Goal: Contribute content: Contribute content

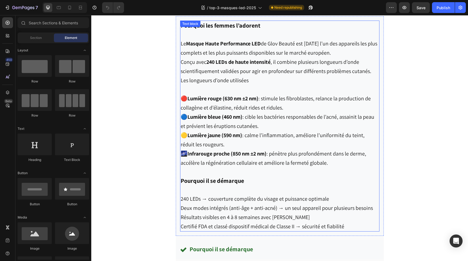
scroll to position [1588, 0]
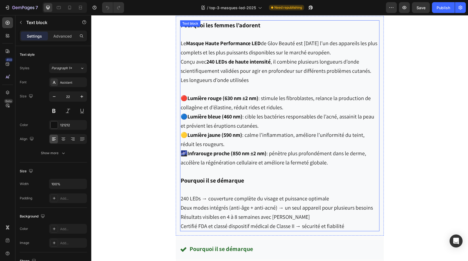
click at [311, 207] on span "Deux modes intégrés (anti-âge + anti-acné) → un seul appareil pour plusieurs be…" at bounding box center [277, 207] width 192 height 7
click at [323, 216] on p "Résultats visibles en 4 à 8 semaines avec constance" at bounding box center [280, 217] width 198 height 9
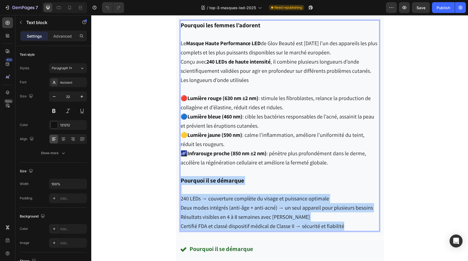
drag, startPoint x: 349, startPoint y: 222, endPoint x: 180, endPoint y: 178, distance: 174.6
click at [180, 178] on div "Pourquoi les femmes l’adorent Le Masque Haute Performance LED de Glov Beauté es…" at bounding box center [279, 125] width 199 height 211
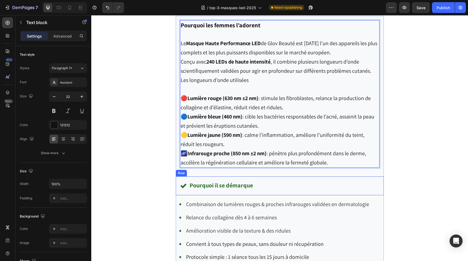
click at [354, 190] on div "Pourquoi il se démarque Item List Row" at bounding box center [280, 186] width 208 height 19
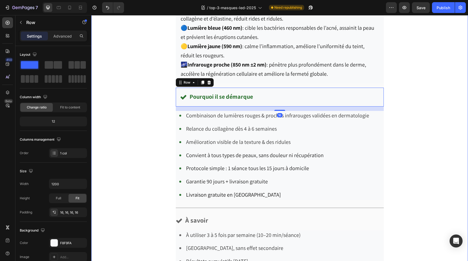
scroll to position [1678, 0]
click at [424, 179] on div "Choix N°1 du Dr Dupuis Text block Drop element here Drop element here Row Row I…" at bounding box center [279, 58] width 377 height 847
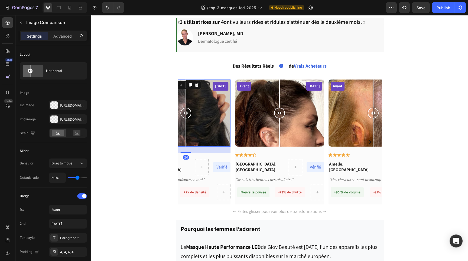
scroll to position [1379, 0]
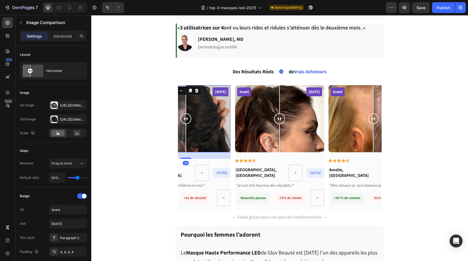
click at [203, 124] on div "Avant Après 12 semaines" at bounding box center [185, 118] width 89 height 67
click at [215, 115] on div "Avant Après 12 semaines" at bounding box center [185, 118] width 89 height 67
drag, startPoint x: 213, startPoint y: 120, endPoint x: 197, endPoint y: 123, distance: 15.9
click at [197, 123] on div at bounding box center [197, 118] width 11 height 11
click at [212, 121] on div "Avant Après 12 semaines" at bounding box center [185, 118] width 89 height 67
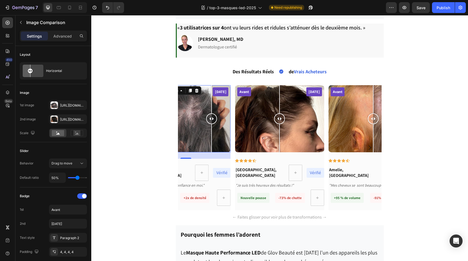
click at [190, 119] on div "Avant Après 12 semaines" at bounding box center [185, 118] width 89 height 67
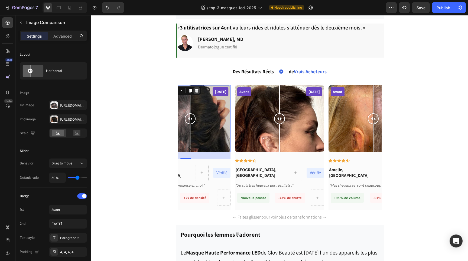
click at [198, 92] on icon at bounding box center [197, 91] width 4 height 4
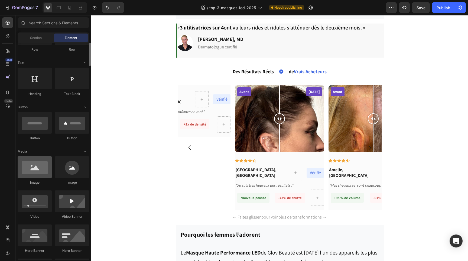
scroll to position [69, 0]
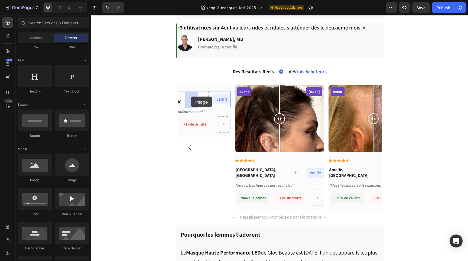
drag, startPoint x: 132, startPoint y: 181, endPoint x: 190, endPoint y: 97, distance: 102.5
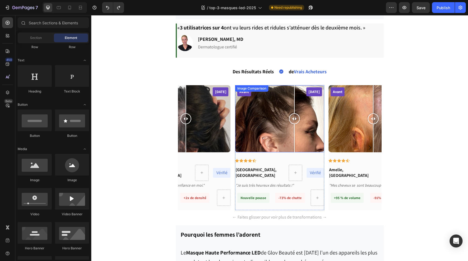
click at [294, 113] on div "Avant Après 20 semaines" at bounding box center [279, 118] width 89 height 67
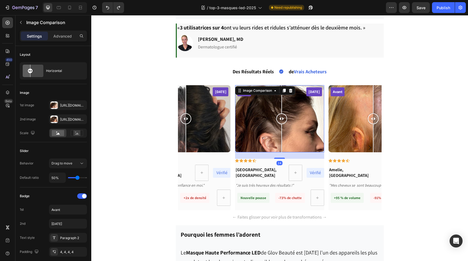
drag, startPoint x: 294, startPoint y: 115, endPoint x: 281, endPoint y: 115, distance: 12.7
click at [281, 115] on div at bounding box center [281, 118] width 11 height 11
click at [305, 106] on div "Avant Après 20 semaines" at bounding box center [279, 118] width 89 height 67
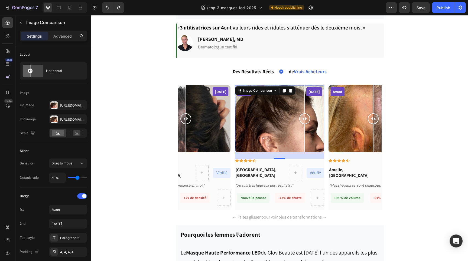
click at [279, 105] on div "Avant Après 20 semaines" at bounding box center [279, 118] width 89 height 67
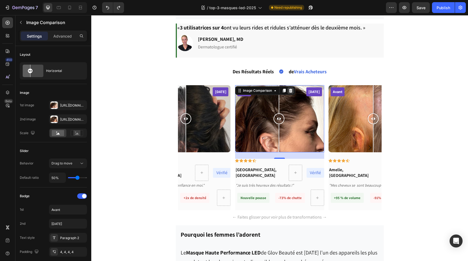
click at [291, 90] on icon at bounding box center [291, 91] width 4 height 4
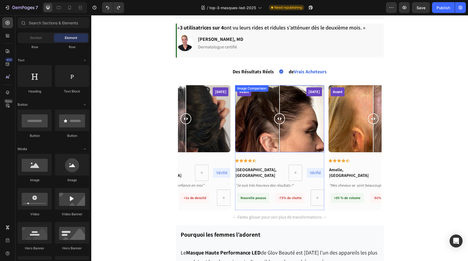
click at [299, 117] on div "Avant Après 20 semaines" at bounding box center [279, 118] width 89 height 67
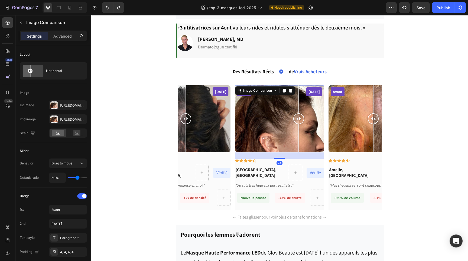
click at [278, 108] on div "Avant Après 20 semaines" at bounding box center [279, 118] width 89 height 67
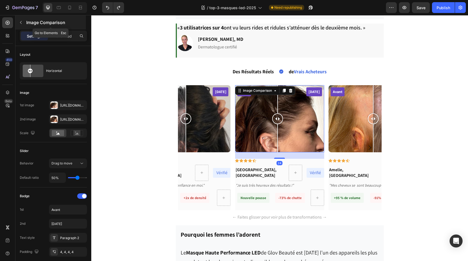
click at [20, 24] on icon "button" at bounding box center [21, 22] width 4 height 4
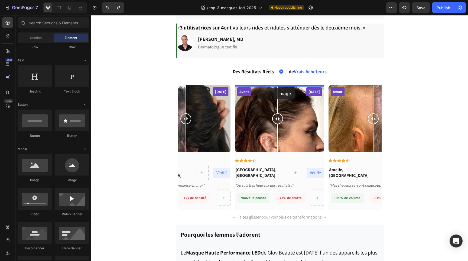
drag, startPoint x: 127, startPoint y: 179, endPoint x: 274, endPoint y: 88, distance: 173.2
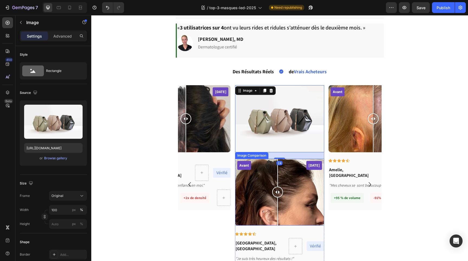
click at [283, 179] on div at bounding box center [277, 192] width 11 height 67
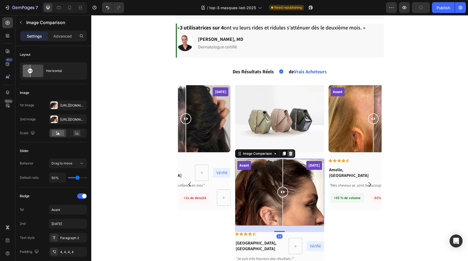
click at [292, 154] on icon at bounding box center [291, 154] width 4 height 4
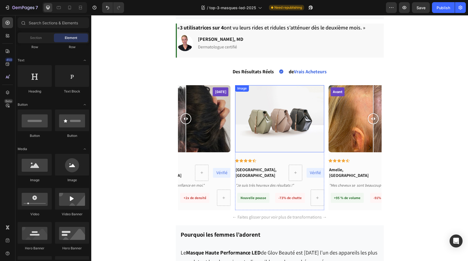
click at [265, 115] on img at bounding box center [279, 118] width 89 height 67
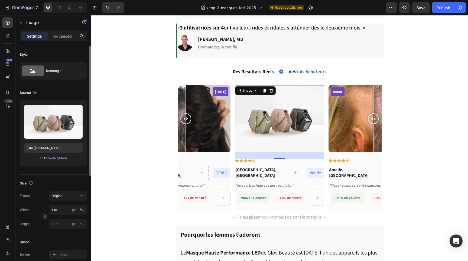
click at [53, 158] on div "Browse gallery" at bounding box center [55, 158] width 23 height 5
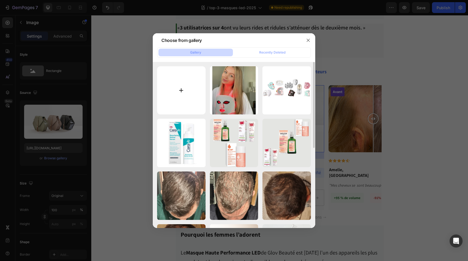
click at [184, 94] on input "file" at bounding box center [181, 90] width 48 height 48
type input "C:\fakepath\1.png"
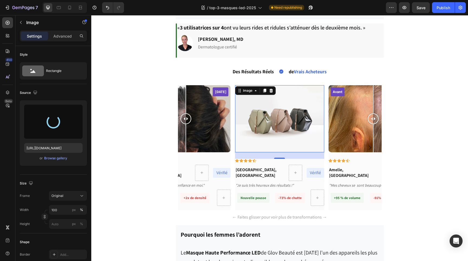
type input "https://cdn.shopify.com/s/files/1/0574/1186/2637/files/gempages_500365123379004…"
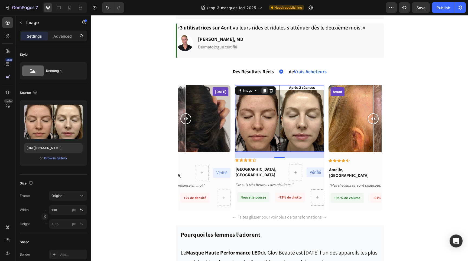
click at [265, 91] on icon at bounding box center [264, 91] width 3 height 4
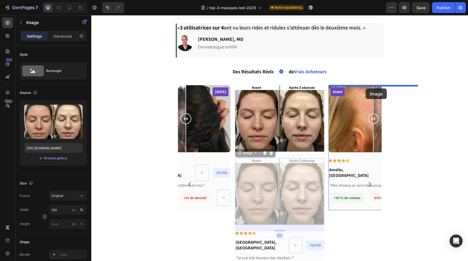
drag, startPoint x: 245, startPoint y: 154, endPoint x: 366, endPoint y: 89, distance: 137.4
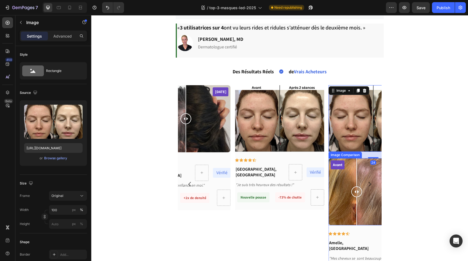
click at [357, 171] on div "Avant Après 16 semaines" at bounding box center [373, 191] width 89 height 67
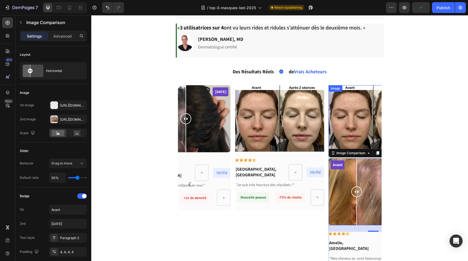
click at [378, 140] on img at bounding box center [373, 118] width 89 height 67
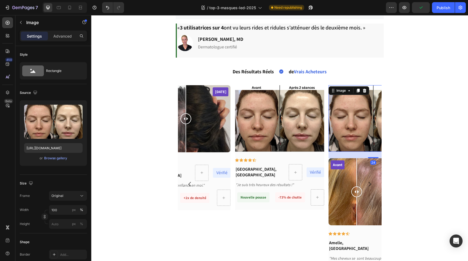
click at [377, 141] on img at bounding box center [373, 118] width 89 height 67
click at [357, 184] on div at bounding box center [356, 191] width 11 height 67
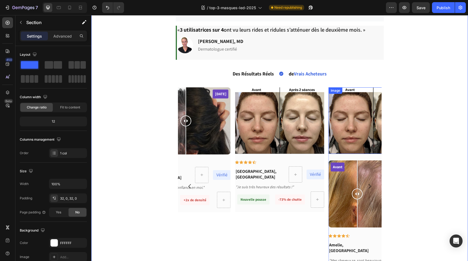
scroll to position [1380, 0]
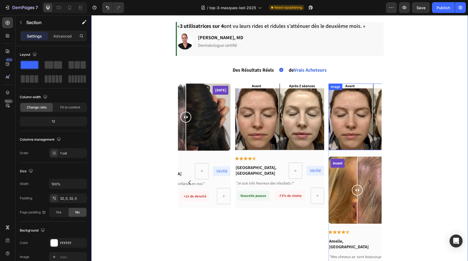
click at [370, 109] on img at bounding box center [373, 117] width 89 height 67
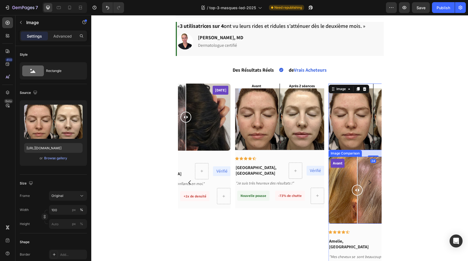
click at [366, 167] on div "Avant Après 16 semaines" at bounding box center [373, 190] width 89 height 67
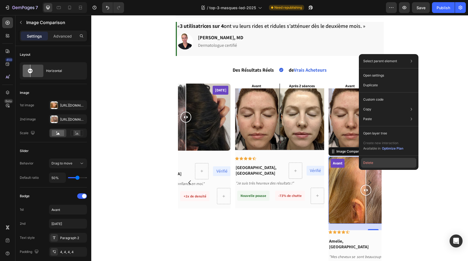
click at [368, 163] on button "Delete" at bounding box center [388, 163] width 55 height 10
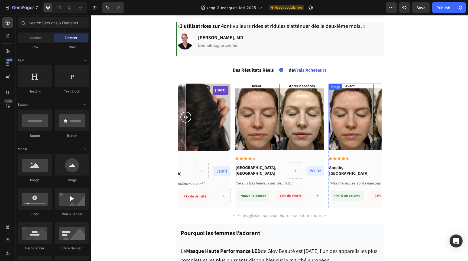
click at [362, 124] on img at bounding box center [373, 117] width 89 height 67
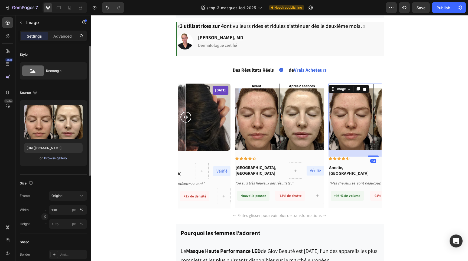
click at [57, 159] on div "Browse gallery" at bounding box center [55, 158] width 23 height 5
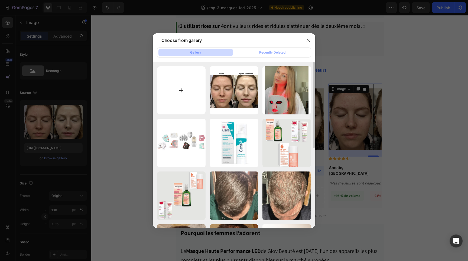
click at [184, 89] on input "file" at bounding box center [181, 90] width 48 height 48
type input "C:\fakepath\2.png"
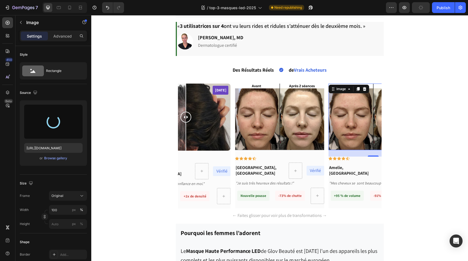
type input "https://cdn.shopify.com/s/files/1/0574/1186/2637/files/gempages_500365123379004…"
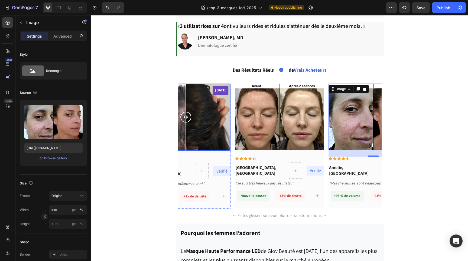
click at [212, 116] on div "Avant Après 12 semaines" at bounding box center [185, 117] width 89 height 67
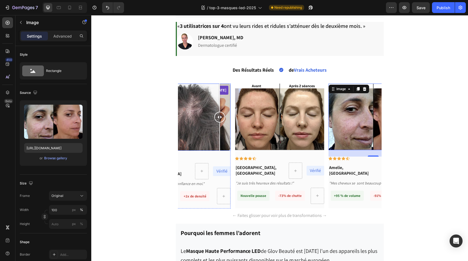
click at [220, 105] on div "Avant Après 12 semaines" at bounding box center [185, 117] width 89 height 67
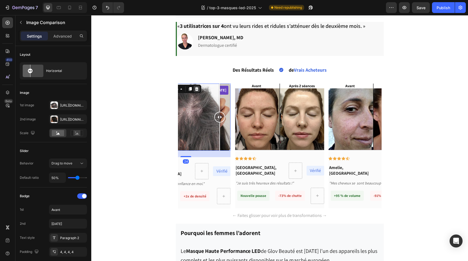
click at [196, 89] on icon at bounding box center [197, 89] width 4 height 4
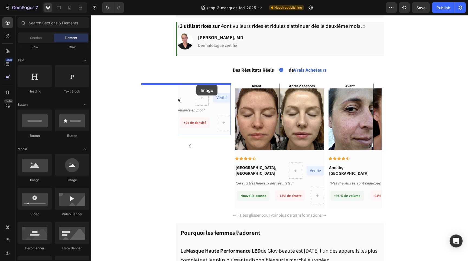
drag, startPoint x: 133, startPoint y: 185, endPoint x: 196, endPoint y: 85, distance: 118.1
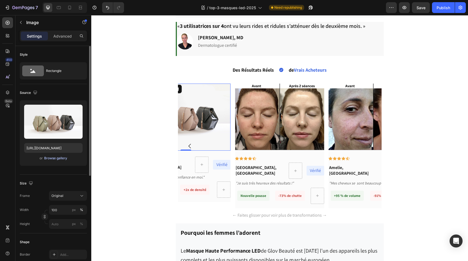
click at [58, 159] on div "Browse gallery" at bounding box center [55, 158] width 23 height 5
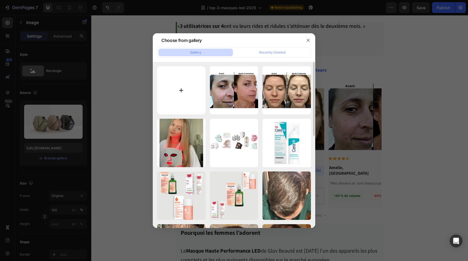
click at [182, 88] on input "file" at bounding box center [181, 90] width 48 height 48
type input "C:\fakepath\3.png"
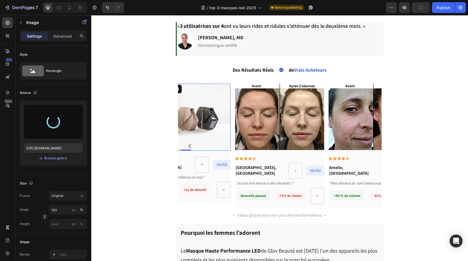
type input "https://cdn.shopify.com/s/files/1/0574/1186/2637/files/gempages_500365123379004…"
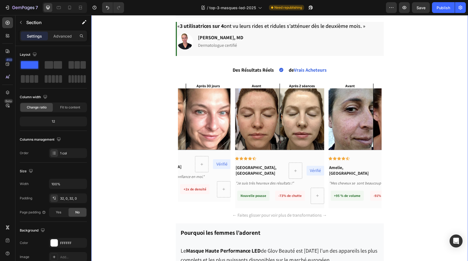
click at [232, 154] on div "Image Icon Icon Icon Icon Icon Row Léa, Canada Text Block Vérifié Text block Ro…" at bounding box center [280, 146] width 204 height 125
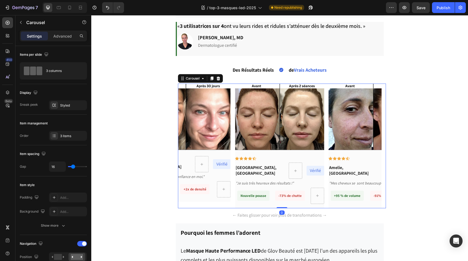
click at [370, 146] on icon "Carousel Next Arrow" at bounding box center [370, 146] width 2 height 5
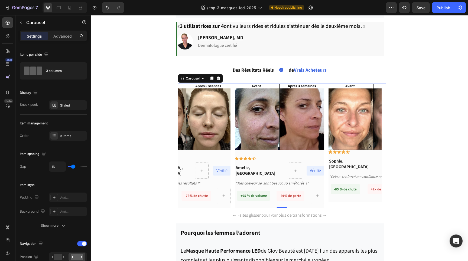
click at [370, 146] on icon "Carousel Next Arrow" at bounding box center [370, 146] width 2 height 5
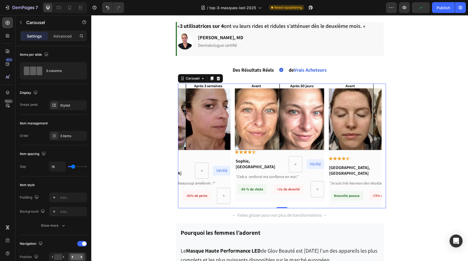
click at [370, 146] on icon "Carousel Next Arrow" at bounding box center [370, 146] width 2 height 5
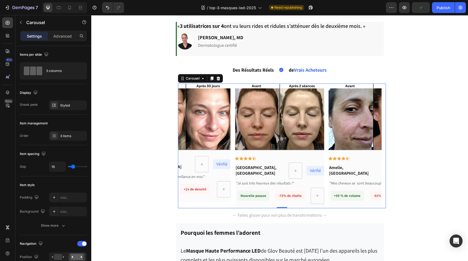
click at [370, 146] on icon "Carousel Next Arrow" at bounding box center [370, 146] width 2 height 5
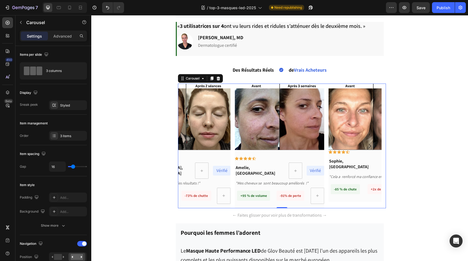
click at [370, 146] on icon "Carousel Next Arrow" at bounding box center [370, 146] width 2 height 5
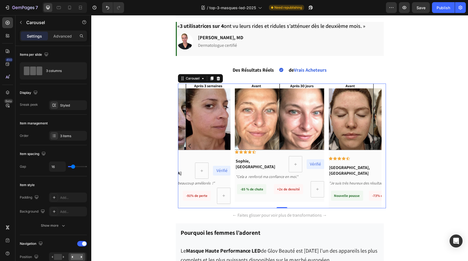
click at [370, 146] on icon "Carousel Next Arrow" at bounding box center [370, 146] width 2 height 5
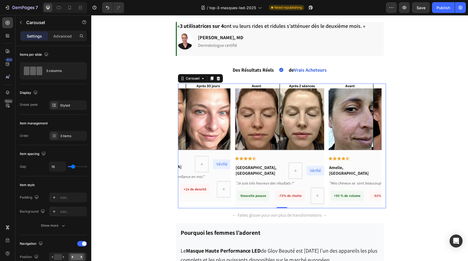
click at [370, 146] on icon "Carousel Next Arrow" at bounding box center [370, 146] width 2 height 5
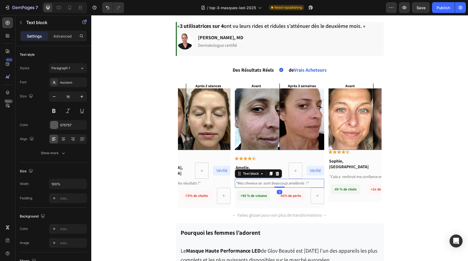
click at [249, 184] on icon ""Mes cheveux se sont beaucoup améliorés !"" at bounding box center [272, 183] width 73 height 5
click at [251, 184] on icon ""Mes cheveux se sont beaucoup améliorés !"" at bounding box center [272, 183] width 73 height 5
click at [252, 184] on icon ""Mes cheveux se sont beaucoup améliorés !"" at bounding box center [272, 183] width 73 height 5
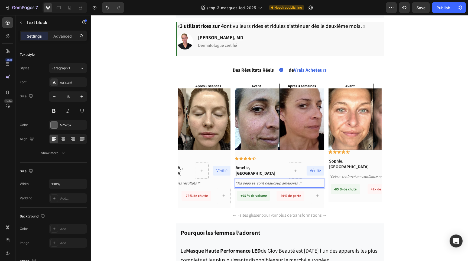
click at [262, 184] on icon ""Ma peau se sont beaucoup améliorés !"" at bounding box center [269, 183] width 66 height 5
click at [291, 184] on icon ""Ma peau s'est beaucoup améliorés !"" at bounding box center [266, 183] width 61 height 5
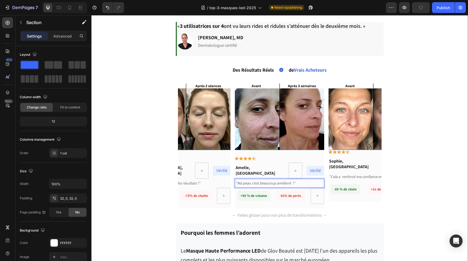
click at [187, 157] on div "Image Icon Icon Icon Icon Icon Row Léa, Canada Text Block Vérifié Text block Ro…" at bounding box center [185, 146] width 89 height 125
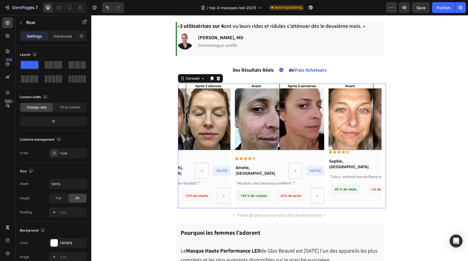
click at [232, 152] on div "Image Icon Icon Icon Icon Icon Row Léa, Canada Text Block Vérifié Text block Ro…" at bounding box center [280, 146] width 204 height 125
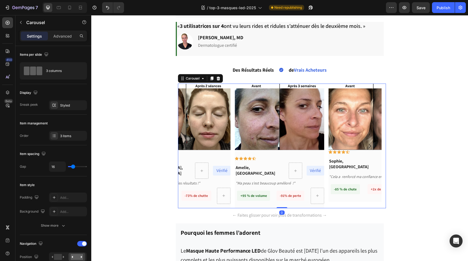
click at [185, 143] on button "Carousel Back Arrow" at bounding box center [189, 146] width 15 height 15
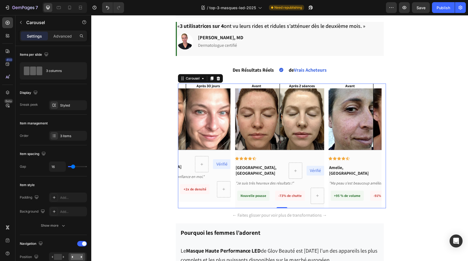
click at [185, 143] on button "Carousel Back Arrow" at bounding box center [189, 146] width 15 height 15
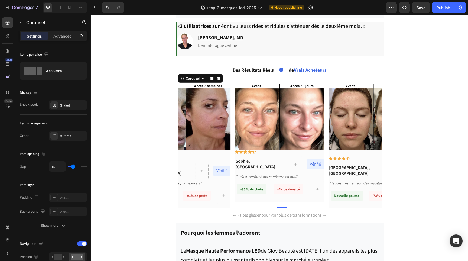
click at [363, 151] on button "Carousel Next Arrow" at bounding box center [369, 146] width 15 height 15
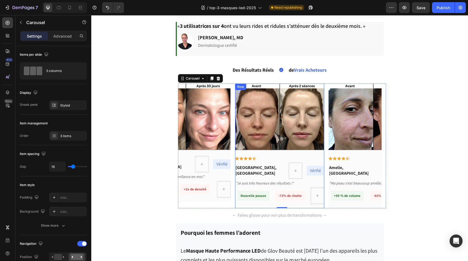
click at [322, 152] on div "Image Icon Icon Icon Icon Icon Row Léa, Canada Text Block Vérifié Text block Ro…" at bounding box center [279, 146] width 89 height 125
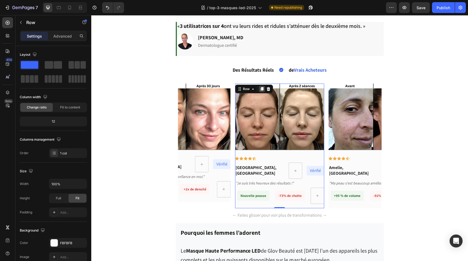
click at [261, 90] on icon at bounding box center [261, 89] width 3 height 4
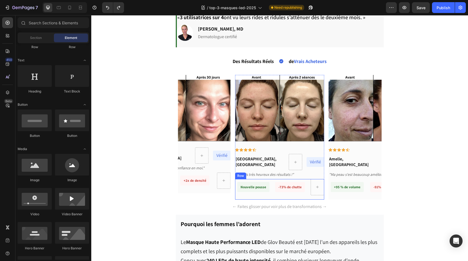
scroll to position [1380, 0]
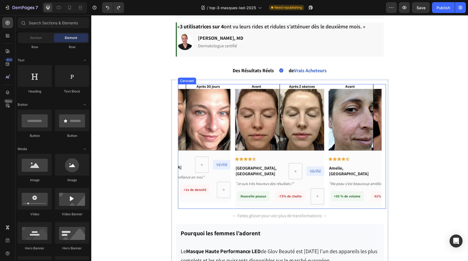
click at [189, 147] on icon "Carousel Back Arrow" at bounding box center [189, 146] width 2 height 5
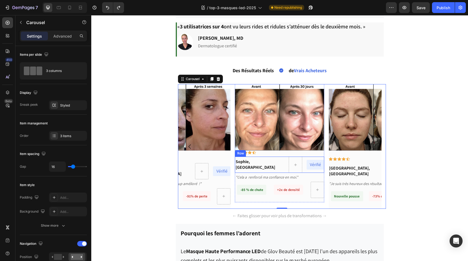
click at [324, 157] on div "Vérifié Text block" at bounding box center [316, 165] width 18 height 16
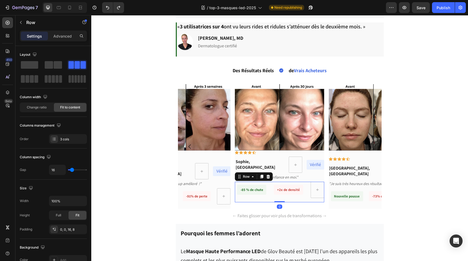
click at [305, 200] on div "-85 % de chute Text block +2x de densité Text block Row 0" at bounding box center [279, 192] width 89 height 21
click at [316, 86] on img at bounding box center [279, 117] width 89 height 67
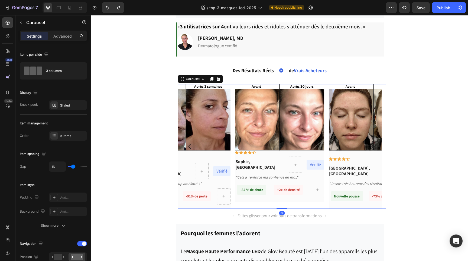
click at [190, 147] on icon "Carousel Back Arrow" at bounding box center [190, 147] width 7 height 7
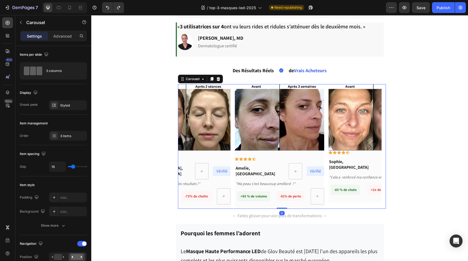
click at [190, 147] on icon "Carousel Back Arrow" at bounding box center [190, 147] width 7 height 7
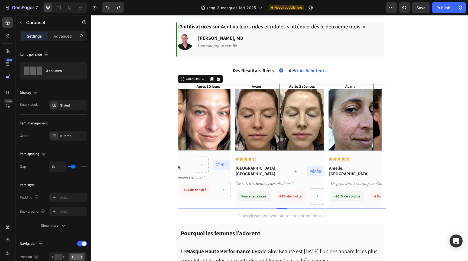
click at [190, 147] on icon "Carousel Back Arrow" at bounding box center [190, 147] width 7 height 7
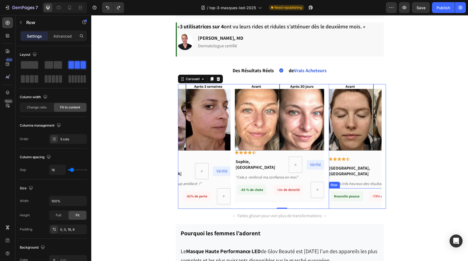
click at [349, 205] on div "Nouvelle pousse Text block" at bounding box center [347, 197] width 32 height 16
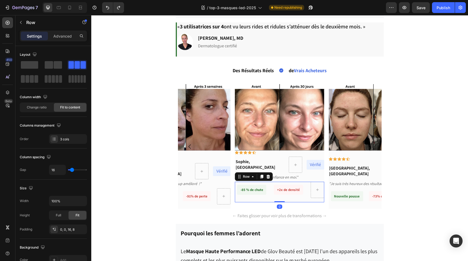
click at [301, 199] on div "-85 % de chute Text block +2x de densité Text block Row 0" at bounding box center [279, 192] width 89 height 21
click at [72, 7] on icon at bounding box center [69, 7] width 5 height 5
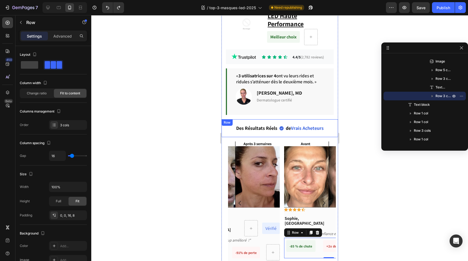
scroll to position [1305, 0]
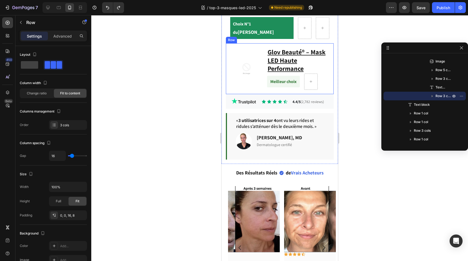
click at [229, 49] on div "Image Glov Beauté® – Mask LED Haute Performance Text block Meilleur choix Text …" at bounding box center [280, 68] width 108 height 51
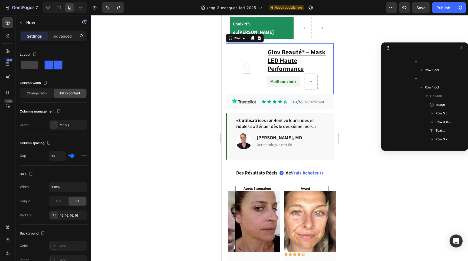
scroll to position [33, 0]
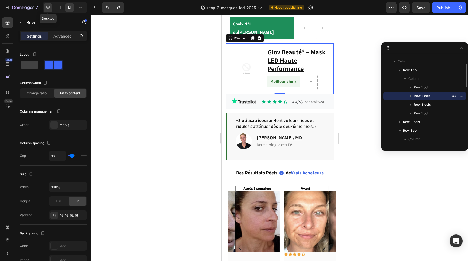
click at [49, 8] on icon at bounding box center [48, 8] width 4 height 4
type input "1200"
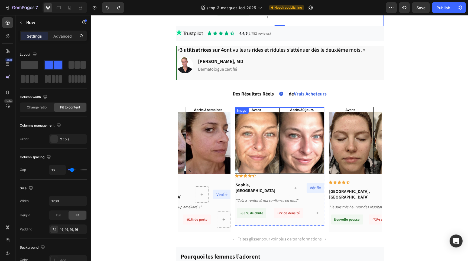
scroll to position [1356, 0]
click at [337, 111] on div "Image" at bounding box center [336, 111] width 12 height 5
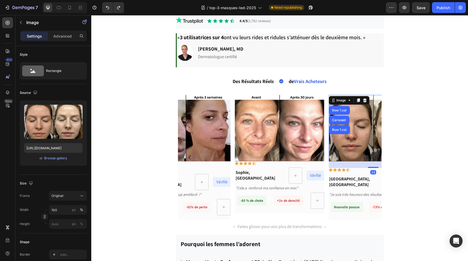
scroll to position [1369, 0]
click at [238, 98] on div "Image" at bounding box center [242, 98] width 12 height 5
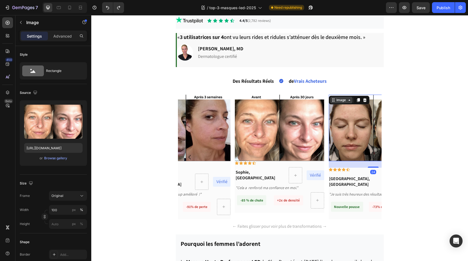
click at [336, 98] on div "Image" at bounding box center [341, 100] width 22 height 7
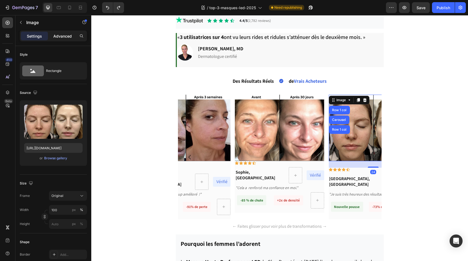
click at [67, 37] on p "Advanced" at bounding box center [62, 36] width 18 height 6
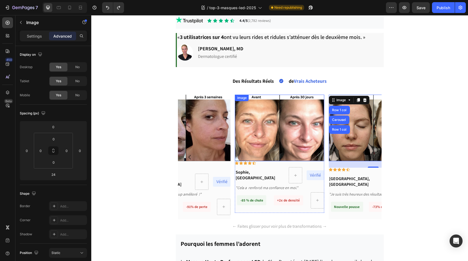
click at [239, 98] on div "Image" at bounding box center [242, 98] width 12 height 5
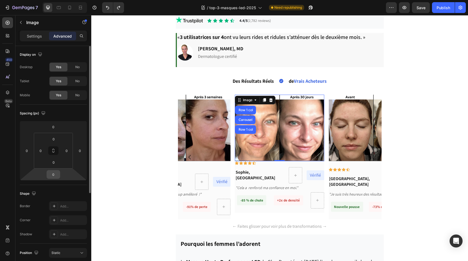
click at [57, 176] on input "0" at bounding box center [53, 175] width 11 height 8
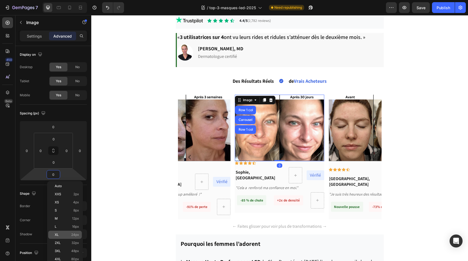
click at [73, 233] on div "XL 24px" at bounding box center [65, 235] width 34 height 8
type input "24"
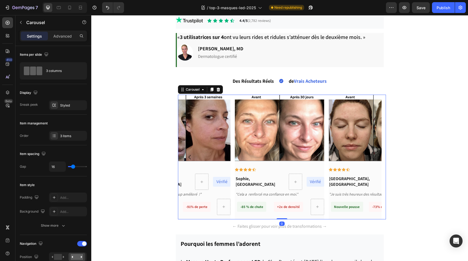
click at [189, 158] on icon "Carousel Back Arrow" at bounding box center [190, 157] width 7 height 7
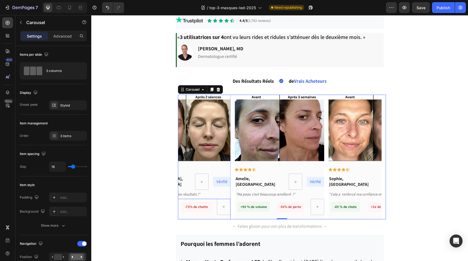
click at [213, 204] on div "Nouvelle pousse Text block -73% de chutte Text block Row" at bounding box center [185, 209] width 89 height 21
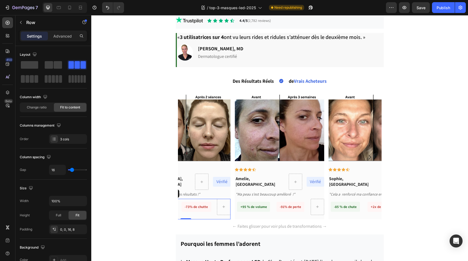
click at [212, 214] on div "Nouvelle pousse Text block -73% de chutte Text block Row 0" at bounding box center [185, 209] width 89 height 21
click at [215, 211] on div "Nouvelle pousse Text block -73% de chutte Text block Row 0" at bounding box center [185, 209] width 89 height 21
click at [211, 209] on div "Nouvelle pousse Text block -73% de chutte Text block Row 0" at bounding box center [185, 209] width 89 height 21
click at [275, 216] on div "+95 % de volume Text block -91% de perte Text block Row" at bounding box center [279, 209] width 89 height 21
click at [268, 195] on icon at bounding box center [269, 194] width 4 height 4
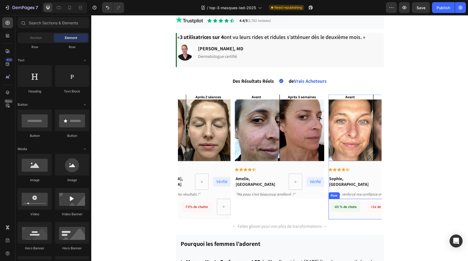
click at [335, 215] on div "-85 % de chute Text block" at bounding box center [345, 207] width 29 height 16
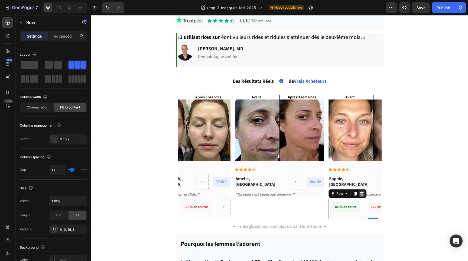
click at [363, 195] on icon at bounding box center [362, 194] width 4 height 4
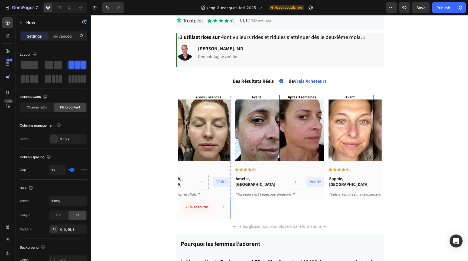
click at [211, 214] on div "Nouvelle pousse Text block -73% de chutte Text block Row" at bounding box center [185, 209] width 89 height 21
click at [178, 195] on div "Row" at bounding box center [160, 194] width 38 height 9
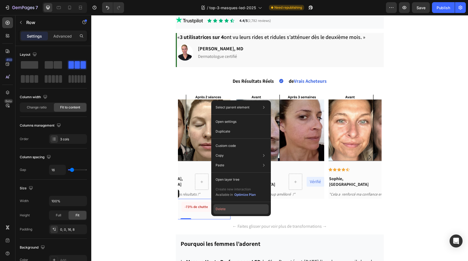
click at [218, 211] on button "Delete" at bounding box center [240, 209] width 55 height 10
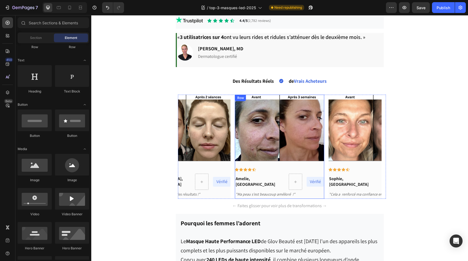
click at [323, 165] on div "Image Icon Icon Icon Icon Icon Row Amelie, Belgique Text Block Vérifié Text blo…" at bounding box center [279, 147] width 89 height 104
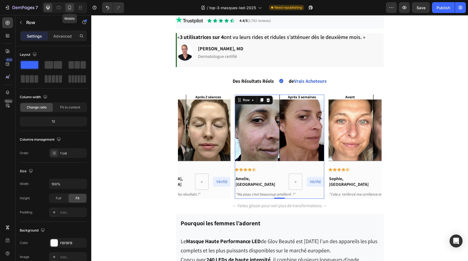
click at [73, 6] on div at bounding box center [69, 7] width 9 height 9
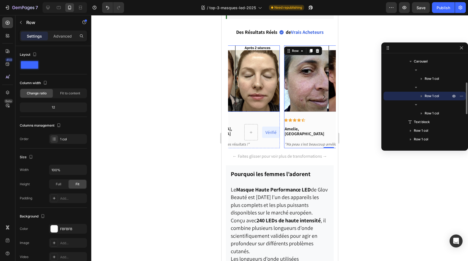
scroll to position [1451, 0]
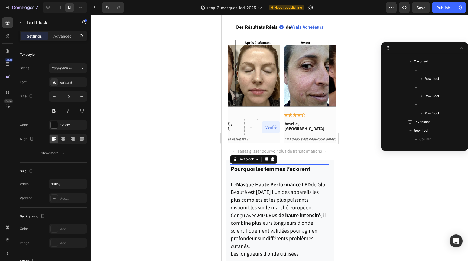
scroll to position [163, 0]
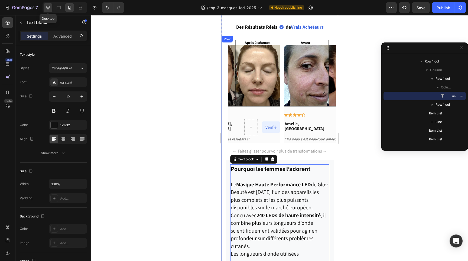
click at [50, 8] on icon at bounding box center [47, 7] width 5 height 5
type input "22"
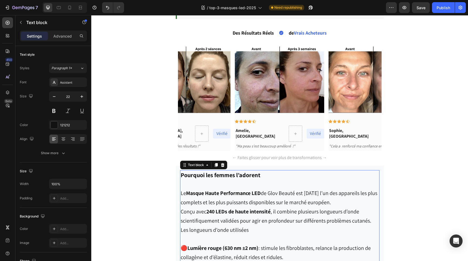
scroll to position [1411, 0]
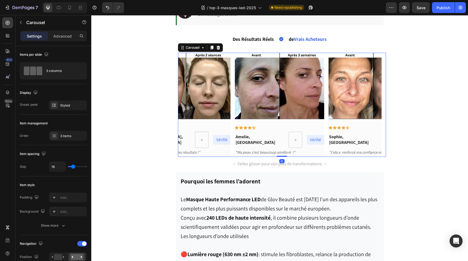
click at [369, 106] on icon "Carousel Next Arrow" at bounding box center [369, 105] width 7 height 7
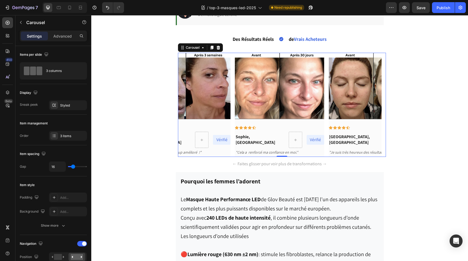
click at [370, 106] on icon "Carousel Next Arrow" at bounding box center [370, 105] width 2 height 5
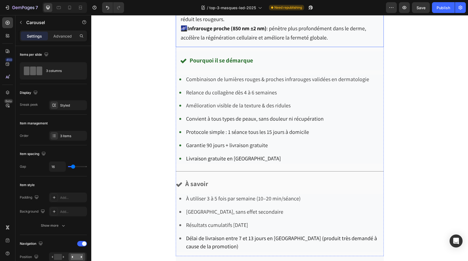
scroll to position [1699, 0]
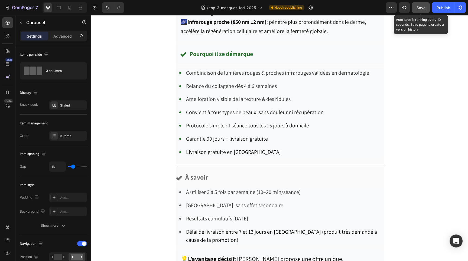
click at [418, 12] on button "Save" at bounding box center [421, 7] width 18 height 11
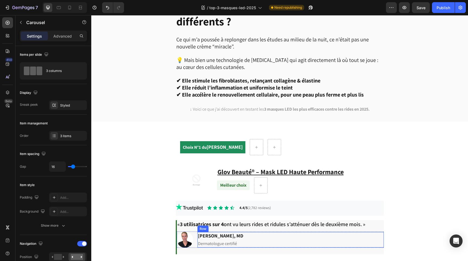
scroll to position [1231, 0]
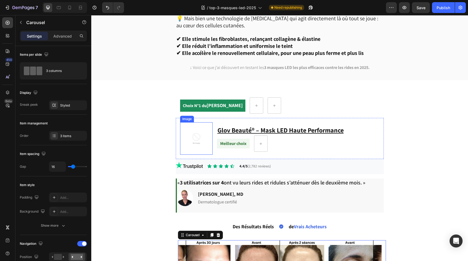
click at [199, 128] on img at bounding box center [196, 138] width 33 height 33
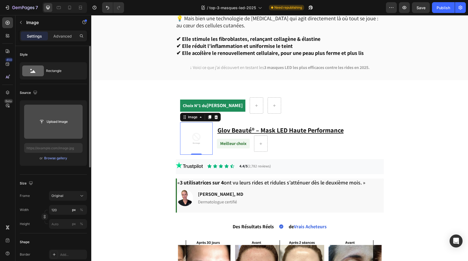
click at [54, 123] on input "file" at bounding box center [53, 121] width 37 height 9
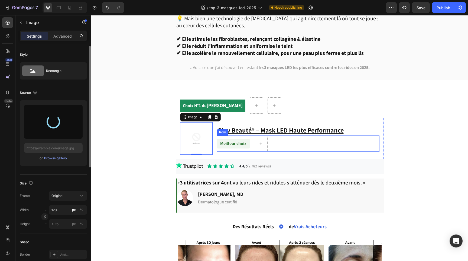
type input "https://cdn.shopify.com/s/files/1/0574/1186/2637/files/gempages_500365123379004…"
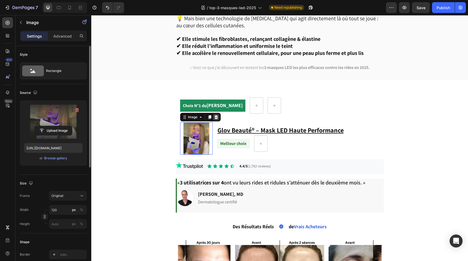
click at [217, 115] on icon at bounding box center [216, 117] width 4 height 4
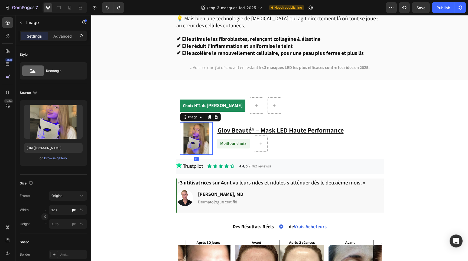
click at [194, 126] on img at bounding box center [196, 138] width 33 height 33
click at [217, 115] on icon at bounding box center [216, 117] width 4 height 4
click at [192, 132] on img at bounding box center [196, 138] width 33 height 33
click at [56, 160] on div "Browse gallery" at bounding box center [55, 158] width 23 height 5
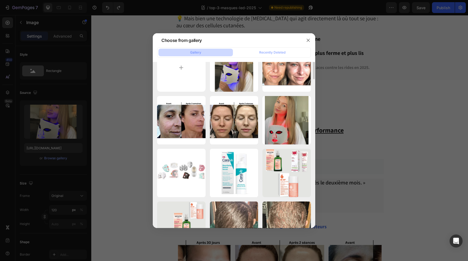
scroll to position [0, 0]
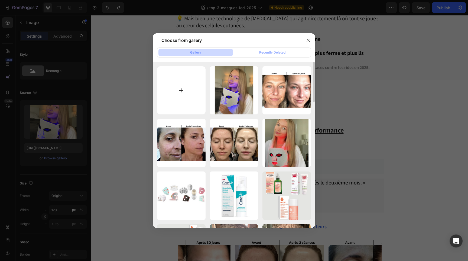
click at [176, 88] on input "file" at bounding box center [181, 90] width 48 height 48
type input "C:\fakepath\Glov Mask Led pp.png"
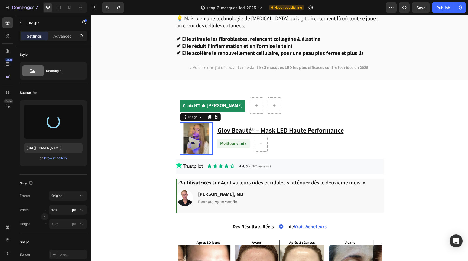
type input "[URL][DOMAIN_NAME]"
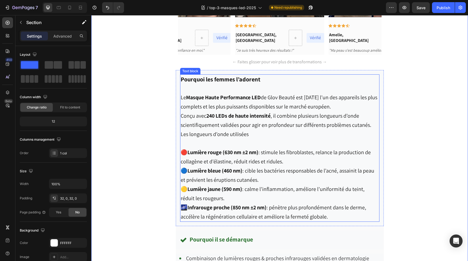
scroll to position [1513, 0]
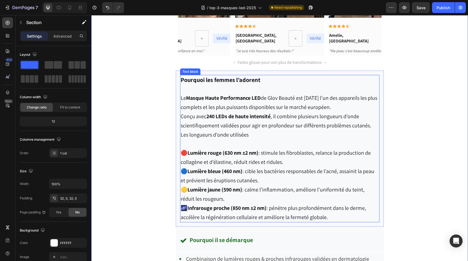
click at [209, 177] on span "🔵 Lumière bleue (460 nm) : cible les bactéries responsables de l’acné, assainit…" at bounding box center [278, 176] width 194 height 16
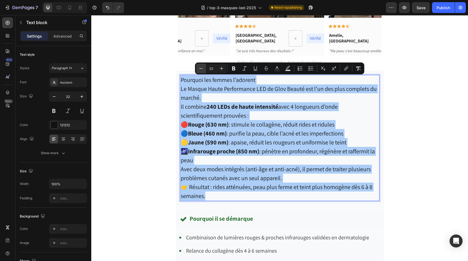
click at [202, 69] on icon "Editor contextual toolbar" at bounding box center [200, 68] width 5 height 5
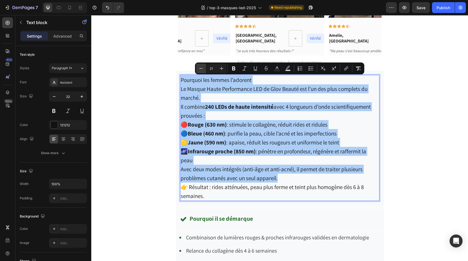
click at [202, 69] on icon "Editor contextual toolbar" at bounding box center [200, 68] width 5 height 5
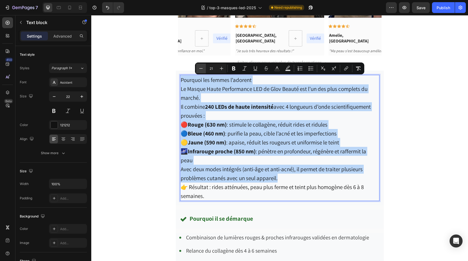
type input "20"
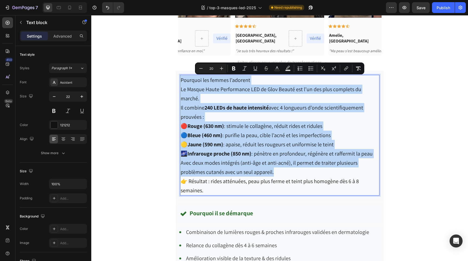
click at [229, 141] on span "🟡 Jaune (590 nm) : apaise, réduit les rougeurs et uniformise le teint" at bounding box center [257, 144] width 153 height 7
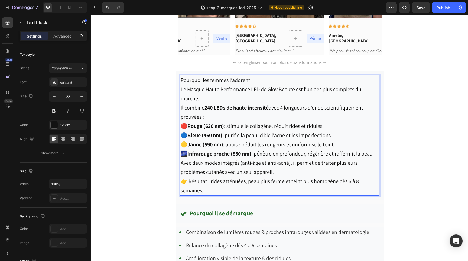
click at [221, 79] on span "Pourquoi les femmes l’adorent" at bounding box center [216, 80] width 70 height 7
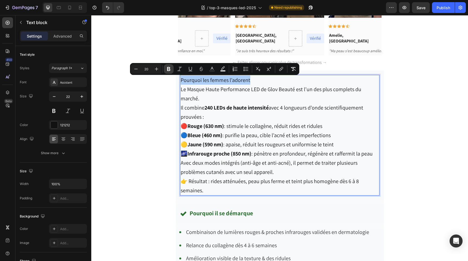
click at [166, 69] on icon "Editor contextual toolbar" at bounding box center [168, 68] width 5 height 5
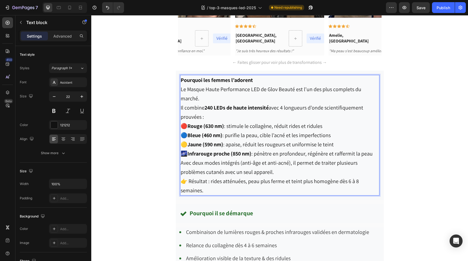
click at [199, 81] on strong "Pourquoi les femmes l’adorent" at bounding box center [217, 80] width 72 height 7
click at [222, 94] on p "Le Masque Haute Performance LED de Glov Beauté est l’un des plus complets du ma…" at bounding box center [280, 103] width 198 height 37
click at [255, 78] on p "Pourquoi les femmes l’adorent" at bounding box center [280, 80] width 198 height 9
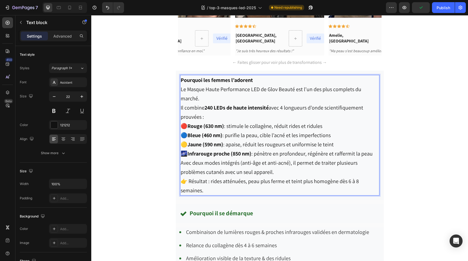
click at [255, 78] on p "Pourquoi les femmes l’adorent" at bounding box center [280, 80] width 198 height 9
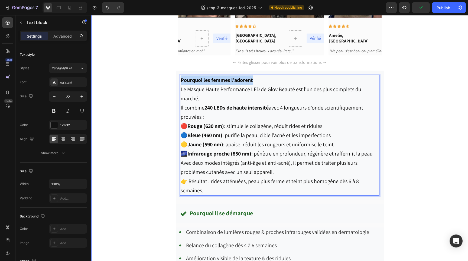
click at [149, 98] on div "Choix N°1 du Dr Dupuis Text block Row Row Image Glov Beauté® – Mask LED Haute P…" at bounding box center [279, 199] width 377 height 799
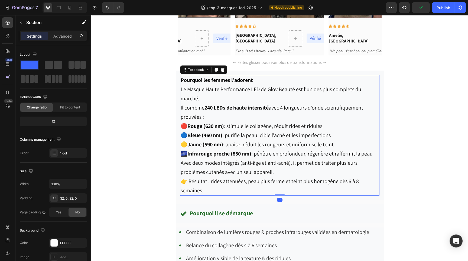
click at [204, 82] on strong "Pourquoi les femmes l’adorent" at bounding box center [217, 80] width 72 height 7
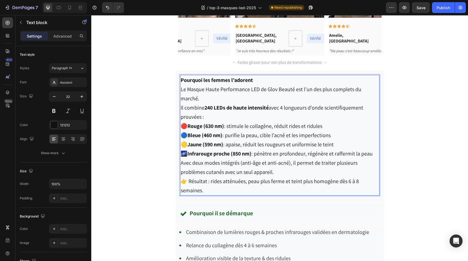
click at [204, 80] on strong "Pourquoi les femmes l’adorent" at bounding box center [217, 80] width 72 height 7
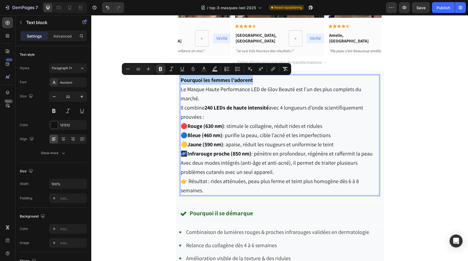
click at [204, 80] on strong "Pourquoi les femmes l’adorent" at bounding box center [217, 80] width 72 height 7
click at [156, 68] on icon "Editor contextual toolbar" at bounding box center [158, 68] width 5 height 5
type input "22"
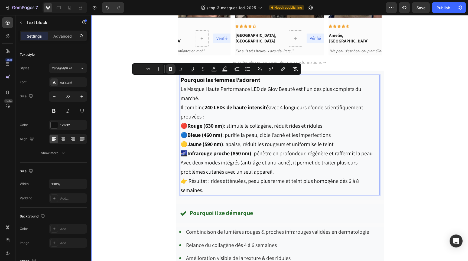
click at [160, 95] on div "Choix N°1 du Dr Dupuis Text block Row Row Image Glov Beauté® – Mask LED Haute P…" at bounding box center [279, 199] width 377 height 799
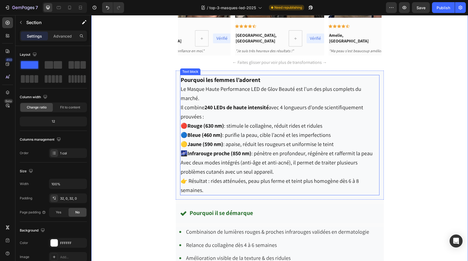
click at [264, 81] on p "Pourquoi les femmes l’adorent" at bounding box center [280, 80] width 198 height 9
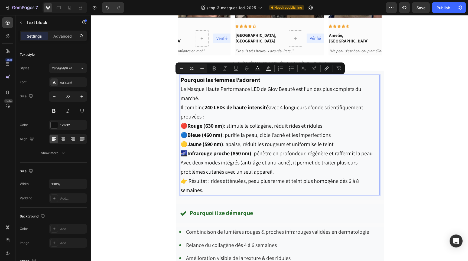
click at [265, 81] on p "Pourquoi les femmes l’adorent" at bounding box center [280, 80] width 198 height 9
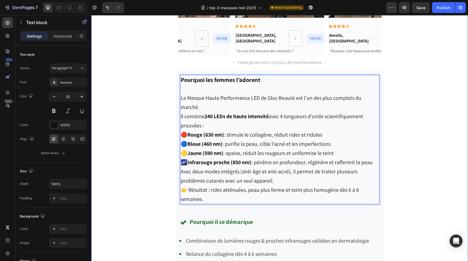
click at [122, 130] on div "Choix N°1 du Dr Dupuis Text block Row Row Image Glov Beauté® – Mask LED Haute P…" at bounding box center [279, 204] width 377 height 808
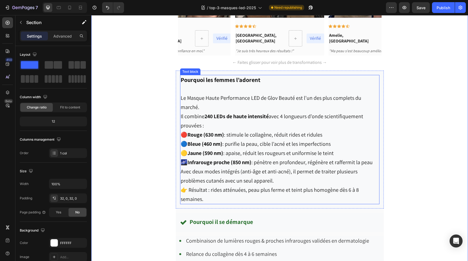
click at [218, 116] on p "Le Masque Haute Performance LED de Glov Beauté est l’un des plus complets du ma…" at bounding box center [280, 111] width 198 height 37
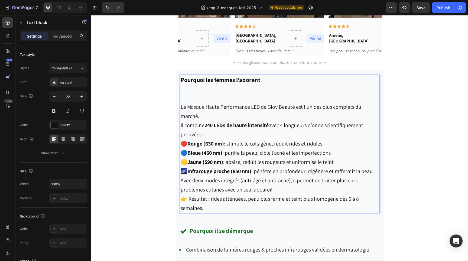
click at [193, 99] on p "Rich Text Editor. Editing area: main" at bounding box center [280, 94] width 198 height 18
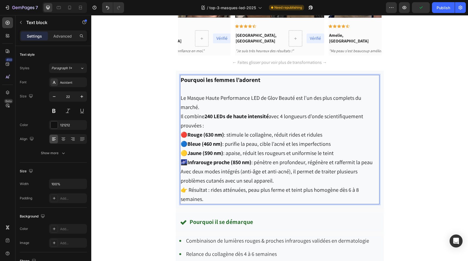
click at [212, 117] on p "Le Masque Haute Performance LED de Glov Beauté est l’un des plus complets du ma…" at bounding box center [280, 111] width 198 height 37
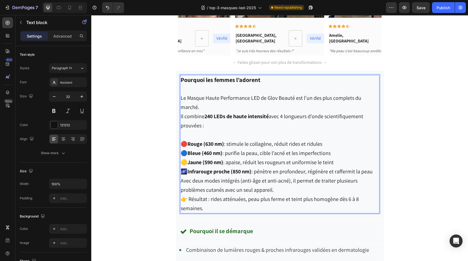
click at [343, 158] on p "🟡 Jaune (590 nm) : apaise, réduit les rougeurs et uniformise le teint" at bounding box center [280, 162] width 198 height 9
click at [373, 167] on p "🌌 Infrarouge proche (850 nm) : pénètre en profondeur, régénère et raffermit la …" at bounding box center [280, 171] width 198 height 9
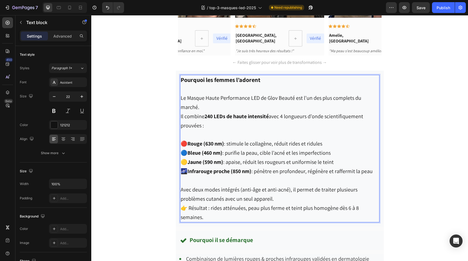
click at [320, 189] on p "Avec deux modes intégrés (anti-âge et anti-acné), il permet de traiter plusieur…" at bounding box center [280, 194] width 198 height 18
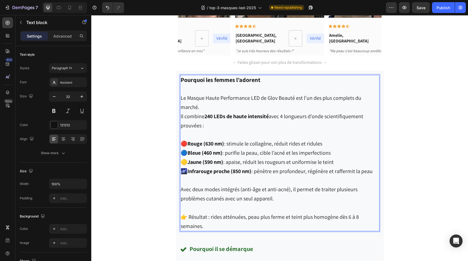
click at [196, 214] on span "👉 Résultat : rides atténuées, peau plus ferme et teint plus homogène dès 6 à 8 …" at bounding box center [270, 222] width 178 height 16
click at [196, 213] on span "👉 Résultat : rides atténuées, peau plus ferme et teint plus homogène dès 6 à 8 …" at bounding box center [270, 221] width 178 height 16
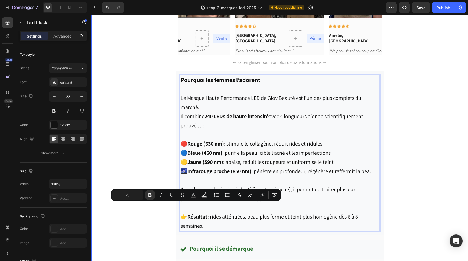
click at [401, 191] on div "Choix N°1 du Dr Dupuis Text block Row Row Image Glov Beauté® – Mask LED Haute P…" at bounding box center [279, 217] width 377 height 835
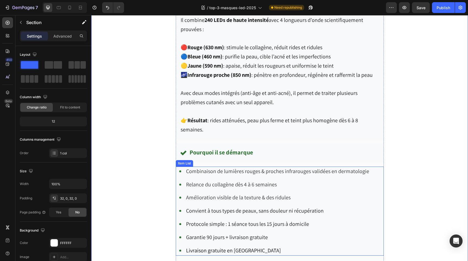
scroll to position [1610, 0]
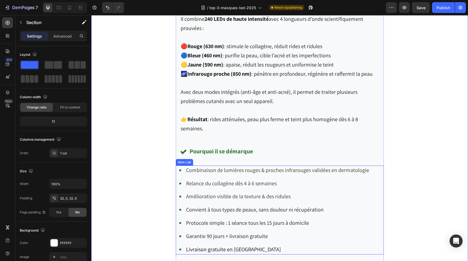
click at [211, 167] on span "Combinaison de lumières rouges & proches infrarouges validées en dermatologie" at bounding box center [277, 170] width 183 height 7
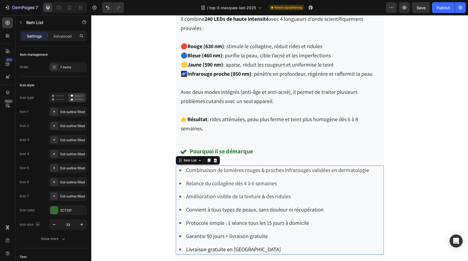
click at [211, 167] on span "Combinaison de lumières rouges & proches infrarouges validées en dermatologie" at bounding box center [277, 170] width 183 height 7
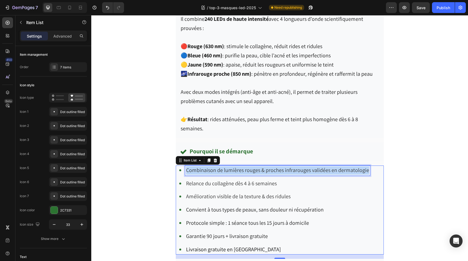
click at [211, 167] on span "Combinaison de lumières rouges & proches infrarouges validées en dermatologie" at bounding box center [277, 170] width 183 height 7
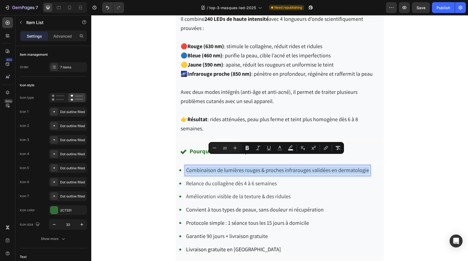
type input "16"
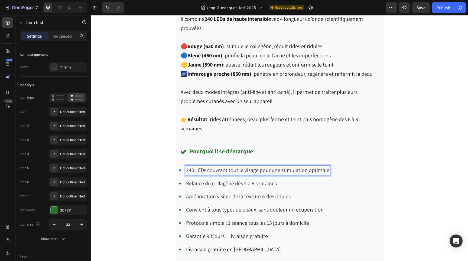
click at [227, 180] on span "Relance du collagène dès 4 à 6 semaines" at bounding box center [231, 183] width 91 height 7
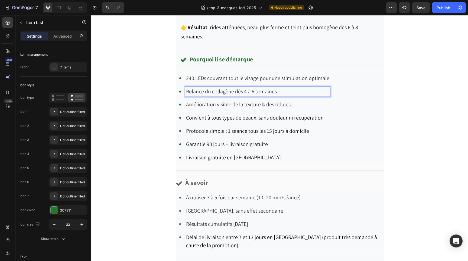
scroll to position [1703, 0]
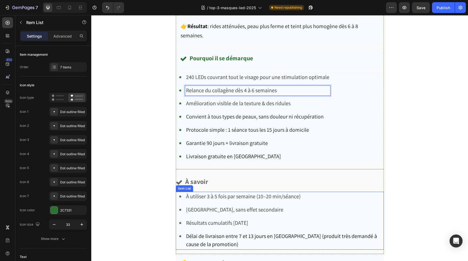
click at [215, 193] on span "À utiliser 3 à 5 fois par semaine (10–20 min/séance)" at bounding box center [243, 196] width 115 height 7
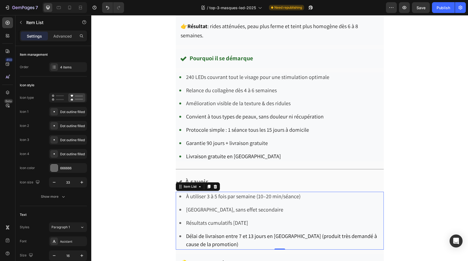
click at [215, 193] on span "À utiliser 3 à 5 fois par semaine (10–20 min/séance)" at bounding box center [243, 196] width 115 height 7
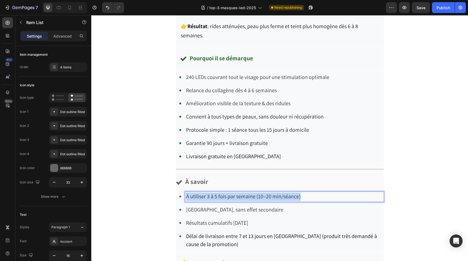
click at [215, 193] on span "À utiliser 3 à 5 fois par semaine (10–20 min/séance)" at bounding box center [243, 196] width 115 height 7
click at [212, 206] on span "[GEOGRAPHIC_DATA], sans effet secondaire" at bounding box center [234, 209] width 97 height 7
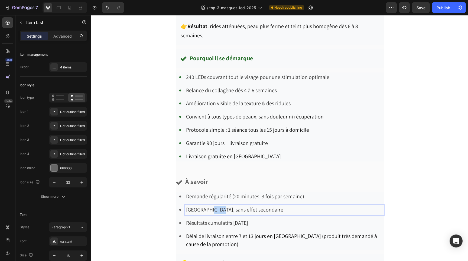
click at [212, 206] on span "[GEOGRAPHIC_DATA], sans effet secondaire" at bounding box center [234, 209] width 97 height 7
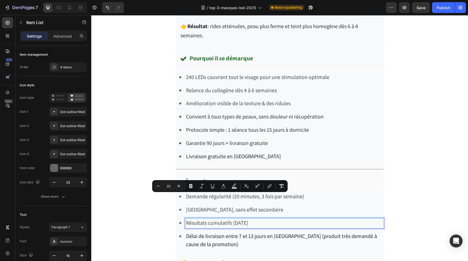
click at [206, 220] on span "Résultats cumulatifs après 8 semaines" at bounding box center [217, 223] width 62 height 7
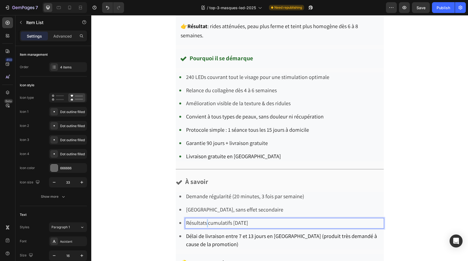
click at [206, 220] on span "Résultats cumulatifs après 8 semaines" at bounding box center [217, 223] width 62 height 7
click at [218, 206] on span "[GEOGRAPHIC_DATA], sans effet secondaire" at bounding box center [234, 209] width 97 height 7
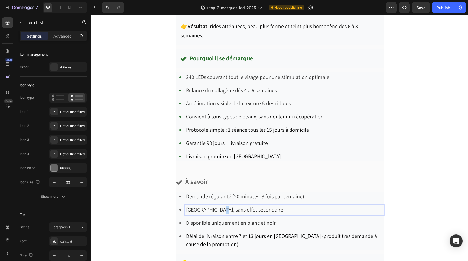
click at [218, 206] on span "[GEOGRAPHIC_DATA], sans effet secondaire" at bounding box center [234, 209] width 97 height 7
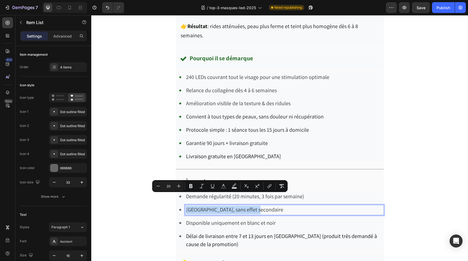
copy span "[GEOGRAPHIC_DATA], sans effet secondaire"
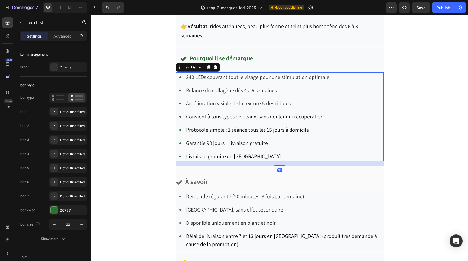
click at [223, 87] on span "Relance du collagène dès 4 à 6 semaines" at bounding box center [231, 90] width 91 height 7
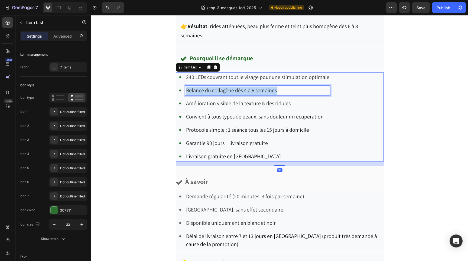
click at [223, 87] on span "Relance du collagène dès 4 à 6 semaines" at bounding box center [231, 90] width 91 height 7
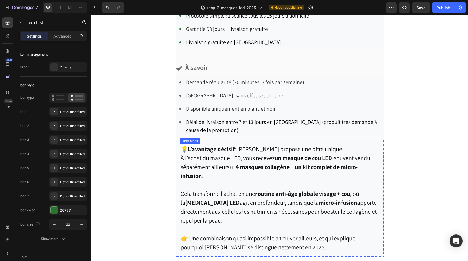
scroll to position [1819, 0]
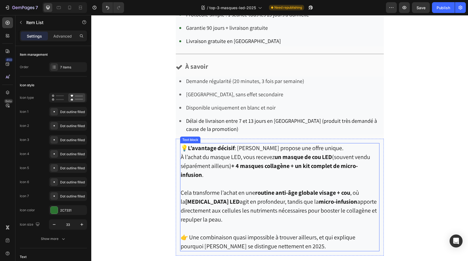
click at [337, 144] on p "💡 L’avantage décisif : Glov Beauté propose une offre unique. À l’achat du masqu…" at bounding box center [280, 162] width 198 height 36
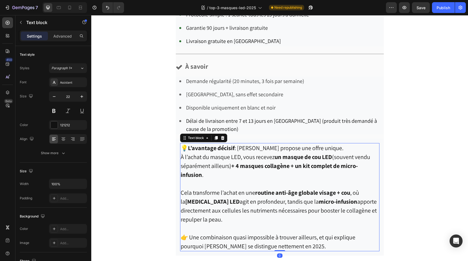
click at [337, 144] on p "💡 L’avantage décisif : Glov Beauté propose une offre unique. À l’achat du masqu…" at bounding box center [280, 162] width 198 height 36
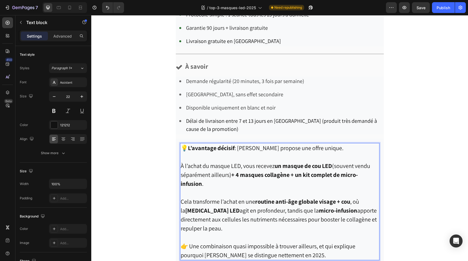
click at [301, 198] on strong "routine anti-âge globale visage + cou" at bounding box center [302, 202] width 95 height 8
click at [201, 162] on p "À l’achat du masque LED, vous recevez un masque de cou LED (souvent vendu sépar…" at bounding box center [280, 175] width 198 height 27
drag, startPoint x: 210, startPoint y: 154, endPoint x: 241, endPoint y: 154, distance: 31.1
click at [241, 162] on p "À l’achat du masque LED, vous recevez un masque de cou LED (souvent vendu sépar…" at bounding box center [280, 175] width 198 height 27
click at [213, 162] on p "À l’achat du du Masque Haute Performance LED, vous recevez un masque de cou LED…" at bounding box center [280, 175] width 198 height 27
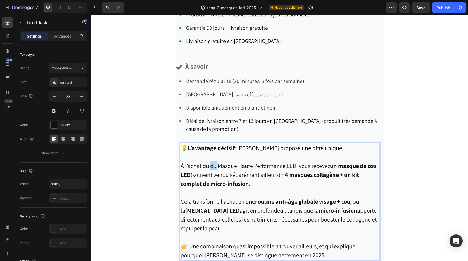
click at [213, 162] on p "À l’achat du du Masque Haute Performance LED, vous recevez un masque de cou LED…" at bounding box center [280, 175] width 198 height 27
click at [194, 164] on p "À l’achat du Masque Haute Performance LED, vous recevez un masque de cou LED (s…" at bounding box center [280, 175] width 198 height 27
click at [222, 162] on p "À l’achat du Masque Haute Performance LED, vous recevez un masque de cou LED (d…" at bounding box center [280, 175] width 198 height 27
click at [224, 162] on p "À l’achat du Masque Haute Performance LED, vous recevez un masque de cou LED (d…" at bounding box center [280, 175] width 198 height 27
click at [246, 163] on p "À l’achat du Masque Haute Performance LED, vous recevez un masque de cou LED (d…" at bounding box center [280, 175] width 198 height 27
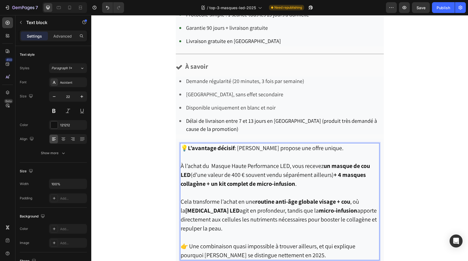
click at [324, 162] on p "À l’achat du Masque Haute Performance LED, vous recevez un masque de cou LED (d…" at bounding box center [280, 175] width 198 height 27
click at [340, 162] on p "À l’achat du Masque Haute Performance LED, vous recevez GRATUITEMENT un masque …" at bounding box center [280, 175] width 198 height 27
click at [345, 173] on p "À l’achat du Masque Haute Performance LED, vous recevez GRATUITEMENT un masque …" at bounding box center [280, 175] width 198 height 27
click at [323, 219] on p "Cela transforme l’achat en une routine anti-âge globale visage + cou , où la [M…" at bounding box center [280, 215] width 198 height 36
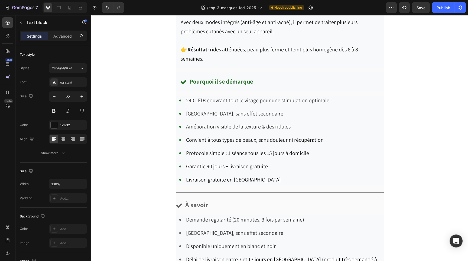
scroll to position [1674, 0]
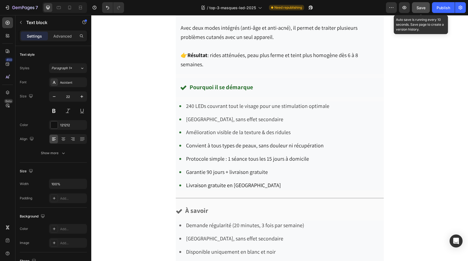
click at [423, 9] on span "Save" at bounding box center [421, 7] width 9 height 5
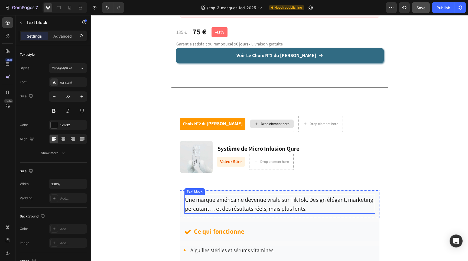
scroll to position [2087, 0]
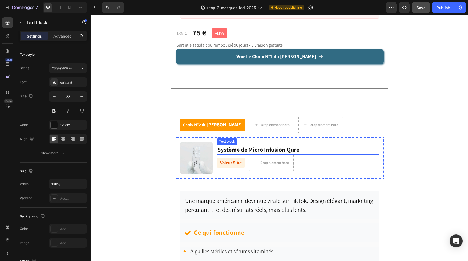
click at [246, 146] on strong "Système de Micro Infusion Qure" at bounding box center [259, 150] width 82 height 8
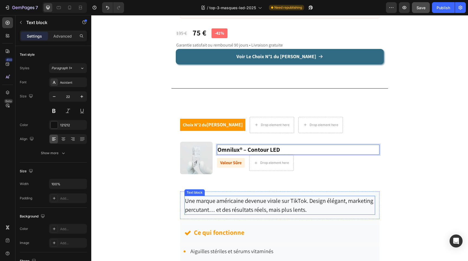
click at [216, 197] on p "Une marque américaine devenue virale sur TikTok. Design élégant, marketing perc…" at bounding box center [280, 206] width 190 height 18
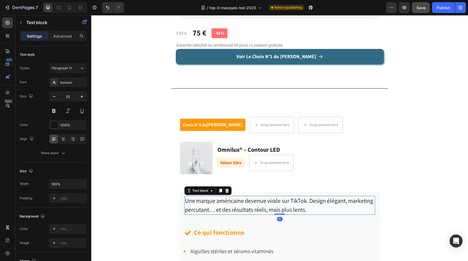
click at [216, 197] on p "Une marque américaine devenue virale sur TikTok. Design élégant, marketing perc…" at bounding box center [280, 206] width 190 height 18
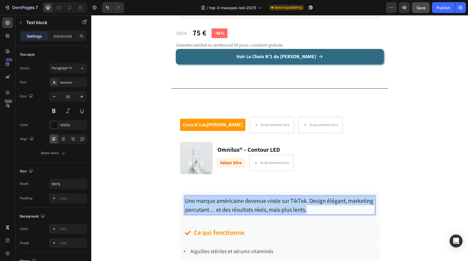
click at [216, 197] on p "Une marque américaine devenue virale sur TikTok. Design élégant, marketing perc…" at bounding box center [280, 206] width 190 height 18
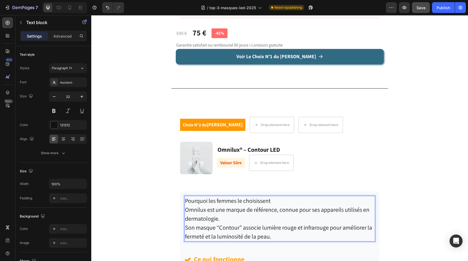
click at [225, 197] on p "Pourquoi les femmes le choisissent" at bounding box center [280, 201] width 190 height 9
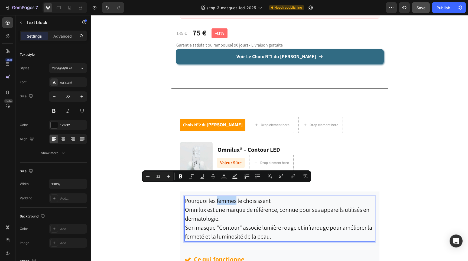
click at [225, 197] on p "Pourquoi les femmes le choisissent" at bounding box center [280, 201] width 190 height 9
click at [222, 219] on p "Omnilux est une marque de référence, connue pour ses appareils utilisés en derm…" at bounding box center [280, 224] width 190 height 36
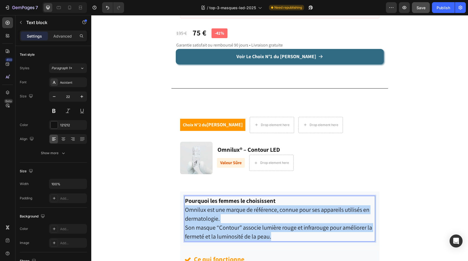
drag, startPoint x: 275, startPoint y: 226, endPoint x: 183, endPoint y: 196, distance: 97.1
click at [183, 196] on div "Pourquoi les femmes le choisissent Omnilux est une marque de référence, connue …" at bounding box center [279, 219] width 199 height 54
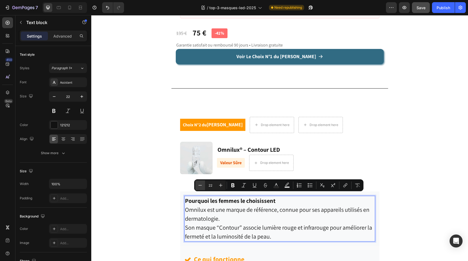
click at [201, 183] on icon "Editor contextual toolbar" at bounding box center [199, 185] width 5 height 5
type input "20"
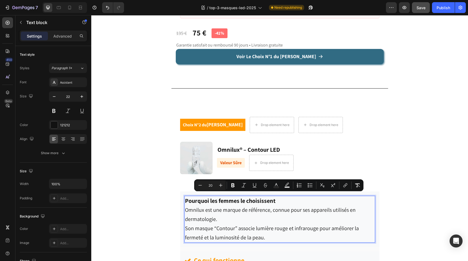
click at [241, 225] on span "Son masque “Contour” associe lumière rouge et infrarouge pour améliorer la ferm…" at bounding box center [272, 233] width 174 height 16
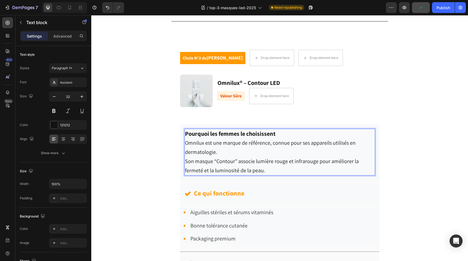
scroll to position [2143, 0]
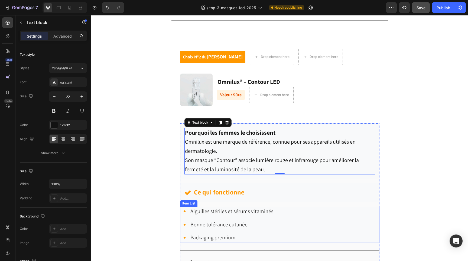
click at [235, 212] on span "Aiguilles stériles et sérums vitaminés" at bounding box center [231, 211] width 83 height 7
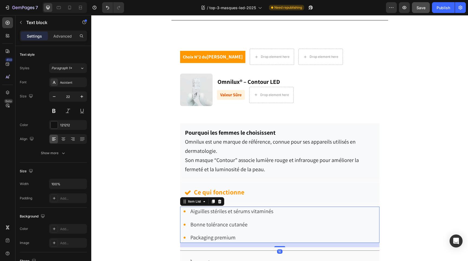
click at [235, 212] on span "Aiguilles stériles et sérums vitaminés" at bounding box center [231, 211] width 83 height 7
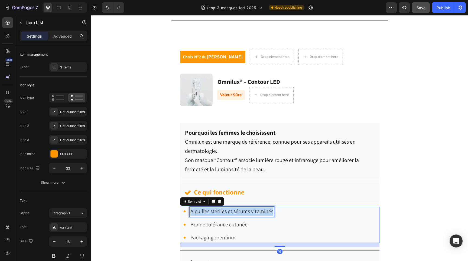
click at [235, 212] on span "Aiguilles stériles et sérums vitaminés" at bounding box center [231, 211] width 83 height 7
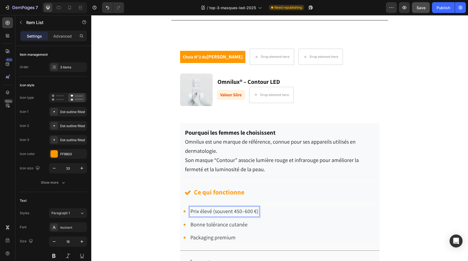
click at [209, 226] on span "Bonne tolérance cutanée" at bounding box center [218, 224] width 57 height 7
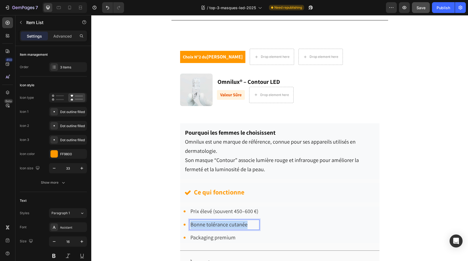
click at [209, 226] on span "Bonne tolérance cutanée" at bounding box center [218, 224] width 57 height 7
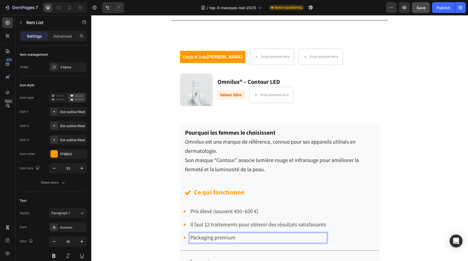
click at [219, 236] on span "Packaging premium" at bounding box center [212, 237] width 45 height 7
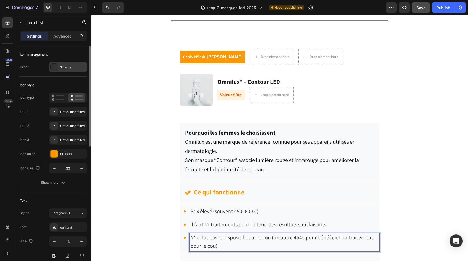
click at [66, 68] on div "3 items" at bounding box center [72, 67] width 25 height 5
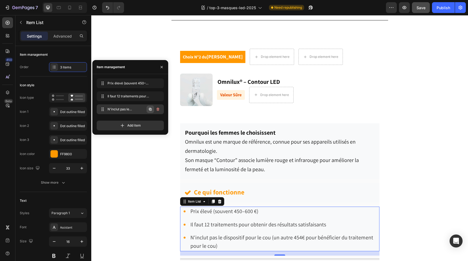
click at [150, 111] on icon "button" at bounding box center [150, 109] width 4 height 4
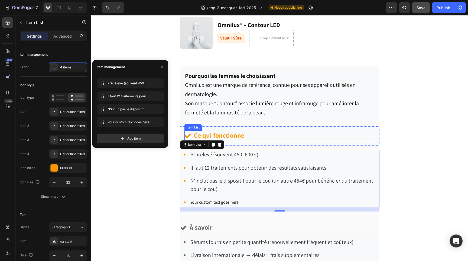
scroll to position [2203, 0]
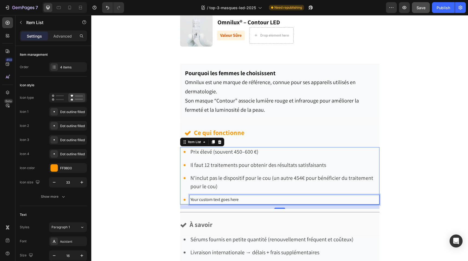
click at [226, 197] on div "Your custom text goes here" at bounding box center [285, 199] width 190 height 9
click at [226, 197] on p "Your custom text goes here" at bounding box center [284, 200] width 188 height 8
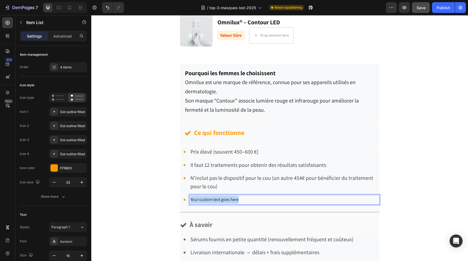
click at [226, 197] on p "Your custom text goes here" at bounding box center [284, 200] width 188 height 8
click at [226, 197] on span "Service à la clientèle inexistant en français" at bounding box center [227, 200] width 75 height 6
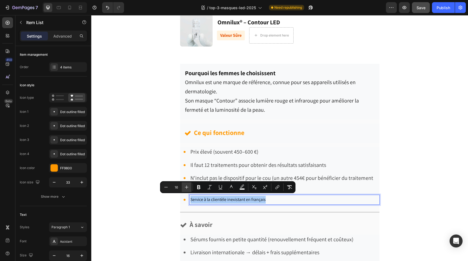
click at [187, 187] on icon "Editor contextual toolbar" at bounding box center [186, 187] width 5 height 5
type input "20"
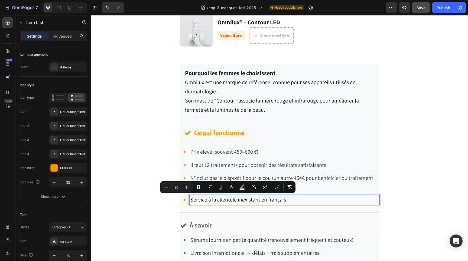
click at [362, 196] on p "Service à la clientèle inexistant en français" at bounding box center [284, 200] width 188 height 8
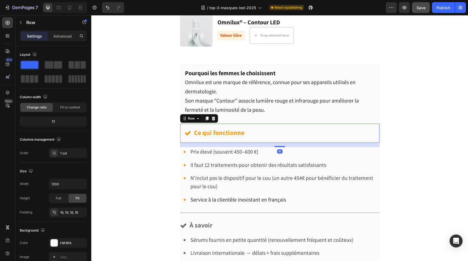
click at [264, 141] on div "Ce qui fonctionne Item List Row 16" at bounding box center [279, 133] width 199 height 19
click at [401, 170] on div "Choix N°2 du Dr Dupuis Text block Drop element here Drop element here Row Row I…" at bounding box center [279, 164] width 377 height 369
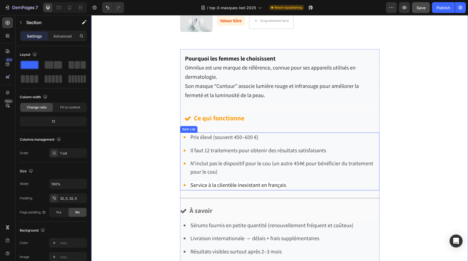
scroll to position [2221, 0]
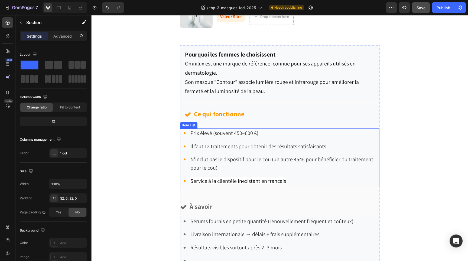
click at [259, 179] on span "Service à la clientèle inexistant en français" at bounding box center [238, 181] width 96 height 7
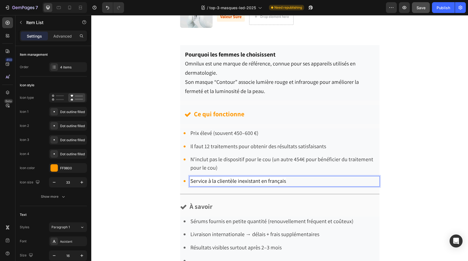
click at [259, 179] on span "Service à la clientèle inexistant en français" at bounding box center [238, 181] width 96 height 7
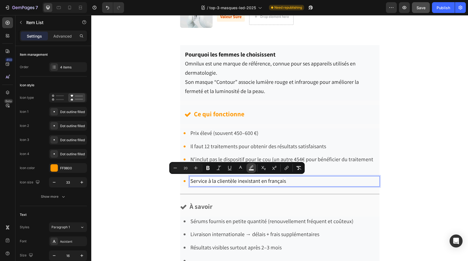
click at [252, 167] on icon "Editor contextual toolbar" at bounding box center [251, 166] width 4 height 3
type input "FFFFFF"
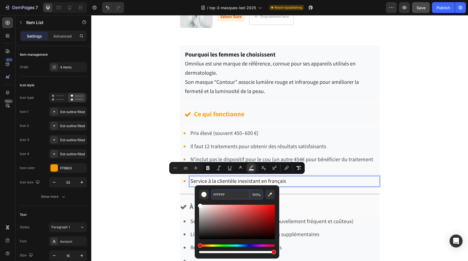
click at [257, 193] on input "100" at bounding box center [256, 195] width 13 height 10
type input "0"
click at [274, 197] on button "Editor contextual toolbar" at bounding box center [270, 195] width 10 height 10
type input "FAFAFA"
click at [260, 191] on input "100" at bounding box center [256, 195] width 13 height 10
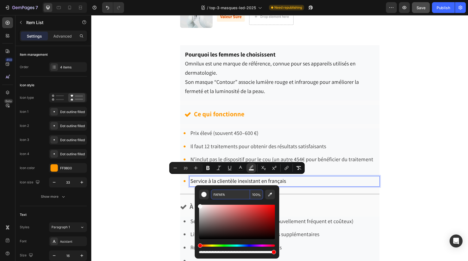
click at [260, 191] on input "100" at bounding box center [256, 195] width 13 height 10
type input "0"
click at [198, 201] on div "FAFAFA 0 %" at bounding box center [237, 220] width 85 height 69
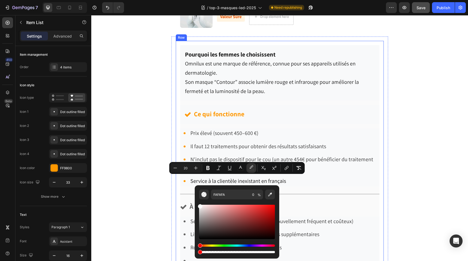
click at [178, 197] on div "Pourquoi les femmes le choisissent Omnilux est une marque de référence, connue …" at bounding box center [280, 171] width 208 height 261
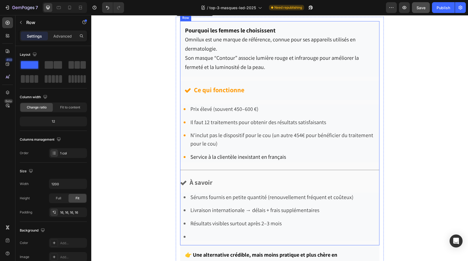
scroll to position [2249, 0]
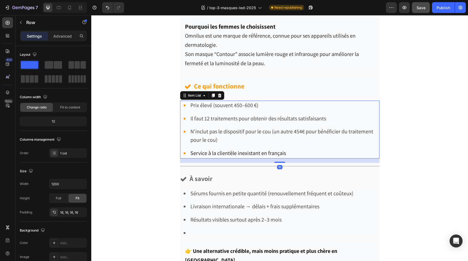
click at [204, 104] on span "Prix élevé (souvent 450–600 €)" at bounding box center [224, 105] width 68 height 7
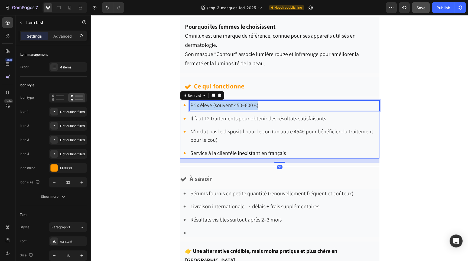
click at [204, 104] on span "Prix élevé (souvent 450–600 €)" at bounding box center [224, 105] width 68 height 7
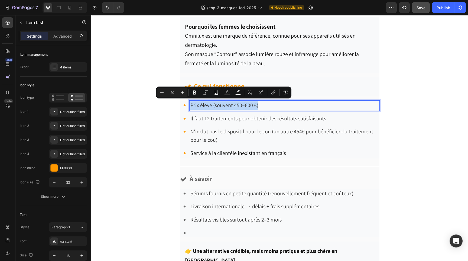
copy span "Prix élevé (souvent 450–600 €)"
click at [212, 191] on span "Sérums fournis en petite quantité (renouvellement fréquent et coûteux)" at bounding box center [271, 193] width 163 height 7
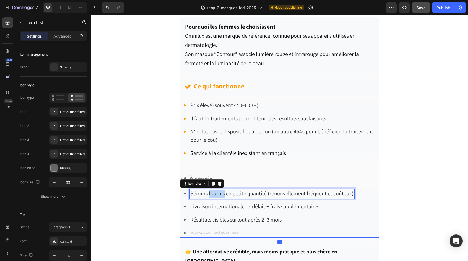
click at [212, 191] on span "Sérums fournis en petite quantité (renouvellement fréquent et coûteux)" at bounding box center [271, 193] width 163 height 7
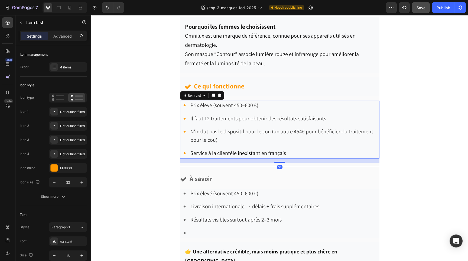
click at [213, 117] on span "Il faut 12 traitements pour obtenir des résultats satisfaisants" at bounding box center [258, 118] width 136 height 7
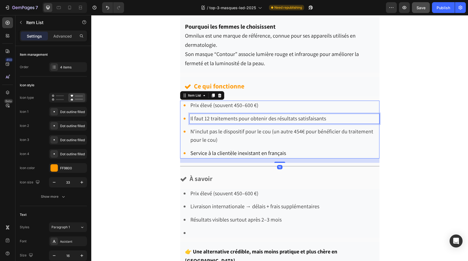
click at [213, 117] on span "Il faut 12 traitements pour obtenir des résultats satisfaisants" at bounding box center [258, 118] width 136 height 7
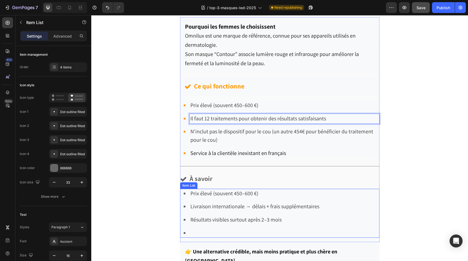
click at [224, 204] on span "Livraison internationale → délais + frais supplémentaires" at bounding box center [254, 206] width 129 height 7
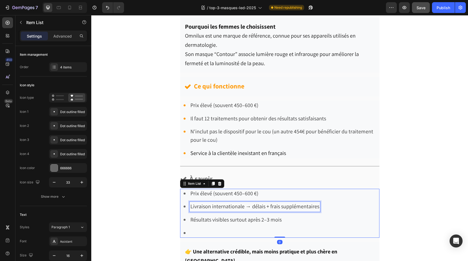
click at [224, 204] on span "Livraison internationale → délais + frais supplémentaires" at bounding box center [254, 206] width 129 height 7
click at [218, 136] on p "N'inclut pas le dispositif pour le cou (un autre 454€ pour bénéficier du traite…" at bounding box center [284, 136] width 188 height 17
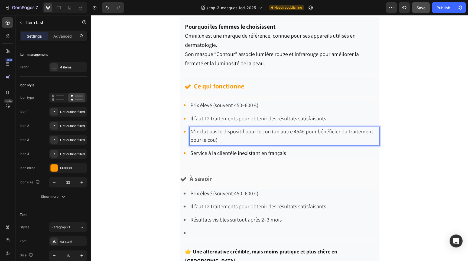
click at [218, 136] on p "N'inclut pas le dispositif pour le cou (un autre 454€ pour bénéficier du traite…" at bounding box center [284, 136] width 188 height 17
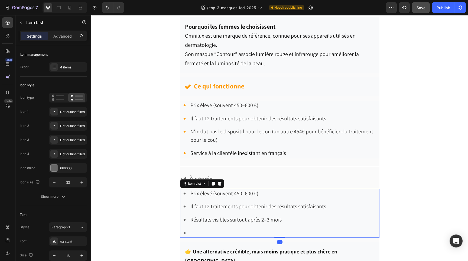
click at [221, 218] on span "Résultats visibles surtout après 2–3 mois" at bounding box center [235, 219] width 91 height 7
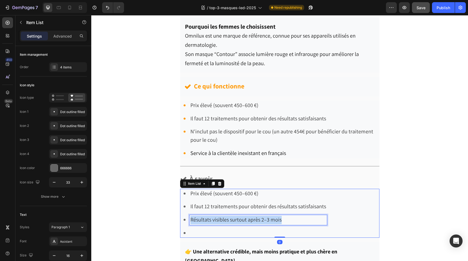
click at [221, 218] on span "Résultats visibles surtout après 2–3 mois" at bounding box center [235, 219] width 91 height 7
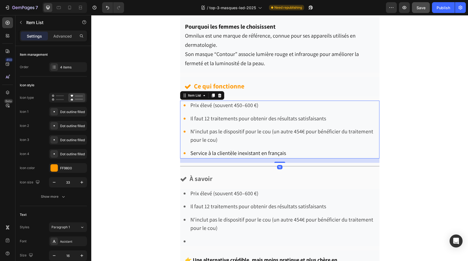
click at [212, 152] on span "Service à la clientèle inexistant en français" at bounding box center [238, 153] width 96 height 7
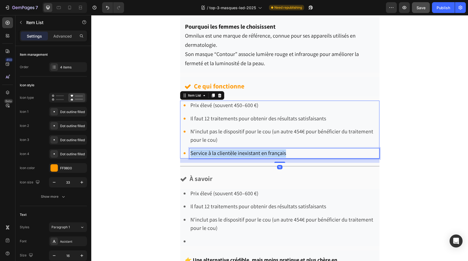
click at [212, 152] on span "Service à la clientèle inexistant en français" at bounding box center [238, 153] width 96 height 7
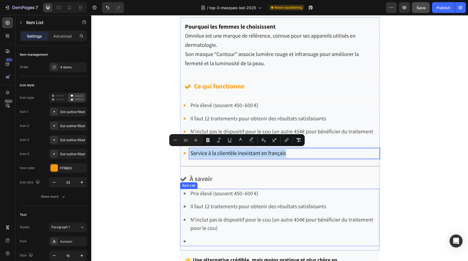
click at [205, 240] on p "Rich Text Editor. Editing area: main" at bounding box center [284, 242] width 188 height 8
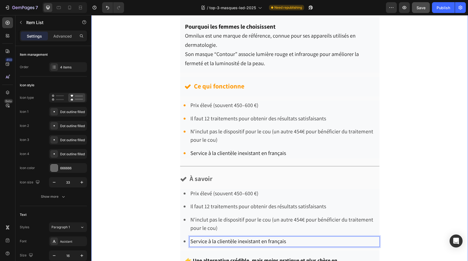
click at [407, 209] on div "Choix N°2 du Dr Dupuis Text block Drop element here Drop element here Row Row I…" at bounding box center [279, 123] width 377 height 378
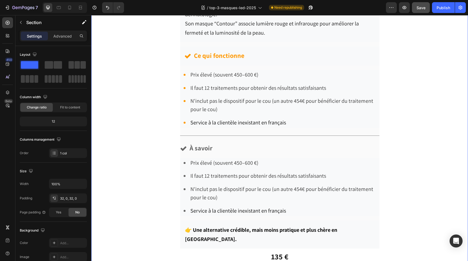
scroll to position [2284, 0]
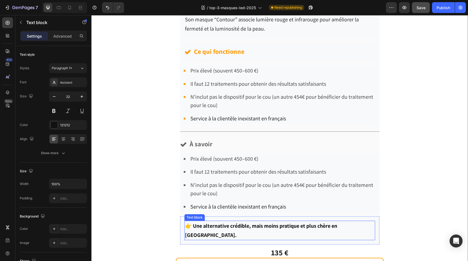
click at [222, 226] on strong "👉 Une alternative crédible, mais moins pratique et plus chère en Europe." at bounding box center [261, 231] width 152 height 16
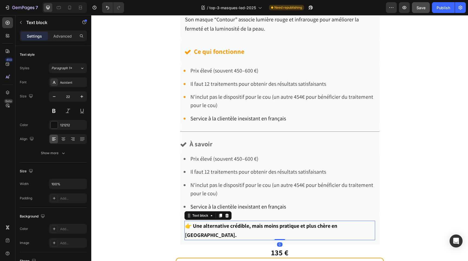
click at [222, 226] on strong "👉 Une alternative crédible, mais moins pratique et plus chère en Europe." at bounding box center [261, 231] width 152 height 16
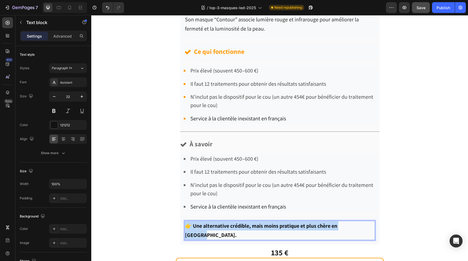
click at [222, 226] on strong "👉 Une alternative crédible, mais moins pratique et plus chère en Europe." at bounding box center [261, 231] width 152 height 16
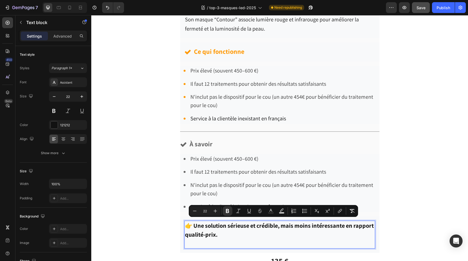
click at [219, 239] on p "Rich Text Editor. Editing area: main" at bounding box center [280, 243] width 190 height 9
click at [212, 241] on p "Rich Text Editor. Editing area: main" at bounding box center [280, 243] width 190 height 9
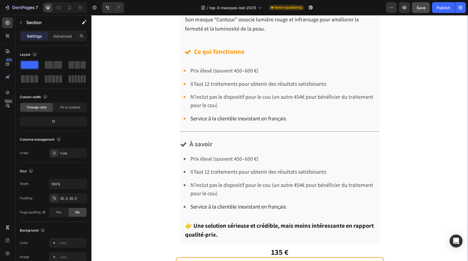
click at [408, 193] on div "Choix N°2 du Dr Dupuis Text block Drop element here Drop element here Row Row I…" at bounding box center [279, 88] width 377 height 378
click at [209, 71] on span "Prix élevé (souvent 450–600 €)" at bounding box center [224, 70] width 68 height 7
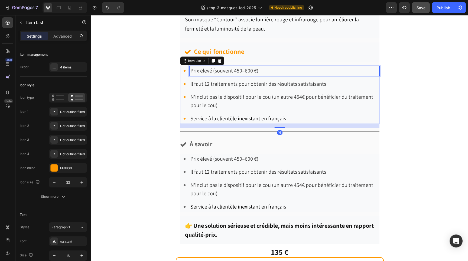
click at [209, 71] on span "Prix élevé (souvent 450–600 €)" at bounding box center [224, 70] width 68 height 7
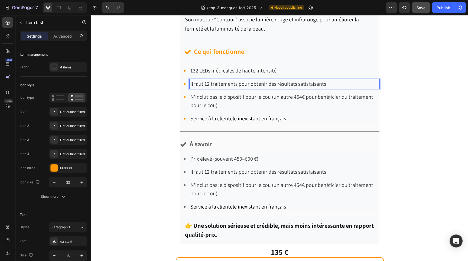
click at [207, 85] on span "Il faut 12 traitements pour obtenir des résultats satisfaisants" at bounding box center [258, 83] width 136 height 7
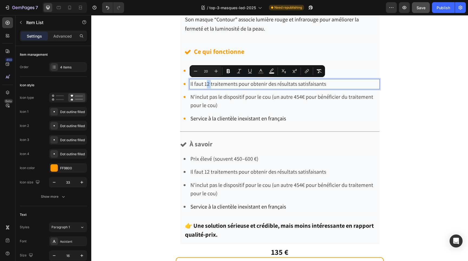
type input "16"
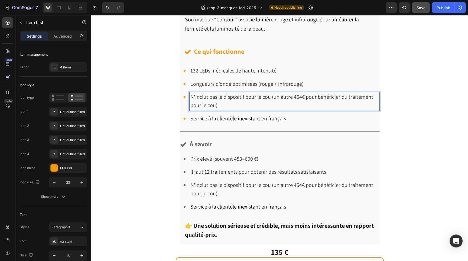
click at [205, 99] on p "N'inclut pas le dispositif pour le cou (un autre 454€ pour bénéficier du traite…" at bounding box center [284, 101] width 188 height 17
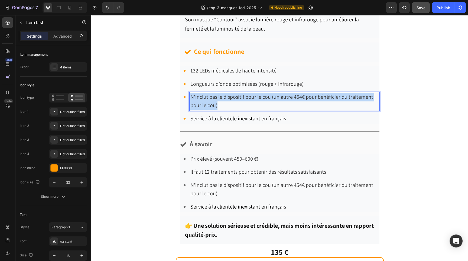
click at [205, 99] on p "N'inclut pas le dispositif pour le cou (un autre 454€ pour bénéficier du traite…" at bounding box center [284, 101] width 188 height 17
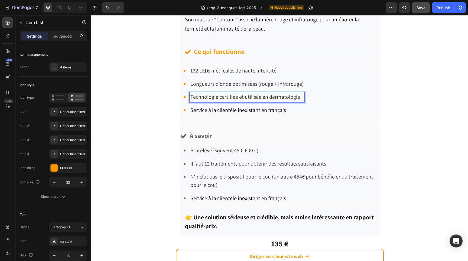
click at [213, 110] on span "Service à la clientèle inexistant en français" at bounding box center [238, 110] width 96 height 7
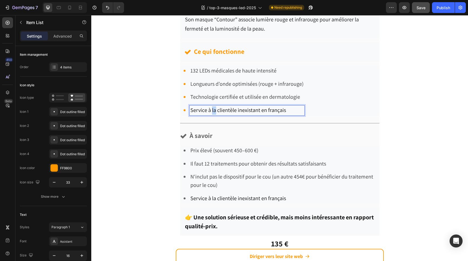
click at [213, 110] on span "Service à la clientèle inexistant en français" at bounding box center [238, 110] width 96 height 7
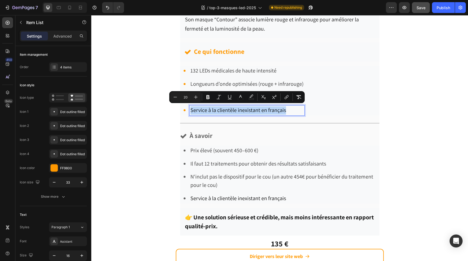
type input "16"
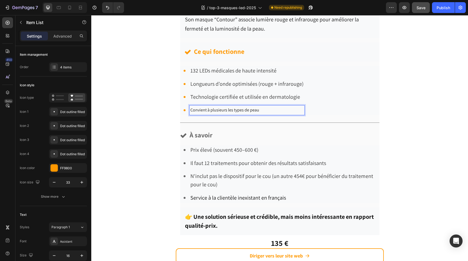
click at [217, 109] on p "Convient à plusieurs les types de peau" at bounding box center [246, 110] width 113 height 8
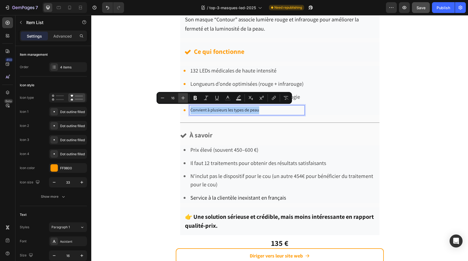
click at [182, 96] on icon "Editor contextual toolbar" at bounding box center [182, 97] width 5 height 5
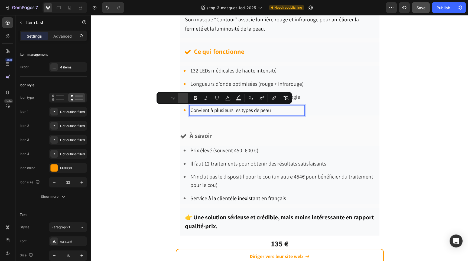
click at [182, 96] on icon "Editor contextual toolbar" at bounding box center [182, 97] width 5 height 5
type input "20"
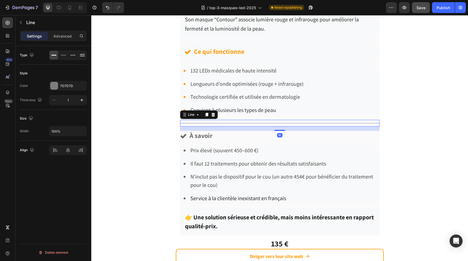
click at [357, 124] on div "Title Line 16" at bounding box center [279, 123] width 199 height 7
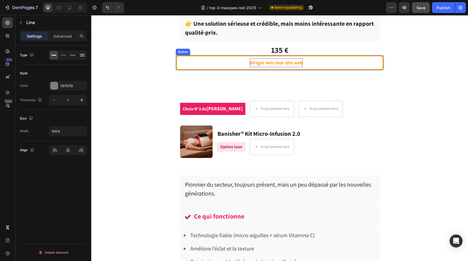
scroll to position [2501, 0]
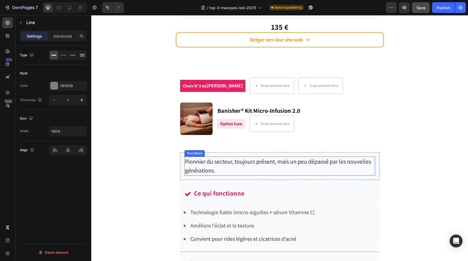
click at [239, 161] on p "Pionnier du secteur, toujours présent, mais un peu dépassé par les nouvelles gé…" at bounding box center [280, 166] width 190 height 18
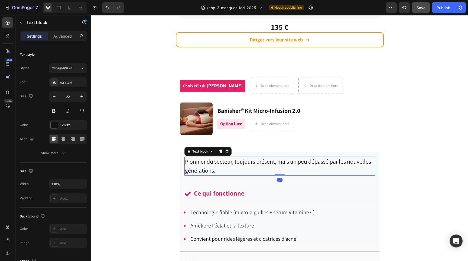
click at [239, 161] on p "Pionnier du secteur, toujours présent, mais un peu dépassé par les nouvelles gé…" at bounding box center [280, 166] width 190 height 18
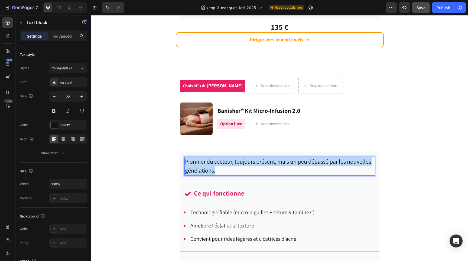
click at [239, 161] on p "Pionnier du secteur, toujours présent, mais un peu dépassé par les nouvelles gé…" at bounding box center [280, 166] width 190 height 18
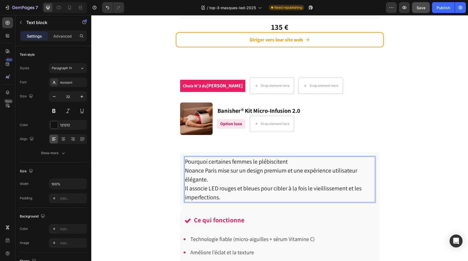
click at [244, 158] on p "Pourquoi certaines femmes le plébiscitent" at bounding box center [280, 161] width 190 height 9
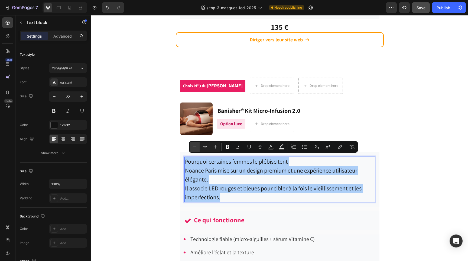
click at [194, 146] on icon "Editor contextual toolbar" at bounding box center [194, 146] width 5 height 5
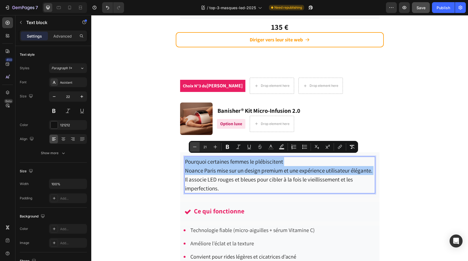
click at [194, 146] on icon "Editor contextual toolbar" at bounding box center [194, 146] width 5 height 5
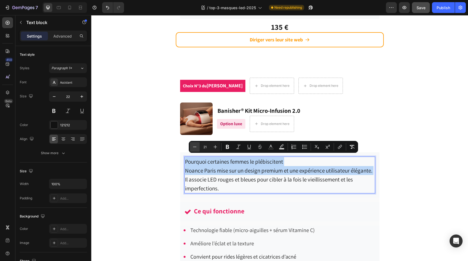
type input "20"
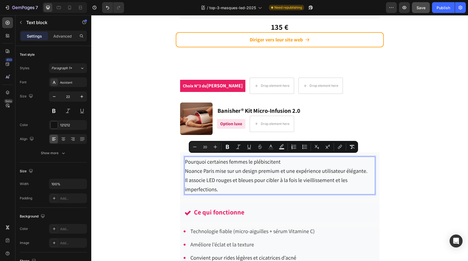
click at [206, 162] on span "Pourquoi certaines femmes le plébiscitent" at bounding box center [233, 161] width 96 height 7
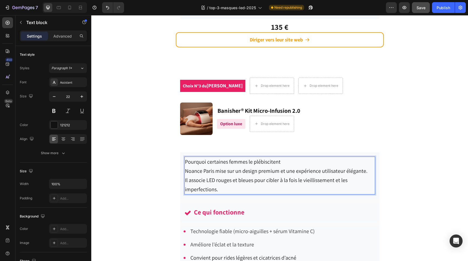
click at [206, 161] on span "Pourquoi certaines femmes le plébiscitent" at bounding box center [233, 161] width 96 height 7
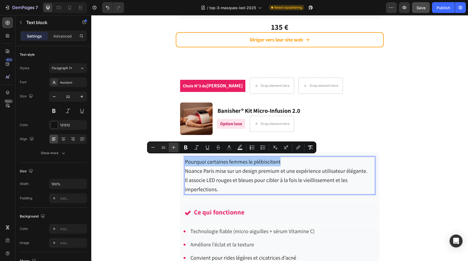
click at [171, 145] on icon "Editor contextual toolbar" at bounding box center [173, 147] width 5 height 5
type input "22"
click at [188, 147] on icon "Editor contextual toolbar" at bounding box center [185, 147] width 5 height 5
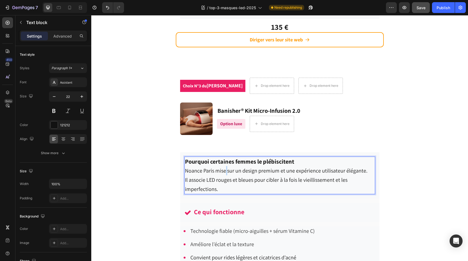
click at [224, 171] on span "Noance Paris mise sur un design premium et une expérience utilisateur élégante." at bounding box center [276, 170] width 183 height 7
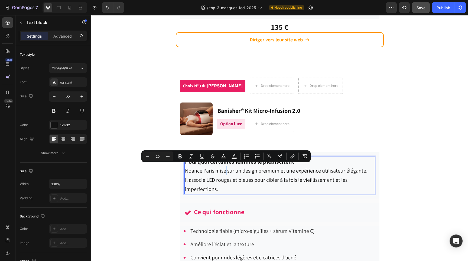
type input "22"
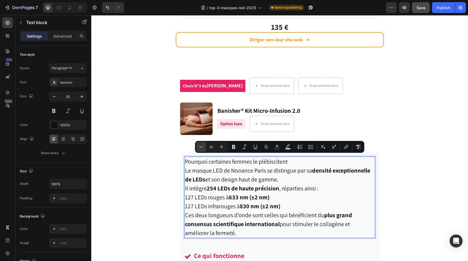
click at [197, 148] on button "Minus" at bounding box center [201, 147] width 10 height 10
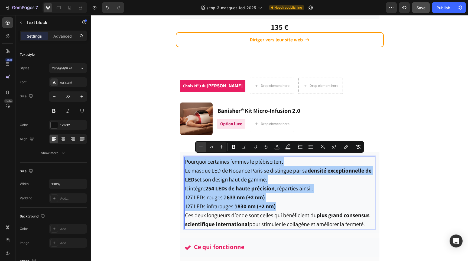
click at [197, 148] on button "Minus" at bounding box center [201, 147] width 10 height 10
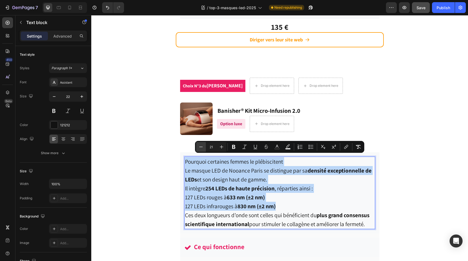
type input "20"
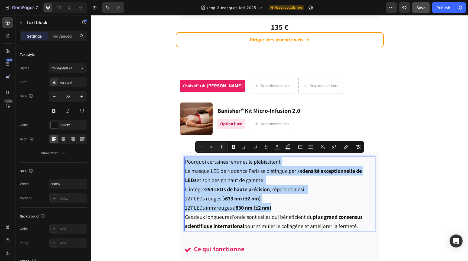
click at [207, 179] on span "Le masque LED de Nooance Paris se distingue par sa densité exceptionnelle de LE…" at bounding box center [273, 176] width 177 height 16
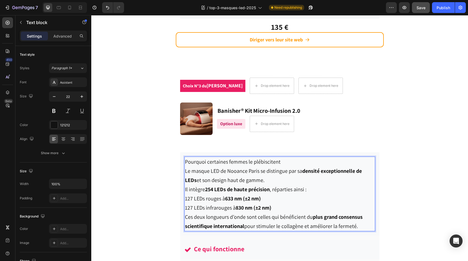
click at [213, 158] on span "Pourquoi certaines femmes le plébiscitent" at bounding box center [233, 161] width 96 height 7
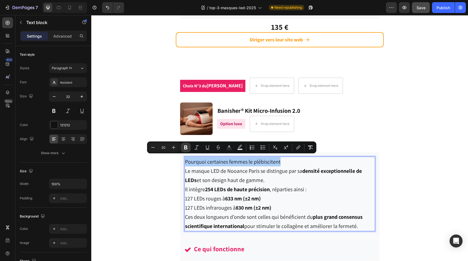
click at [186, 147] on icon "Editor contextual toolbar" at bounding box center [185, 147] width 5 height 5
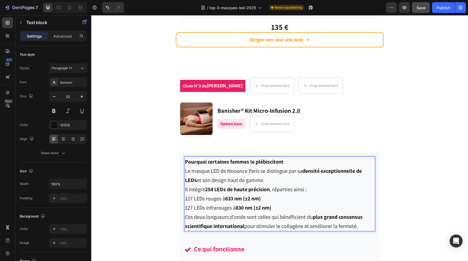
click at [216, 161] on strong "Pourquoi certaines femmes le plébiscitent" at bounding box center [234, 161] width 99 height 7
click at [250, 186] on strong "254 LEDs de haute précision" at bounding box center [237, 189] width 65 height 7
click at [256, 158] on strong "Pourquoi certaines femmes le plébiscitent" at bounding box center [234, 161] width 99 height 7
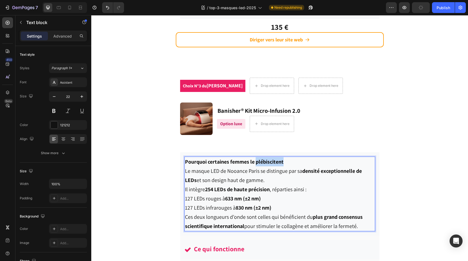
click at [256, 158] on strong "Pourquoi certaines femmes le plébiscitent" at bounding box center [234, 161] width 99 height 7
click at [244, 179] on span "Le masque LED de Nooance Paris se distingue par sa densité exceptionnelle de LE…" at bounding box center [273, 176] width 177 height 16
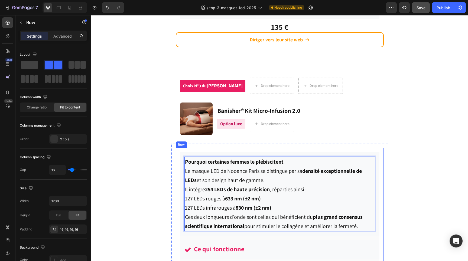
click at [331, 134] on div "Image Banisher® Kit Micro-Infusion 2.0 Text block Option luxe Text block Drop e…" at bounding box center [280, 118] width 208 height 41
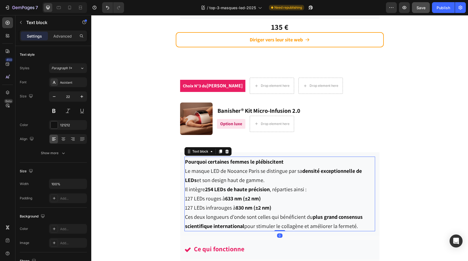
click at [276, 168] on span "Le masque LED de Nooance Paris se distingue par sa densité exceptionnelle de LE…" at bounding box center [273, 176] width 177 height 16
click at [272, 159] on strong "Pourquoi certaines femmes le plébiscitent" at bounding box center [234, 161] width 99 height 7
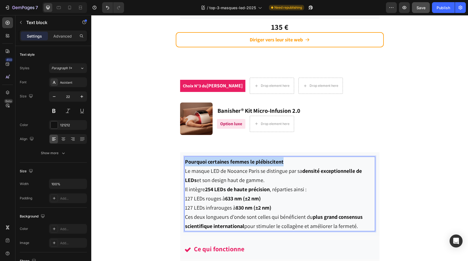
click at [272, 159] on strong "Pourquoi certaines femmes le plébiscitent" at bounding box center [234, 161] width 99 height 7
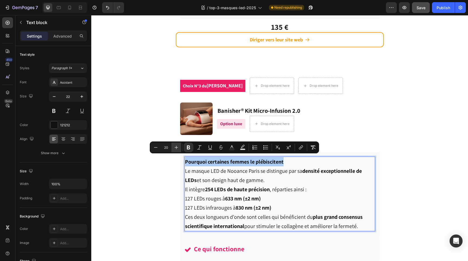
click at [177, 149] on icon "Editor contextual toolbar" at bounding box center [176, 147] width 5 height 5
type input "22"
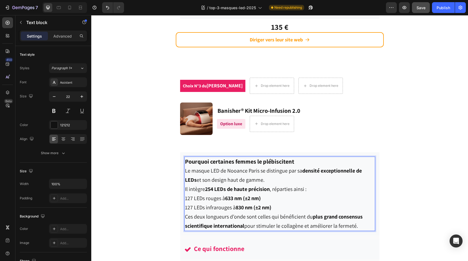
click at [252, 182] on p "Le masque LED de Nooance Paris se distingue par sa densité exceptionnelle de LE…" at bounding box center [280, 180] width 190 height 28
click at [300, 160] on p "Pourquoi certaines femmes le plébiscitent" at bounding box center [280, 161] width 190 height 9
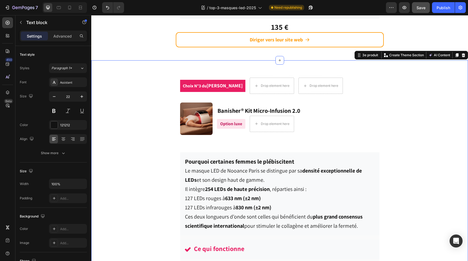
click at [417, 200] on div "Choix N°3 du Dr Dupuis Text block Drop element here Drop element here Row Row I…" at bounding box center [279, 250] width 377 height 362
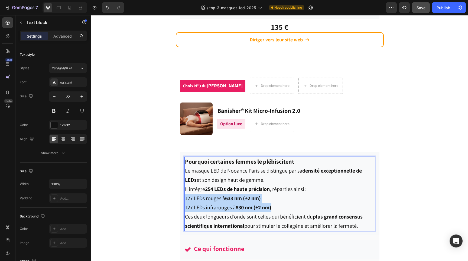
drag, startPoint x: 275, startPoint y: 204, endPoint x: 184, endPoint y: 198, distance: 90.9
click at [184, 198] on div "Pourquoi certaines femmes le plébiscitent Le masque LED de Nooance Paris se dis…" at bounding box center [279, 194] width 191 height 74
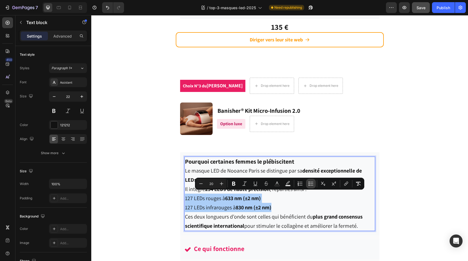
click at [313, 183] on icon "Editor contextual toolbar" at bounding box center [310, 183] width 5 height 5
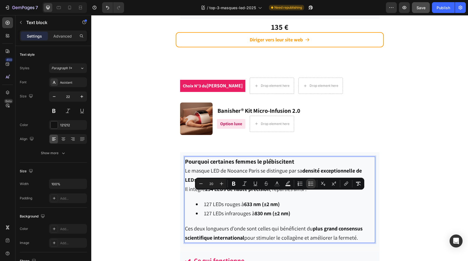
click at [312, 224] on p "Ces deux longueurs d’onde sont celles qui bénéficient du plus grand consensus s…" at bounding box center [280, 233] width 190 height 18
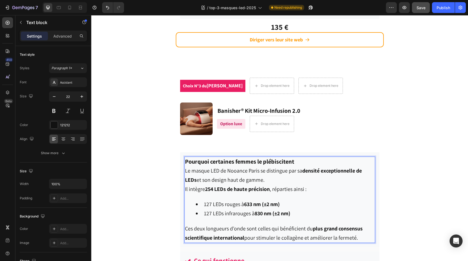
click at [299, 159] on p "Pourquoi certaines femmes le plébiscitent" at bounding box center [280, 161] width 190 height 9
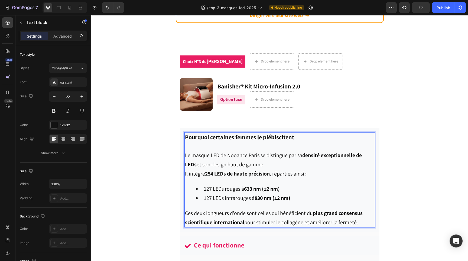
scroll to position [2530, 0]
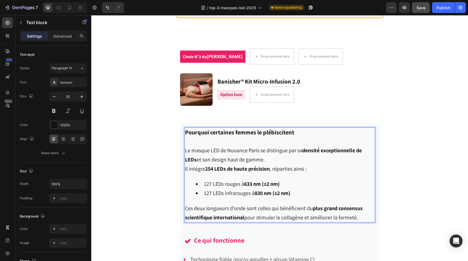
click at [212, 207] on span "Ces deux longueurs d’onde sont celles qui bénéficient du plus grand consensus s…" at bounding box center [274, 213] width 178 height 16
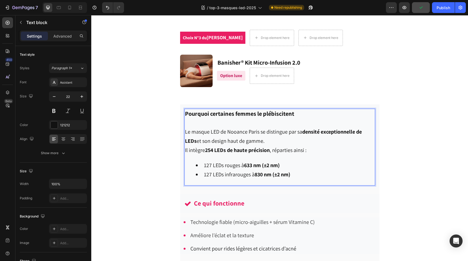
scroll to position [2548, 0]
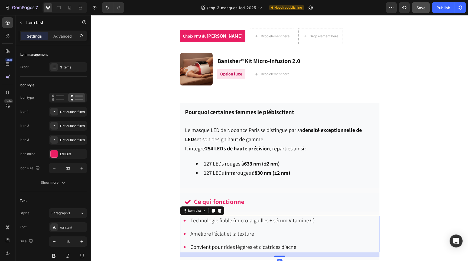
click at [210, 220] on span "Technologie fiable (micro-aiguilles + sérum Vitamine C)" at bounding box center [252, 220] width 124 height 7
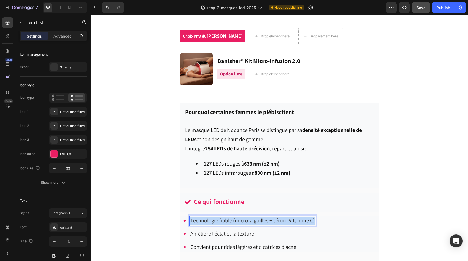
click at [210, 220] on span "Technologie fiable (micro-aiguilles + sérum Vitamine C)" at bounding box center [252, 220] width 124 height 7
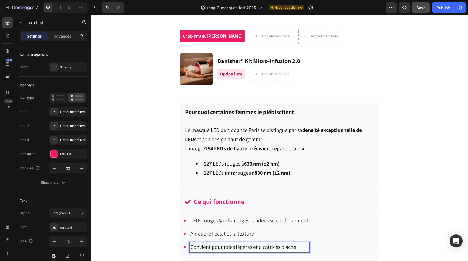
click at [209, 246] on span "Convient pour rides légères et cicatrices d’acné" at bounding box center [243, 247] width 106 height 7
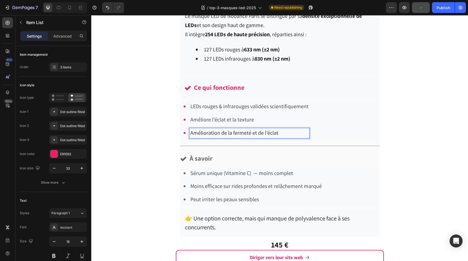
scroll to position [2668, 0]
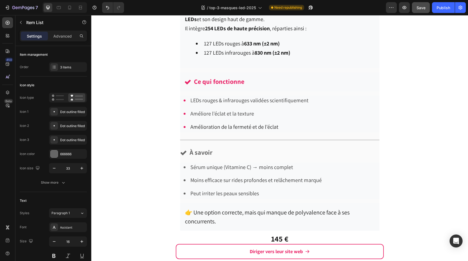
click at [205, 165] on span "Sérum unique (Vitamine C) → moins complet" at bounding box center [241, 167] width 103 height 7
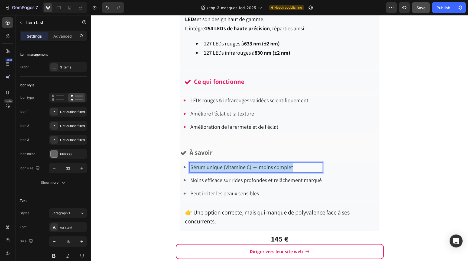
click at [205, 165] on span "Sérum unique (Vitamine C) → moins complet" at bounding box center [241, 167] width 103 height 7
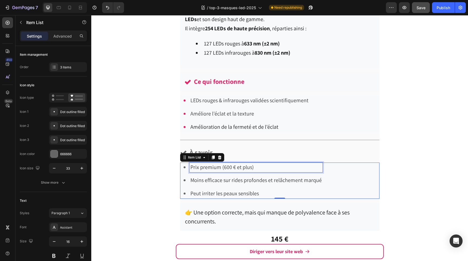
click at [204, 180] on span "Moins efficace sur rides profondes et relâchement marqué" at bounding box center [255, 180] width 131 height 7
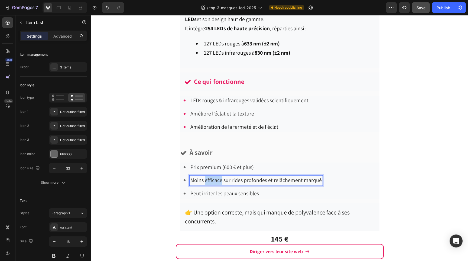
click at [204, 180] on span "Moins efficace sur rides profondes et relâchement marqué" at bounding box center [255, 180] width 131 height 7
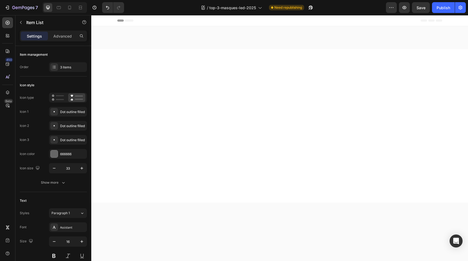
scroll to position [2668, 0]
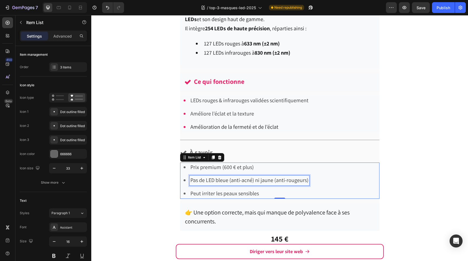
click at [208, 193] on span "Peut irriter les peaux sensibles" at bounding box center [224, 193] width 69 height 7
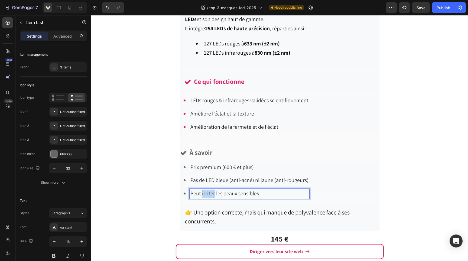
click at [208, 193] on span "Peut irriter les peaux sensibles" at bounding box center [224, 193] width 69 height 7
click at [325, 169] on div "Prix premium (600 € et plus) Pas de LED bleue (anti-acné) ni jaune (anti-rougeu…" at bounding box center [279, 181] width 199 height 36
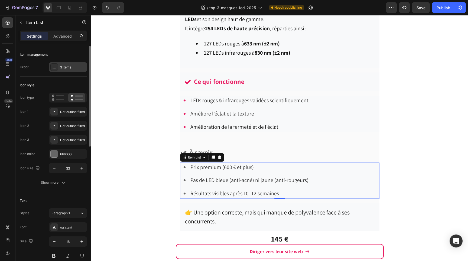
click at [56, 66] on div at bounding box center [54, 67] width 8 height 8
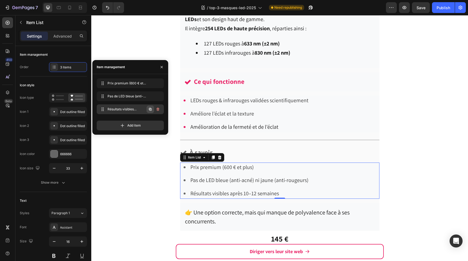
click at [150, 110] on icon "button" at bounding box center [150, 109] width 1 height 1
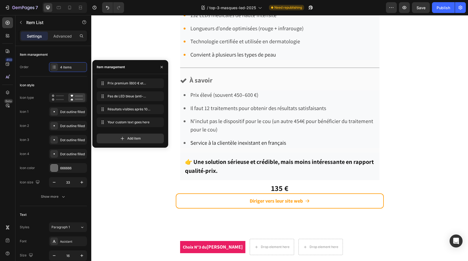
scroll to position [2334, 0]
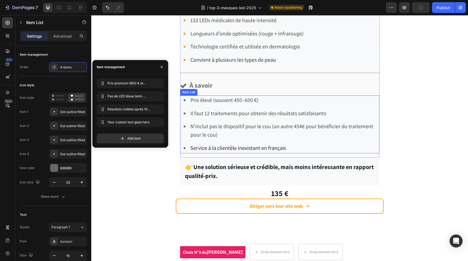
click at [220, 127] on span "N'inclut pas le dispositif pour le cou (un autre 454€ pour bénéficier du traite…" at bounding box center [281, 130] width 183 height 15
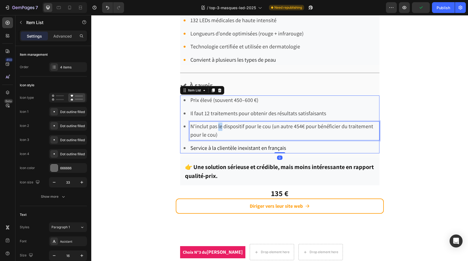
click at [220, 127] on span "N'inclut pas le dispositif pour le cou (un autre 454€ pour bénéficier du traite…" at bounding box center [281, 130] width 183 height 15
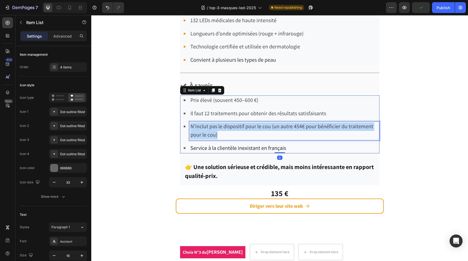
click at [220, 127] on span "N'inclut pas le dispositif pour le cou (un autre 454€ pour bénéficier du traite…" at bounding box center [281, 130] width 183 height 15
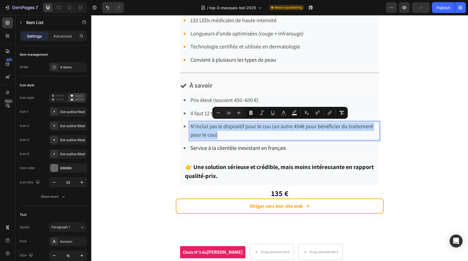
copy span "N'inclut pas le dispositif pour le cou (un autre 454€ pour bénéficier du traite…"
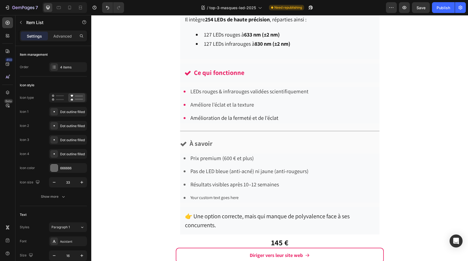
scroll to position [2697, 0]
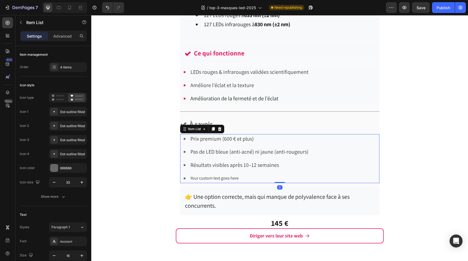
click at [221, 176] on div "Your custom text goes here" at bounding box center [250, 178] width 120 height 9
click at [221, 176] on p "Your custom text goes here" at bounding box center [249, 179] width 118 height 8
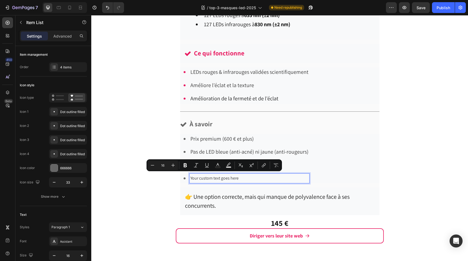
type input "20"
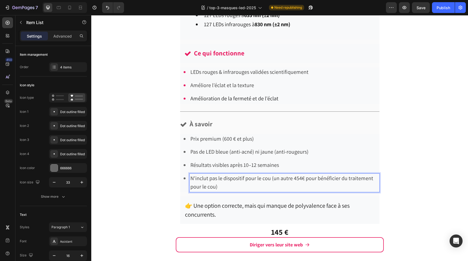
click at [219, 179] on span "N'inclut pas le dispositif pour le cou (un autre 454€ pour bénéficier du traite…" at bounding box center [281, 182] width 183 height 15
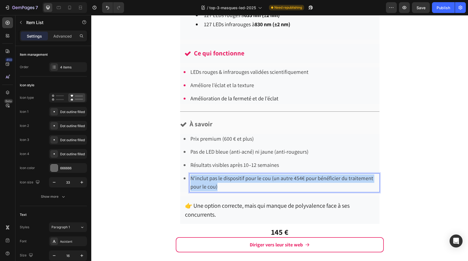
click at [219, 179] on span "N'inclut pas le dispositif pour le cou (un autre 454€ pour bénéficier du traite…" at bounding box center [281, 182] width 183 height 15
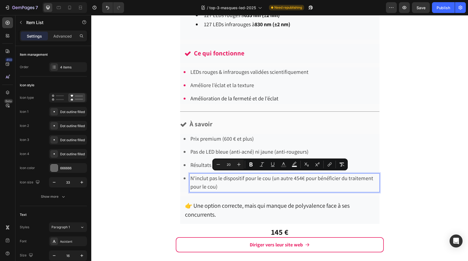
click at [204, 162] on span "Résultats visibles après 10–12 semaines" at bounding box center [234, 165] width 89 height 7
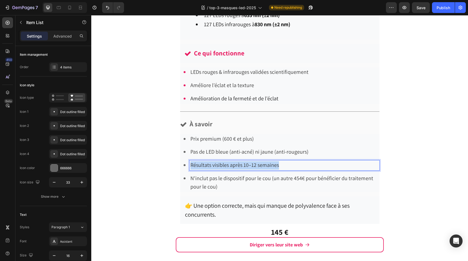
click at [204, 162] on span "Résultats visibles après 10–12 semaines" at bounding box center [234, 165] width 89 height 7
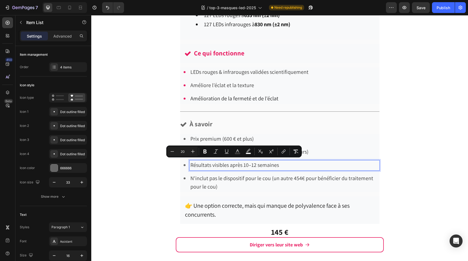
click at [219, 184] on p "N'inclut pas le dispositif pour le cou (un autre 454€ pour bénéficier du traite…" at bounding box center [284, 183] width 188 height 17
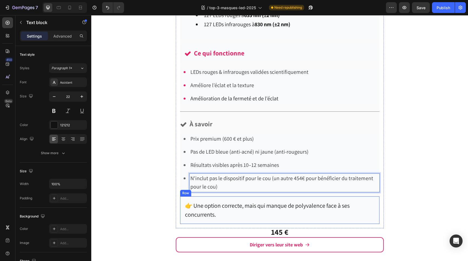
click at [225, 208] on p "👉 Une option correcte, mais qui manque de polyvalence face à ses concurrents." at bounding box center [280, 211] width 190 height 18
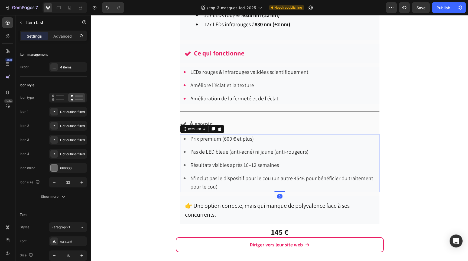
click at [236, 178] on span "N'inclut pas le dispositif pour le cou (un autre 454€ pour bénéficier du traite…" at bounding box center [281, 182] width 183 height 15
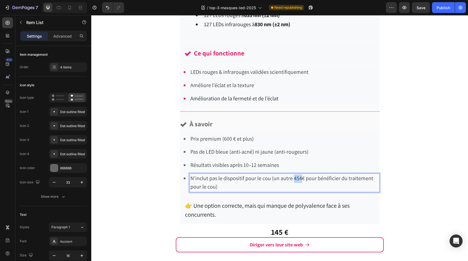
click at [297, 177] on span "N'inclut pas le dispositif pour le cou (un autre 454€ pour bénéficier du traite…" at bounding box center [281, 182] width 183 height 15
click at [402, 198] on div "Choix N°3 du Dr Dupuis Text block Drop element here Drop element here Row Row I…" at bounding box center [279, 64] width 377 height 386
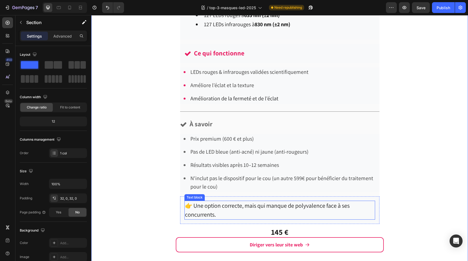
click at [249, 203] on p "👉 Une option correcte, mais qui manque de polyvalence face à ses concurrents." at bounding box center [280, 211] width 190 height 18
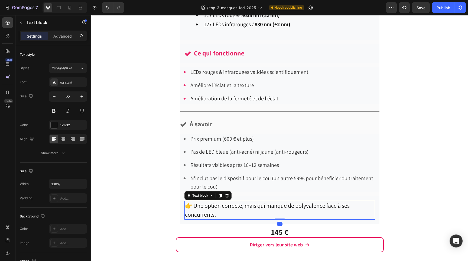
click at [249, 203] on p "👉 Une option correcte, mais qui manque de polyvalence face à ses concurrents." at bounding box center [280, 211] width 190 height 18
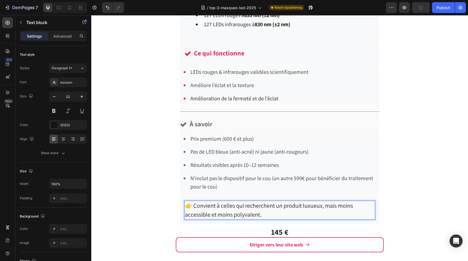
click at [246, 206] on p "👉 Convient à celles qui recherchent un produit luxueux, mais moins accessible e…" at bounding box center [280, 211] width 190 height 18
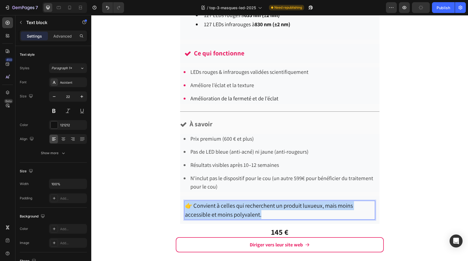
click at [246, 206] on p "👉 Convient à celles qui recherchent un produit luxueux, mais moins accessible e…" at bounding box center [280, 211] width 190 height 18
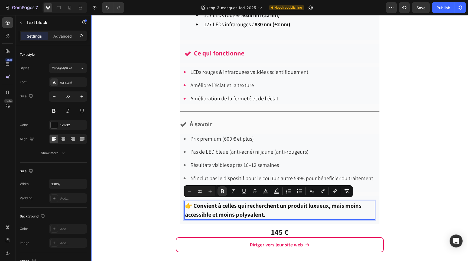
click at [412, 200] on div "Choix N°3 du Dr Dupuis Text block Drop element here Drop element here Row Row I…" at bounding box center [279, 64] width 377 height 386
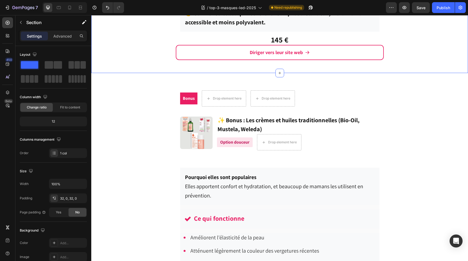
scroll to position [2890, 0]
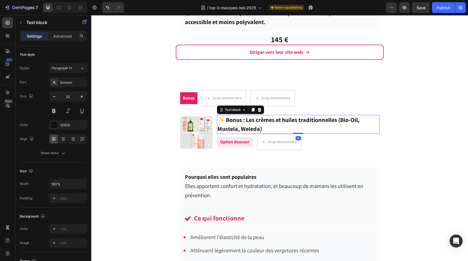
click at [248, 119] on strong "✨ Bonus : Les crèmes et huiles traditionnelles (Bio-Oil, Mustela, Weleda)" at bounding box center [289, 124] width 142 height 17
click at [246, 119] on strong "✨ Bonus : Les crèmes et huiles traditionnelles (Bio-Oil, Mustela, Weleda)" at bounding box center [289, 124] width 142 height 17
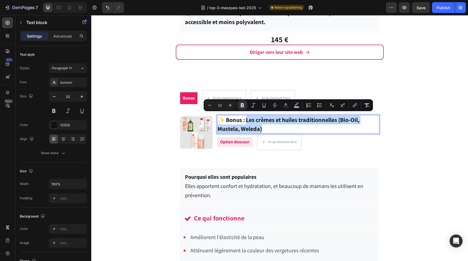
drag, startPoint x: 246, startPoint y: 119, endPoint x: 268, endPoint y: 124, distance: 22.6
click at [268, 124] on p "✨ Bonus : Les crèmes et huiles traditionnelles (Bio-Oil, Mustela, Weleda)" at bounding box center [298, 125] width 161 height 18
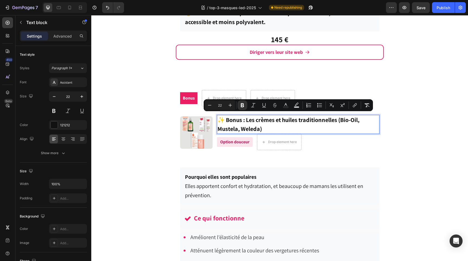
scroll to position [2893, 0]
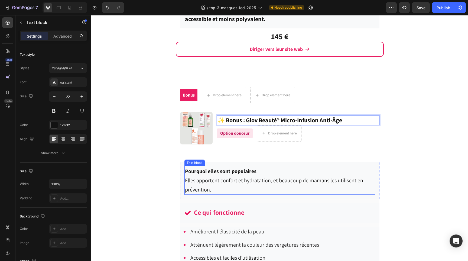
click at [221, 181] on span "Elles apportent confort et hydratation, et beaucoup de mamans les utilisent en …" at bounding box center [274, 185] width 178 height 16
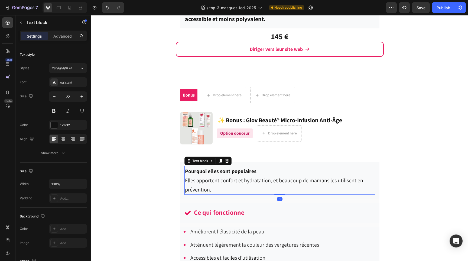
click at [221, 181] on span "Elles apportent confort et hydratation, et beaucoup de mamans les utilisent en …" at bounding box center [274, 185] width 178 height 16
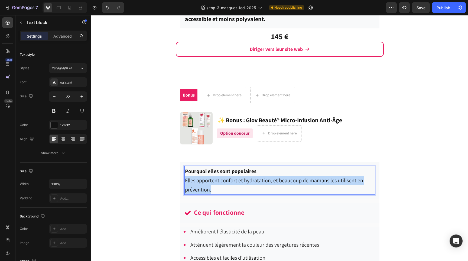
click at [221, 181] on span "Elles apportent confort et hydratation, et beaucoup de mamans les utilisent en …" at bounding box center [274, 185] width 178 height 16
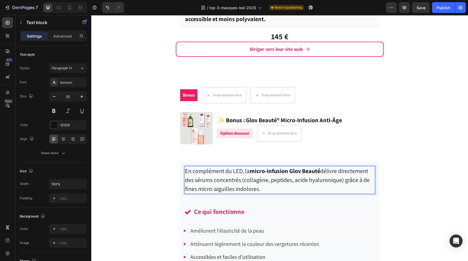
click at [218, 167] on p "En complément du LED, la micro-infusion Glov Beauté délivre directement des sér…" at bounding box center [280, 180] width 190 height 27
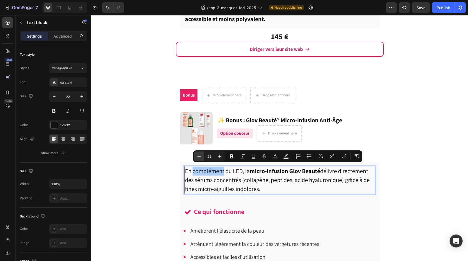
click at [199, 154] on icon "Editor contextual toolbar" at bounding box center [198, 156] width 5 height 5
type input "20"
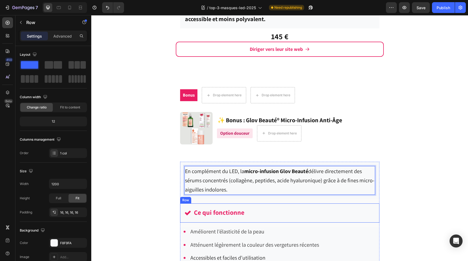
click at [280, 204] on div "Ce qui fonctionne Item List Row" at bounding box center [279, 213] width 199 height 19
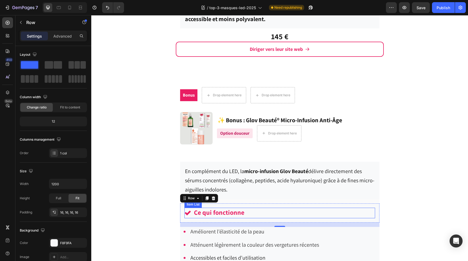
click at [232, 210] on strong "Ce qui fonctionne" at bounding box center [219, 212] width 50 height 9
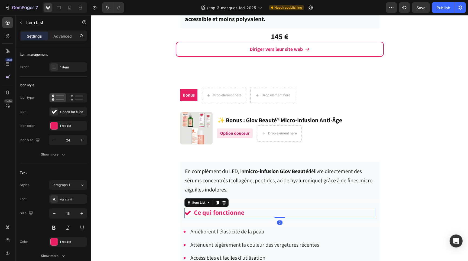
click at [232, 210] on strong "Ce qui fonctionne" at bounding box center [219, 212] width 50 height 9
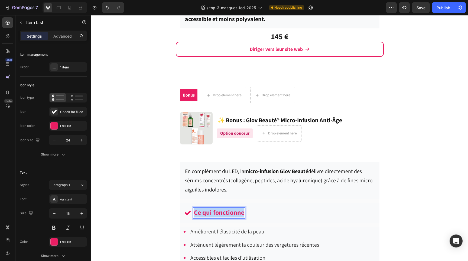
click at [232, 210] on strong "Ce qui fonctionne" at bounding box center [219, 212] width 50 height 9
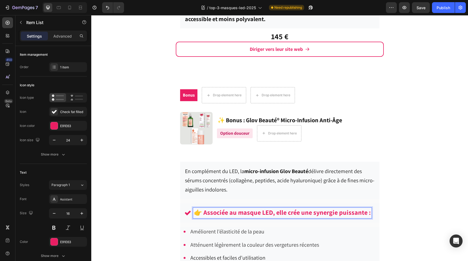
click at [201, 209] on strong "👉 Associée au masque LED, elle crée une synergie puissante :" at bounding box center [282, 212] width 177 height 9
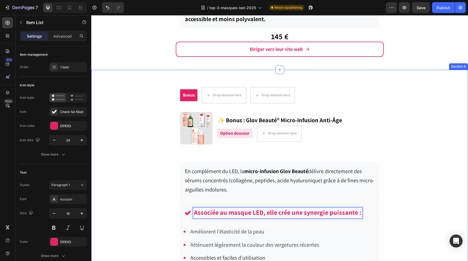
click at [429, 206] on div "Bonus Text block Drop element here Drop element here Row Row Image ✨ Bonus : Gl…" at bounding box center [279, 247] width 377 height 336
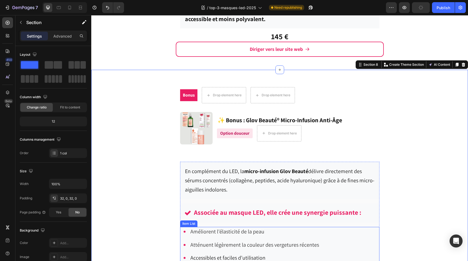
click at [220, 230] on span "Améliorent l’élasticité de la peau" at bounding box center [227, 231] width 74 height 7
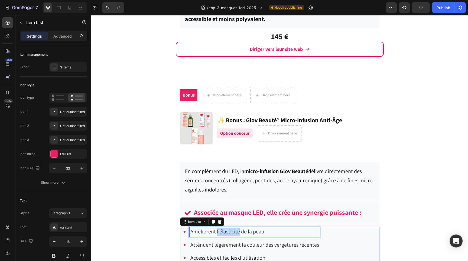
click at [220, 230] on span "Améliorent l’élasticité de la peau" at bounding box center [227, 231] width 74 height 7
click at [240, 242] on span "Atténuent légèrement la couleur des vergetures récentes" at bounding box center [254, 245] width 129 height 7
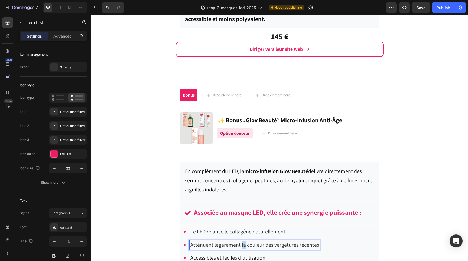
click at [240, 242] on span "Atténuent légèrement la couleur des vergetures récentes" at bounding box center [254, 245] width 129 height 7
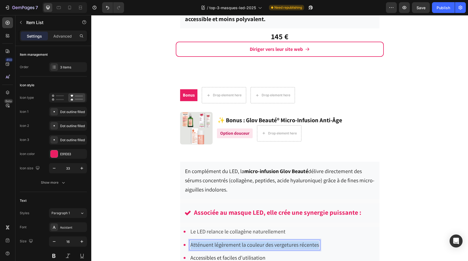
click at [240, 242] on span "Atténuent légèrement la couleur des vergetures récentes" at bounding box center [254, 245] width 129 height 7
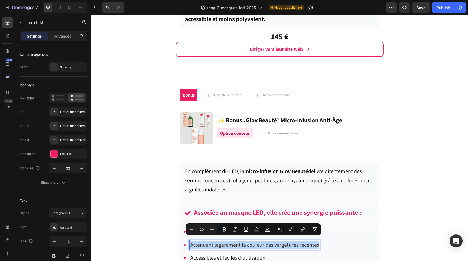
type input "16"
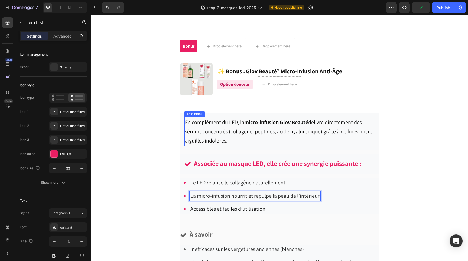
scroll to position [2966, 0]
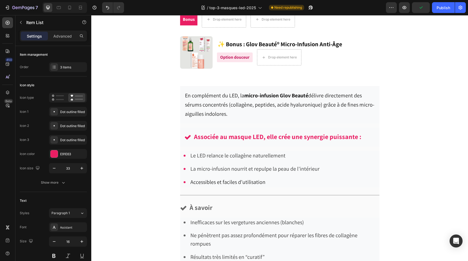
click at [337, 182] on div "Le LED relance le collagène naturellement La micro-infusion nourrit et repulpe …" at bounding box center [279, 169] width 199 height 36
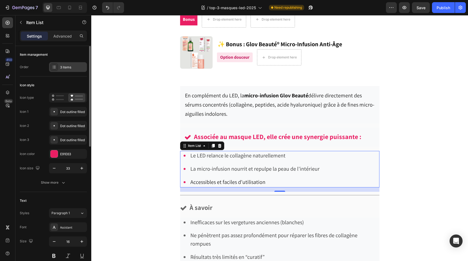
click at [67, 65] on div "3 items" at bounding box center [72, 67] width 25 height 5
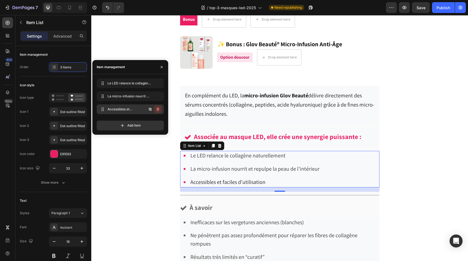
click at [158, 110] on icon "button" at bounding box center [158, 109] width 4 height 4
click at [158, 110] on div "Delete" at bounding box center [154, 109] width 10 height 5
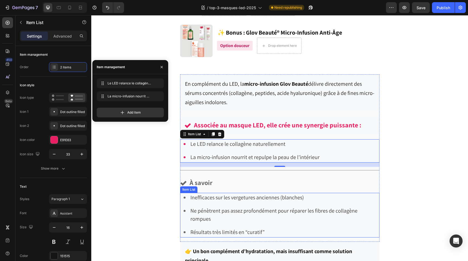
scroll to position [2978, 0]
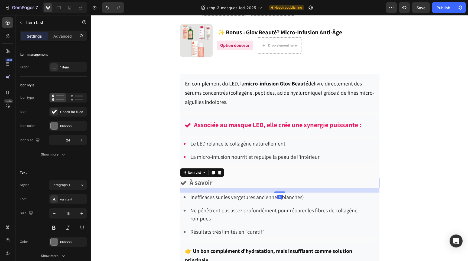
click at [346, 179] on div "À savoir" at bounding box center [279, 183] width 199 height 11
click at [377, 203] on div "Inefficaces sur les vergetures anciennes (blanches) Ne pénètrent pas assez prof…" at bounding box center [279, 215] width 199 height 45
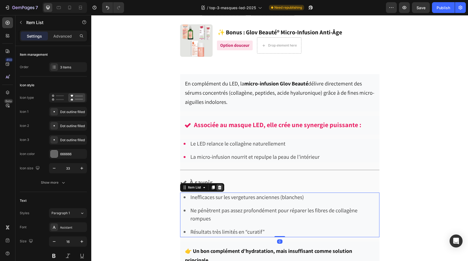
click at [220, 186] on icon at bounding box center [220, 188] width 4 height 4
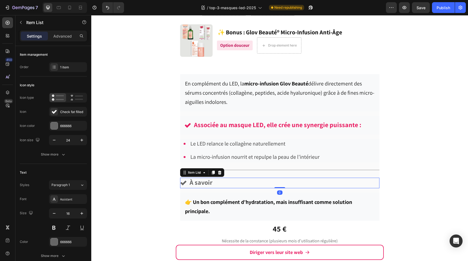
click at [292, 186] on div "À savoir" at bounding box center [279, 183] width 199 height 11
click at [220, 172] on icon at bounding box center [220, 173] width 4 height 4
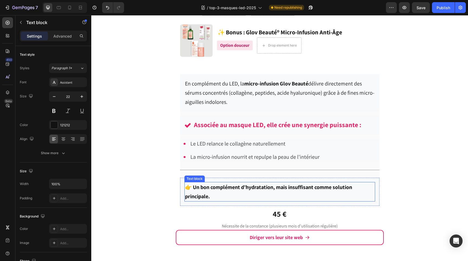
click at [270, 191] on p "👉 Un bon complément d’hydratation, mais insuffisant comme solution principale." at bounding box center [280, 192] width 190 height 18
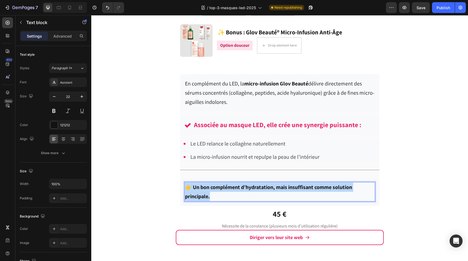
click at [270, 191] on p "👉 Un bon complément d’hydratation, mais insuffisant comme solution principale." at bounding box center [280, 192] width 190 height 18
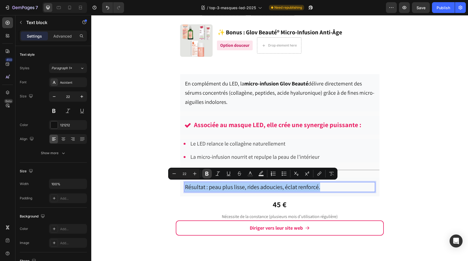
click at [209, 174] on icon "Editor contextual toolbar" at bounding box center [206, 173] width 5 height 5
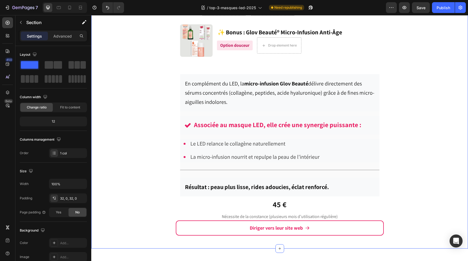
click at [402, 185] on div "Bonus Text block Drop element here Drop element here Row Row Image ✨ Bonus : Gl…" at bounding box center [279, 116] width 377 height 250
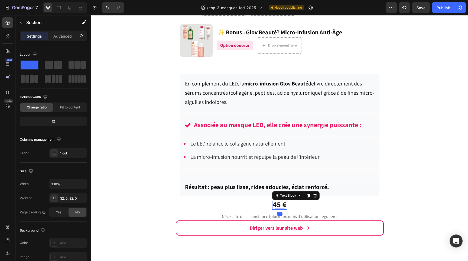
click at [279, 204] on strong "45 €" at bounding box center [280, 205] width 14 height 10
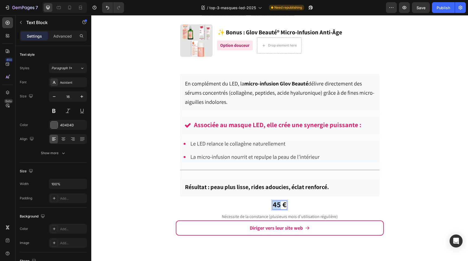
click at [279, 204] on strong "45 €" at bounding box center [280, 205] width 14 height 10
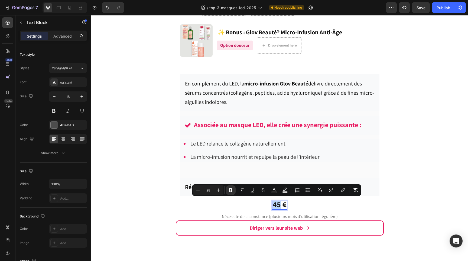
click at [277, 205] on strong "45 €" at bounding box center [280, 205] width 14 height 10
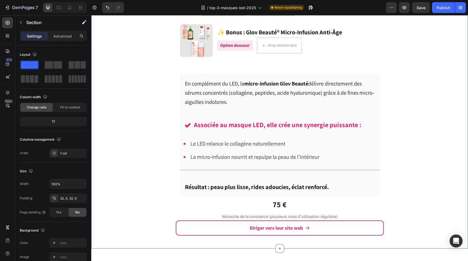
click at [421, 207] on div "Bonus Text block Drop element here Drop element here Row Row Image ✨ Bonus : Gl…" at bounding box center [279, 116] width 377 height 250
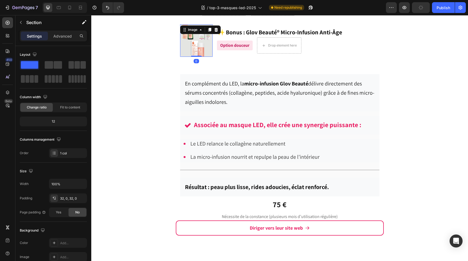
click at [198, 44] on img at bounding box center [196, 40] width 33 height 33
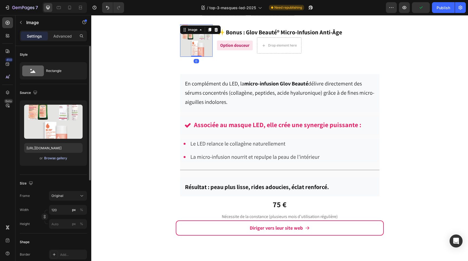
click at [64, 158] on div "Browse gallery" at bounding box center [55, 158] width 23 height 5
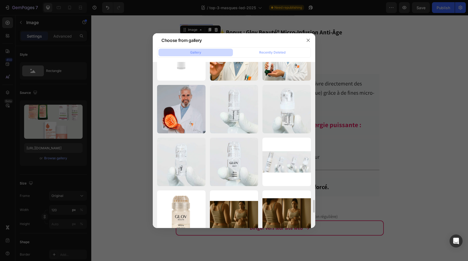
scroll to position [1776, 0]
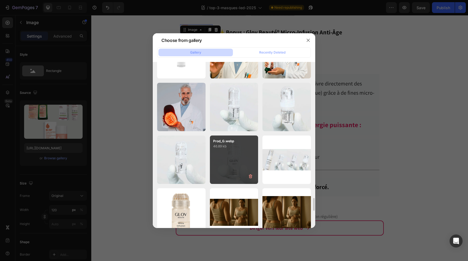
click at [228, 152] on div "Prod_G.webp 46.89 kb" at bounding box center [234, 160] width 48 height 48
type input "[URL][DOMAIN_NAME]"
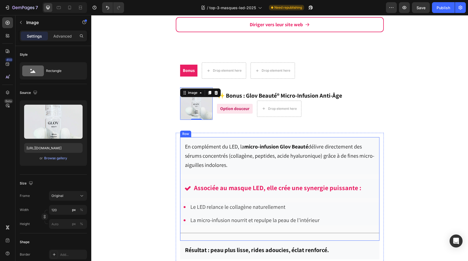
scroll to position [2917, 0]
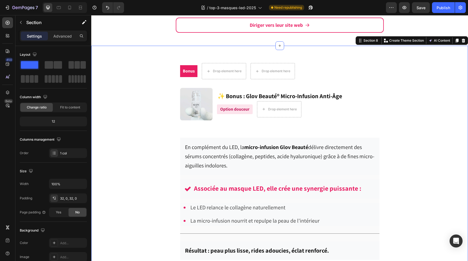
click at [427, 103] on div "Bonus Text block Drop element here Drop element here Row Row Image ✨ Bonus : Gl…" at bounding box center [279, 179] width 377 height 250
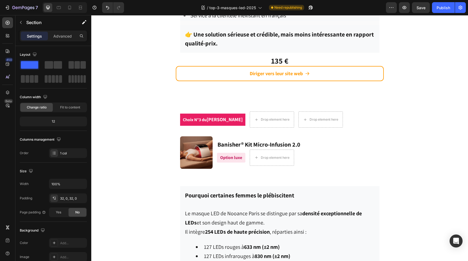
scroll to position [2465, 0]
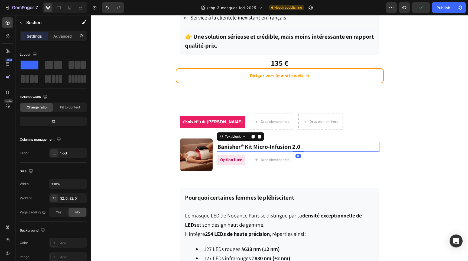
click at [240, 144] on strong "Banisher® Kit Micro-Infusion 2.0" at bounding box center [259, 147] width 83 height 8
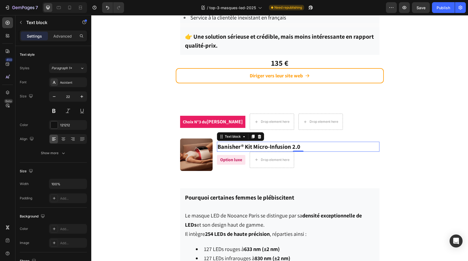
click at [245, 144] on strong "Banisher® Kit Micro-Infusion 2.0" at bounding box center [259, 147] width 83 height 8
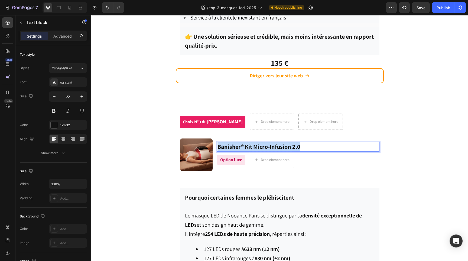
click at [245, 144] on strong "Banisher® Kit Micro-Infusion 2.0" at bounding box center [259, 147] width 83 height 8
click at [196, 151] on img at bounding box center [196, 155] width 33 height 33
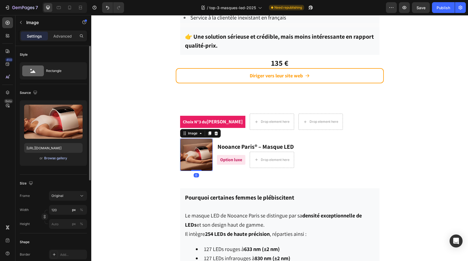
click at [57, 160] on div "Browse gallery" at bounding box center [55, 158] width 23 height 5
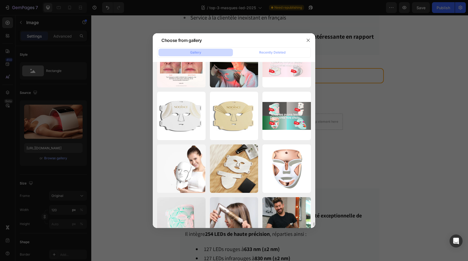
scroll to position [7408, 0]
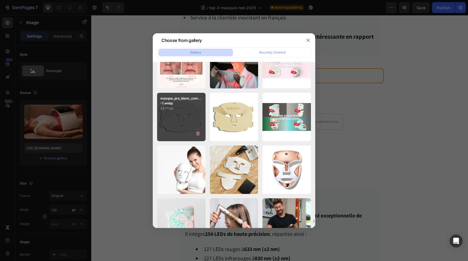
click at [181, 120] on div "masque_pro_blanc_com...-1.webp 54.71 kb" at bounding box center [181, 117] width 48 height 48
type input "[URL][DOMAIN_NAME]"
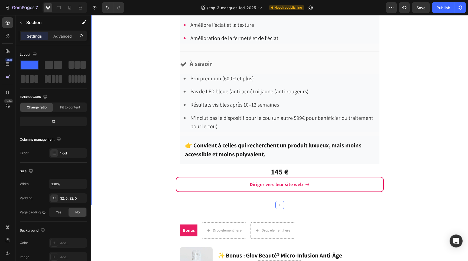
scroll to position [2774, 0]
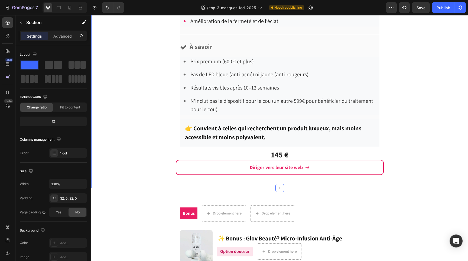
click at [276, 156] on div "145 € Text Block" at bounding box center [280, 155] width 18 height 9
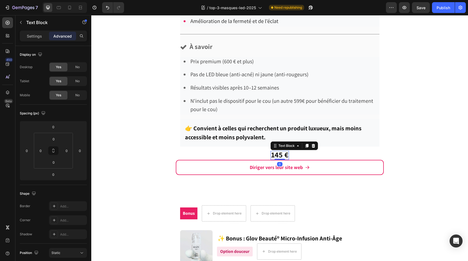
click at [280, 154] on strong "145 €" at bounding box center [279, 155] width 17 height 10
click at [281, 154] on strong "145 €" at bounding box center [279, 155] width 17 height 10
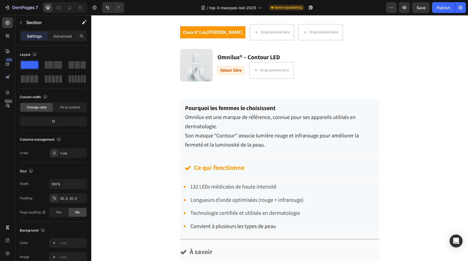
scroll to position [2166, 0]
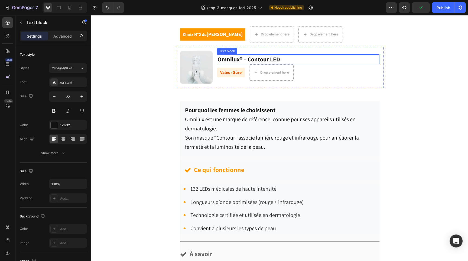
click at [238, 60] on strong "Omnilux® – Contour LED" at bounding box center [249, 60] width 63 height 8
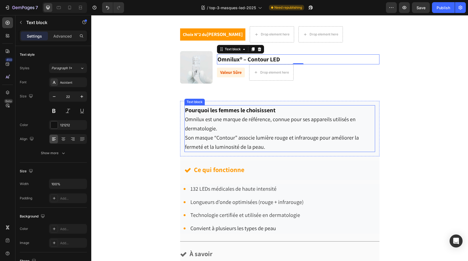
click at [236, 120] on span "Omnilux est une marque de référence, connue pour ses appareils utilisés en derm…" at bounding box center [270, 124] width 171 height 16
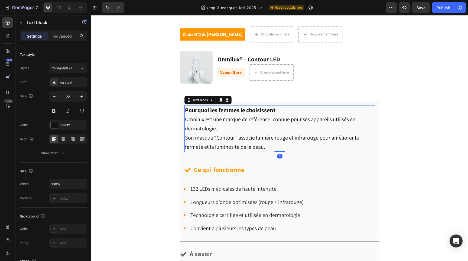
click at [236, 120] on span "Omnilux est une marque de référence, connue pour ses appareils utilisés en derm…" at bounding box center [270, 124] width 171 height 16
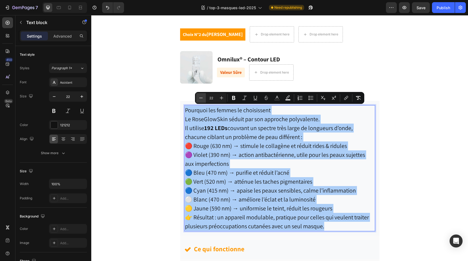
click at [200, 95] on icon "Editor contextual toolbar" at bounding box center [200, 97] width 5 height 5
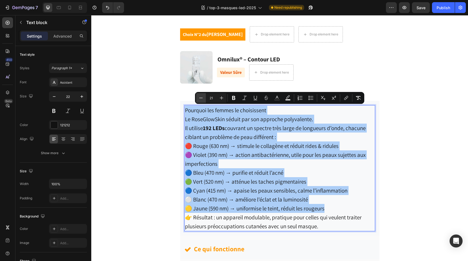
click at [200, 95] on icon "Editor contextual toolbar" at bounding box center [200, 97] width 5 height 5
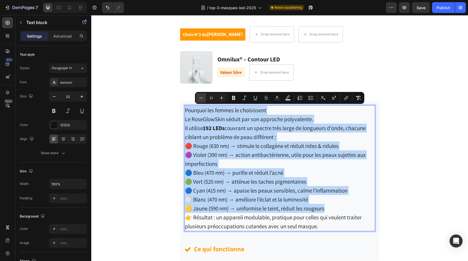
type input "20"
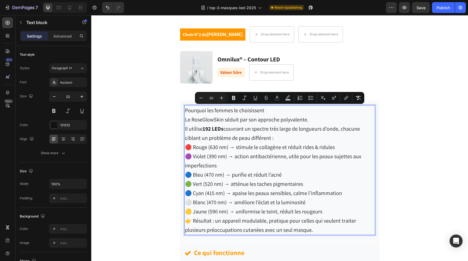
click at [209, 108] on span "Pourquoi les femmes le choisissent" at bounding box center [224, 110] width 79 height 7
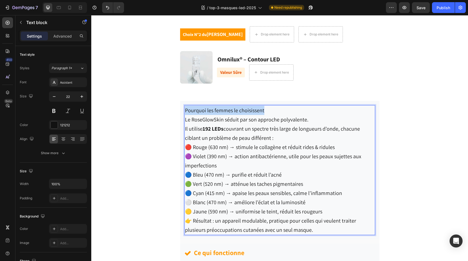
click at [209, 108] on span "Pourquoi les femmes le choisissent" at bounding box center [224, 110] width 79 height 7
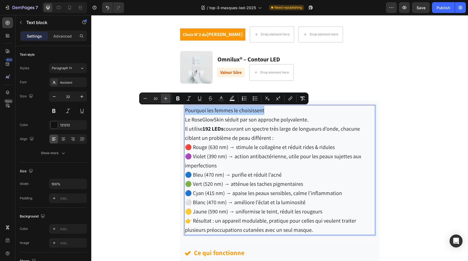
click at [165, 96] on icon "Editor contextual toolbar" at bounding box center [165, 98] width 5 height 5
type input "22"
click at [174, 99] on button "Bold" at bounding box center [178, 99] width 10 height 10
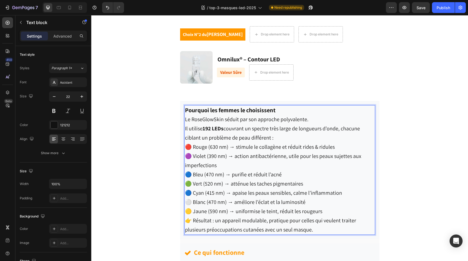
click at [297, 112] on p "Pourquoi les femmes le choisissent" at bounding box center [280, 110] width 190 height 9
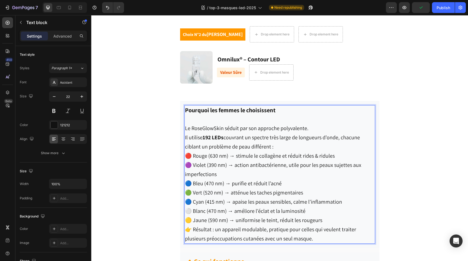
click at [286, 146] on p "Le RoseGlowSkin séduit par son approche polyvalente. Il utilise 192 LEDs couvra…" at bounding box center [280, 138] width 190 height 28
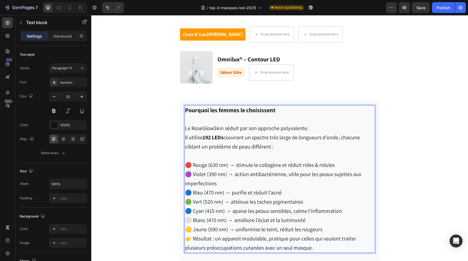
click at [323, 228] on p "🟡 Jaune (590 nm) → uniformise le teint, réduit les rougeurs" at bounding box center [280, 229] width 190 height 9
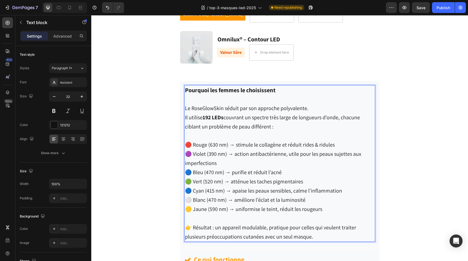
scroll to position [2189, 0]
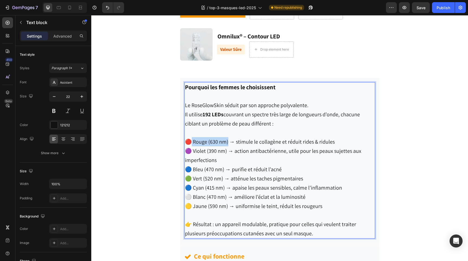
drag, startPoint x: 226, startPoint y: 142, endPoint x: 190, endPoint y: 139, distance: 35.6
click at [190, 139] on span "🔴 Rouge (630 nm) → stimule le collagène et réduit rides & ridules" at bounding box center [260, 141] width 150 height 7
drag, startPoint x: 225, startPoint y: 150, endPoint x: 193, endPoint y: 151, distance: 32.8
click at [193, 151] on span "🟣 Violet (390 nm) → action antibactérienne, utile pour les peaux sujettes aux i…" at bounding box center [273, 156] width 176 height 16
drag, startPoint x: 222, startPoint y: 169, endPoint x: 192, endPoint y: 171, distance: 29.8
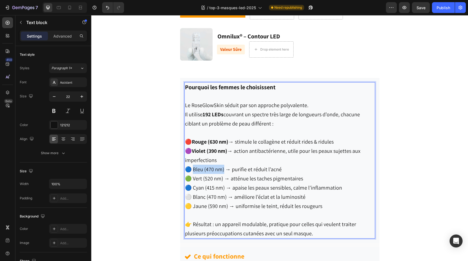
click at [192, 171] on span "🔵 Bleu (470 nm) → purifie et réduit l’acné" at bounding box center [233, 169] width 97 height 7
drag, startPoint x: 222, startPoint y: 178, endPoint x: 191, endPoint y: 179, distance: 31.4
click at [191, 179] on span "🟢 Vert (520 nm) → atténue les taches pigmentaires" at bounding box center [244, 178] width 118 height 7
drag, startPoint x: 192, startPoint y: 187, endPoint x: 222, endPoint y: 187, distance: 30.3
click at [222, 187] on span "🔵 Cyan (415 nm) → apaise les peaux sensibles, calme l’inflammation" at bounding box center [263, 187] width 157 height 7
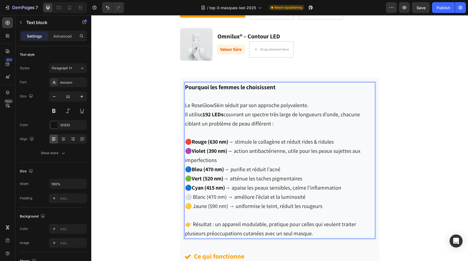
drag, startPoint x: 191, startPoint y: 196, endPoint x: 222, endPoint y: 195, distance: 31.2
click at [222, 195] on span "⚪️ Blanc (470 nm) → améliore l’éclat et la luminosité" at bounding box center [245, 197] width 121 height 7
drag, startPoint x: 224, startPoint y: 195, endPoint x: 193, endPoint y: 196, distance: 31.2
click at [193, 196] on span "⚪️ Blanc (470 nm) → améliore l’éclat et la luminosité" at bounding box center [245, 197] width 121 height 7
click at [193, 206] on span "🟡 Jaune (590 nm) → uniformise le teint, réduit les rougeurs" at bounding box center [253, 206] width 137 height 7
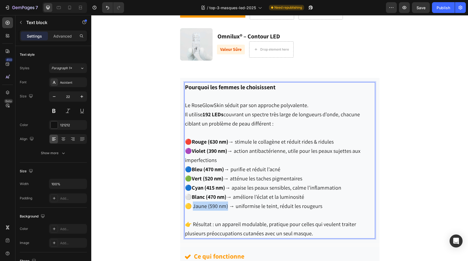
drag, startPoint x: 192, startPoint y: 206, endPoint x: 225, endPoint y: 206, distance: 33.6
click at [225, 206] on span "🟡 Jaune (590 nm) → uniformise le teint, réduit les rougeurs" at bounding box center [253, 206] width 137 height 7
click at [202, 222] on span "👉 Résultat : un appareil modulable, pratique pour celles qui veulent traiter pl…" at bounding box center [270, 229] width 171 height 16
click at [311, 227] on p "👉 Résultat : un appareil modulable, pratique pour celles qui veulent traiter pl…" at bounding box center [280, 229] width 190 height 18
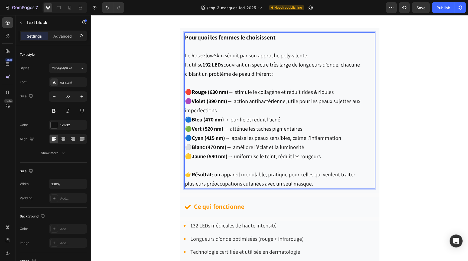
scroll to position [2243, 0]
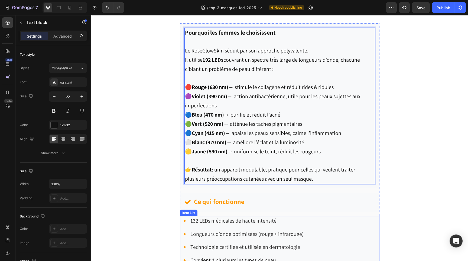
click at [218, 218] on span "132 LEDs médicales de haute intensité" at bounding box center [233, 221] width 86 height 7
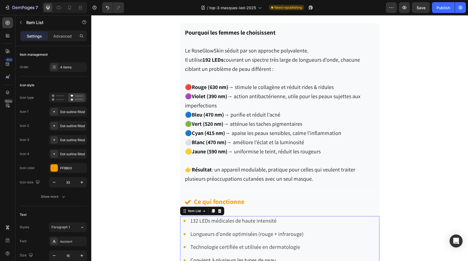
click at [218, 218] on span "132 LEDs médicales de haute intensité" at bounding box center [233, 221] width 86 height 7
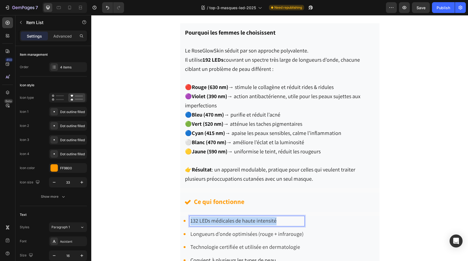
click at [218, 218] on span "132 LEDs médicales de haute intensité" at bounding box center [233, 221] width 86 height 7
click at [231, 232] on span "Longueurs d’onde optimisées (rouge + infrarouge)" at bounding box center [246, 234] width 113 height 7
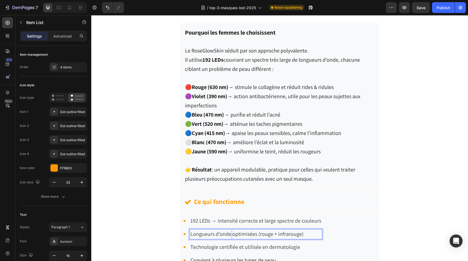
click at [231, 232] on span "Longueurs d’onde optimisées (rouge + infrarouge)" at bounding box center [246, 234] width 113 height 7
click at [242, 245] on span "Technologie certifiée et utilisée en dermatologie" at bounding box center [245, 247] width 110 height 7
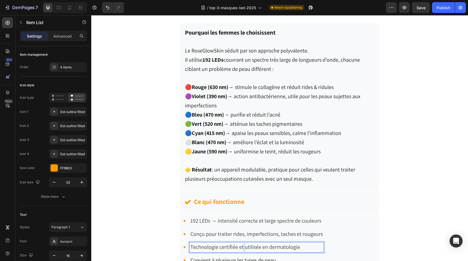
click at [242, 245] on span "Technologie certifiée et utilisée en dermatologie" at bounding box center [245, 247] width 110 height 7
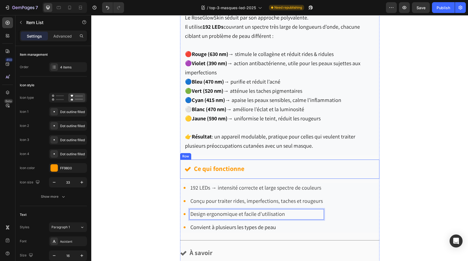
scroll to position [2287, 0]
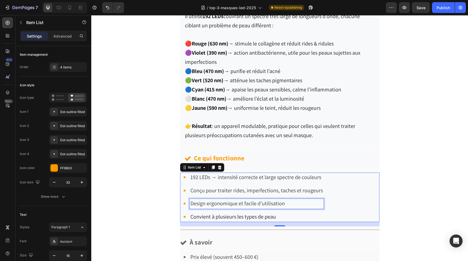
click at [225, 215] on span "Convient à plusieurs les types de peau" at bounding box center [233, 216] width 86 height 7
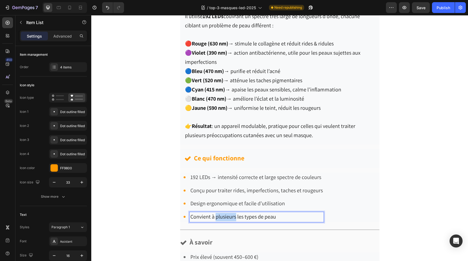
click at [225, 215] on span "Convient à plusieurs les types de peau" at bounding box center [233, 216] width 86 height 7
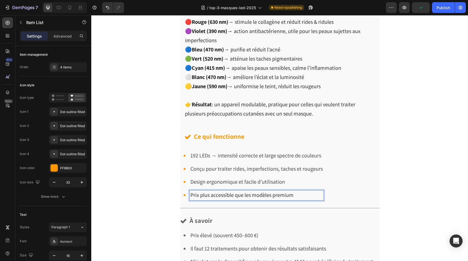
scroll to position [2326, 0]
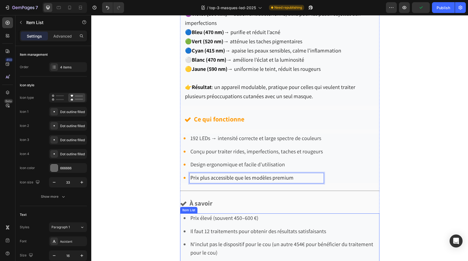
click at [239, 217] on span "Prix élevé (souvent 450–600 €)" at bounding box center [224, 218] width 68 height 7
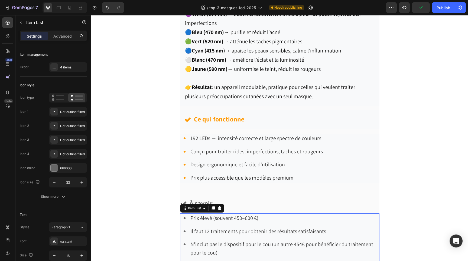
click at [239, 217] on span "Prix élevé (souvent 450–600 €)" at bounding box center [224, 218] width 68 height 7
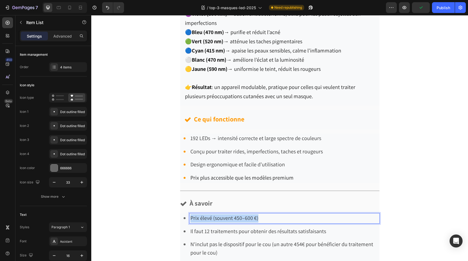
click at [239, 217] on span "Prix élevé (souvent 450–600 €)" at bounding box center [224, 218] width 68 height 7
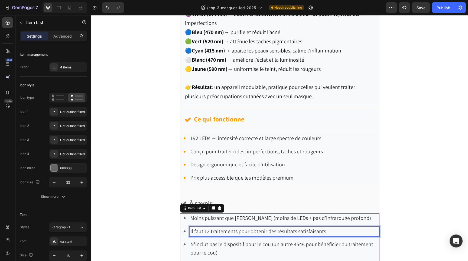
click at [241, 228] on span "Il faut 12 traitements pour obtenir des résultats satisfaisants" at bounding box center [258, 231] width 136 height 7
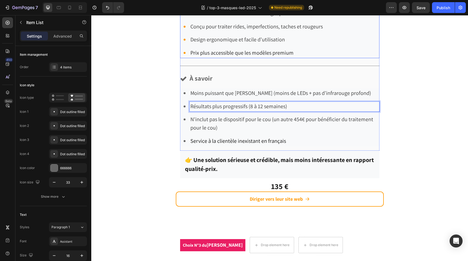
scroll to position [2449, 0]
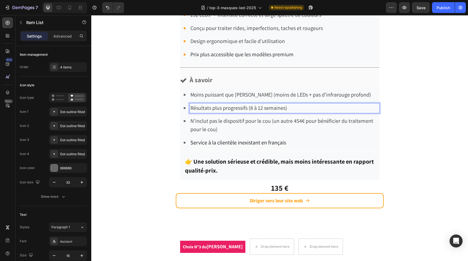
click at [244, 120] on span "N'inclut pas le dispositif pour le cou (un autre 454€ pour bénéficier du traite…" at bounding box center [281, 125] width 183 height 15
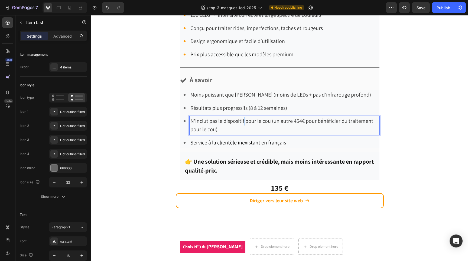
click at [244, 120] on span "N'inclut pas le dispositif pour le cou (un autre 454€ pour bénéficier du traite…" at bounding box center [281, 125] width 183 height 15
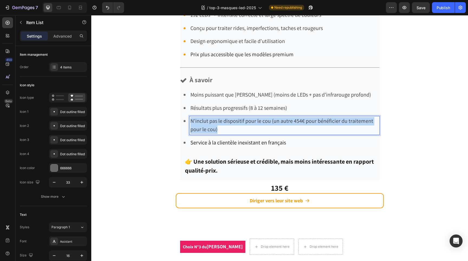
click at [244, 120] on span "N'inclut pas le dispositif pour le cou (un autre 454€ pour bénéficier du traite…" at bounding box center [281, 125] width 183 height 15
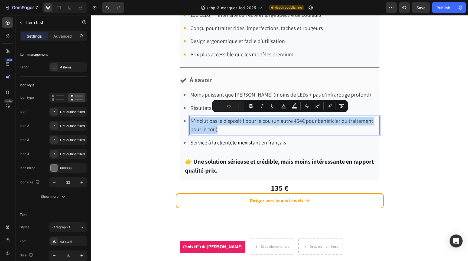
copy span "N'inclut pas le dispositif pour le cou (un autre 454€ pour bénéficier du traite…"
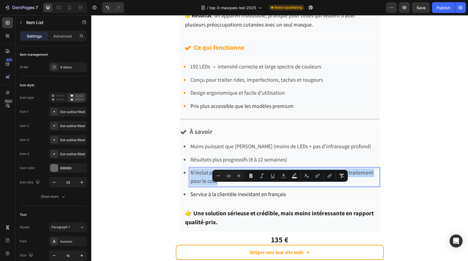
scroll to position [2353, 0]
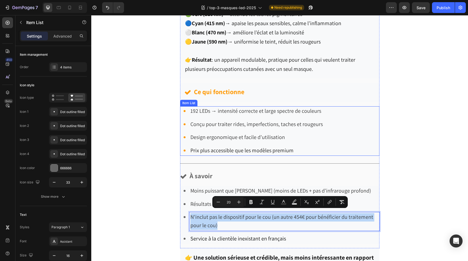
click at [339, 140] on div "192 LEDs → intensité correcte et large spectre de couleurs Conçu pour traiter r…" at bounding box center [279, 131] width 199 height 50
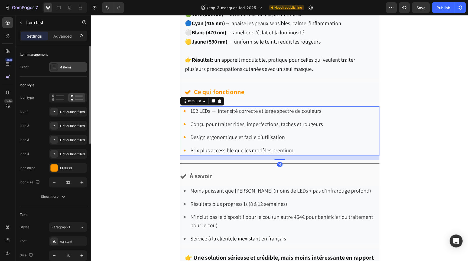
click at [68, 68] on div "4 items" at bounding box center [72, 67] width 25 height 5
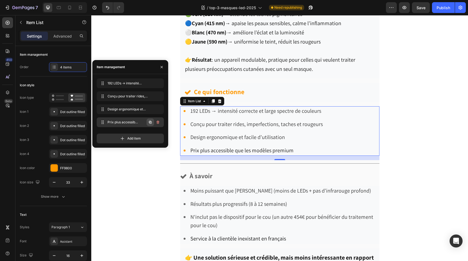
click at [150, 122] on icon "button" at bounding box center [150, 122] width 4 height 4
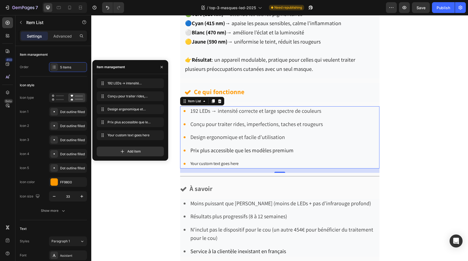
click at [218, 160] on div "Your custom text goes here" at bounding box center [257, 163] width 134 height 9
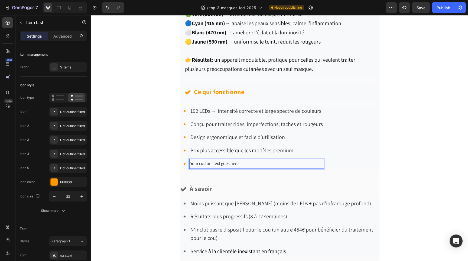
click at [218, 160] on p "Your custom text goes here" at bounding box center [256, 164] width 132 height 8
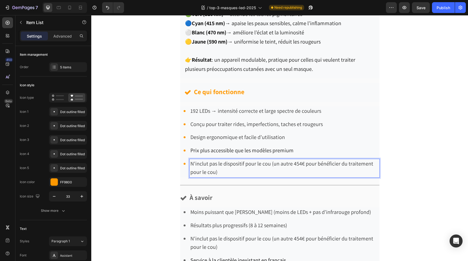
click at [208, 161] on span "N'inclut pas le dispositif pour le cou (un autre 454€ pour bénéficier du traite…" at bounding box center [281, 167] width 183 height 15
click at [195, 161] on span "N'inclut pas le dispositif pour le cou (un autre 454€ pour bénéficier du traite…" at bounding box center [281, 167] width 183 height 15
click at [208, 162] on span "Inclut pas le dispositif pour le cou (un autre 454€ pour bénéficier du traiteme…" at bounding box center [279, 167] width 178 height 15
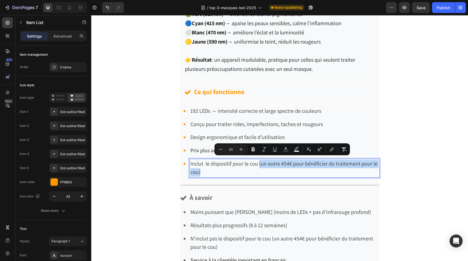
drag, startPoint x: 258, startPoint y: 162, endPoint x: 259, endPoint y: 167, distance: 5.3
click at [259, 167] on p "Inclut le dispositif pour le cou (un autre 454€ pour bénéficier du traitement p…" at bounding box center [284, 168] width 188 height 17
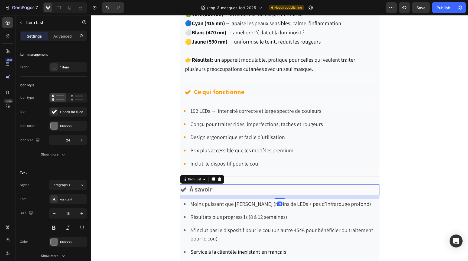
click at [273, 186] on div "À savoir" at bounding box center [279, 190] width 199 height 11
click at [250, 235] on p "N'inclut pas le dispositif pour le cou (un autre 454€ pour bénéficier du traite…" at bounding box center [284, 235] width 188 height 17
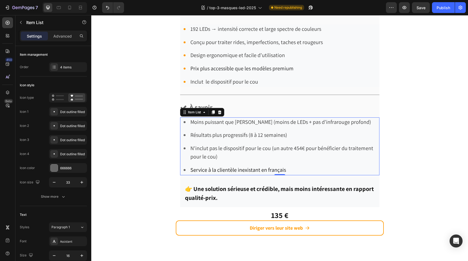
scroll to position [2439, 0]
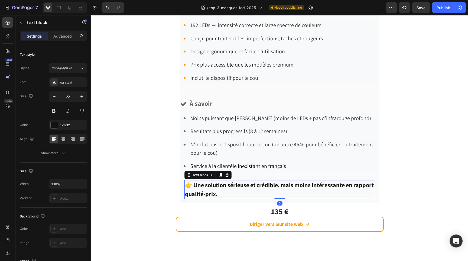
click at [214, 184] on strong "👉 Une solution sérieuse et crédible, mais moins intéressante en rapport qualité…" at bounding box center [279, 189] width 189 height 17
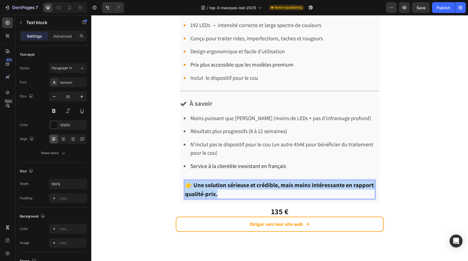
click at [214, 184] on strong "👉 Une solution sérieuse et crédible, mais moins intéressante en rapport qualité…" at bounding box center [279, 189] width 189 height 17
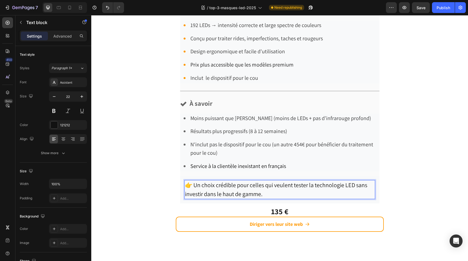
click at [228, 185] on p "👉 Un choix crédible pour celles qui veulent tester la technologie LED sans inve…" at bounding box center [280, 190] width 190 height 18
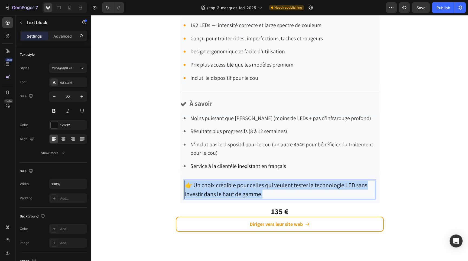
click at [228, 185] on p "👉 Un choix crédible pour celles qui veulent tester la technologie LED sans inve…" at bounding box center [280, 190] width 190 height 18
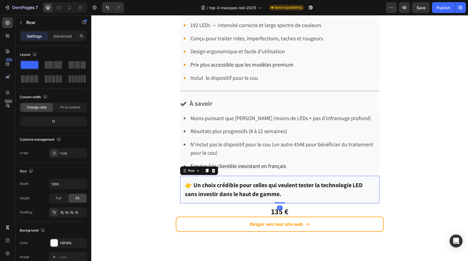
click at [376, 186] on div "👉 Un choix crédible pour celles qui veulent tester la technologie LED sans inve…" at bounding box center [279, 190] width 199 height 28
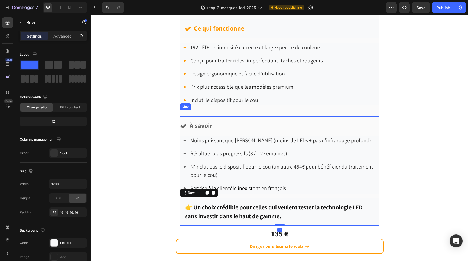
scroll to position [2415, 0]
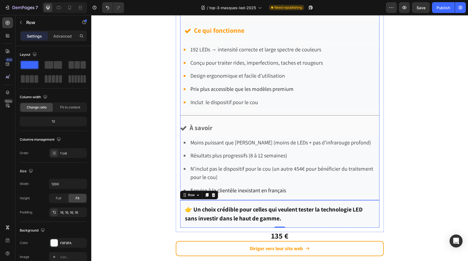
click at [368, 132] on div "Pourquoi les femmes le choisissent Le RoseGlowSkin séduit par son approche poly…" at bounding box center [279, 24] width 199 height 344
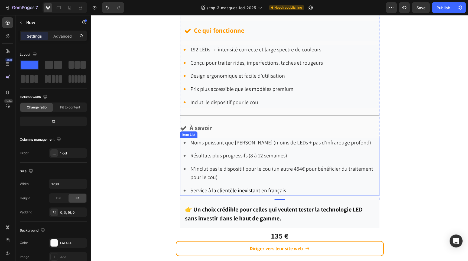
click at [379, 158] on div "Moins puissant que Glov Beauté (moins de LEDs + pas d’infrarouge profond) Résul…" at bounding box center [279, 167] width 199 height 58
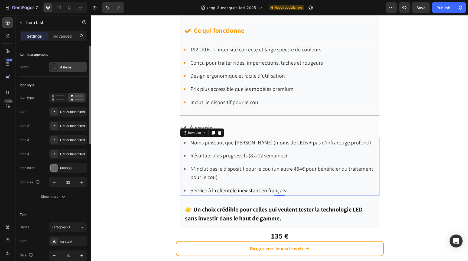
click at [58, 68] on div at bounding box center [54, 67] width 8 height 8
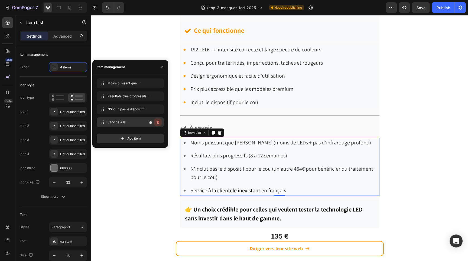
click at [157, 123] on icon "button" at bounding box center [158, 122] width 4 height 4
click at [157, 123] on div "Delete" at bounding box center [154, 122] width 10 height 5
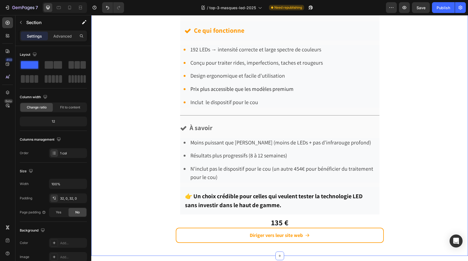
click at [412, 184] on div "Choix N°2 du Dr Dupuis Text block Drop element here Drop element here Row Row I…" at bounding box center [279, 7] width 377 height 479
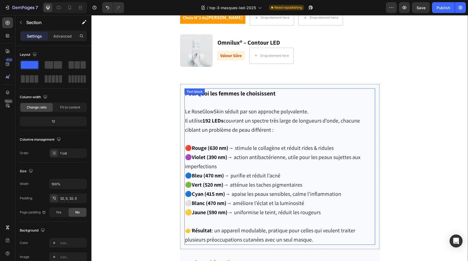
scroll to position [2082, 0]
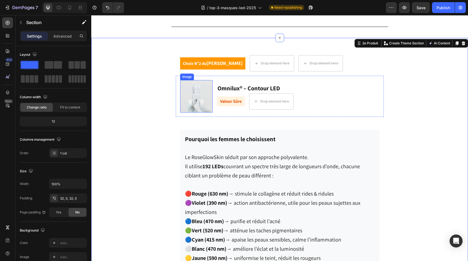
click at [196, 113] on img at bounding box center [196, 96] width 33 height 33
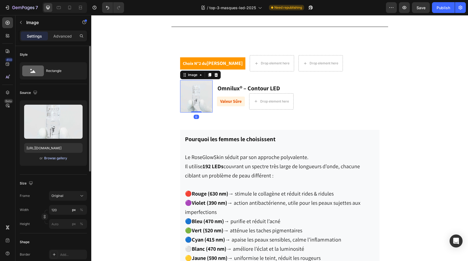
click at [53, 158] on div "Browse gallery" at bounding box center [55, 158] width 23 height 5
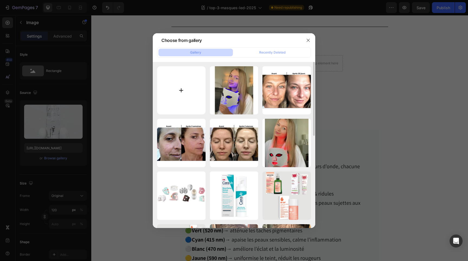
click at [182, 92] on input "file" at bounding box center [181, 90] width 48 height 48
type input "C:\fakepath\RoseglowSkin1.web2_11490354-8a75-456a-a76a-faf1b086030c.webp"
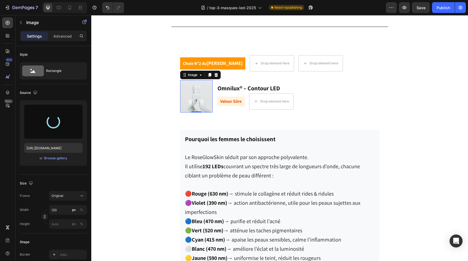
type input "[URL][DOMAIN_NAME]"
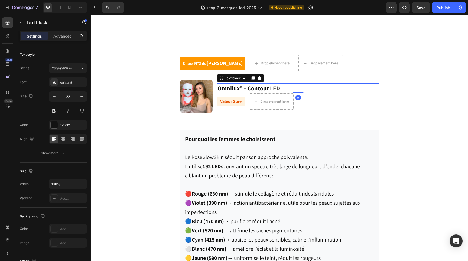
click at [246, 92] on strong "Omnilux® – Contour LED" at bounding box center [249, 89] width 63 height 8
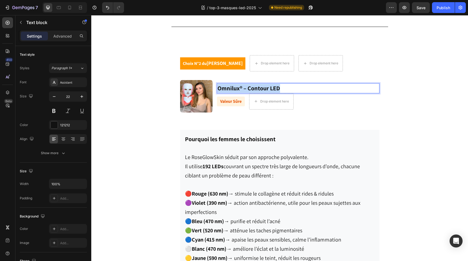
click at [246, 92] on strong "Omnilux® – Contour LED" at bounding box center [249, 89] width 63 height 8
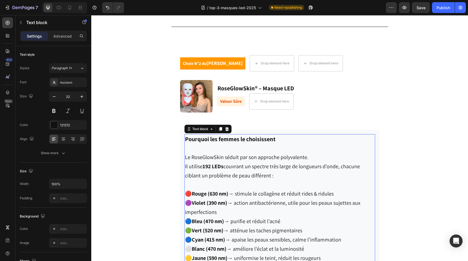
click at [186, 161] on span "Le RoseGlowSkin séduit par son approche polyvalente." at bounding box center [247, 157] width 124 height 7
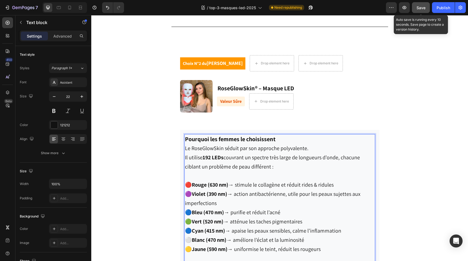
click at [417, 9] on span "Save" at bounding box center [421, 7] width 9 height 5
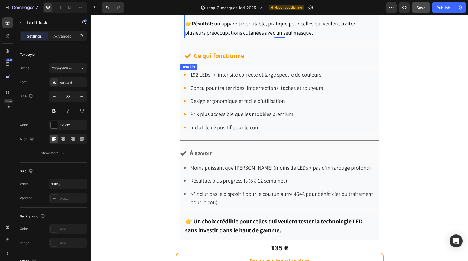
scroll to position [2381, 0]
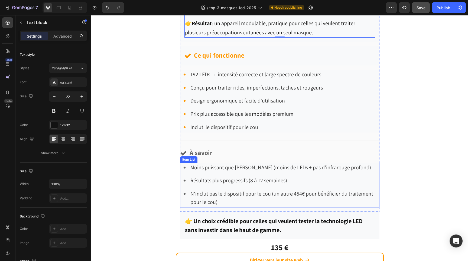
click at [228, 195] on p "N'inclut pas le dispositif pour le cou (un autre 454€ pour bénéficier du traite…" at bounding box center [284, 198] width 188 height 17
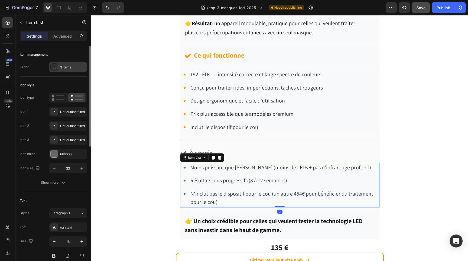
click at [65, 63] on div "3 items" at bounding box center [68, 67] width 38 height 10
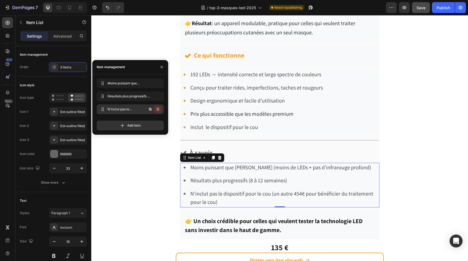
click at [159, 110] on icon "button" at bounding box center [158, 109] width 3 height 3
click at [159, 110] on div "Delete" at bounding box center [154, 109] width 10 height 5
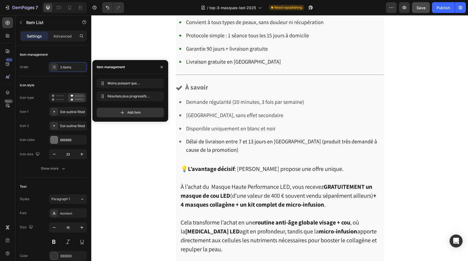
scroll to position [1732, 0]
click at [232, 38] on span "Protocole simple : 1 séance tous les 15 jours à domicile" at bounding box center [247, 34] width 123 height 7
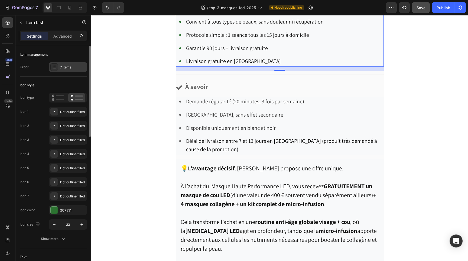
click at [70, 64] on div "7 items" at bounding box center [68, 67] width 38 height 10
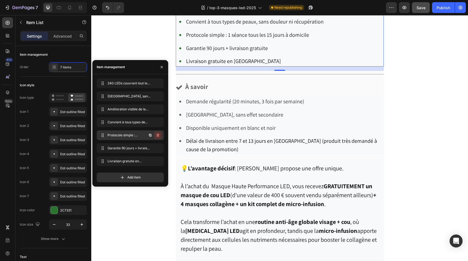
click at [158, 135] on icon "button" at bounding box center [158, 135] width 4 height 4
click at [158, 135] on div "Delete" at bounding box center [154, 135] width 10 height 5
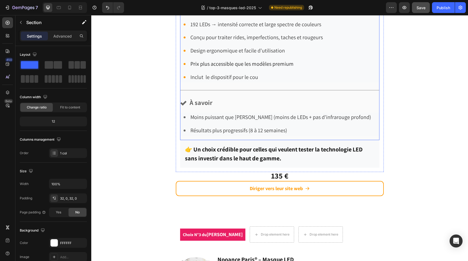
scroll to position [2446, 0]
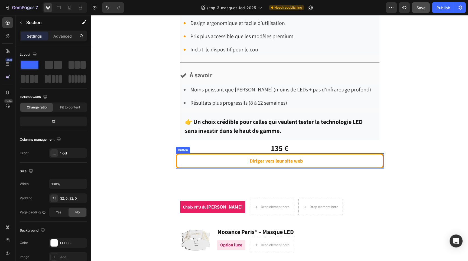
click at [362, 155] on link "Diriger vers leur site web" at bounding box center [280, 161] width 208 height 15
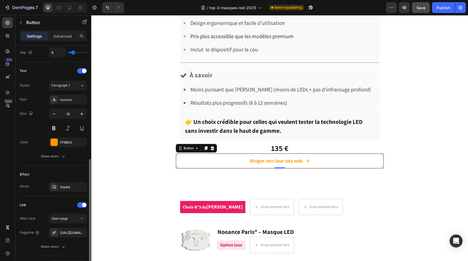
scroll to position [243, 0]
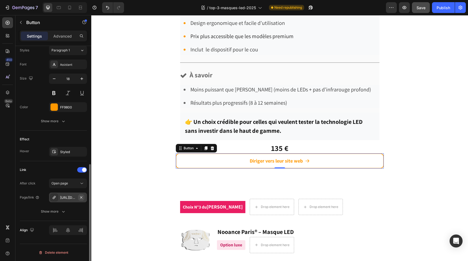
click at [82, 197] on icon "button" at bounding box center [81, 198] width 4 height 4
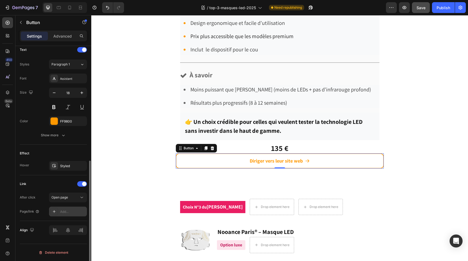
scroll to position [229, 0]
click at [73, 211] on div "Add..." at bounding box center [72, 212] width 25 height 5
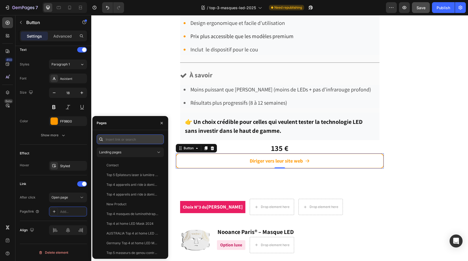
click at [119, 139] on input "text" at bounding box center [130, 140] width 67 height 10
paste input "[URL][DOMAIN_NAME]"
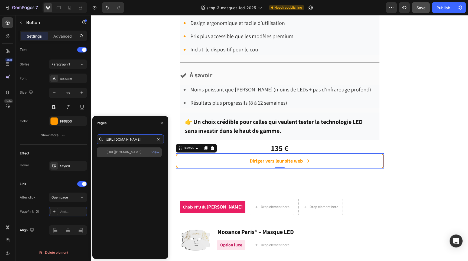
type input "[URL][DOMAIN_NAME]"
click at [125, 153] on div "[URL][DOMAIN_NAME]" at bounding box center [123, 152] width 35 height 5
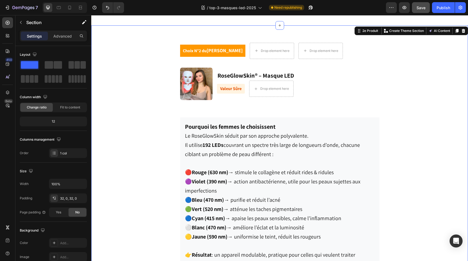
scroll to position [2080, 0]
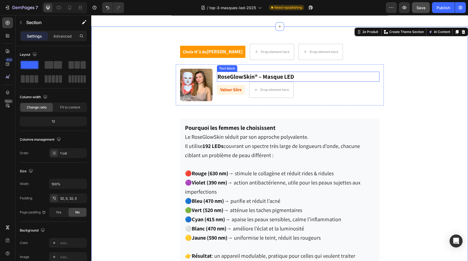
click at [234, 80] on strong "RoseGlowSkin® – Masque LED" at bounding box center [256, 77] width 77 height 8
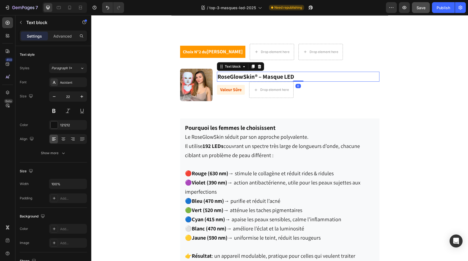
click at [234, 80] on strong "RoseGlowSkin® – Masque LED" at bounding box center [256, 77] width 77 height 8
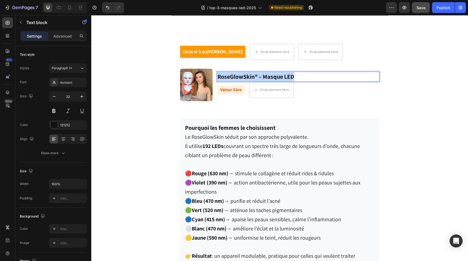
click at [234, 80] on strong "RoseGlowSkin® – Masque LED" at bounding box center [256, 77] width 77 height 8
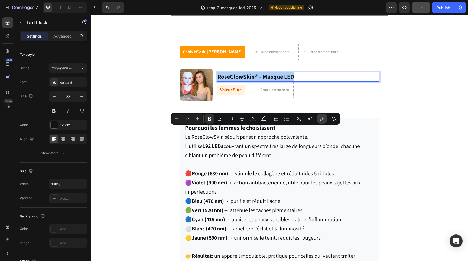
click at [320, 121] on icon "Editor contextual toolbar" at bounding box center [321, 118] width 5 height 5
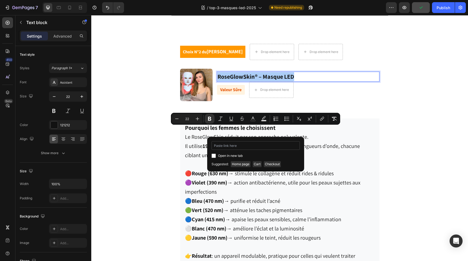
type input "[URL][DOMAIN_NAME]"
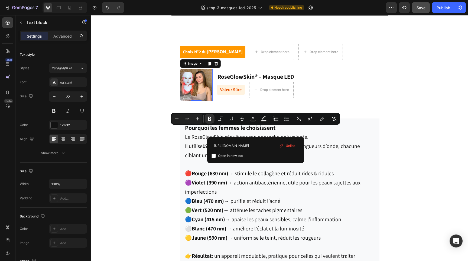
click at [193, 101] on img at bounding box center [196, 85] width 33 height 33
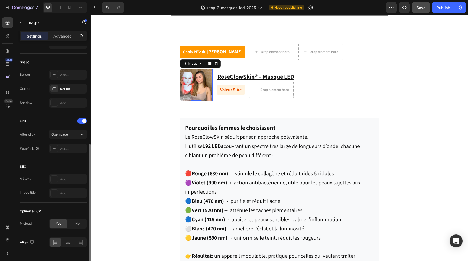
scroll to position [178, 0]
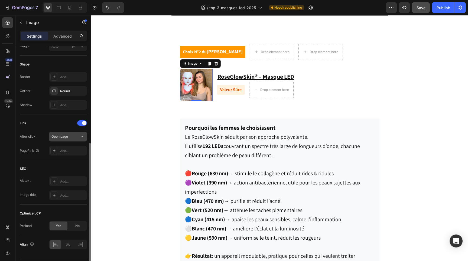
click at [63, 139] on span "Open page" at bounding box center [59, 136] width 17 height 5
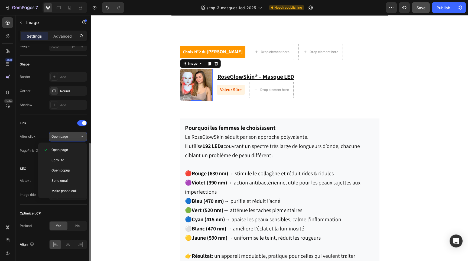
click at [63, 139] on span "Open page" at bounding box center [59, 136] width 17 height 5
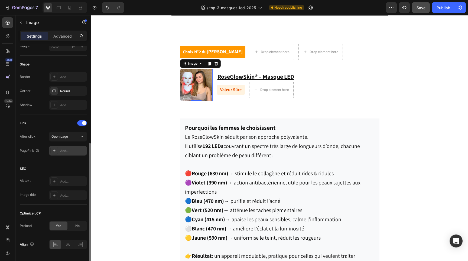
click at [64, 152] on div "Add..." at bounding box center [72, 151] width 25 height 5
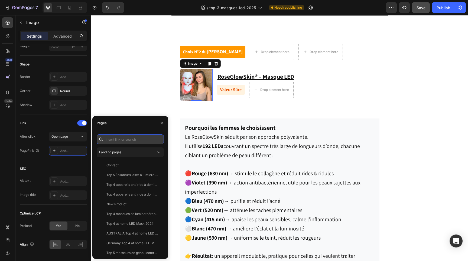
click at [112, 140] on input "text" at bounding box center [130, 140] width 67 height 10
paste input "[URL][DOMAIN_NAME]"
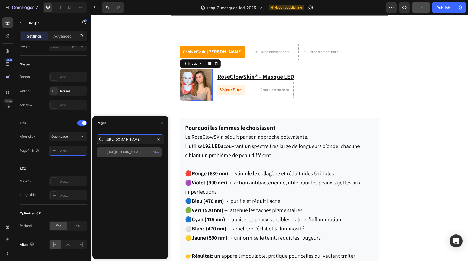
type input "[URL][DOMAIN_NAME]"
click at [115, 151] on div "[URL][DOMAIN_NAME]" at bounding box center [123, 152] width 35 height 5
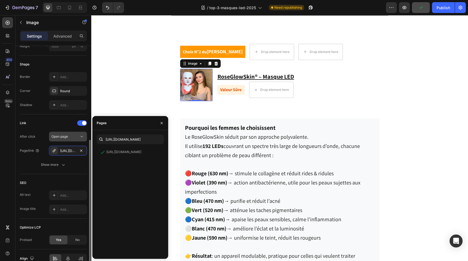
click at [64, 138] on span "Open page" at bounding box center [59, 137] width 17 height 4
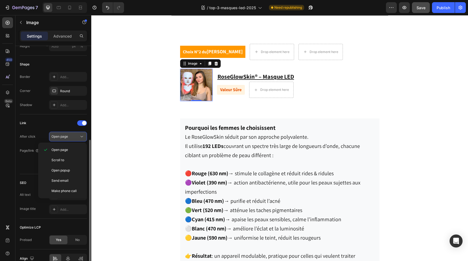
click at [63, 136] on span "Open page" at bounding box center [59, 137] width 17 height 4
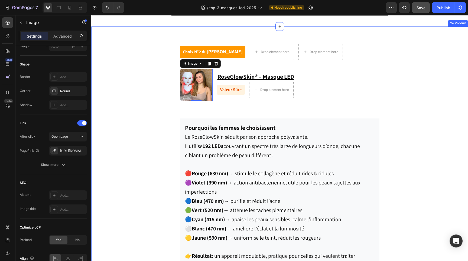
click at [155, 147] on div "Choix N°2 du Dr Dupuis Text block Drop element here Drop element here Row Row I…" at bounding box center [279, 259] width 377 height 449
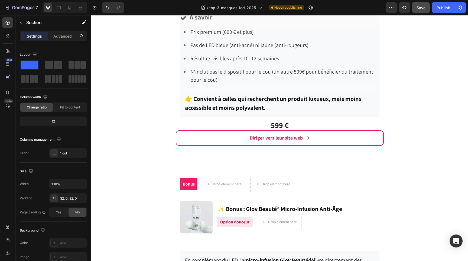
scroll to position [2896, 0]
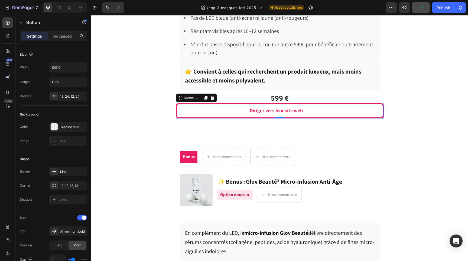
click at [217, 109] on link "Diriger vers leur site web" at bounding box center [280, 110] width 208 height 15
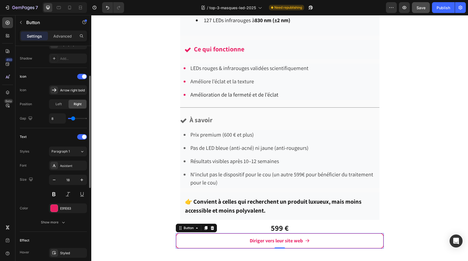
scroll to position [243, 0]
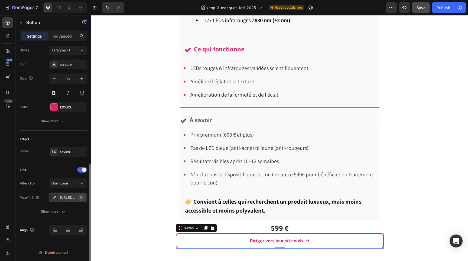
click at [82, 198] on icon "button" at bounding box center [81, 198] width 4 height 4
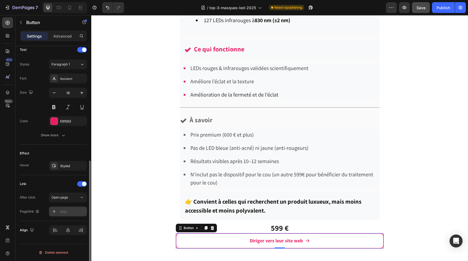
scroll to position [229, 0]
click at [71, 211] on div "Add..." at bounding box center [72, 212] width 25 height 5
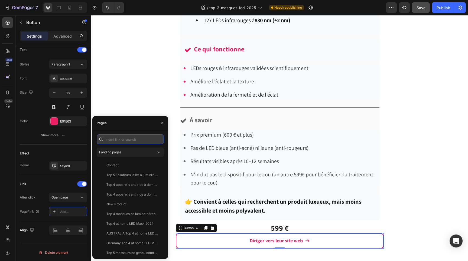
click at [115, 140] on input "text" at bounding box center [130, 140] width 67 height 10
paste input "[URL][DOMAIN_NAME]"
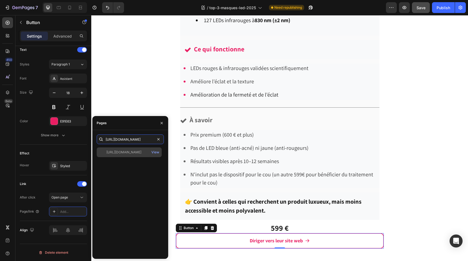
type input "[URL][DOMAIN_NAME]"
click at [123, 154] on div "[URL][DOMAIN_NAME]" at bounding box center [123, 152] width 35 height 5
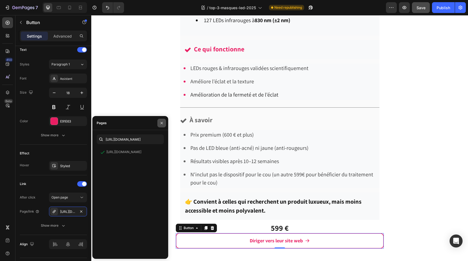
click at [162, 125] on icon "button" at bounding box center [162, 123] width 4 height 4
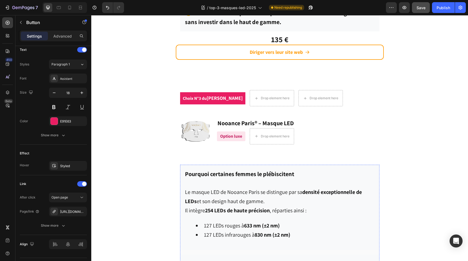
scroll to position [2554, 0]
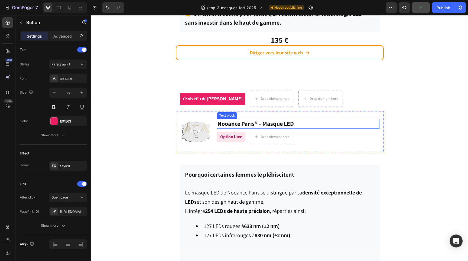
click at [235, 121] on strong "Nooance Paris® – Masque LED" at bounding box center [256, 124] width 76 height 8
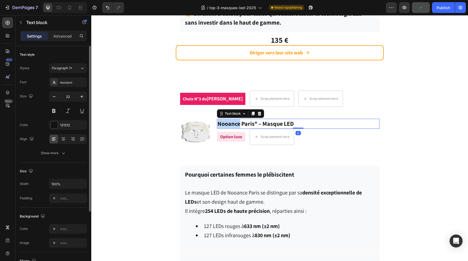
click at [235, 121] on strong "Nooance Paris® – Masque LED" at bounding box center [256, 124] width 76 height 8
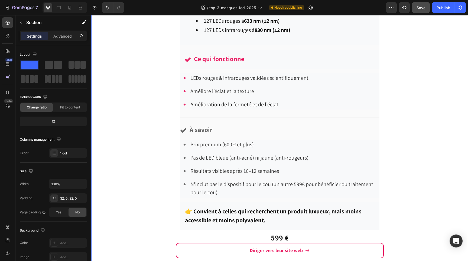
scroll to position [2773, 0]
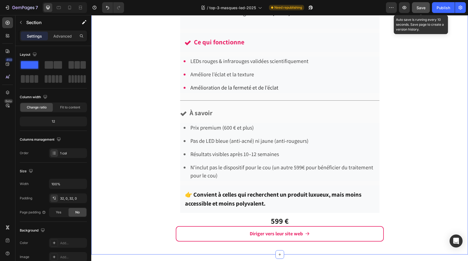
click at [420, 10] on div "Save" at bounding box center [421, 8] width 9 height 6
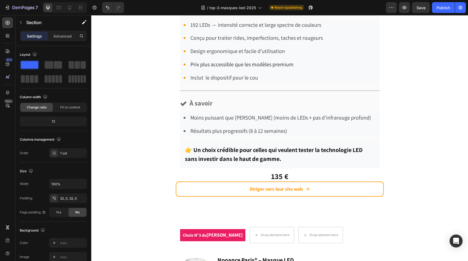
scroll to position [2422, 0]
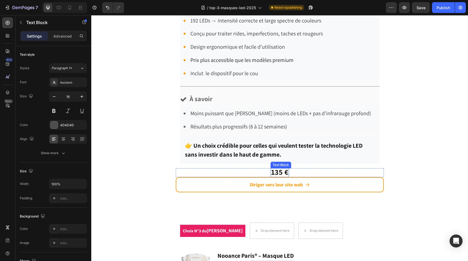
click at [276, 167] on strong "135 €" at bounding box center [279, 172] width 17 height 10
click at [276, 168] on strong "135 €" at bounding box center [279, 172] width 17 height 10
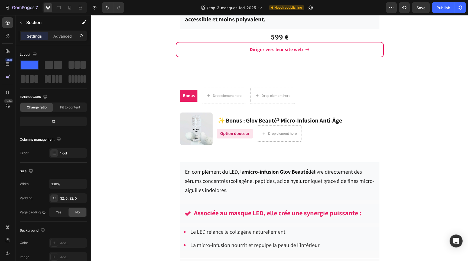
scroll to position [2835, 0]
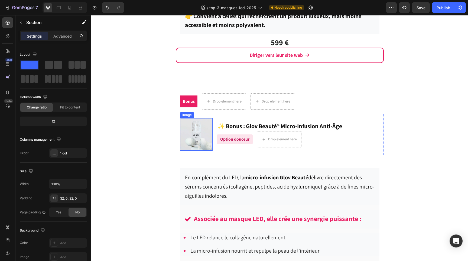
click at [193, 135] on img at bounding box center [196, 134] width 33 height 33
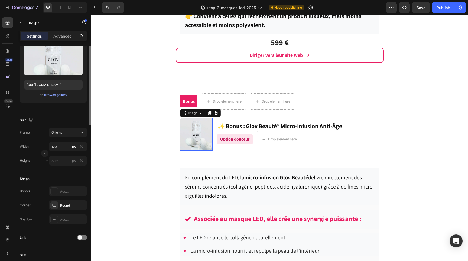
scroll to position [164, 0]
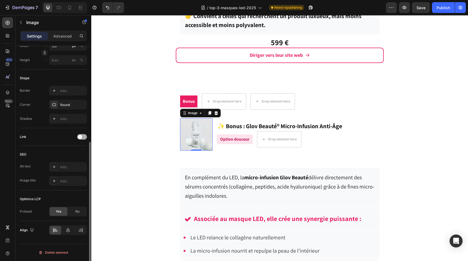
click at [80, 138] on span at bounding box center [80, 137] width 4 height 4
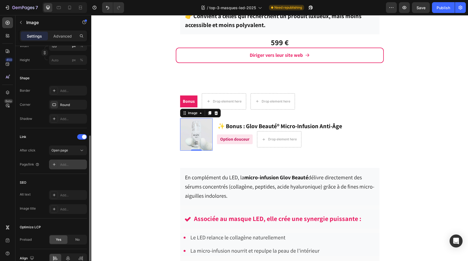
click at [69, 161] on div "Add..." at bounding box center [68, 165] width 38 height 10
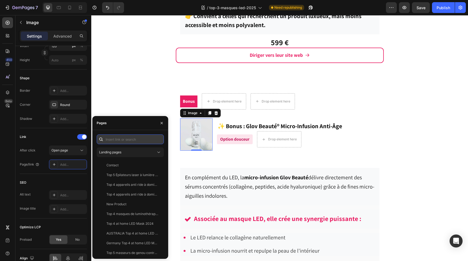
click at [117, 138] on input "text" at bounding box center [130, 140] width 67 height 10
paste input "[URL][DOMAIN_NAME]"
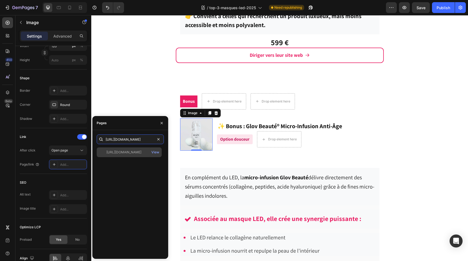
type input "[URL][DOMAIN_NAME]"
click at [124, 151] on div "[URL][DOMAIN_NAME]" at bounding box center [123, 152] width 35 height 5
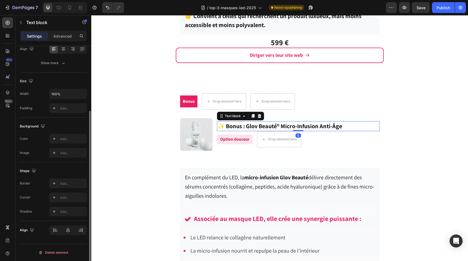
click at [260, 122] on strong "✨ Bonus : Glov Beauté® Micro-Infusion Anti-Âge" at bounding box center [280, 126] width 125 height 8
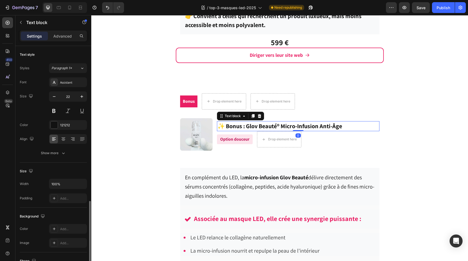
click at [260, 122] on strong "✨ Bonus : Glov Beauté® Micro-Infusion Anti-Âge" at bounding box center [280, 126] width 125 height 8
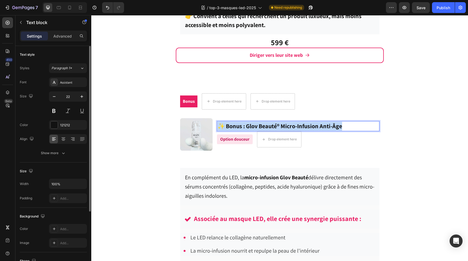
click at [260, 122] on strong "✨ Bonus : Glov Beauté® Micro-Infusion Anti-Âge" at bounding box center [280, 126] width 125 height 8
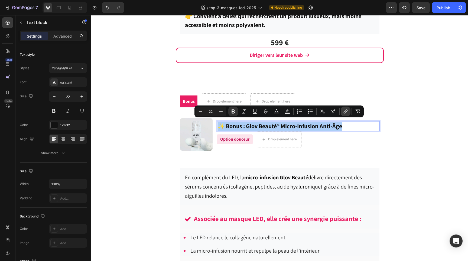
click at [342, 111] on button "link" at bounding box center [346, 112] width 10 height 10
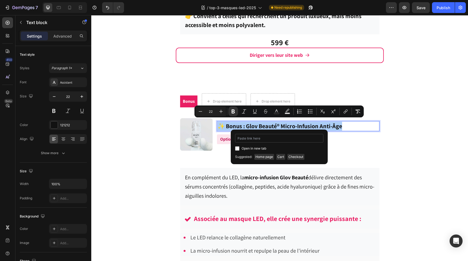
type input "[URL][DOMAIN_NAME]"
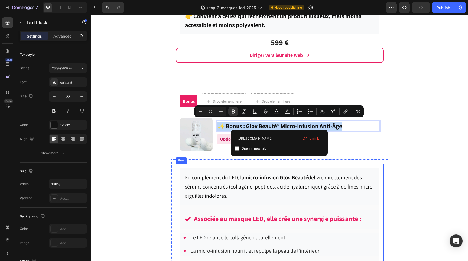
click at [368, 164] on div "En complément du LED, la micro-infusion Glov Beauté délivre directement des sér…" at bounding box center [280, 229] width 208 height 131
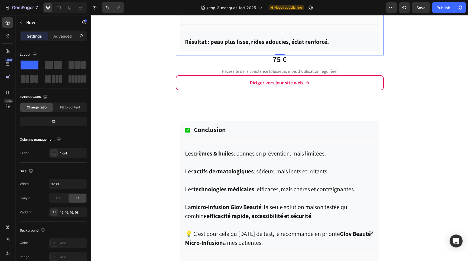
scroll to position [3064, 0]
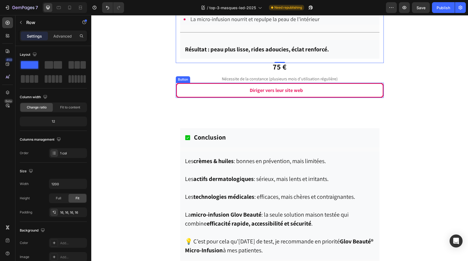
click at [315, 89] on button "Diriger vers leur site web" at bounding box center [280, 90] width 208 height 15
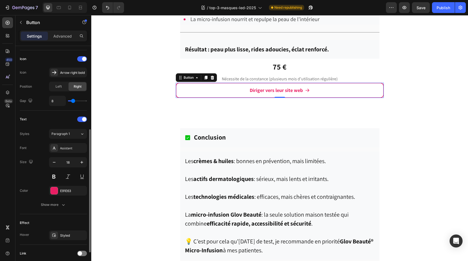
scroll to position [200, 0]
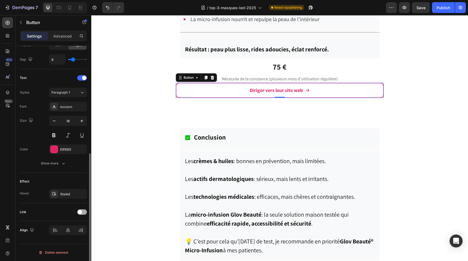
click at [82, 212] on div at bounding box center [82, 212] width 10 height 5
click at [69, 239] on div "Add..." at bounding box center [72, 240] width 25 height 5
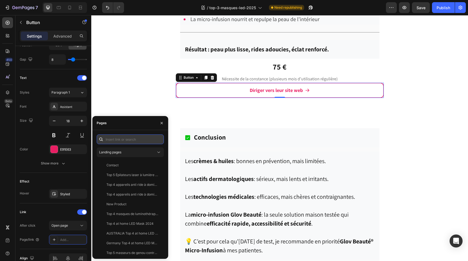
click at [122, 138] on input "text" at bounding box center [130, 140] width 67 height 10
paste input "[URL][DOMAIN_NAME]"
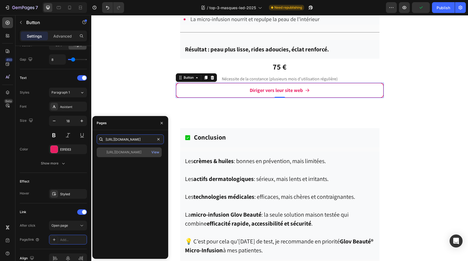
type input "[URL][DOMAIN_NAME]"
click at [125, 150] on div "[URL][DOMAIN_NAME]" at bounding box center [123, 152] width 35 height 5
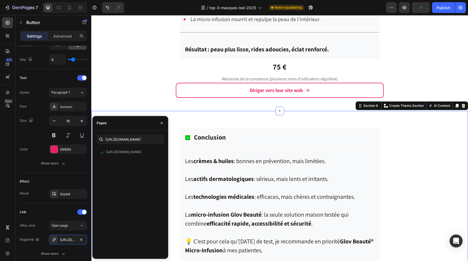
click at [420, 142] on div "Conclusion Item List Row Les crèmes & huiles : bonnes en prévention, mais limit…" at bounding box center [279, 206] width 377 height 172
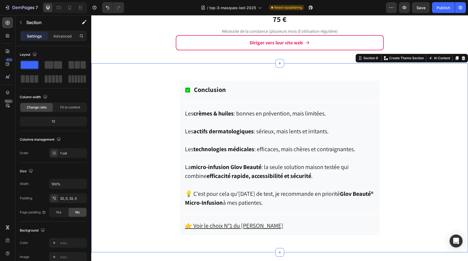
scroll to position [3112, 0]
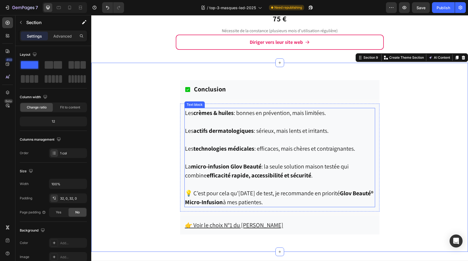
click at [249, 135] on p at bounding box center [280, 139] width 190 height 9
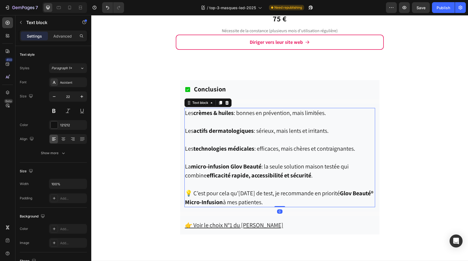
click at [249, 134] on div "Les crèmes & huiles : bonnes en prévention, mais limitées. Les actifs dermatolo…" at bounding box center [279, 157] width 191 height 99
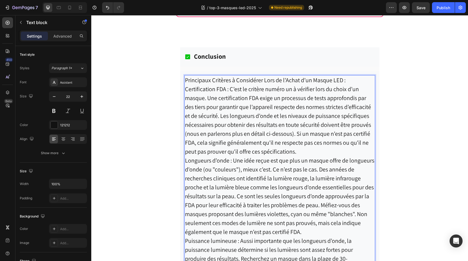
scroll to position [3138, 0]
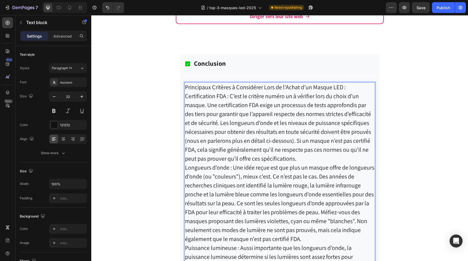
click at [349, 88] on p "Principaux Critères à Considérer Lors de l'Achat d’un Masque LED :" at bounding box center [280, 87] width 190 height 9
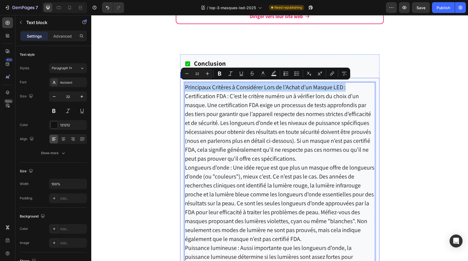
drag, startPoint x: 349, startPoint y: 88, endPoint x: 180, endPoint y: 85, distance: 169.0
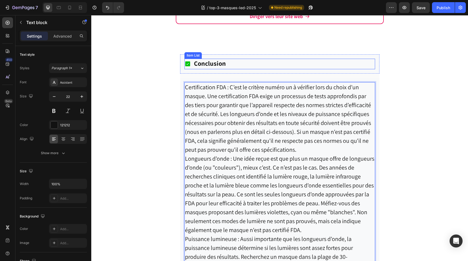
click at [207, 61] on strong "Conclusion" at bounding box center [210, 63] width 32 height 9
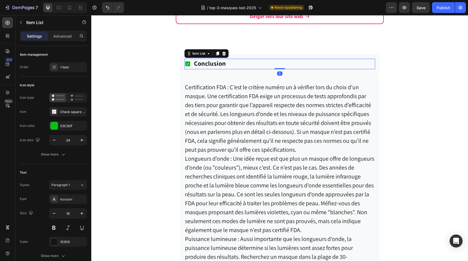
click at [207, 61] on strong "Conclusion" at bounding box center [210, 63] width 32 height 9
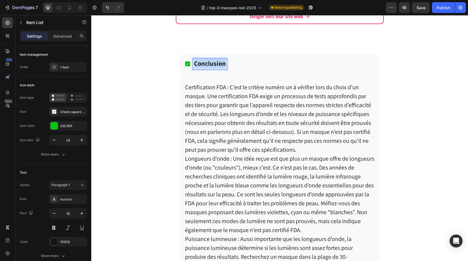
click at [207, 61] on strong "Conclusion" at bounding box center [210, 63] width 32 height 9
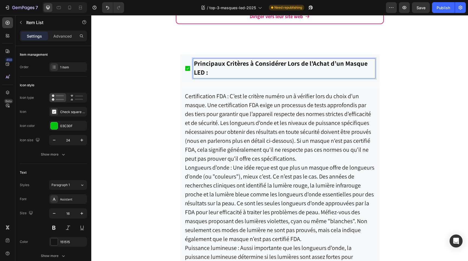
click at [189, 66] on icon at bounding box center [187, 68] width 5 height 5
click at [190, 73] on div "Principaux Critères à Considérer Lors de l'Achat d’un Masque LED :" at bounding box center [279, 69] width 191 height 20
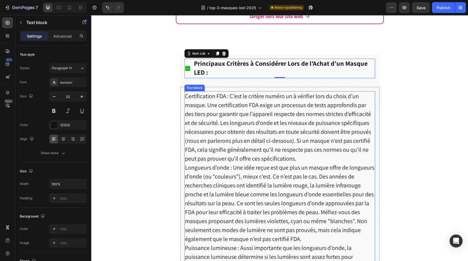
click at [252, 95] on p "Certification FDA : C’est le critère numéro un à vérifier lors du choix d’un ma…" at bounding box center [280, 128] width 190 height 72
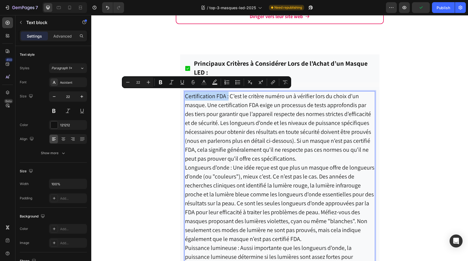
drag, startPoint x: 229, startPoint y: 93, endPoint x: 184, endPoint y: 91, distance: 44.5
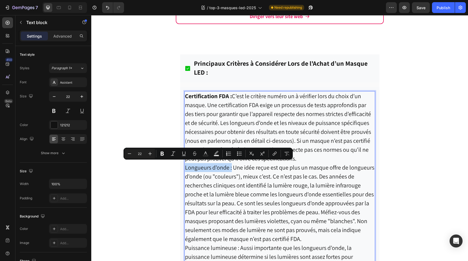
drag, startPoint x: 232, startPoint y: 167, endPoint x: 186, endPoint y: 165, distance: 46.6
click at [186, 165] on p "Longueurs d’onde : Une idée reçue est que plus un masque offre de longueurs d'o…" at bounding box center [280, 203] width 190 height 80
click at [205, 191] on p "Longueurs d’onde : Une idée reçue est que plus un masque offre de longueurs d'o…" at bounding box center [280, 203] width 190 height 80
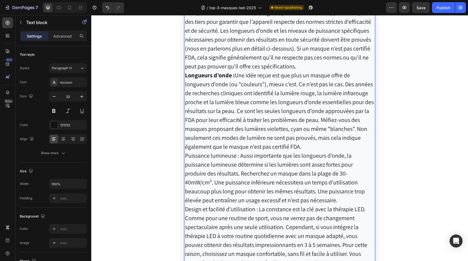
scroll to position [3229, 0]
drag, startPoint x: 240, startPoint y: 156, endPoint x: 186, endPoint y: 159, distance: 54.3
click at [186, 159] on p "Puissance lumineuse : Aussi importante que les longueurs d’onde, la puissance l…" at bounding box center [280, 178] width 190 height 54
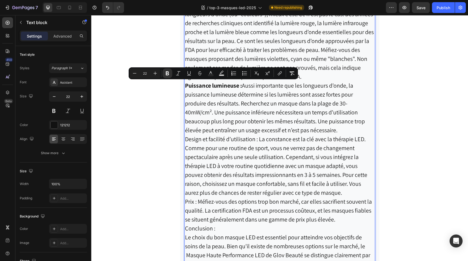
scroll to position [3303, 0]
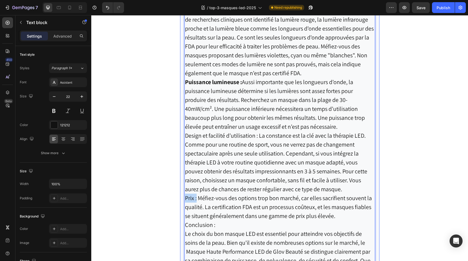
drag, startPoint x: 197, startPoint y: 198, endPoint x: 180, endPoint y: 198, distance: 16.5
click at [180, 198] on div "Certification FDA : C’est le critère numéro un à vérifier lors du choix d’un ma…" at bounding box center [279, 109] width 199 height 376
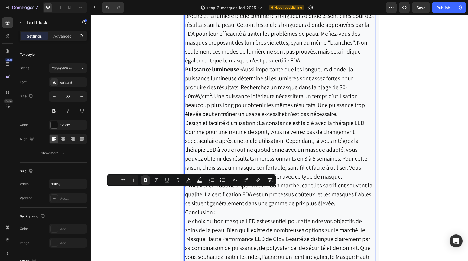
scroll to position [3317, 0]
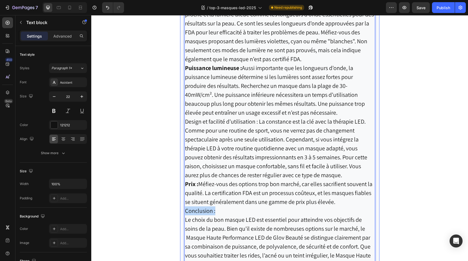
drag, startPoint x: 221, startPoint y: 209, endPoint x: 184, endPoint y: 208, distance: 37.1
click at [184, 208] on div "Certification FDA : C’est le critère numéro un à vérifier lors du choix d’un ma…" at bounding box center [279, 95] width 199 height 376
click at [307, 58] on p "Longueurs d’onde : Une idée reçue est que plus un masque offre de longueurs d'o…" at bounding box center [280, 23] width 190 height 80
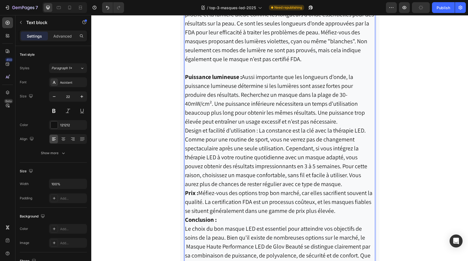
click at [355, 185] on p "Design et facilité d’utilisation : La constance est la clé avec la thérapie LED…" at bounding box center [280, 157] width 190 height 63
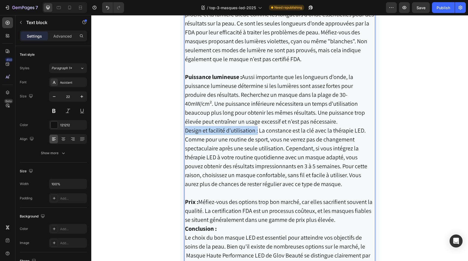
drag, startPoint x: 259, startPoint y: 130, endPoint x: 186, endPoint y: 131, distance: 73.1
click at [186, 131] on p "Design et facilité d’utilisation : La constance est la clé avec la thérapie LED…" at bounding box center [280, 157] width 190 height 63
click at [347, 122] on p "Puissance lumineuse : Aussi importante que les longueurs d’onde, la puissance l…" at bounding box center [280, 100] width 190 height 54
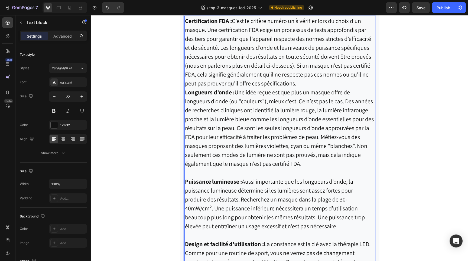
scroll to position [3210, 0]
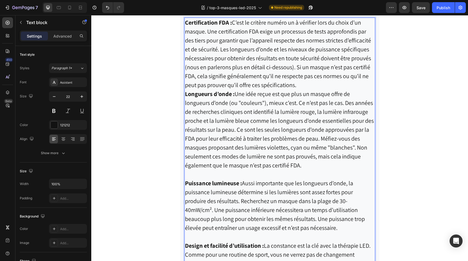
click at [325, 85] on p "Certification FDA : C’est le critère numéro un à vérifier lors du choix d’un ma…" at bounding box center [280, 54] width 190 height 72
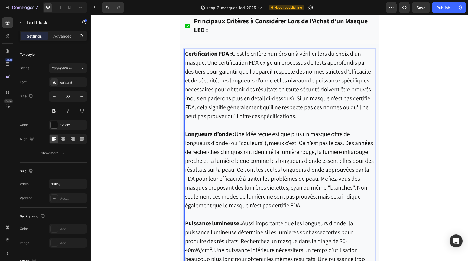
scroll to position [3174, 0]
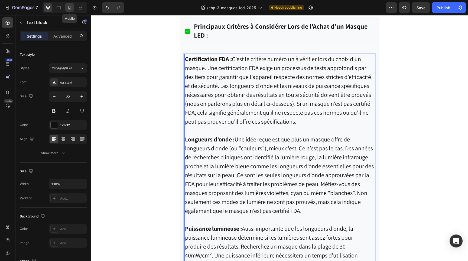
click at [69, 9] on icon at bounding box center [69, 8] width 3 height 4
type input "19"
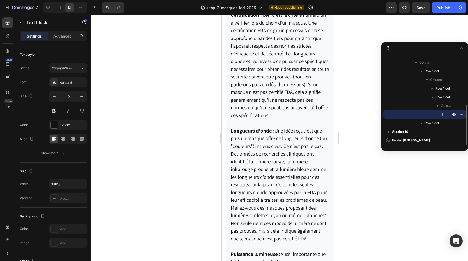
scroll to position [3131, 0]
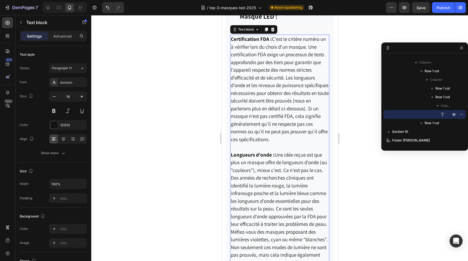
click at [188, 145] on div at bounding box center [279, 138] width 377 height 246
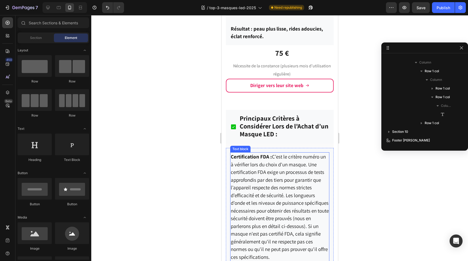
scroll to position [3039, 0]
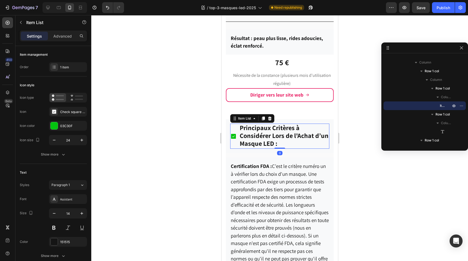
click at [236, 143] on div "Principaux Critères à Considérer Lors de l'Achat d’un Masque LED :" at bounding box center [279, 136] width 99 height 25
click at [238, 137] on div "Principaux Critères à Considérer Lors de l'Achat d’un Masque LED :" at bounding box center [279, 136] width 99 height 25
click at [236, 135] on div "Principaux Critères à Considérer Lors de l'Achat d’un Masque LED :" at bounding box center [279, 136] width 99 height 25
click at [235, 135] on icon at bounding box center [233, 136] width 5 height 5
click at [233, 136] on icon at bounding box center [233, 136] width 5 height 5
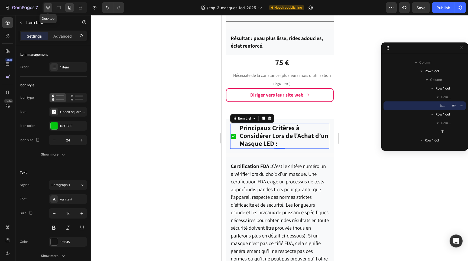
click at [46, 9] on icon at bounding box center [47, 7] width 5 height 5
type input "16"
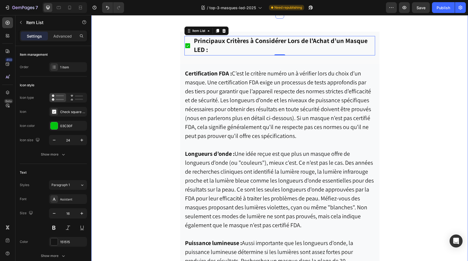
scroll to position [3161, 0]
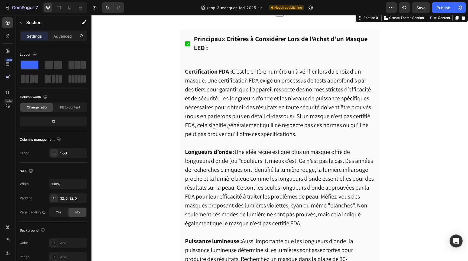
click at [155, 110] on div "Principaux Critères à Considérer Lors de l'Achat d’un Masque LED : Item List Ro…" at bounding box center [279, 263] width 377 height 485
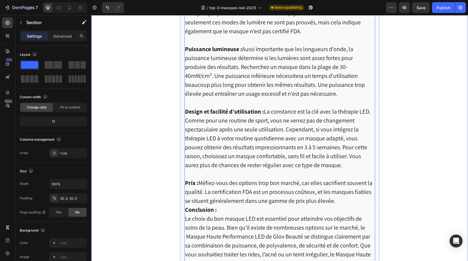
scroll to position [3355, 0]
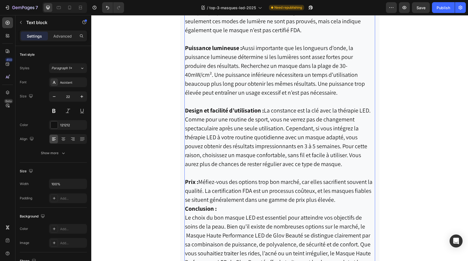
click at [342, 197] on p "Prix : Méfiez-vous des options trop bon marché, car elles sacrifient souvent la…" at bounding box center [280, 191] width 190 height 27
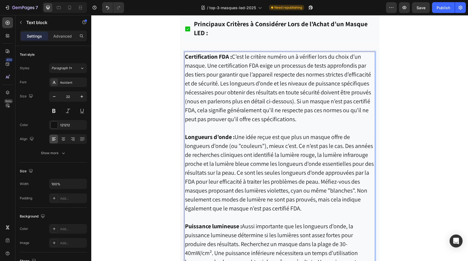
scroll to position [3177, 0]
click at [322, 181] on p "Longueurs d’onde : Une idée reçue est que plus un masque offre de longueurs d'o…" at bounding box center [280, 172] width 190 height 80
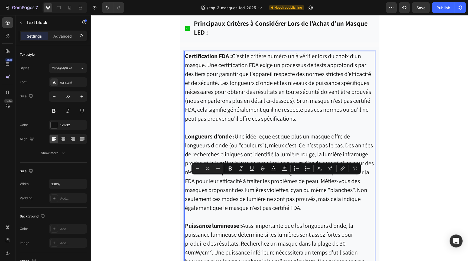
drag, startPoint x: 322, startPoint y: 181, endPoint x: 322, endPoint y: 206, distance: 24.9
click at [322, 206] on p "Longueurs d’onde : Une idée reçue est que plus un masque offre de longueurs d'o…" at bounding box center [280, 172] width 190 height 80
click at [316, 209] on p "Longueurs d’onde : Une idée reçue est que plus un masque offre de longueurs d'o…" at bounding box center [280, 172] width 190 height 80
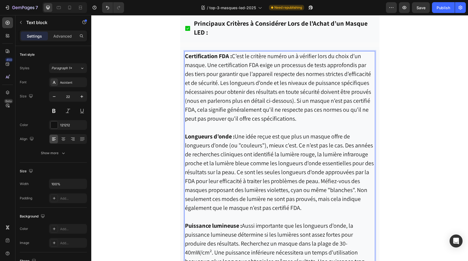
click at [233, 189] on p "Longueurs d’onde : Une idée reçue est que plus un masque offre de longueurs d'o…" at bounding box center [280, 172] width 190 height 80
click at [307, 190] on p "Longueurs d’onde : Une idée reçue est que plus un masque offre de longueurs d'o…" at bounding box center [280, 172] width 190 height 80
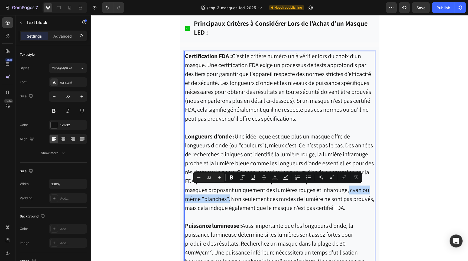
drag, startPoint x: 349, startPoint y: 190, endPoint x: 229, endPoint y: 200, distance: 120.4
click at [229, 200] on p "Longueurs d’onde : Une idée reçue est que plus un masque offre de longueurs d'o…" at bounding box center [280, 172] width 190 height 80
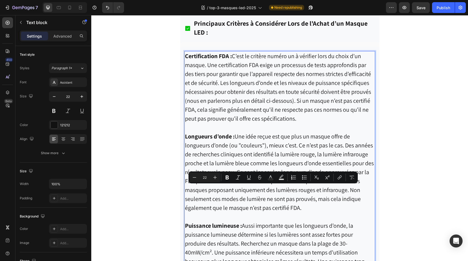
drag, startPoint x: 351, startPoint y: 190, endPoint x: 351, endPoint y: 206, distance: 16.5
click at [351, 206] on p "Longueurs d’onde : Une idée reçue est que plus un masque offre de longueurs d'o…" at bounding box center [280, 172] width 190 height 80
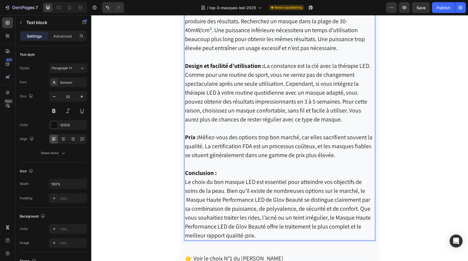
scroll to position [3385, 0]
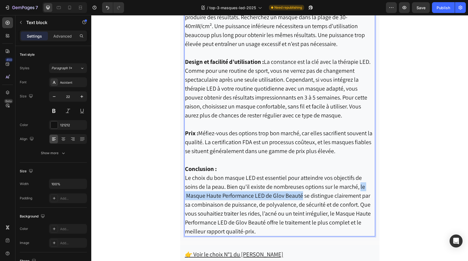
drag, startPoint x: 362, startPoint y: 187, endPoint x: 302, endPoint y: 196, distance: 60.0
click at [302, 196] on p "Conclusion : Le choix du bon masque LED est essentiel pour atteindre vos object…" at bounding box center [280, 201] width 190 height 72
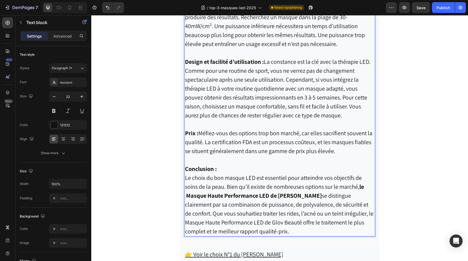
click at [309, 228] on p "Conclusion : Le choix du bon masque LED est essentiel pour atteindre vos object…" at bounding box center [280, 201] width 190 height 72
drag, startPoint x: 343, startPoint y: 214, endPoint x: 282, endPoint y: 223, distance: 62.2
click at [282, 223] on p "Conclusion : Le choix du bon masque LED est essentiel pour atteindre vos object…" at bounding box center [280, 201] width 190 height 72
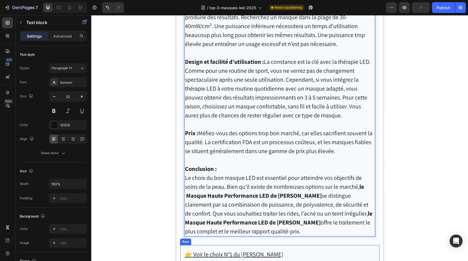
click at [286, 250] on div "👉 Voir le choix N°1 du [PERSON_NAME]" at bounding box center [279, 255] width 191 height 10
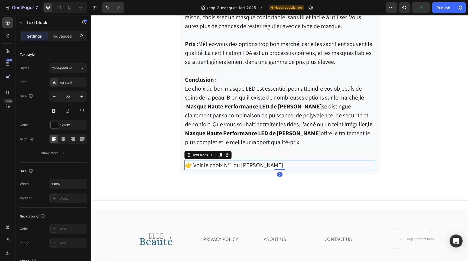
scroll to position [3477, 0]
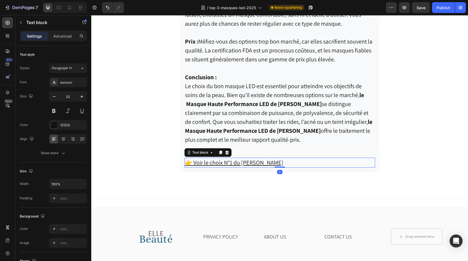
click at [266, 161] on p "👉 Voir le choix N°1 du [PERSON_NAME]" at bounding box center [280, 162] width 190 height 9
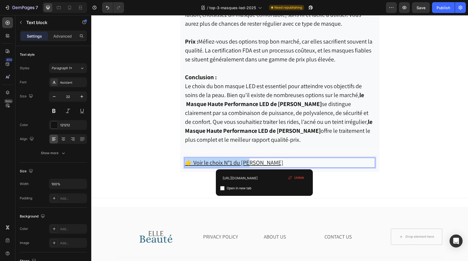
click at [266, 161] on p "👉 Voir le choix N°1 du [PERSON_NAME]" at bounding box center [280, 162] width 190 height 9
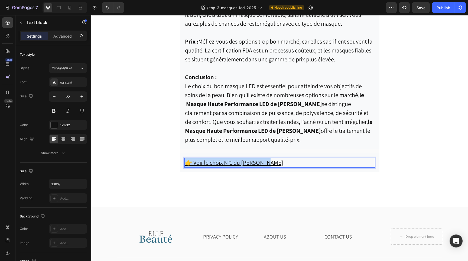
click at [266, 161] on p "👉 Voir le choix N°1 du [PERSON_NAME]" at bounding box center [280, 162] width 190 height 9
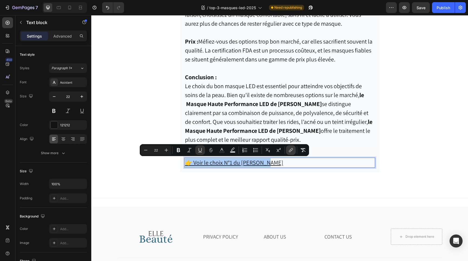
click at [289, 150] on icon "Editor contextual toolbar" at bounding box center [290, 150] width 5 height 5
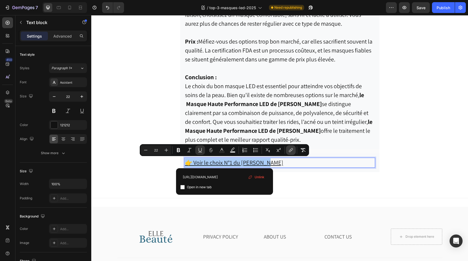
scroll to position [0, 31]
click at [230, 178] on input "[URL][DOMAIN_NAME]" at bounding box center [224, 177] width 88 height 9
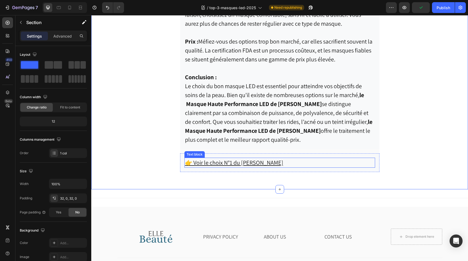
click at [251, 163] on u "👉 Voir le choix N°1 du [PERSON_NAME]" at bounding box center [234, 163] width 98 height 8
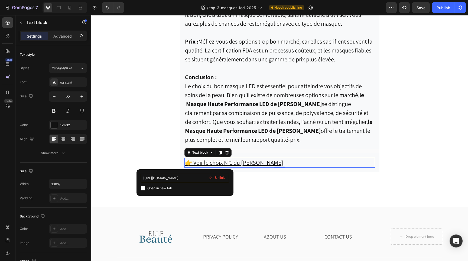
click at [194, 177] on input "[URL][DOMAIN_NAME]" at bounding box center [185, 178] width 88 height 9
type input "[URL][DOMAIN_NAME]"
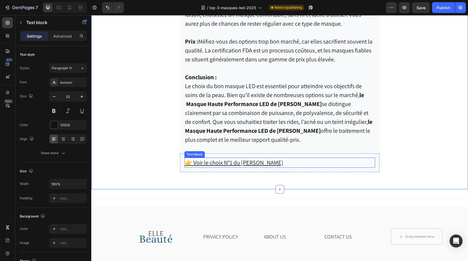
click at [237, 162] on u "👉 Voir le choix N°1 du [PERSON_NAME]" at bounding box center [234, 163] width 98 height 8
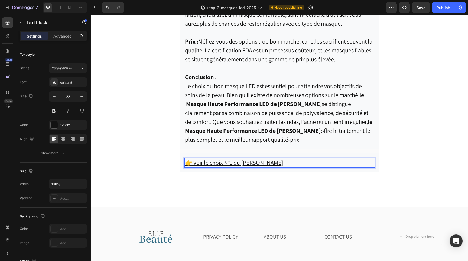
click at [237, 162] on u "👉 Voir le choix N°1 du [PERSON_NAME]" at bounding box center [234, 163] width 98 height 8
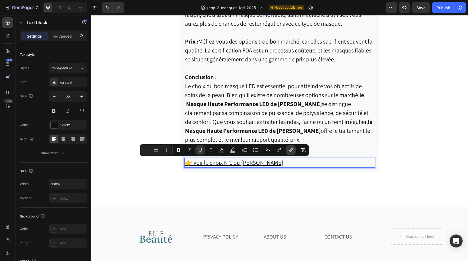
click at [290, 149] on icon "Editor contextual toolbar" at bounding box center [290, 150] width 5 height 5
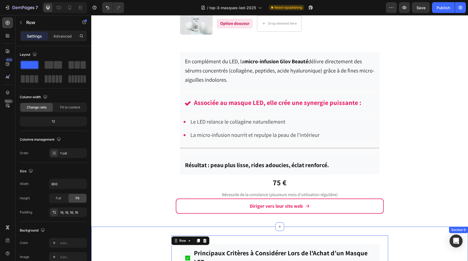
scroll to position [2942, 0]
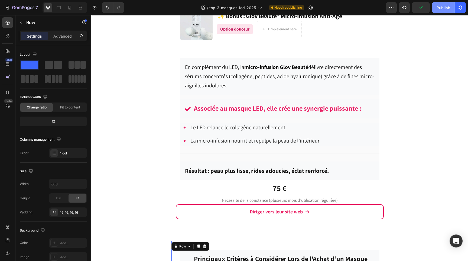
click at [443, 5] on div "Publish" at bounding box center [444, 8] width 14 height 6
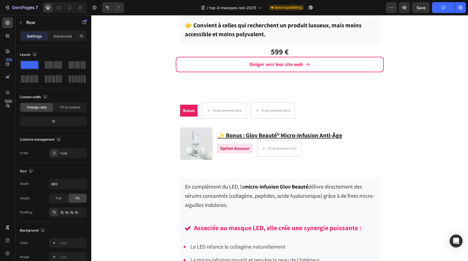
scroll to position [2832, 0]
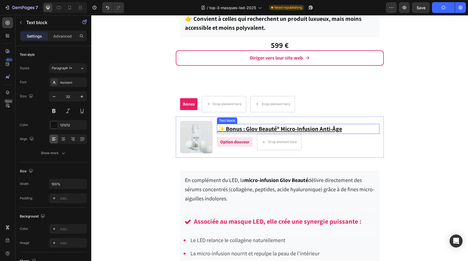
click at [223, 129] on u "✨ Bonus : Glov Beauté® Micro-Infusion Anti-Âge" at bounding box center [280, 129] width 125 height 8
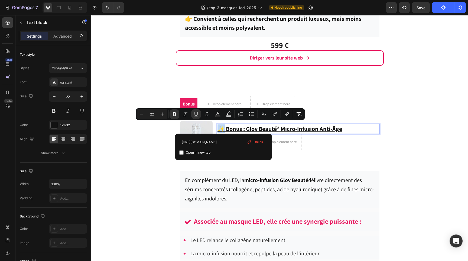
drag, startPoint x: 223, startPoint y: 129, endPoint x: 218, endPoint y: 129, distance: 5.4
click at [218, 129] on u "✨ Bonus : Glov Beauté® Micro-Infusion Anti-Âge" at bounding box center [280, 129] width 125 height 8
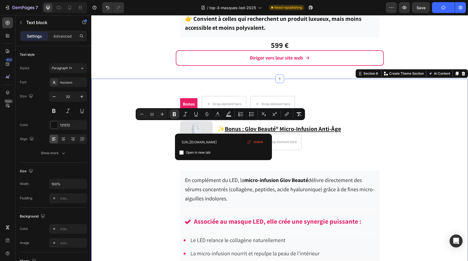
click at [388, 139] on div "Bonus Text block Drop element here Drop element here Row Row Image ✨ Bonus : Gl…" at bounding box center [279, 212] width 377 height 250
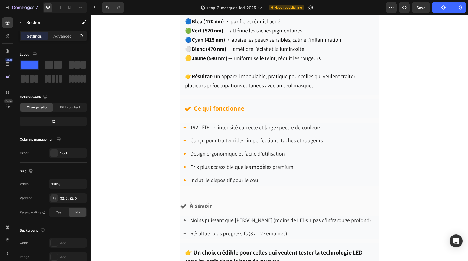
scroll to position [2197, 0]
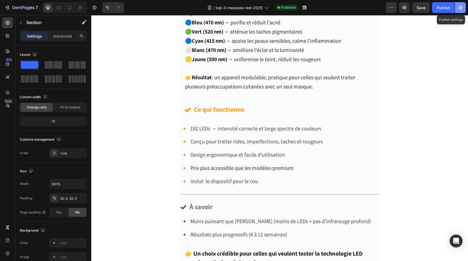
click at [459, 10] on icon "button" at bounding box center [460, 7] width 5 height 5
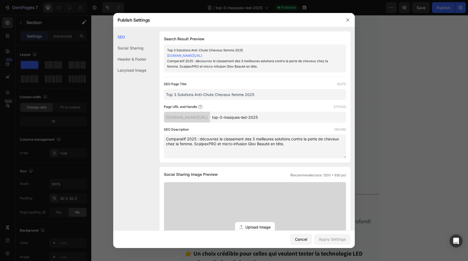
click at [202, 54] on link "[DOMAIN_NAME][URL]" at bounding box center [184, 56] width 35 height 4
click at [104, 39] on div at bounding box center [234, 130] width 468 height 261
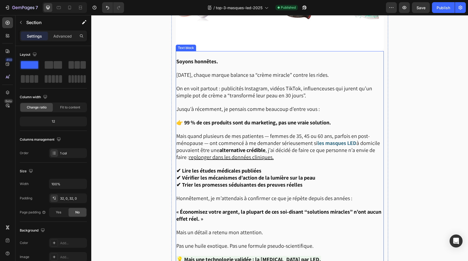
scroll to position [286, 0]
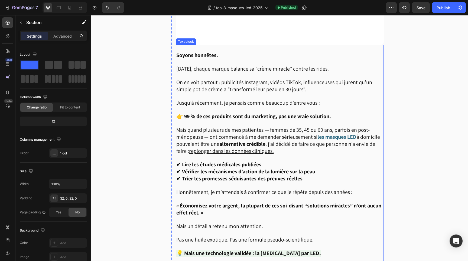
click at [193, 83] on span "On en voit partout : publicités Instagram, vidéos TikTok, influenceuses qui jur…" at bounding box center [274, 86] width 196 height 14
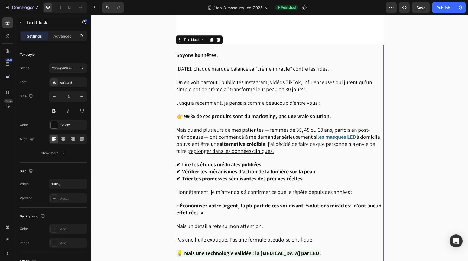
click at [193, 83] on span "On en voit partout : publicités Instagram, vidéos TikTok, influenceuses qui jur…" at bounding box center [274, 86] width 196 height 14
click at [247, 88] on span "On en voit partout : publicités Instagram, vidéos TikTok, influenceuses qui jur…" at bounding box center [274, 86] width 196 height 14
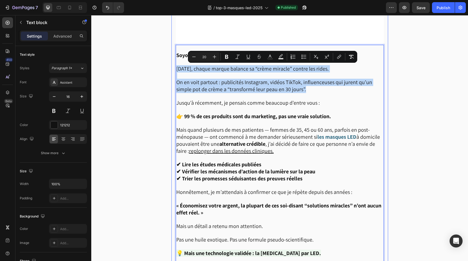
drag, startPoint x: 307, startPoint y: 89, endPoint x: 175, endPoint y: 67, distance: 134.0
click at [175, 67] on div "Image Soyons honnêtes. Aujourd’hui, chaque marque balance sa “crème miracle” co…" at bounding box center [279, 232] width 217 height 631
type input "16"
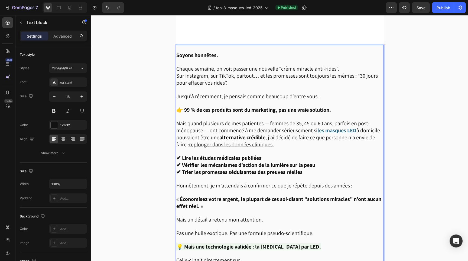
click at [343, 69] on p "Chaque semaine, on voit passer une nouvelle “crème miracle anti-rides”. Sur Ins…" at bounding box center [279, 76] width 207 height 21
click at [335, 108] on p "👉 99 % de ces produits sont du marketing, pas une vraie solution." at bounding box center [279, 110] width 207 height 7
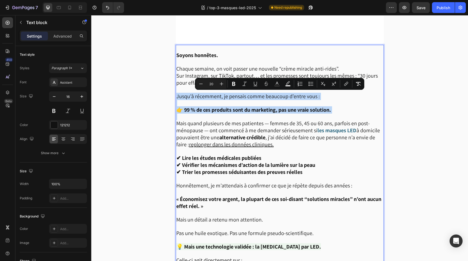
drag, startPoint x: 335, startPoint y: 108, endPoint x: 178, endPoint y: 93, distance: 157.8
click at [177, 93] on div "Soyons honnêtes. Chaque semaine, on voit passer une nouvelle “crème miracle ant…" at bounding box center [280, 189] width 208 height 289
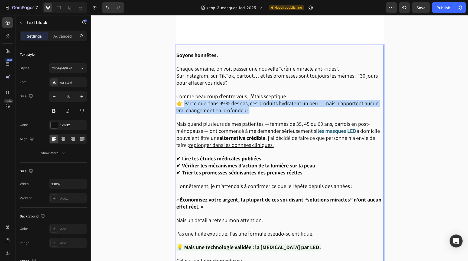
drag, startPoint x: 183, startPoint y: 102, endPoint x: 254, endPoint y: 111, distance: 71.3
click at [254, 111] on p "Comme beaucoup d’entre vous, j’étais sceptique. 👉 Parce que dans 99 % des cas, …" at bounding box center [279, 103] width 207 height 21
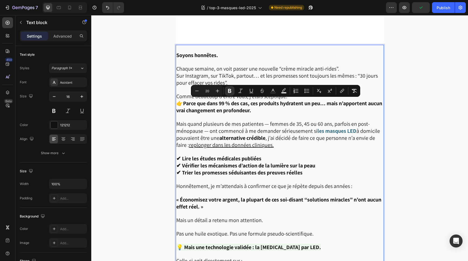
click at [272, 112] on p "Comme beaucoup d’entre vous, j’étais sceptique. 👉 Parce que dans 99 % des cas, …" at bounding box center [279, 103] width 207 height 21
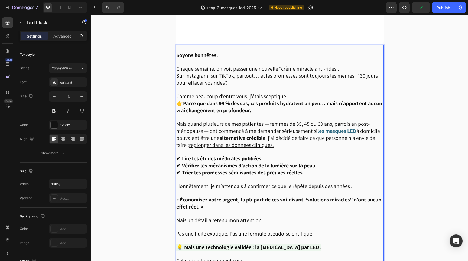
click at [288, 95] on p "Comme beaucoup d’entre vous, j’étais sceptique. 👉 Parce que dans 99 % des cas, …" at bounding box center [279, 103] width 207 height 21
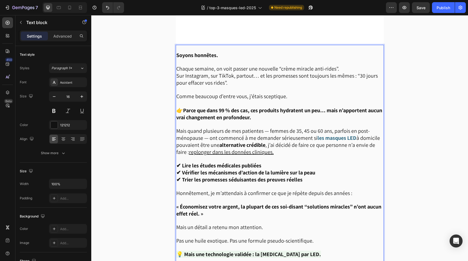
click at [293, 125] on p "Rich Text Editor. Editing area: main" at bounding box center [279, 124] width 207 height 7
click at [270, 149] on u "replonger dans les données cliniques." at bounding box center [231, 151] width 85 height 7
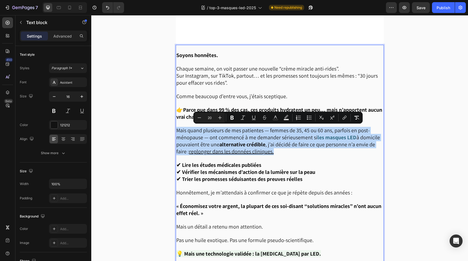
drag, startPoint x: 274, startPoint y: 150, endPoint x: 177, endPoint y: 131, distance: 97.9
click at [177, 131] on p "Mais quand plusieurs de mes patientes — femmes de 35, 45 ou 60 ans, parfois en …" at bounding box center [279, 141] width 207 height 28
type input "16"
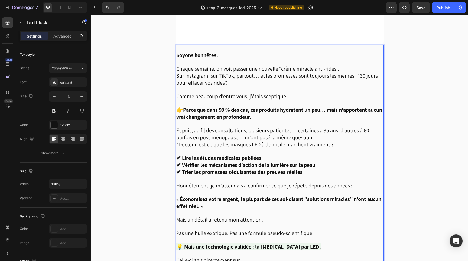
drag, startPoint x: 177, startPoint y: 143, endPoint x: 319, endPoint y: 142, distance: 141.9
click at [319, 136] on p "Et puis, au fil des consultations, plusieurs patientes — certaines à 35 ans, d’…" at bounding box center [279, 137] width 207 height 21
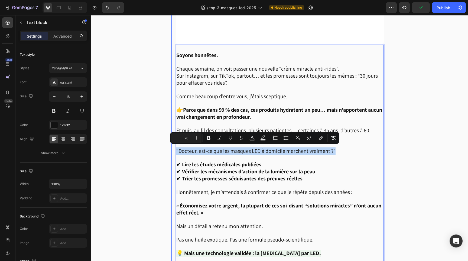
drag, startPoint x: 338, startPoint y: 151, endPoint x: 172, endPoint y: 148, distance: 166.3
click at [172, 148] on div "Image Soyons honnêtes. Chaque semaine, on voit passer une nouvelle “crème mirac…" at bounding box center [279, 232] width 217 height 631
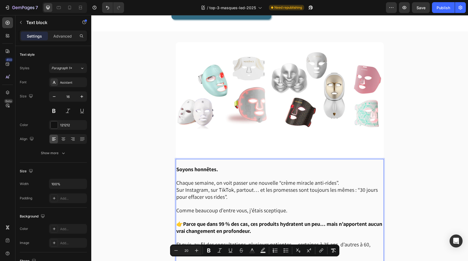
scroll to position [168, 0]
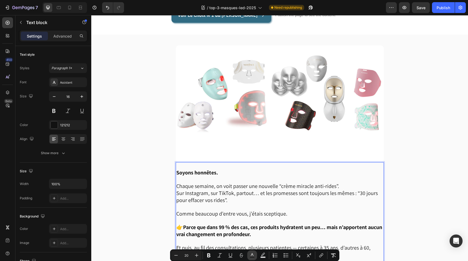
click at [254, 253] on icon "Editor contextual toolbar" at bounding box center [251, 255] width 5 height 5
type input "121212"
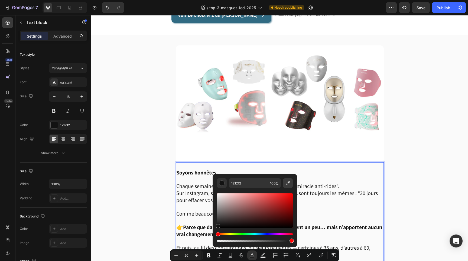
click at [288, 183] on icon "Editor contextual toolbar" at bounding box center [287, 183] width 5 height 5
type input "316B83"
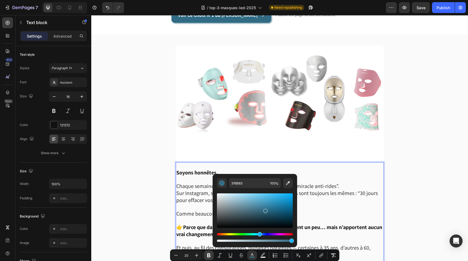
click at [209, 254] on icon "Editor contextual toolbar" at bounding box center [208, 255] width 5 height 5
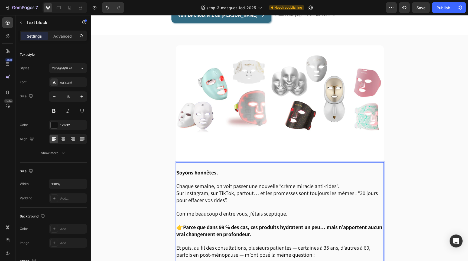
click at [203, 218] on p "👉 Parce que dans 99 % des cas, ces produits hydratent un peu… mais n’apportent …" at bounding box center [279, 228] width 207 height 21
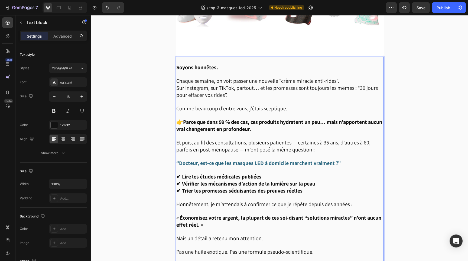
scroll to position [275, 0]
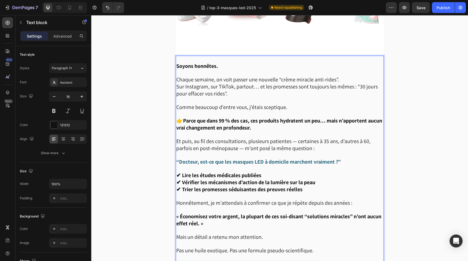
click at [236, 189] on strong "✔ Trier les promesses séduisantes des preuves réelles" at bounding box center [239, 189] width 126 height 7
click at [311, 189] on p "✔ Lire les études médicales publiées ✔ Vérifier les mécanismes d’action de la l…" at bounding box center [279, 182] width 207 height 21
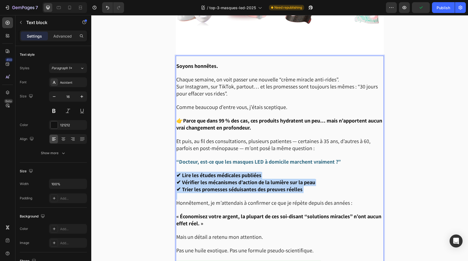
drag, startPoint x: 311, startPoint y: 189, endPoint x: 176, endPoint y: 174, distance: 135.7
click at [176, 174] on div "Soyons honnêtes. Chaque semaine, on voit passer une nouvelle “crème miracle ant…" at bounding box center [280, 203] width 208 height 295
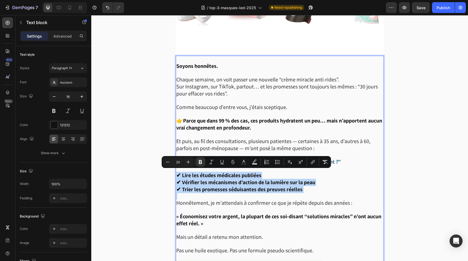
type input "16"
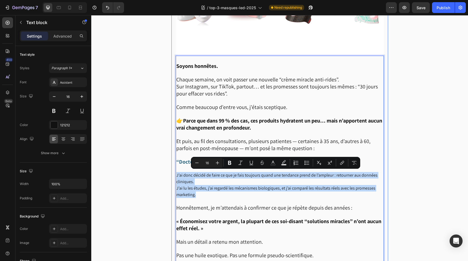
drag, startPoint x: 200, startPoint y: 194, endPoint x: 174, endPoint y: 176, distance: 32.0
click at [174, 176] on div "Image Soyons honnêtes. Chaque semaine, on voit passer une nouvelle “crème mirac…" at bounding box center [279, 245] width 217 height 635
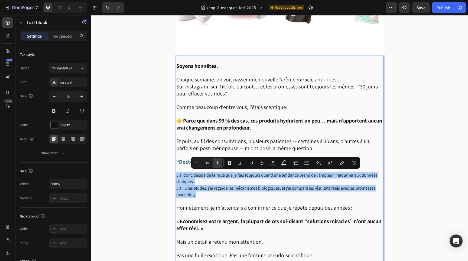
click at [216, 164] on icon "Editor contextual toolbar" at bounding box center [217, 162] width 5 height 5
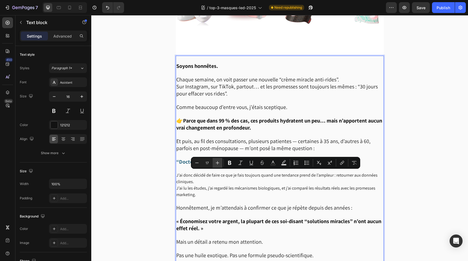
click at [216, 164] on icon "Editor contextual toolbar" at bounding box center [217, 162] width 5 height 5
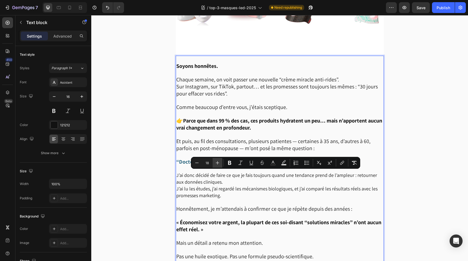
click at [216, 164] on icon "Editor contextual toolbar" at bounding box center [217, 162] width 5 height 5
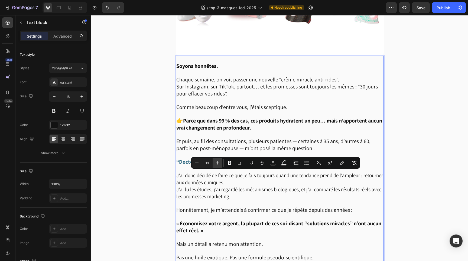
click at [216, 164] on icon "Editor contextual toolbar" at bounding box center [217, 162] width 5 height 5
type input "20"
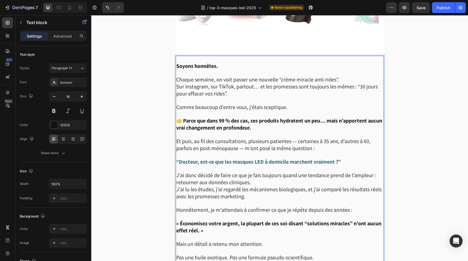
click at [249, 203] on p "Rich Text Editor. Editing area: main" at bounding box center [279, 203] width 207 height 7
click at [261, 180] on p "J’ai donc décidé de faire ce que je fais toujours quand une tendance prend de l…" at bounding box center [279, 186] width 207 height 28
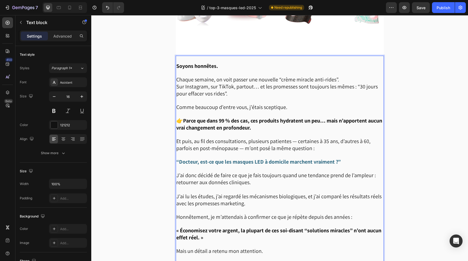
click at [266, 214] on span "Honnêtement, je m’attendais à confirmer ce que je répète depuis des années :" at bounding box center [264, 217] width 176 height 7
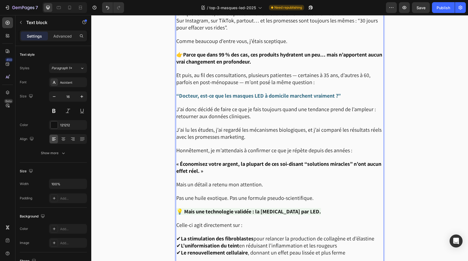
scroll to position [342, 0]
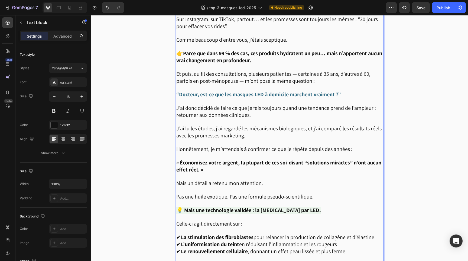
click at [192, 207] on strong "💡 Mais une technologie validée : la photobiomodulation par LED." at bounding box center [248, 210] width 145 height 7
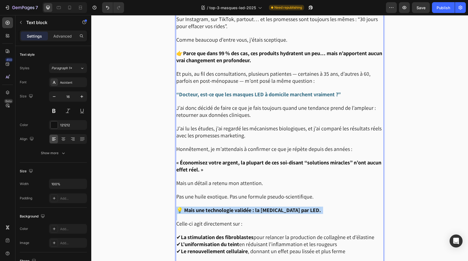
click at [192, 207] on strong "💡 Mais une technologie validée : la photobiomodulation par LED." at bounding box center [248, 210] width 145 height 7
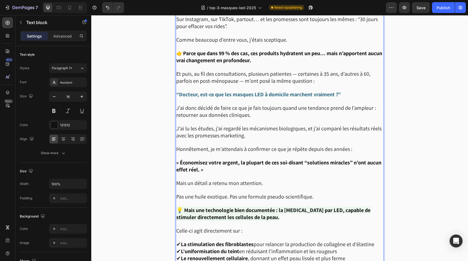
click at [277, 229] on p "Celle-ci agit directement sur :" at bounding box center [279, 231] width 207 height 7
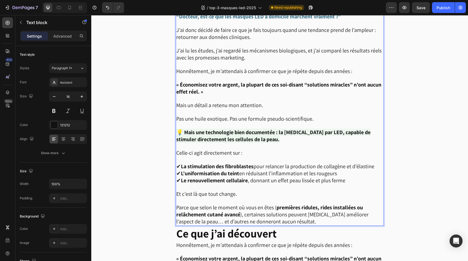
scroll to position [425, 0]
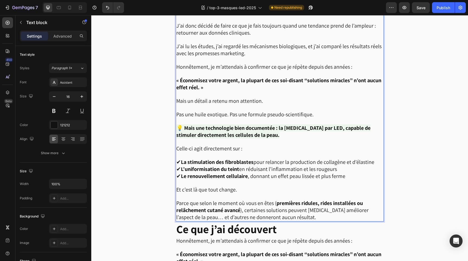
click at [238, 187] on p "Et c’est là que tout change." at bounding box center [279, 190] width 207 height 7
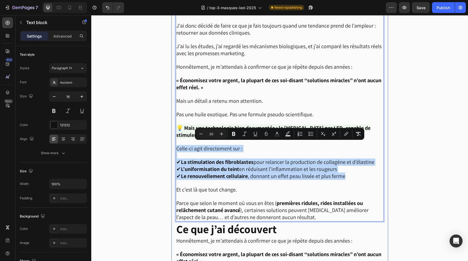
drag, startPoint x: 348, startPoint y: 174, endPoint x: 175, endPoint y: 146, distance: 175.5
click at [175, 147] on div "Image Soyons honnêtes. Chaque semaine, on voit passer une nouvelle “crème mirac…" at bounding box center [279, 103] width 217 height 651
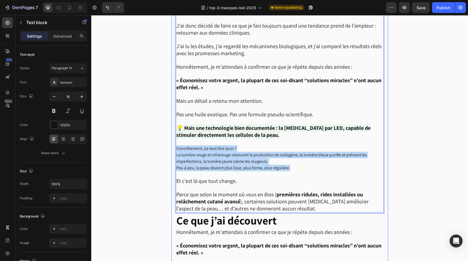
drag, startPoint x: 296, startPoint y: 165, endPoint x: 174, endPoint y: 145, distance: 124.4
click at [173, 145] on div "Image Soyons honnêtes. Chaque semaine, on voit passer une nouvelle “crème mirac…" at bounding box center [279, 99] width 217 height 642
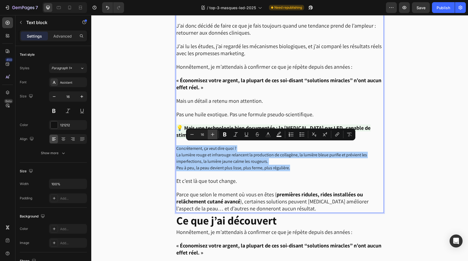
click at [209, 136] on button "Plus" at bounding box center [213, 135] width 10 height 10
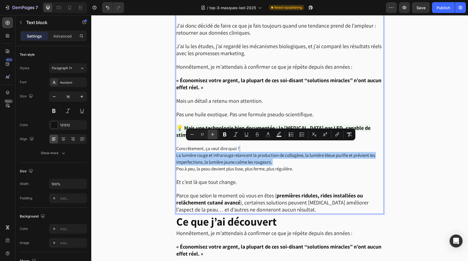
click at [209, 136] on button "Plus" at bounding box center [213, 135] width 10 height 10
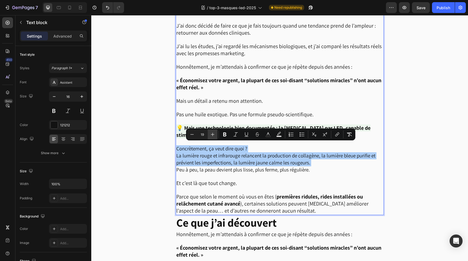
click at [209, 136] on button "Plus" at bounding box center [213, 135] width 10 height 10
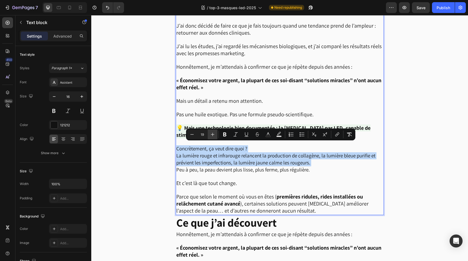
type input "20"
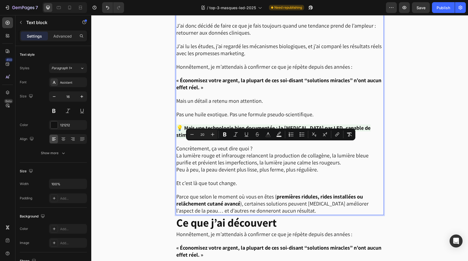
click at [277, 147] on p "Concrètement, ça veut dire quoi ? La lumière rouge et infrarouge relancent la p…" at bounding box center [279, 159] width 207 height 28
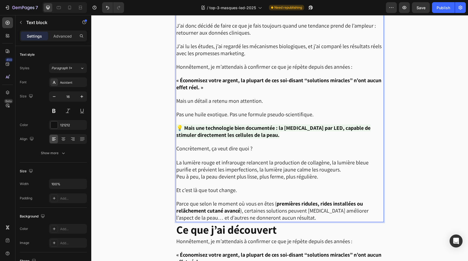
click at [329, 165] on p "⁠⁠⁠⁠⁠⁠⁠ La lumière rouge et infrarouge relancent la production de collagène, la…" at bounding box center [279, 166] width 207 height 28
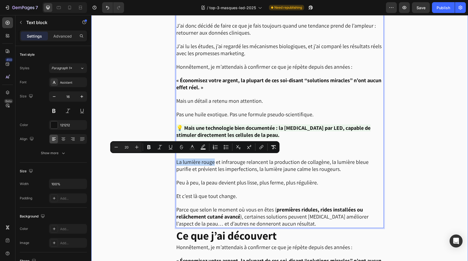
drag, startPoint x: 213, startPoint y: 160, endPoint x: 165, endPoint y: 158, distance: 48.5
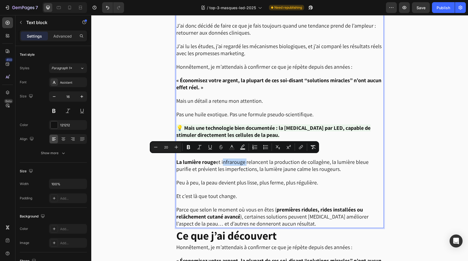
drag, startPoint x: 223, startPoint y: 158, endPoint x: 246, endPoint y: 158, distance: 22.8
click at [246, 159] on span "La lumière rouge et infrarouge relancent la production de collagène, la lumière…" at bounding box center [272, 166] width 192 height 14
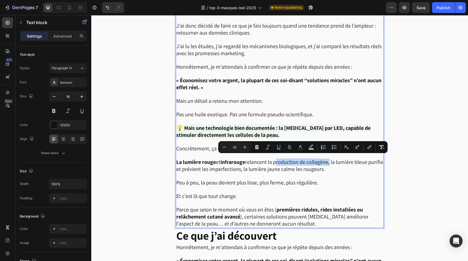
drag, startPoint x: 276, startPoint y: 160, endPoint x: 330, endPoint y: 159, distance: 53.9
click at [330, 159] on span "La lumière rouge et infrarouge relancent la production de collagène, la lumière…" at bounding box center [279, 166] width 207 height 14
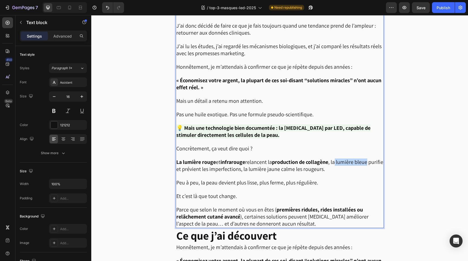
drag, startPoint x: 340, startPoint y: 159, endPoint x: 372, endPoint y: 160, distance: 32.3
click at [372, 160] on p "La lumière rouge et infrarouge relancent la production de collagène , la lumièr…" at bounding box center [279, 162] width 207 height 21
click at [181, 165] on span "La lumière rouge et infrarouge relancent la production de collagène , la lumièr…" at bounding box center [279, 166] width 206 height 14
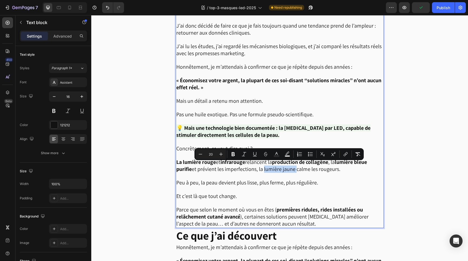
drag, startPoint x: 263, startPoint y: 165, endPoint x: 294, endPoint y: 166, distance: 30.6
click at [294, 166] on span "La lumière rouge et infrarouge relancent la production de collagène , la lumièr…" at bounding box center [271, 166] width 191 height 14
click at [303, 169] on span "La lumière rouge et infrarouge relancent la production de collagène , la lumièr…" at bounding box center [271, 166] width 191 height 14
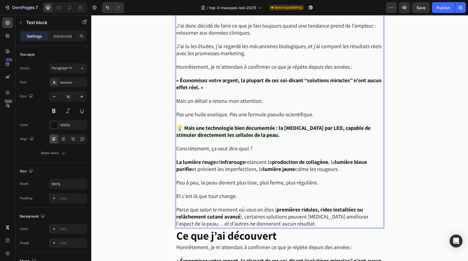
click at [304, 167] on span "La lumière rouge et infrarouge relancent la production de collagène , la lumièr…" at bounding box center [271, 166] width 191 height 14
click at [317, 206] on strong "premières ridules, rides installées ou relâchement cutané avancé" at bounding box center [269, 213] width 187 height 14
click at [274, 180] on span "Peu à peu, la peau devient plus lisse, plus ferme, plus régulière." at bounding box center [247, 182] width 142 height 7
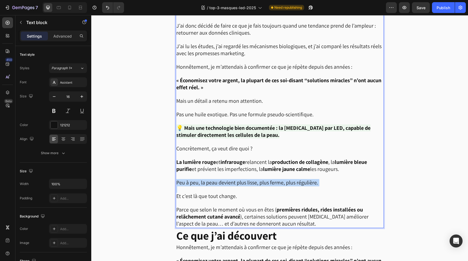
click at [274, 180] on span "Peu à peu, la peau devient plus lisse, plus ferme, plus régulière." at bounding box center [247, 182] width 142 height 7
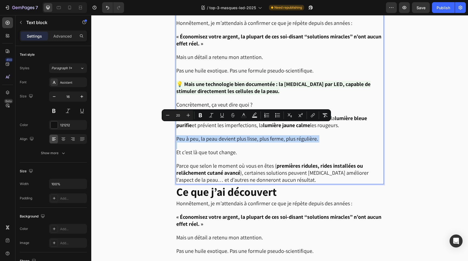
scroll to position [467, 0]
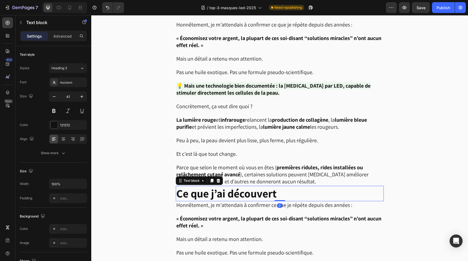
click at [290, 190] on p "Ce que j’ai découvert" at bounding box center [279, 194] width 207 height 14
click at [218, 179] on icon at bounding box center [218, 181] width 4 height 4
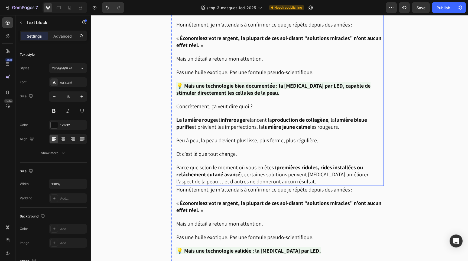
click at [222, 168] on strong "premières ridules, rides installées ou relâchement cutané avancé" at bounding box center [269, 171] width 187 height 14
click at [243, 175] on span "Parce que selon le moment où vous en êtes ( premières ridules, rides installées…" at bounding box center [272, 174] width 192 height 21
click at [288, 179] on p "Parce que selon le moment où vous en êtes ( premières ridules, rides installées…" at bounding box center [279, 174] width 207 height 21
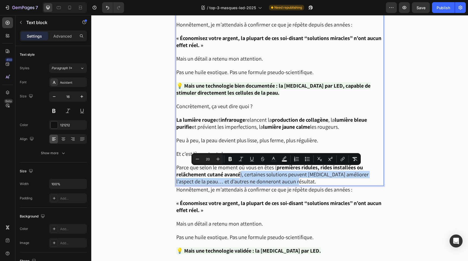
drag, startPoint x: 288, startPoint y: 180, endPoint x: 240, endPoint y: 173, distance: 48.5
click at [240, 173] on p "Parce que selon le moment où vous en êtes ( premières ridules, rides installées…" at bounding box center [279, 174] width 207 height 21
click at [284, 188] on span "Honnêtement, je m’attendais à confirmer ce que je répète depuis des années :" at bounding box center [264, 189] width 176 height 7
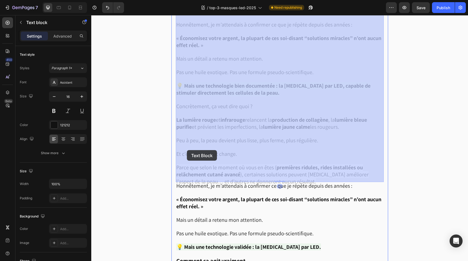
drag, startPoint x: 293, startPoint y: 177, endPoint x: 183, endPoint y: 151, distance: 113.7
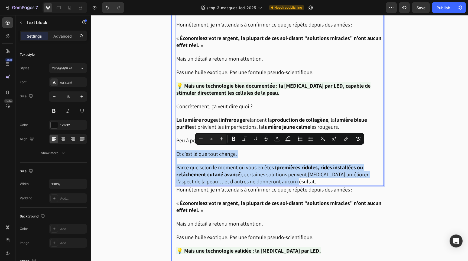
drag, startPoint x: 287, startPoint y: 177, endPoint x: 174, endPoint y: 149, distance: 115.6
click at [174, 149] on div "Image Soyons honnêtes. Chaque semaine, on voit passer une nouvelle “crème mirac…" at bounding box center [279, 57] width 217 height 642
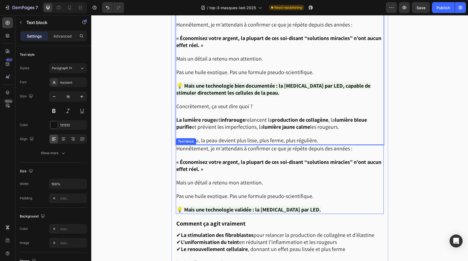
click at [217, 152] on p "« Économisez votre argent, la plupart de ces soi-disant “solutions miracles” n’…" at bounding box center [279, 162] width 207 height 21
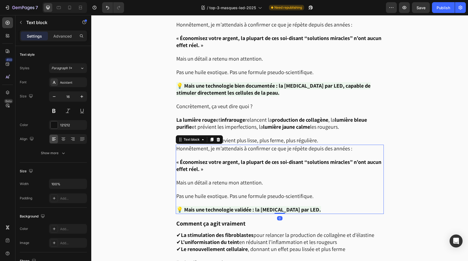
click at [217, 159] on strong "« Économisez votre argent, la plupart de ces soi-disant “solutions miracles” n’…" at bounding box center [278, 166] width 205 height 14
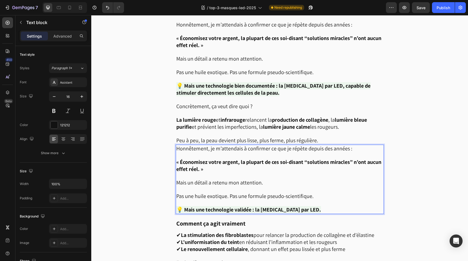
click at [235, 179] on span "Mais un détail a retenu mon attention." at bounding box center [219, 182] width 87 height 7
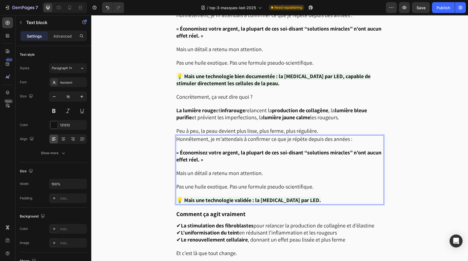
scroll to position [479, 0]
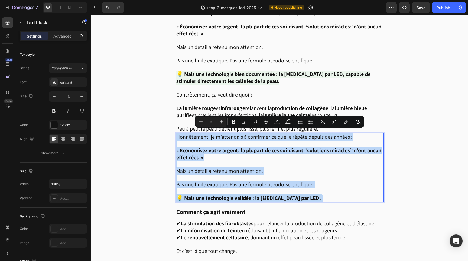
drag, startPoint x: 335, startPoint y: 193, endPoint x: 176, endPoint y: 133, distance: 170.1
click at [176, 133] on div "Honnêtement, je m’attendais à confirmer ce que je répète depuis des années : « …" at bounding box center [280, 167] width 208 height 69
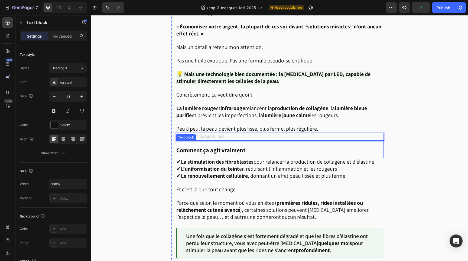
click at [199, 147] on strong "Comment ça agit vraiment" at bounding box center [210, 151] width 69 height 8
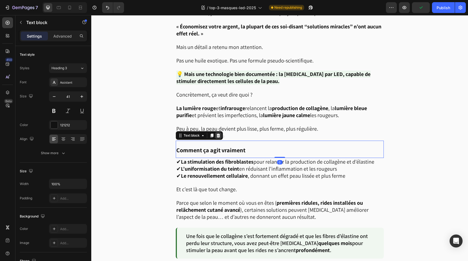
click at [219, 134] on icon at bounding box center [218, 136] width 4 height 4
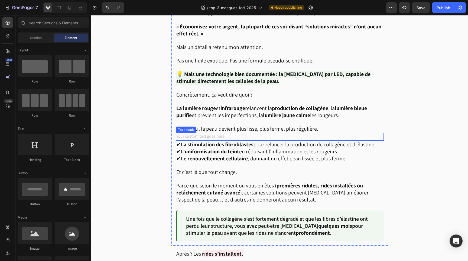
click at [219, 133] on div "Rich Text Editor. Editing area: main" at bounding box center [280, 137] width 208 height 8
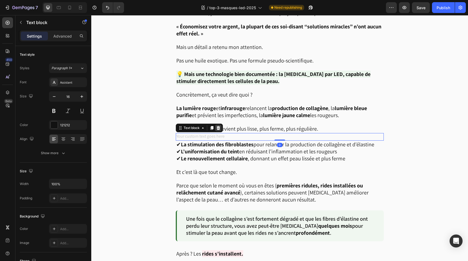
click at [219, 126] on icon at bounding box center [218, 128] width 4 height 4
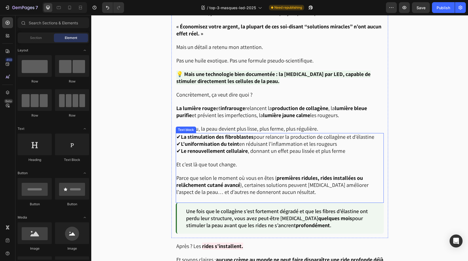
click at [228, 141] on strong "L’uniformisation du teint" at bounding box center [210, 144] width 58 height 7
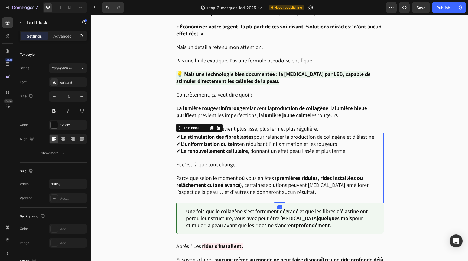
click at [230, 155] on p at bounding box center [279, 158] width 207 height 7
click at [233, 168] on p "Rich Text Editor. Editing area: main" at bounding box center [279, 171] width 207 height 7
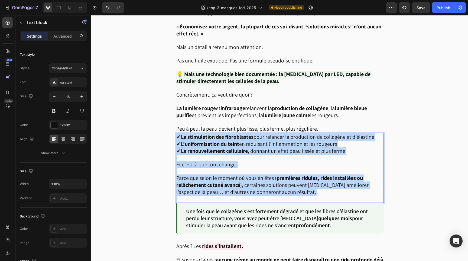
drag, startPoint x: 292, startPoint y: 193, endPoint x: 176, endPoint y: 134, distance: 129.9
click at [176, 134] on div "✔ La stimulation des fibroblastes pour relancer la production de collagène et d…" at bounding box center [280, 168] width 208 height 70
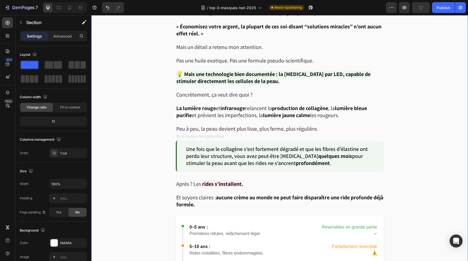
click at [164, 142] on div "Image Soyons honnêtes. Chaque semaine, on voit passer une nouvelle “crème mirac…" at bounding box center [279, 189] width 377 height 930
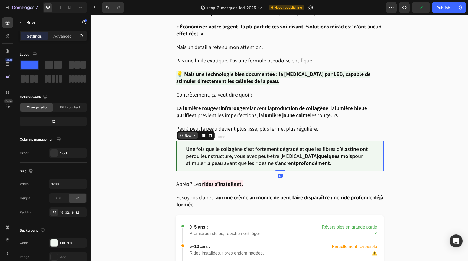
click at [183, 134] on div "Row" at bounding box center [188, 135] width 20 height 7
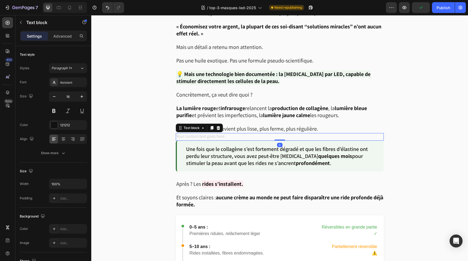
click at [226, 133] on div "Rich Text Editor. Editing area: main" at bounding box center [280, 137] width 208 height 8
click at [219, 126] on icon at bounding box center [218, 128] width 4 height 4
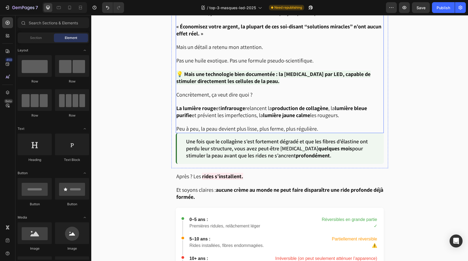
click at [322, 126] on p "Peu à peu, la peau devient plus lisse, plus ferme, plus régulière." at bounding box center [279, 126] width 207 height 14
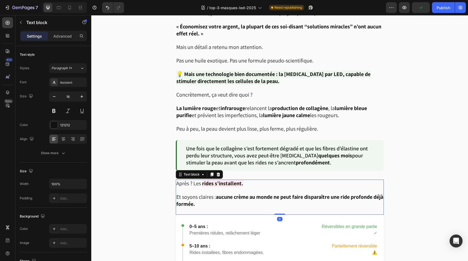
click at [258, 194] on strong "aucune crème au monde ne peut faire disparaître une ride profonde déjà formée." at bounding box center [279, 201] width 207 height 14
click at [213, 194] on span "Et soyons claires : aucune crème au monde ne peut faire disparaître une ride pr…" at bounding box center [279, 201] width 207 height 14
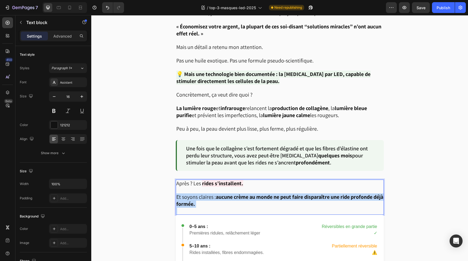
click at [213, 194] on span "Et soyons claires : aucune crème au monde ne peut faire disparaître une ride pr…" at bounding box center [279, 201] width 207 height 14
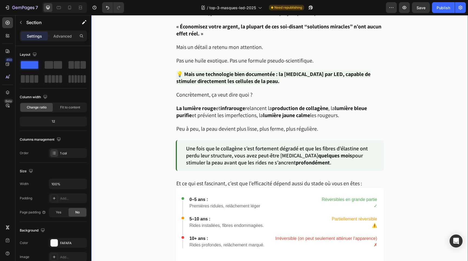
click at [440, 184] on div "Image Soyons honnêtes. Chaque semaine, on voit passer une nouvelle “crème mirac…" at bounding box center [279, 175] width 377 height 902
click at [336, 180] on span "Et ce qui est fascinant, c’est que l’efficacité dépend aussi du stade où vous e…" at bounding box center [269, 183] width 186 height 7
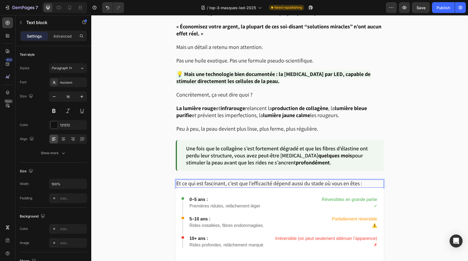
click at [336, 180] on span "Et ce qui est fascinant, c’est que l’efficacité dépend aussi du stade où vous e…" at bounding box center [269, 183] width 186 height 7
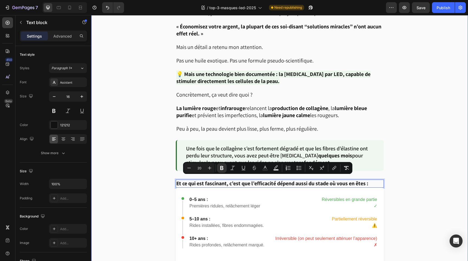
click at [420, 197] on div "Image Soyons honnêtes. Chaque semaine, on voit passer une nouvelle “crème mirac…" at bounding box center [279, 175] width 377 height 902
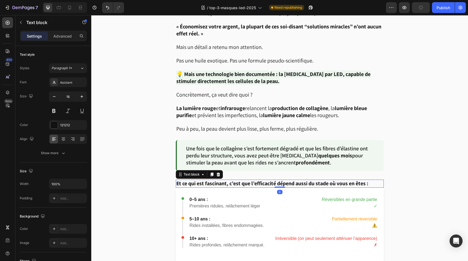
click at [375, 180] on p "Et ce qui est fascinant, c’est que l’efficacité dépend aussi du stade où vous e…" at bounding box center [279, 183] width 207 height 7
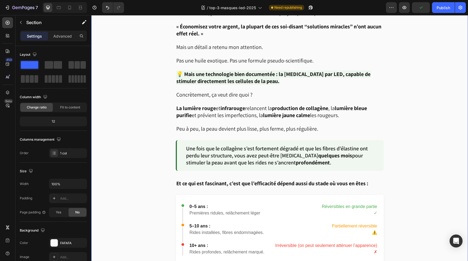
click at [401, 194] on div "Image Soyons honnêtes. Chaque semaine, on voit passer une nouvelle “crème mirac…" at bounding box center [279, 178] width 377 height 909
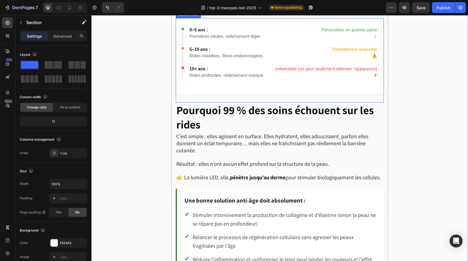
scroll to position [657, 0]
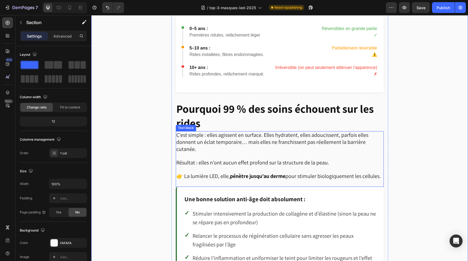
click at [281, 180] on p at bounding box center [279, 183] width 207 height 7
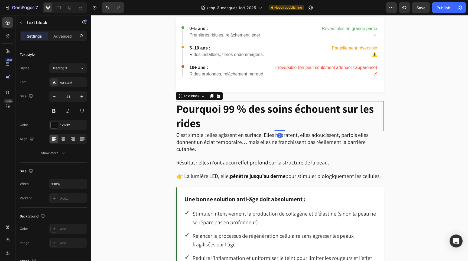
click at [250, 112] on p "Pourquoi 99 % des soins échouent sur les rides" at bounding box center [279, 116] width 207 height 29
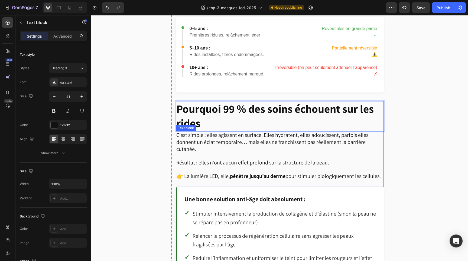
click at [260, 154] on p at bounding box center [279, 156] width 207 height 7
click at [266, 119] on p "Pourquoi 99 % des soins échouent sur les rides" at bounding box center [279, 116] width 207 height 29
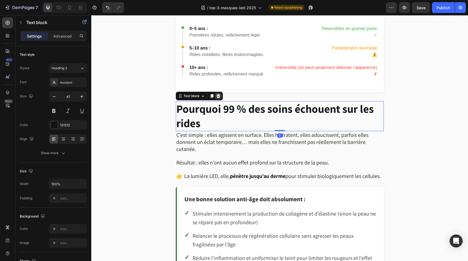
click at [220, 94] on icon at bounding box center [218, 96] width 4 height 4
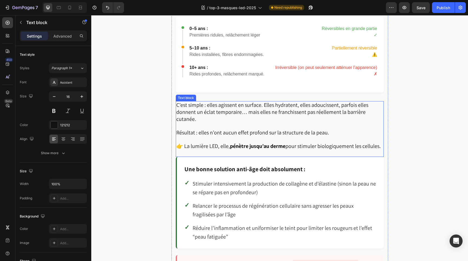
click at [227, 123] on p at bounding box center [279, 126] width 207 height 7
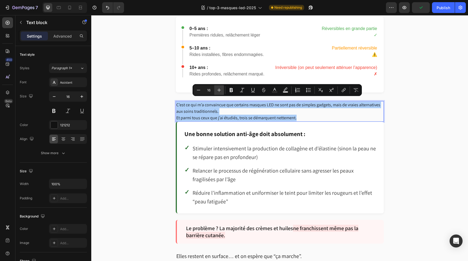
click at [219, 91] on icon "Editor contextual toolbar" at bounding box center [220, 91] width 4 height 4
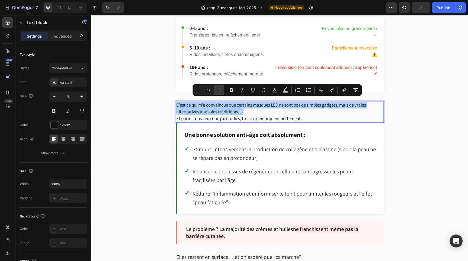
click at [219, 91] on icon "Editor contextual toolbar" at bounding box center [220, 91] width 4 height 4
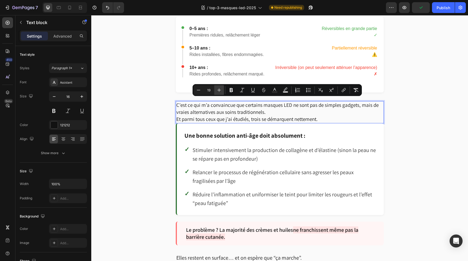
click at [219, 91] on icon "Editor contextual toolbar" at bounding box center [220, 91] width 4 height 4
type input "20"
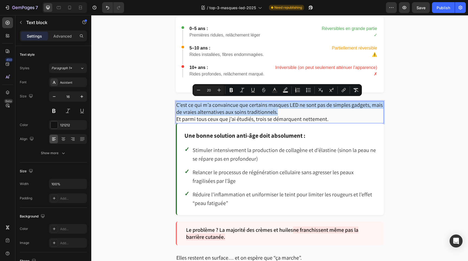
click at [283, 106] on p "C’est ce qui m’a convaincue que certains masques LED ne sont pas de simples gad…" at bounding box center [279, 109] width 207 height 14
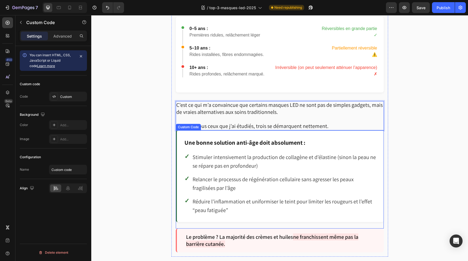
click at [318, 155] on p "Stimuler intensivement la production de collagène et d’élastine (sinon la peau …" at bounding box center [285, 161] width 184 height 17
click at [373, 123] on p "Et parmi tous ceux que j’ai étudiés, trois se démarquent nettement." at bounding box center [279, 126] width 207 height 7
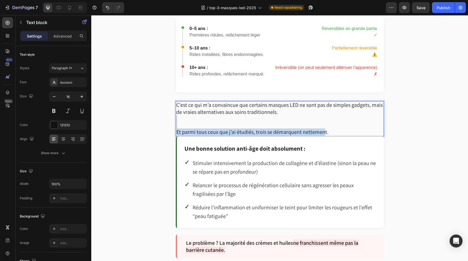
drag, startPoint x: 254, startPoint y: 121, endPoint x: 321, endPoint y: 125, distance: 66.7
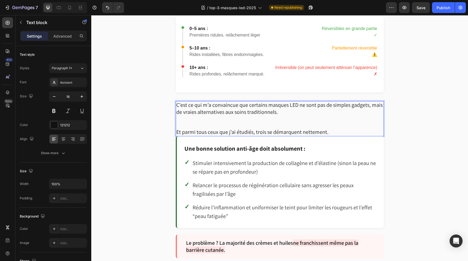
click at [324, 129] on span "Et parmi tous ceux que j’ai étudiés, trois se démarquent nettement." at bounding box center [252, 132] width 152 height 7
click at [297, 116] on p "Rich Text Editor. Editing area: main" at bounding box center [279, 122] width 207 height 13
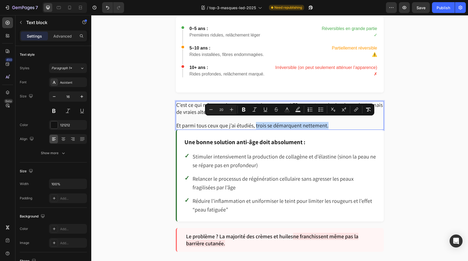
drag, startPoint x: 331, startPoint y: 121, endPoint x: 255, endPoint y: 122, distance: 75.8
click at [255, 122] on p "Et parmi tous ceux que j’ai étudiés, trois se démarquent nettement." at bounding box center [279, 125] width 207 height 7
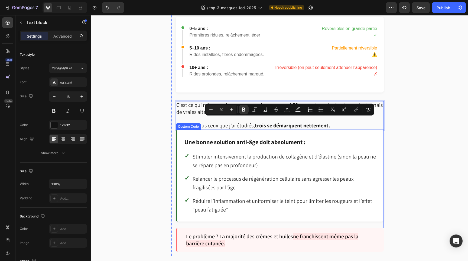
click at [301, 156] on p "Stimuler intensivement la production de collagène et d’élastine (sinon la peau …" at bounding box center [285, 160] width 184 height 17
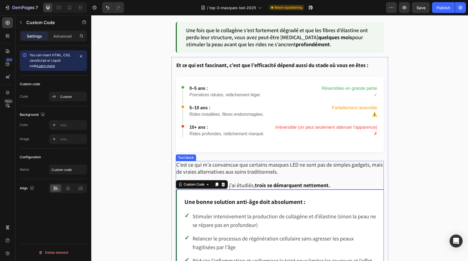
scroll to position [598, 0]
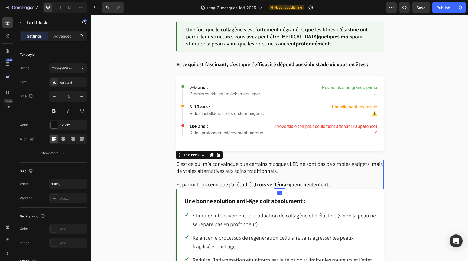
click at [342, 175] on p "C’est ce qui m’a convaincue que certains masques LED ne sont pas de simples gad…" at bounding box center [279, 171] width 207 height 21
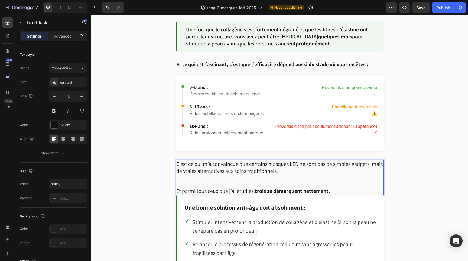
click at [344, 188] on p "Et parmi tous ceux que j’ai étudiés, trois se démarquent nettement." at bounding box center [279, 191] width 207 height 7
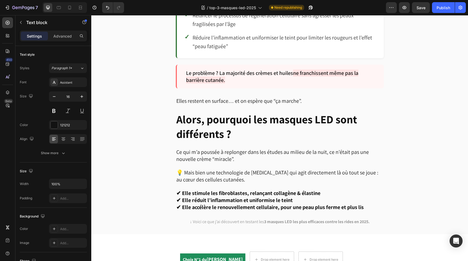
scroll to position [827, 0]
click at [336, 169] on span "💡 Mais bien une technologie de [MEDICAL_DATA] qui agit directement là où tout s…" at bounding box center [277, 176] width 202 height 14
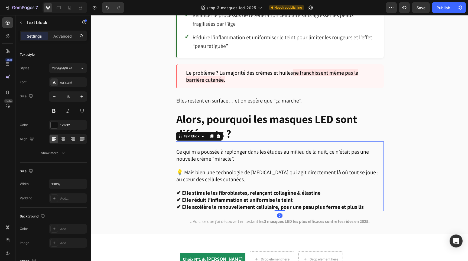
click at [336, 169] on span "💡 Mais bien une technologie de [MEDICAL_DATA] qui agit directement là où tout s…" at bounding box center [277, 176] width 202 height 14
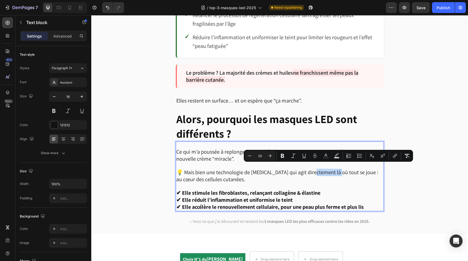
click at [336, 169] on span "💡 Mais bien une technologie de [MEDICAL_DATA] qui agit directement là où tout s…" at bounding box center [277, 176] width 202 height 14
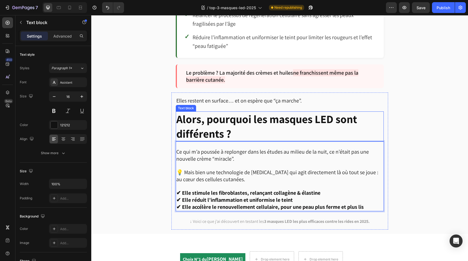
click at [357, 126] on p "Alors, pourquoi les masques LED sont différents ?" at bounding box center [279, 126] width 207 height 29
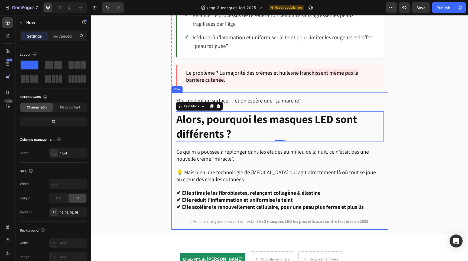
click at [174, 116] on div "Elles restent en surface… et on espère que “ça marche”. Text block Alors, pourq…" at bounding box center [279, 161] width 217 height 137
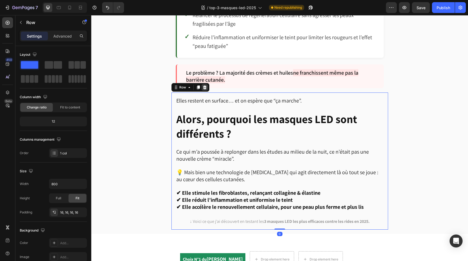
click at [204, 86] on icon at bounding box center [205, 88] width 4 height 4
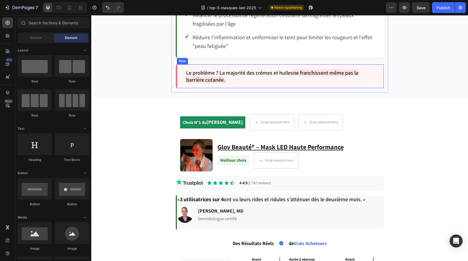
click at [180, 77] on div "Le problème ? La majorité des crèmes et huiles ne franchissent même pas la barr…" at bounding box center [280, 76] width 208 height 24
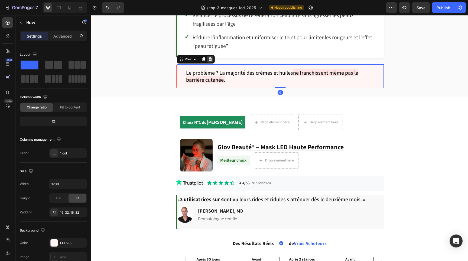
click at [211, 57] on icon at bounding box center [210, 59] width 4 height 4
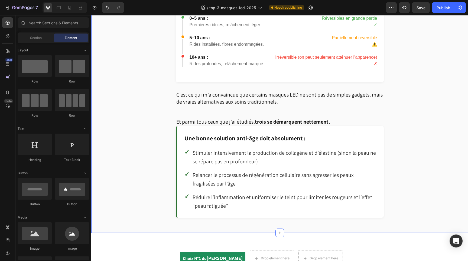
scroll to position [666, 0]
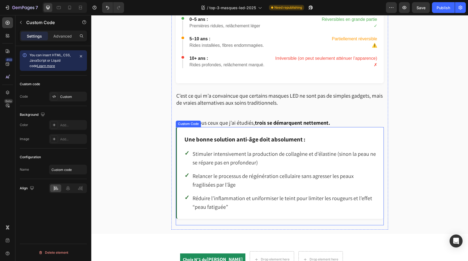
click at [181, 138] on div "Une bonne solution anti-âge doit absolument : ✓ Stimuler intensivement la produ…" at bounding box center [280, 173] width 208 height 92
click at [290, 108] on p "C’est ce qui m’a convaincue que certains masques LED ne sont pas de simples gad…" at bounding box center [279, 106] width 207 height 27
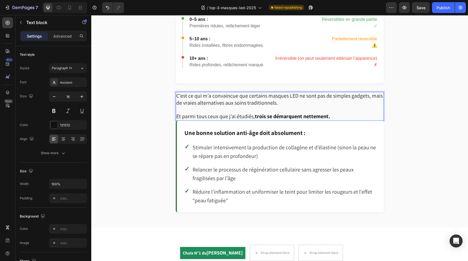
click at [340, 113] on p "Et parmi tous ceux que j’ai étudiés, trois se démarquent nettement." at bounding box center [279, 116] width 207 height 7
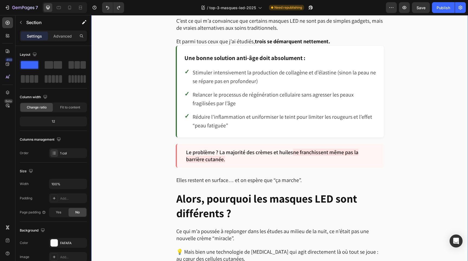
scroll to position [849, 0]
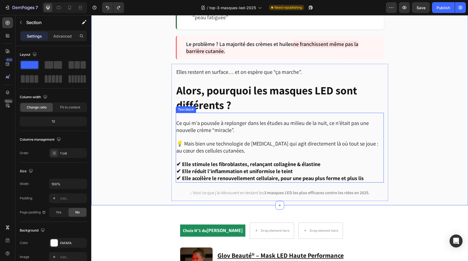
click at [315, 161] on strong "✔ Elle stimule les fibroblastes, relançant collagène & élastine" at bounding box center [248, 164] width 144 height 7
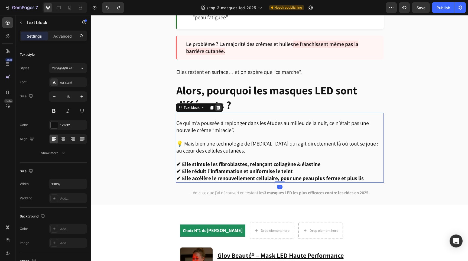
click at [218, 106] on icon at bounding box center [218, 108] width 4 height 4
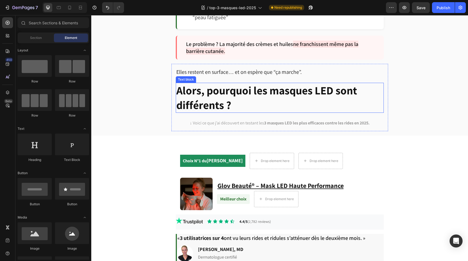
click at [227, 95] on strong "Alors, pourquoi les masques LED sont différents ?" at bounding box center [266, 97] width 181 height 29
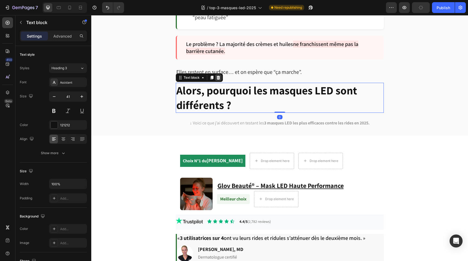
click at [219, 76] on icon at bounding box center [218, 78] width 4 height 4
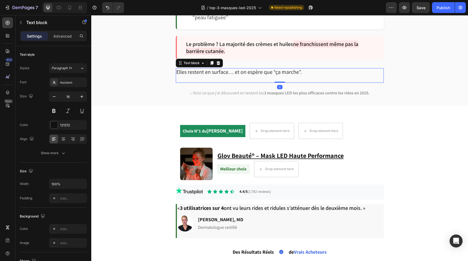
click at [223, 69] on span "Elles restent en surface… et on espère que “ça marche”." at bounding box center [238, 72] width 125 height 7
click at [219, 61] on icon at bounding box center [218, 63] width 4 height 4
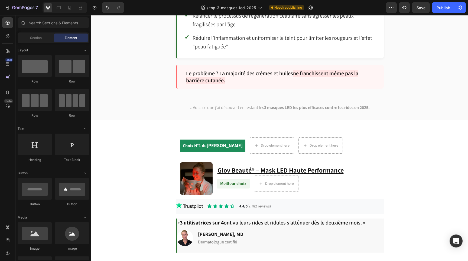
scroll to position [817, 0]
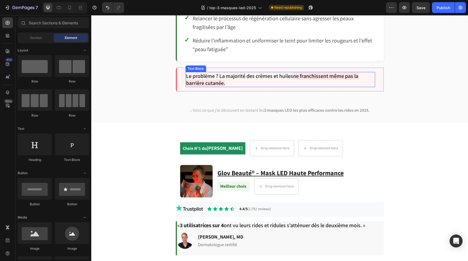
click at [220, 73] on p "Le problème ? La majorité des crèmes et huiles ne franchissent même pas la barr…" at bounding box center [280, 80] width 189 height 14
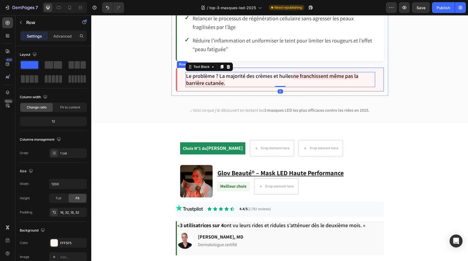
click at [179, 69] on div "Le problème ? La majorité des crèmes et huiles ne franchissent même pas la barr…" at bounding box center [280, 80] width 208 height 24
click at [210, 61] on icon at bounding box center [210, 63] width 4 height 4
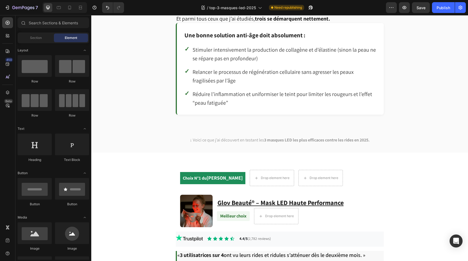
scroll to position [759, 0]
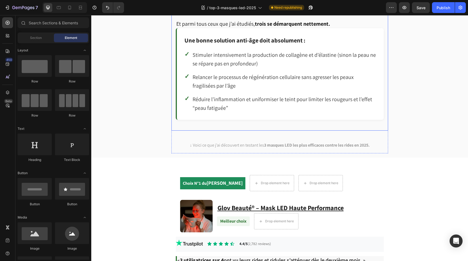
click at [196, 123] on div "Et ce qui est fascinant, c’est que l’efficacité dépend aussi du stade où vous e…" at bounding box center [279, 12] width 217 height 235
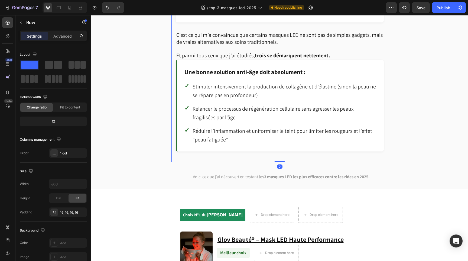
scroll to position [723, 0]
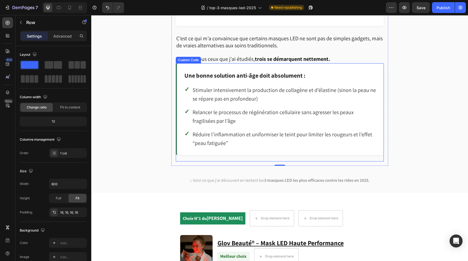
click at [184, 77] on div "Une bonne solution anti-âge doit absolument : ✓ Stimuler intensivement la produ…" at bounding box center [280, 109] width 208 height 92
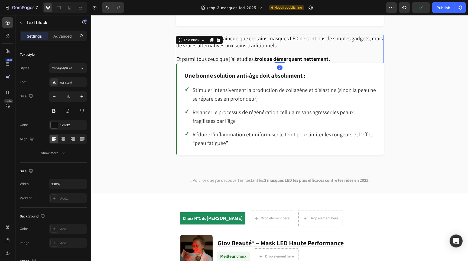
click at [343, 56] on p "Et parmi tous ceux que j’ai étudiés, trois se démarquent nettement." at bounding box center [279, 59] width 207 height 7
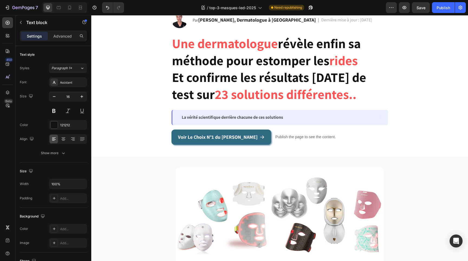
scroll to position [41, 0]
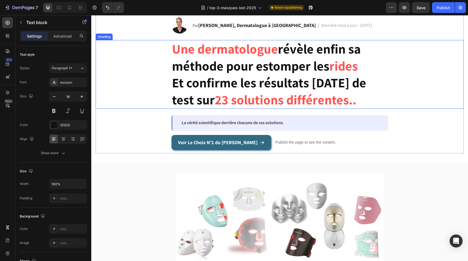
click at [199, 80] on strong "Et confirme les résultats [DATE] de test sur" at bounding box center [269, 91] width 194 height 34
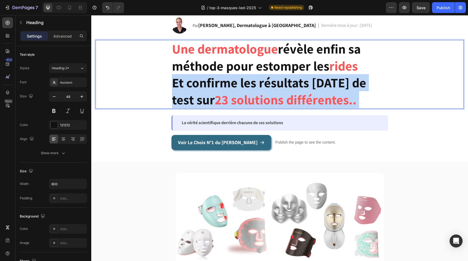
click at [199, 80] on strong "Et confirme les résultats [DATE] de test sur" at bounding box center [269, 91] width 194 height 34
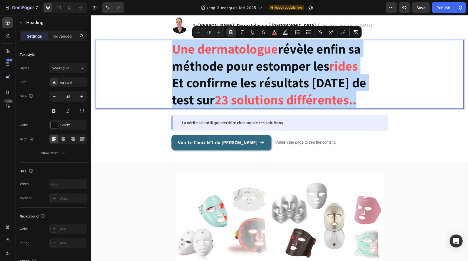
copy p "Une dermatologue révèle enfin sa méthode pour estomper les rides Et confirme le…"
click at [240, 73] on strong "révèle enfin sa méthode pour estomper les" at bounding box center [266, 57] width 189 height 34
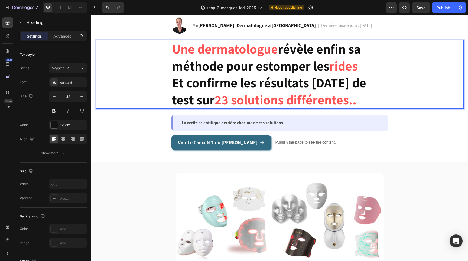
click at [230, 70] on strong "révèle enfin sa méthode pour estomper les" at bounding box center [266, 57] width 189 height 34
click at [190, 66] on strong "révèle enfin sa méthode pour estomper les" at bounding box center [266, 57] width 189 height 34
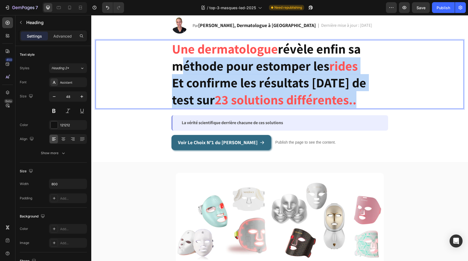
drag, startPoint x: 175, startPoint y: 66, endPoint x: 373, endPoint y: 103, distance: 201.3
click at [373, 103] on p "Une dermatologue révèle enfin sa méthode pour estomper les rides Et confirme le…" at bounding box center [280, 75] width 216 height 68
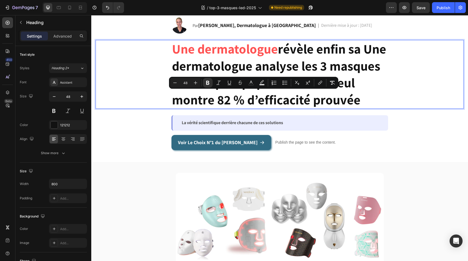
drag, startPoint x: 245, startPoint y: 100, endPoint x: 252, endPoint y: 117, distance: 18.2
click at [252, 108] on p "Une dermatologue révèle enfin sa Une dermatologue analyse les 3 masques LED les…" at bounding box center [280, 75] width 216 height 68
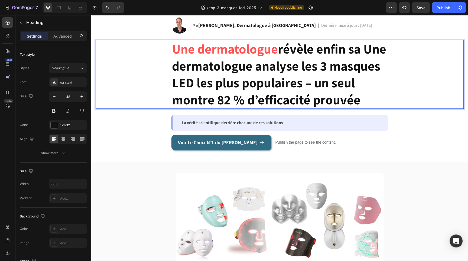
click at [236, 53] on strong "Une dermatologue" at bounding box center [225, 48] width 106 height 17
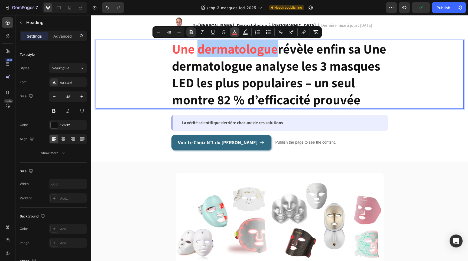
click at [236, 31] on icon "Editor contextual toolbar" at bounding box center [234, 32] width 5 height 5
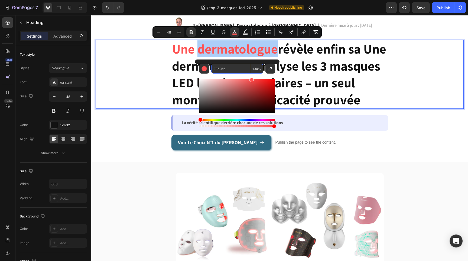
click at [225, 69] on input "FF5252" at bounding box center [230, 69] width 39 height 10
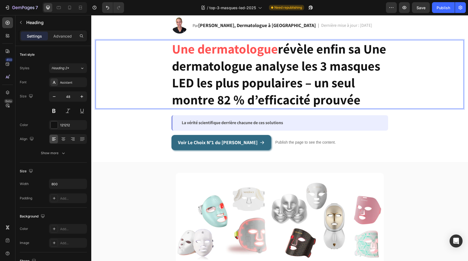
click at [312, 94] on strong "révèle enfin sa Une dermatologue analyse les 3 masques LED les plus populaires …" at bounding box center [279, 74] width 214 height 68
drag, startPoint x: 243, startPoint y: 98, endPoint x: 251, endPoint y: 117, distance: 20.0
click at [251, 108] on p "Une dermatologue révèle enfin sa Une dermatologue analyse les 3 masques LED les…" at bounding box center [280, 75] width 216 height 68
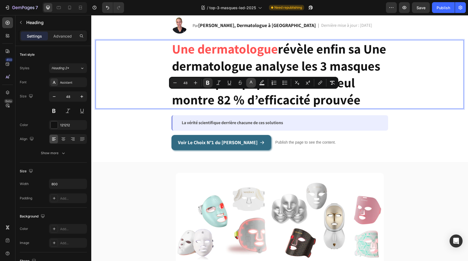
click at [251, 83] on icon "Editor contextual toolbar" at bounding box center [250, 82] width 5 height 5
type input "121212"
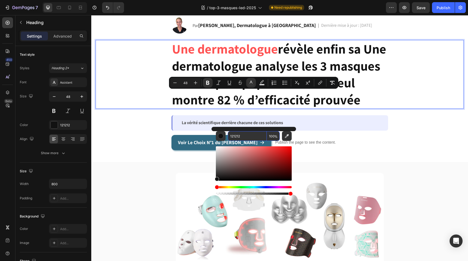
click at [246, 137] on input "121212" at bounding box center [247, 136] width 39 height 10
paste input "FF525"
type input "FF5252"
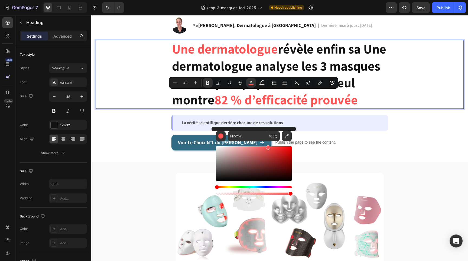
click at [246, 108] on p "Une dermatologue révèle enfin sa Une dermatologue analyse les 3 masques LED les…" at bounding box center [280, 75] width 216 height 68
click at [273, 46] on strong "Une dermatologue" at bounding box center [225, 48] width 106 height 17
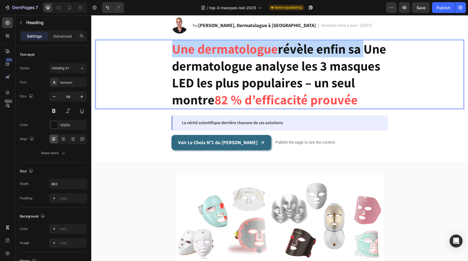
drag, startPoint x: 365, startPoint y: 48, endPoint x: 157, endPoint y: 47, distance: 208.3
click at [157, 47] on div "Une dermatologue révèle enfin sa Une dermatologue analyse les 3 masques LED les…" at bounding box center [280, 74] width 368 height 69
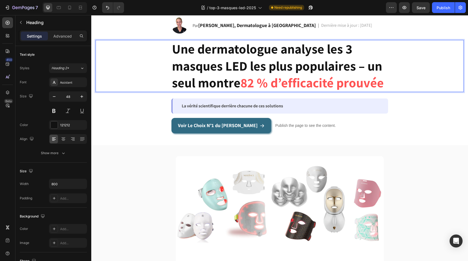
click at [342, 91] on p "Une dermatologue analyse les 3 masques LED les plus populaires – un seul montre…" at bounding box center [280, 66] width 216 height 51
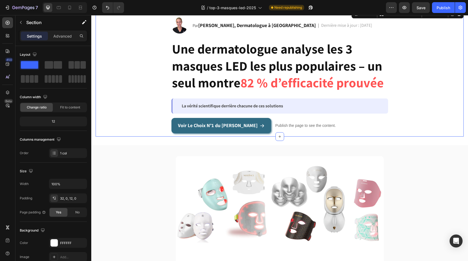
click at [388, 133] on div "Image Par [PERSON_NAME], Dermatologue à [GEOGRAPHIC_DATA] Text Block | Text Blo…" at bounding box center [280, 75] width 368 height 116
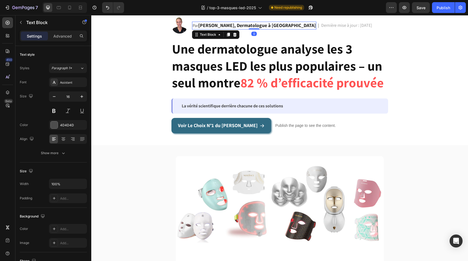
click at [249, 26] on strong "[PERSON_NAME], Dermatologue à [GEOGRAPHIC_DATA]" at bounding box center [257, 25] width 118 height 6
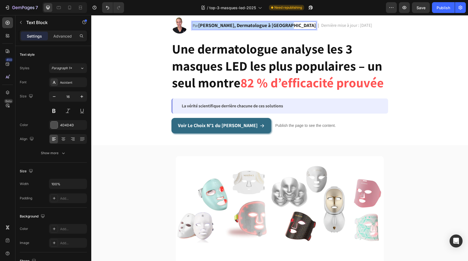
click at [249, 26] on strong "[PERSON_NAME], Dermatologue à [GEOGRAPHIC_DATA]" at bounding box center [257, 25] width 118 height 6
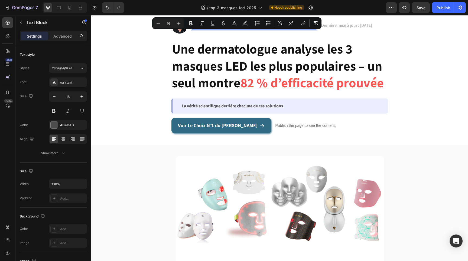
click at [249, 26] on button "color" at bounding box center [245, 23] width 10 height 10
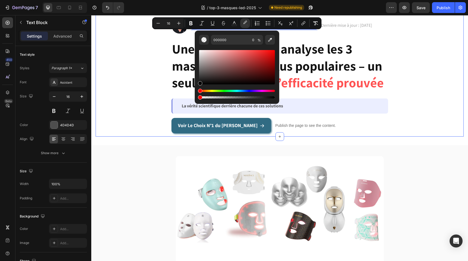
click at [290, 40] on strong "Une dermatologue analyse les 3 masques LED les plus populaires – un seul montre" at bounding box center [277, 65] width 210 height 51
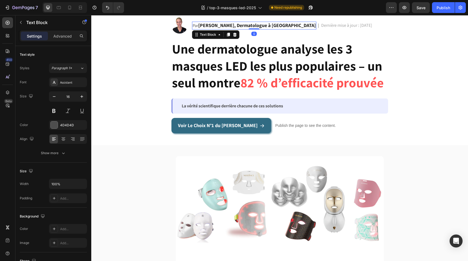
click at [235, 26] on strong "[PERSON_NAME], Dermatologue à [GEOGRAPHIC_DATA]" at bounding box center [257, 25] width 118 height 6
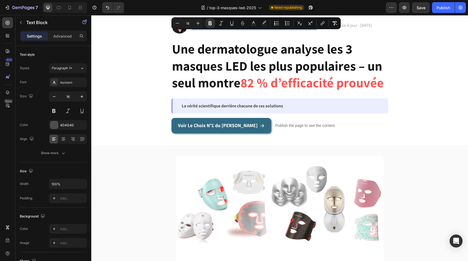
drag, startPoint x: 233, startPoint y: 26, endPoint x: 280, endPoint y: 28, distance: 46.7
click at [280, 28] on p "Par [PERSON_NAME], Dermatologue à [GEOGRAPHIC_DATA]" at bounding box center [254, 25] width 123 height 7
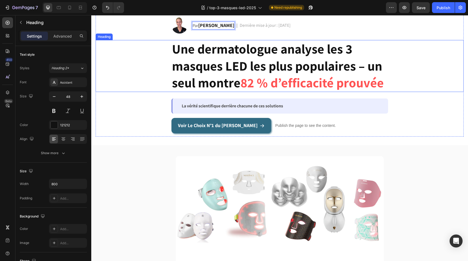
click at [385, 87] on p "⁠⁠⁠⁠⁠⁠⁠ Une dermatologue analyse les 3 masques LED les plus populaires – un seu…" at bounding box center [280, 66] width 216 height 51
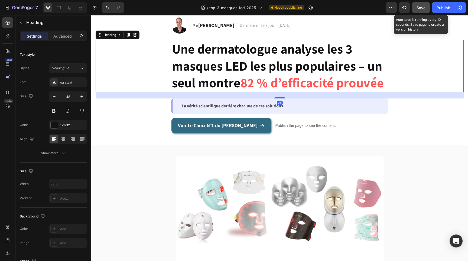
click at [420, 11] on button "Save" at bounding box center [421, 7] width 18 height 11
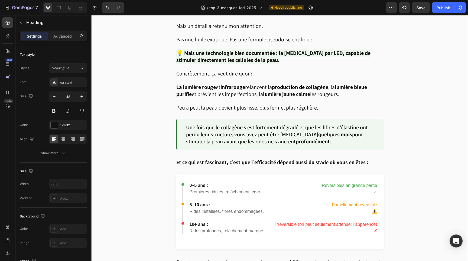
scroll to position [506, 0]
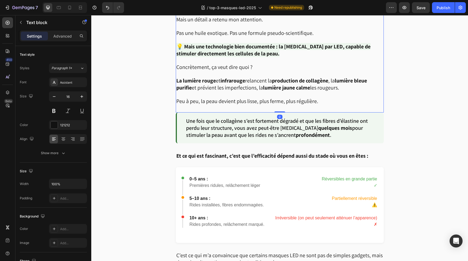
click at [250, 79] on span "La lumière rouge et infrarouge relancent la production de collagène , la lumièr…" at bounding box center [271, 84] width 191 height 14
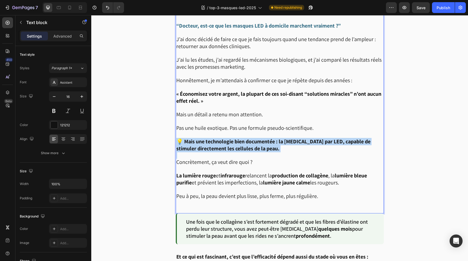
click at [250, 79] on div "Soyons honnêtes. Chaque semaine, on voit passer une nouvelle “crème miracle ant…" at bounding box center [280, 67] width 208 height 294
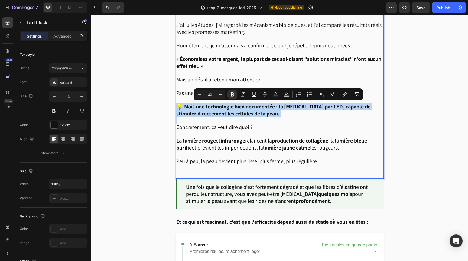
scroll to position [448, 0]
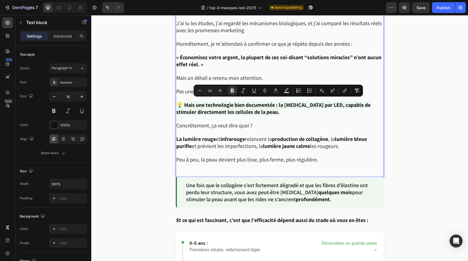
click at [245, 137] on strong "infrarouge" at bounding box center [232, 139] width 25 height 7
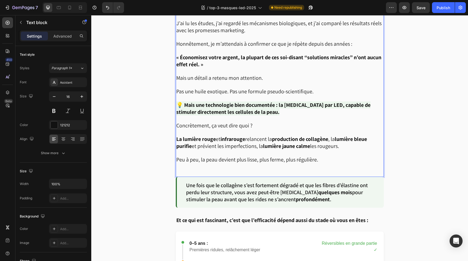
click at [245, 139] on strong "infrarouge" at bounding box center [232, 139] width 25 height 7
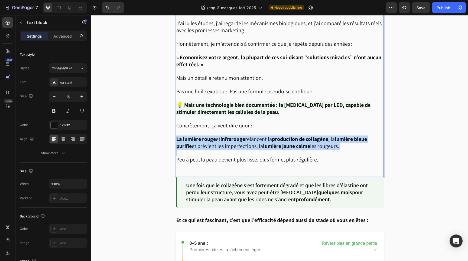
click at [245, 139] on strong "infrarouge" at bounding box center [232, 139] width 25 height 7
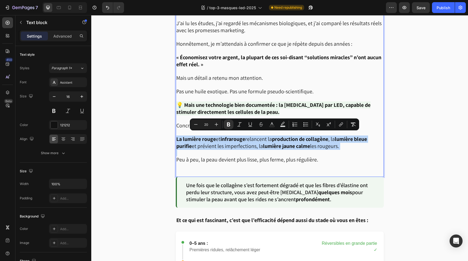
copy span "La lumière rouge et infrarouge relancent la production de collagène , la lumièr…"
click at [238, 185] on p "Une fois que le collagène s’est fortement dégradé et que les fibres d’élastine …" at bounding box center [280, 192] width 189 height 21
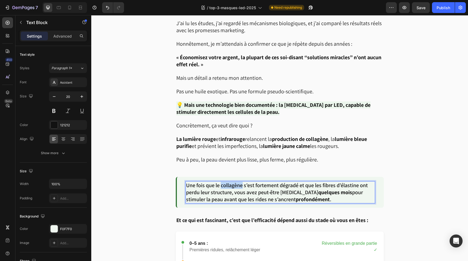
click at [238, 185] on p "Une fois que le collagène s’est fortement dégradé et que les fibres d’élastine …" at bounding box center [280, 192] width 189 height 21
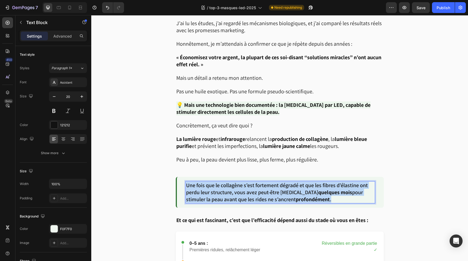
click at [238, 185] on p "Une fois que le collagène s’est fortement dégradé et que les fibres d’élastine …" at bounding box center [280, 192] width 189 height 21
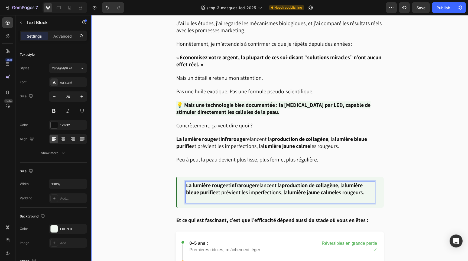
click at [404, 181] on div "Image Soyons honnêtes. Chaque semaine, on voit passer une nouvelle “crème mirac…" at bounding box center [279, 118] width 377 height 727
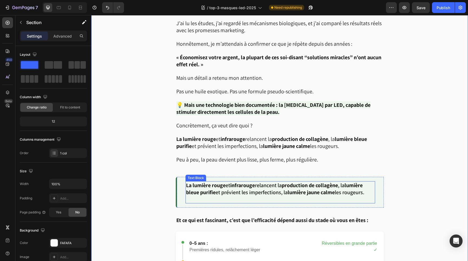
click at [312, 199] on p "Rich Text Editor. Editing area: main" at bounding box center [280, 199] width 189 height 7
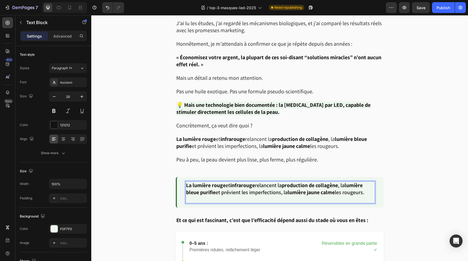
click at [279, 197] on p "La lumière rouge et infrarouge relancent la production de collagène , la lumièr…" at bounding box center [280, 192] width 189 height 21
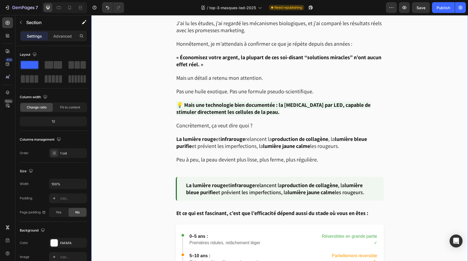
click at [413, 194] on div "Image Soyons honnêtes. Chaque semaine, on voit passer une nouvelle “crème mirac…" at bounding box center [279, 115] width 377 height 720
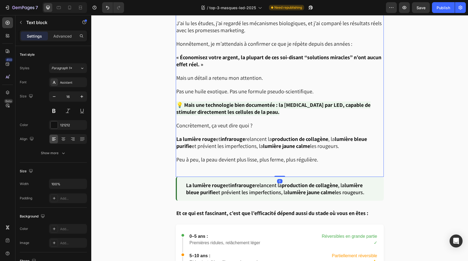
click at [285, 143] on strong "lumière jaune" at bounding box center [279, 146] width 32 height 7
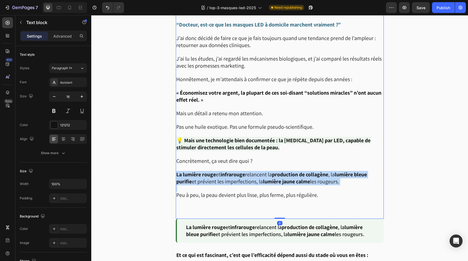
click at [285, 142] on div "Soyons honnêtes. Chaque semaine, on voit passer une nouvelle “crème miracle ant…" at bounding box center [280, 68] width 208 height 301
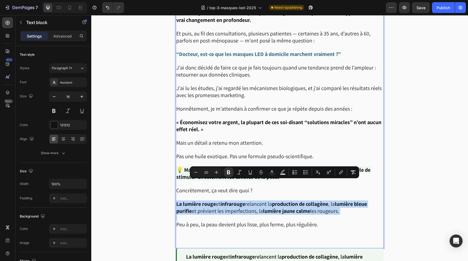
scroll to position [406, 0]
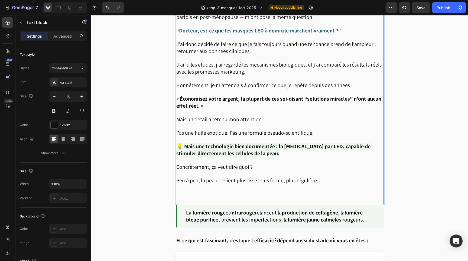
click at [188, 195] on p "Rich Text Editor. Editing area: main" at bounding box center [279, 194] width 207 height 20
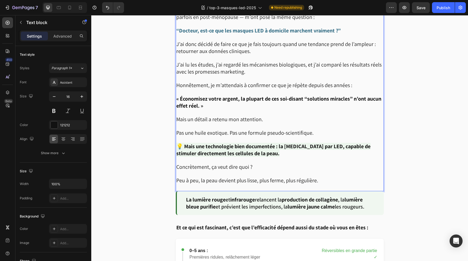
click at [205, 177] on span "Peu à peu, la peau devient plus lisse, plus ferme, plus régulière." at bounding box center [247, 180] width 142 height 7
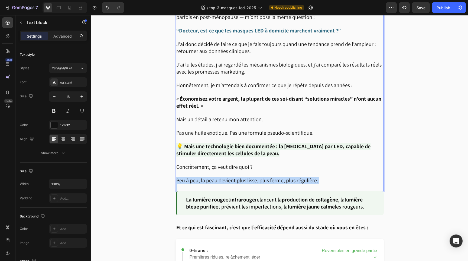
click at [205, 177] on span "Peu à peu, la peau devient plus lisse, plus ferme, plus régulière." at bounding box center [247, 180] width 142 height 7
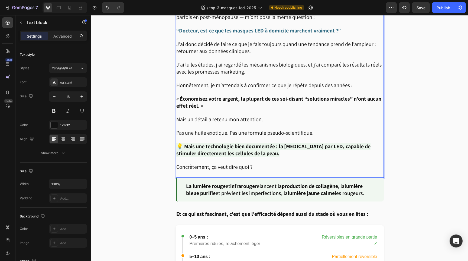
click at [183, 171] on p "Rich Text Editor. Editing area: main" at bounding box center [279, 174] width 207 height 7
click at [286, 211] on strong "Et ce qui est fascinant, c’est que l’efficacité dépend aussi du stade où vous e…" at bounding box center [272, 214] width 192 height 7
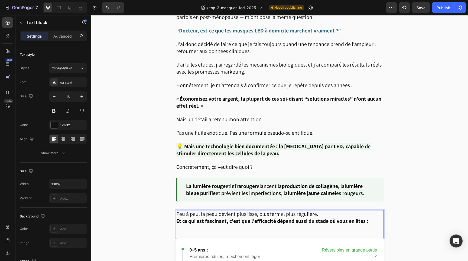
click at [321, 211] on p "Peu à peu, la peau devient plus lisse, plus ferme, plus régulière." at bounding box center [279, 214] width 207 height 7
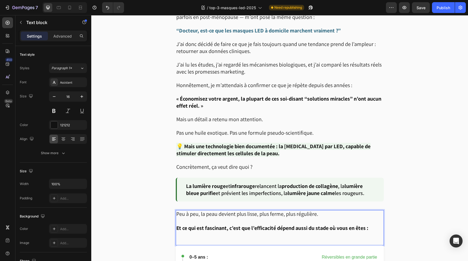
click at [219, 239] on p "Rich Text Editor. Editing area: main" at bounding box center [279, 238] width 207 height 13
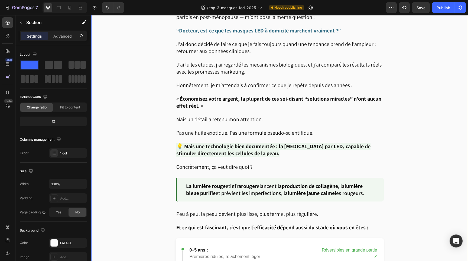
click at [152, 220] on div "Image Soyons honnêtes. Chaque semaine, on voit passer une nouvelle “crème mirac…" at bounding box center [279, 143] width 377 height 692
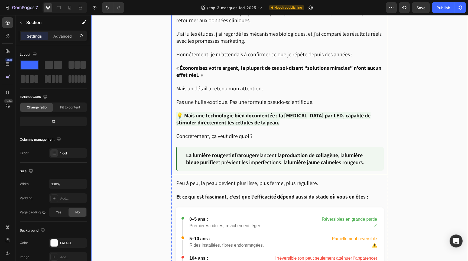
scroll to position [439, 0]
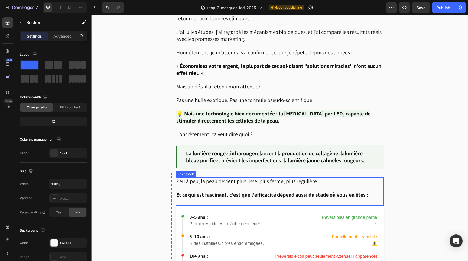
click at [258, 178] on span "Peu à peu, la peau devient plus lisse, plus ferme, plus régulière." at bounding box center [247, 181] width 142 height 7
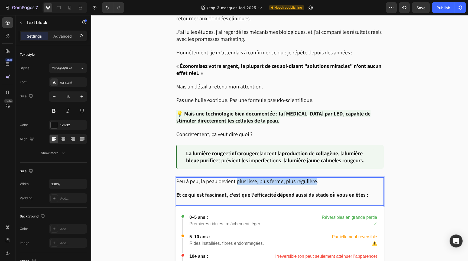
drag, startPoint x: 236, startPoint y: 178, endPoint x: 316, endPoint y: 177, distance: 79.9
click at [316, 178] on span "Peu à peu, la peau devient plus lisse, plus ferme, plus régulière." at bounding box center [247, 181] width 142 height 7
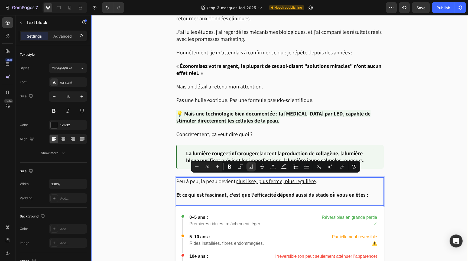
click at [422, 187] on div "Image Soyons honnêtes. Chaque semaine, on voit passer une nouvelle “crème mirac…" at bounding box center [279, 110] width 377 height 692
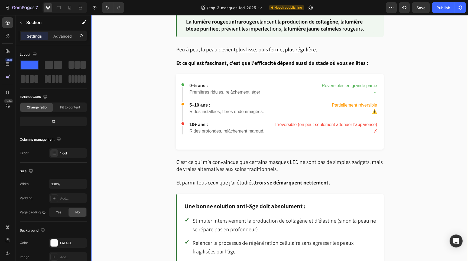
scroll to position [572, 0]
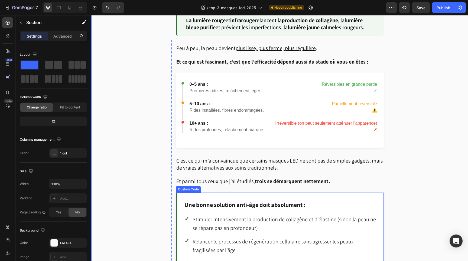
click at [362, 196] on div "Une bonne solution anti-âge doit absolument : ✓ Stimuler intensivement la produ…" at bounding box center [280, 239] width 208 height 92
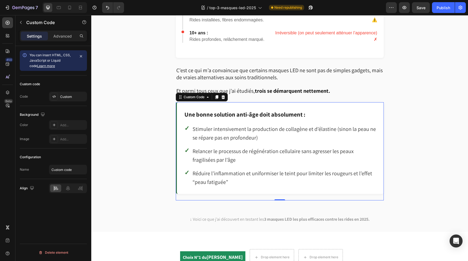
scroll to position [663, 0]
click at [223, 95] on icon at bounding box center [223, 97] width 4 height 4
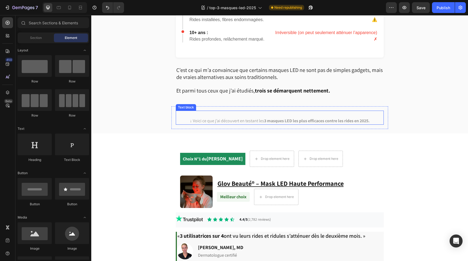
click at [216, 111] on div "↓ Voici ce que j’ai découvert en testant les 3 masques LED les plus efficaces c…" at bounding box center [280, 118] width 208 height 14
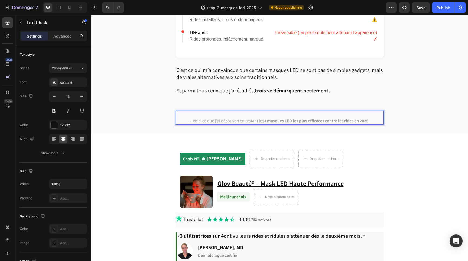
click at [190, 118] on span "↓ Voici ce que j’ai découvert en testant les 3 masques LED les plus efficaces c…" at bounding box center [280, 121] width 180 height 6
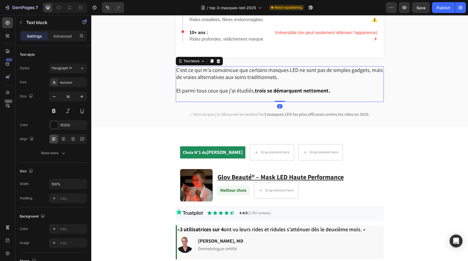
click at [191, 95] on p "Rich Text Editor. Editing area: main" at bounding box center [279, 98] width 207 height 7
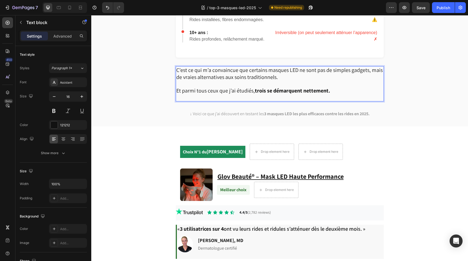
click at [183, 95] on p "Et parmi tous ceux que j’ai étudiés, trois se démarquent nettement." at bounding box center [279, 94] width 207 height 14
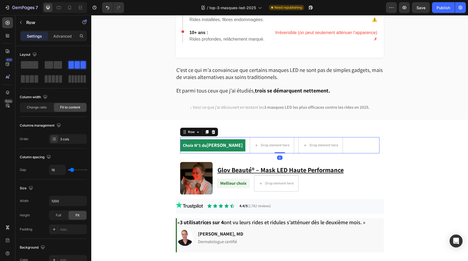
click at [372, 141] on div "Choix N°1 du [PERSON_NAME] Text block Drop element here Drop element here Row 0" at bounding box center [279, 145] width 199 height 16
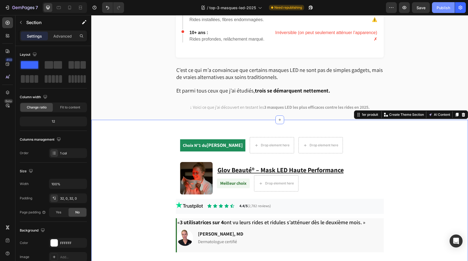
click at [446, 9] on div "Publish" at bounding box center [444, 8] width 14 height 6
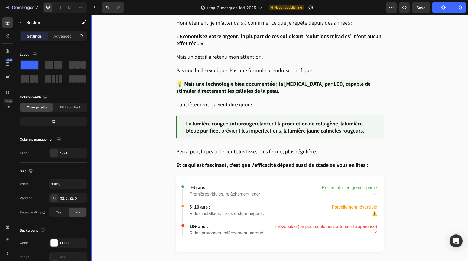
scroll to position [466, 0]
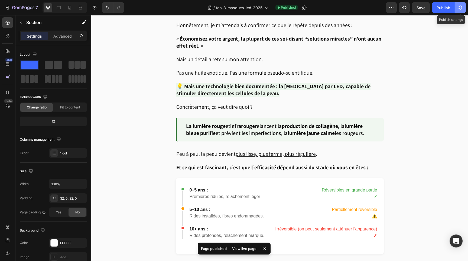
click at [460, 7] on icon "button" at bounding box center [460, 7] width 5 height 5
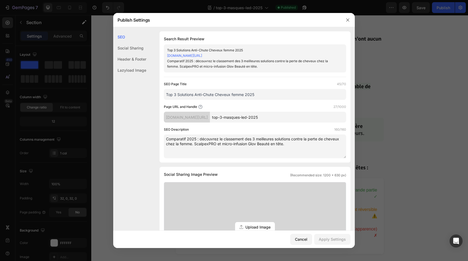
drag, startPoint x: 276, startPoint y: 139, endPoint x: 340, endPoint y: 139, distance: 63.7
click at [340, 139] on textarea "Comparatif 2025 : découvrez le classement des 3 meilleures solutions contre la …" at bounding box center [255, 147] width 182 height 24
drag, startPoint x: 311, startPoint y: 141, endPoint x: 311, endPoint y: 155, distance: 13.8
click at [311, 141] on textarea "Comparatif 2025 : découvrez le classement des 3 meilleures masque LED chez la f…" at bounding box center [255, 147] width 182 height 24
drag, startPoint x: 327, startPoint y: 140, endPoint x: 327, endPoint y: 174, distance: 34.1
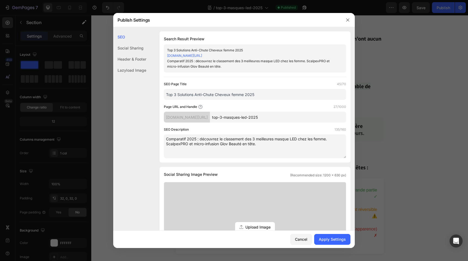
click at [327, 140] on textarea "Comparatif 2025 : découvrez le classement des 3 meilleures masque LED chez les …" at bounding box center [255, 147] width 182 height 24
click at [180, 145] on textarea "Comparatif 2025 : découvrez le classement des 3 meilleures masque LED chez les …" at bounding box center [255, 147] width 182 height 24
drag, startPoint x: 226, startPoint y: 144, endPoint x: 256, endPoint y: 145, distance: 30.6
click at [256, 145] on textarea "Comparatif 2025 : découvrez le classement des 3 meilleures masque LED chez les …" at bounding box center [255, 147] width 182 height 24
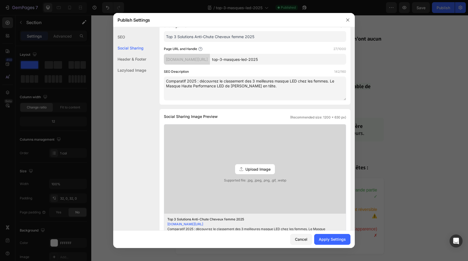
scroll to position [59, 0]
type textarea "Comparatif 2025 : découvrez le classement des 3 meilleures masque LED chez les …"
click at [328, 239] on div "Apply Settings" at bounding box center [332, 240] width 27 height 6
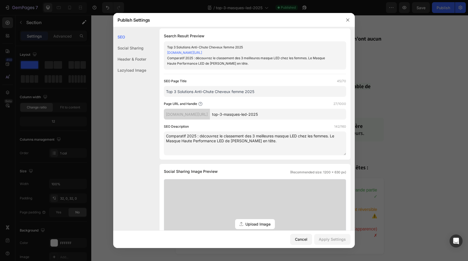
scroll to position [0, 0]
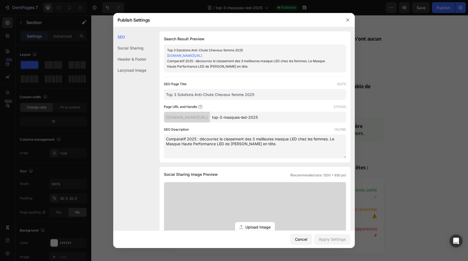
drag, startPoint x: 177, startPoint y: 95, endPoint x: 231, endPoint y: 96, distance: 53.9
click at [231, 96] on input "Top 3 Solutions Anti-Chute Cheveux femme 2025" at bounding box center [255, 94] width 182 height 11
click at [209, 95] on input "Top 3 Masques LED femme 2025" at bounding box center [255, 94] width 182 height 11
type input "Top 3 Masques LED de 2025"
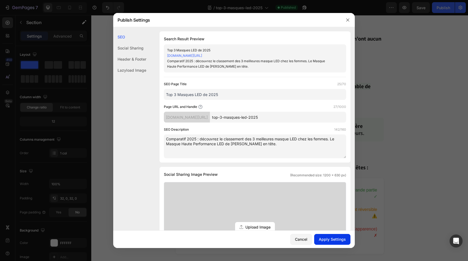
click at [332, 241] on div "Apply Settings" at bounding box center [332, 240] width 27 height 6
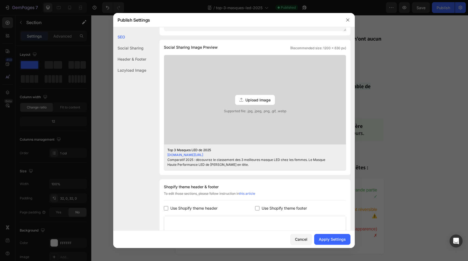
scroll to position [212, 0]
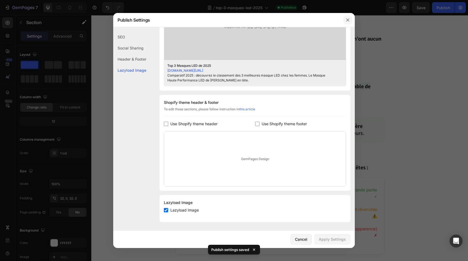
click at [348, 20] on icon "button" at bounding box center [348, 20] width 4 height 4
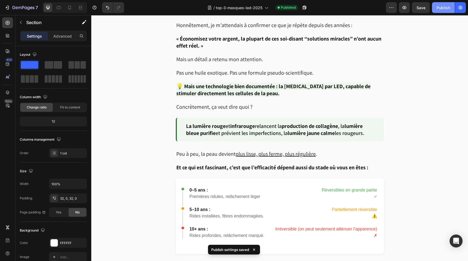
click at [443, 8] on div "Publish" at bounding box center [444, 8] width 14 height 6
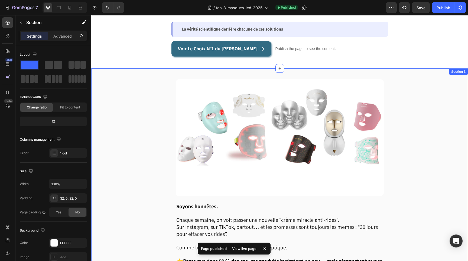
scroll to position [0, 0]
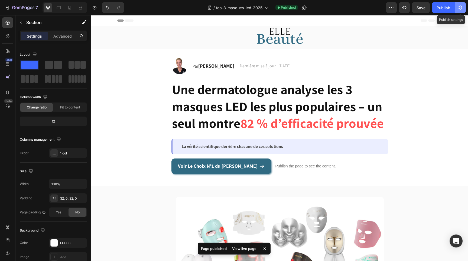
click at [460, 8] on icon "button" at bounding box center [460, 7] width 5 height 5
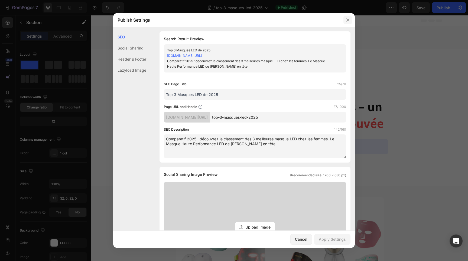
click at [348, 21] on icon "button" at bounding box center [348, 20] width 4 height 4
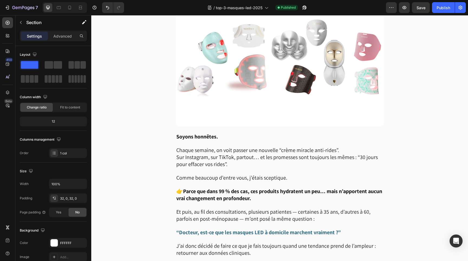
scroll to position [208, 0]
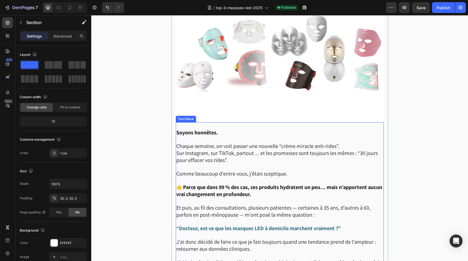
click at [349, 146] on p "Chaque semaine, on voit passer une nouvelle “crème miracle anti-rides”. Sur Ins…" at bounding box center [279, 153] width 207 height 21
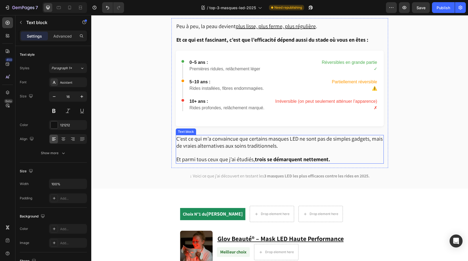
scroll to position [600, 0]
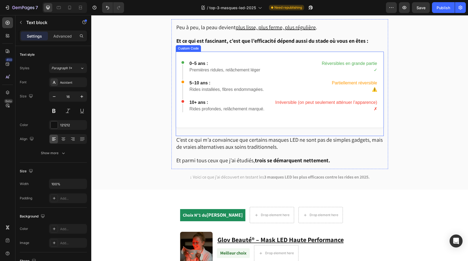
click at [288, 96] on div "0–5 ans : Premières ridules, relâchement léger Réversibles en grande partie ✓ 5…" at bounding box center [279, 86] width 195 height 52
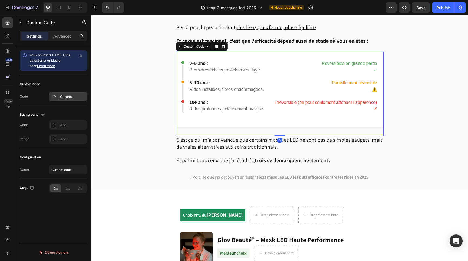
click at [64, 99] on div "Custom" at bounding box center [72, 97] width 25 height 5
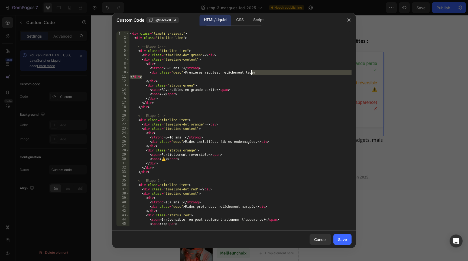
drag, startPoint x: 218, startPoint y: 75, endPoint x: 247, endPoint y: 73, distance: 28.8
click at [247, 73] on div "< div class = "timeline-visual" > < div class = "timeline-line" > <!-- Étape 1 …" at bounding box center [240, 133] width 222 height 204
click at [254, 74] on div "< div class = "timeline-visual" > < div class = "timeline-line" > <!-- Étape 1 …" at bounding box center [240, 133] width 222 height 204
drag, startPoint x: 258, startPoint y: 74, endPoint x: 218, endPoint y: 72, distance: 39.8
click at [218, 72] on div "< div class = "timeline-visual" > < div class = "timeline-line" > <!-- Étape 1 …" at bounding box center [240, 133] width 222 height 204
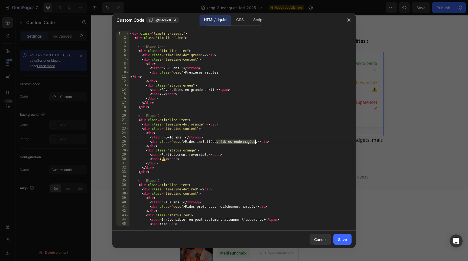
drag, startPoint x: 217, startPoint y: 143, endPoint x: 256, endPoint y: 144, distance: 39.0
click at [256, 144] on div "< div class = "timeline-visual" > < div class = "timeline-line" > <!-- Étape 1 …" at bounding box center [240, 133] width 222 height 204
drag, startPoint x: 214, startPoint y: 208, endPoint x: 255, endPoint y: 208, distance: 40.4
click at [255, 208] on div "< div class = "timeline-visual" > < div class = "timeline-line" > <!-- Étape 1 …" at bounding box center [240, 133] width 222 height 204
type textarea "<div class="desc">Rides profondes</div>"
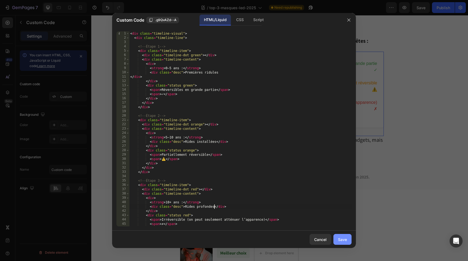
click at [342, 237] on div "Save" at bounding box center [342, 240] width 9 height 6
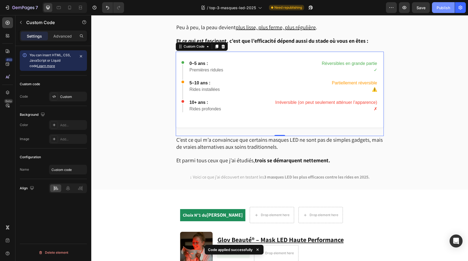
click at [445, 8] on div "Publish" at bounding box center [444, 8] width 14 height 6
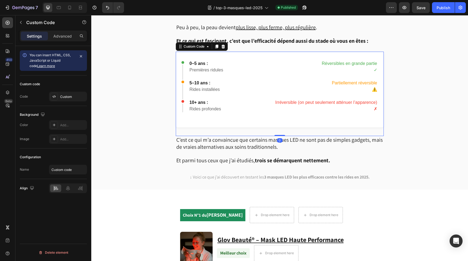
click at [329, 112] on div "0–5 ans : Premières ridules Réversibles en grande partie ✓ 5–10 ans : Rides ins…" at bounding box center [280, 90] width 208 height 76
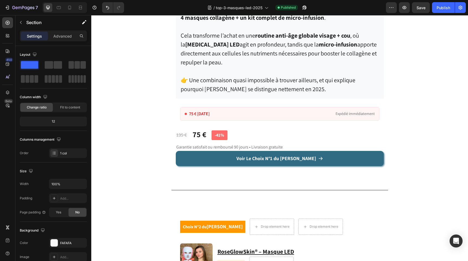
scroll to position [1462, 0]
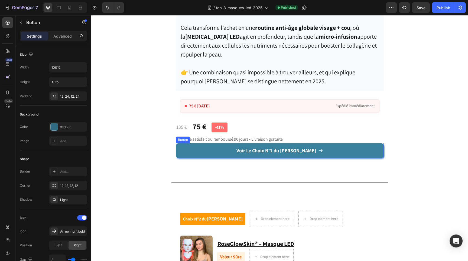
click at [342, 143] on link "Voir Le Choix N°1 du [PERSON_NAME]" at bounding box center [280, 150] width 208 height 15
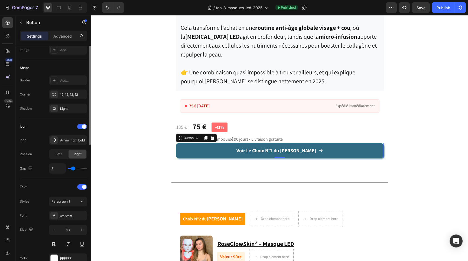
scroll to position [243, 0]
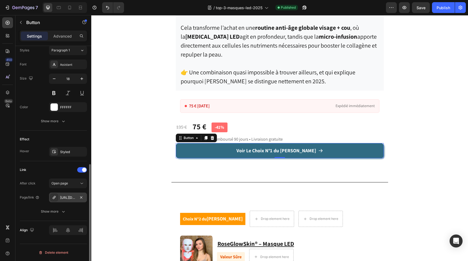
click at [66, 198] on div "[URL][DOMAIN_NAME]" at bounding box center [68, 198] width 16 height 5
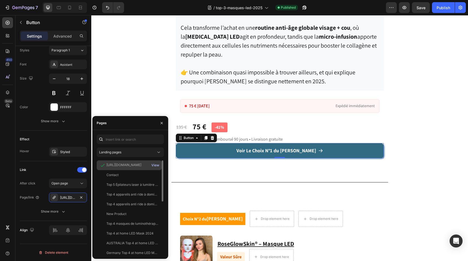
click at [157, 166] on div "View" at bounding box center [155, 165] width 8 height 5
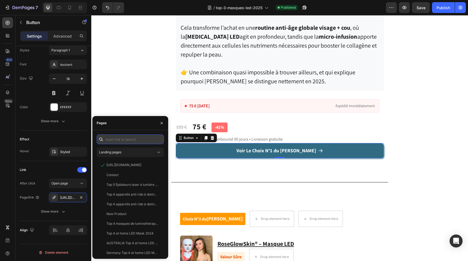
click at [125, 141] on input "text" at bounding box center [130, 140] width 67 height 10
paste input "[URL][DOMAIN_NAME]"
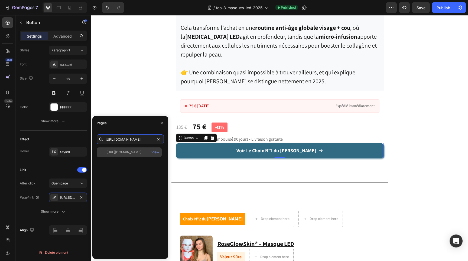
type input "[URL][DOMAIN_NAME]"
click at [137, 151] on div "[URL][DOMAIN_NAME]" at bounding box center [123, 152] width 35 height 5
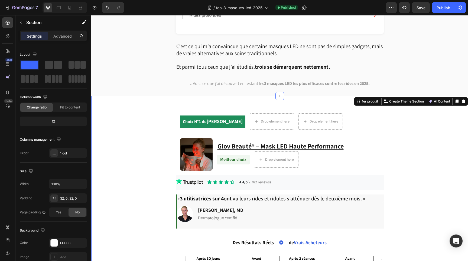
scroll to position [692, 0]
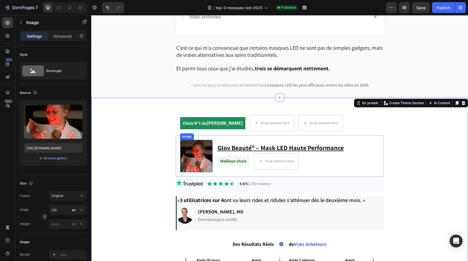
click at [197, 146] on img at bounding box center [196, 156] width 33 height 33
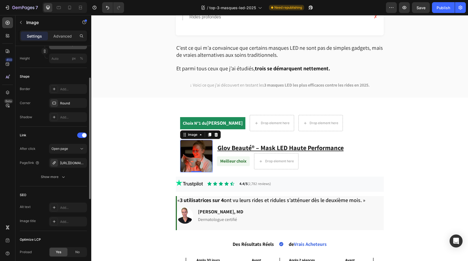
scroll to position [206, 0]
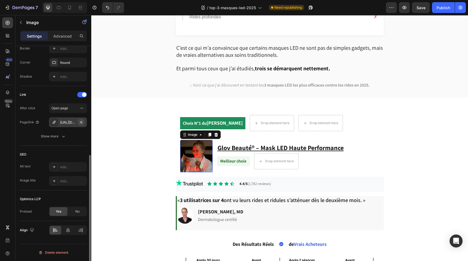
click at [81, 122] on icon "button" at bounding box center [81, 122] width 4 height 4
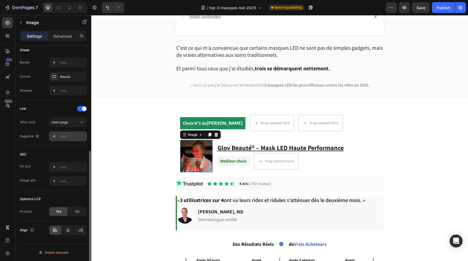
scroll to position [192, 0]
click at [68, 138] on div "Add..." at bounding box center [72, 136] width 25 height 5
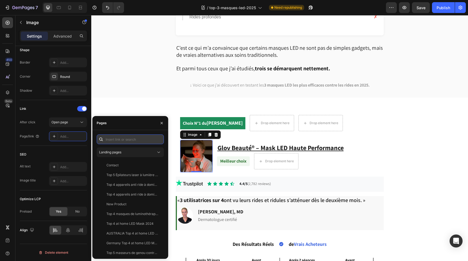
click at [118, 139] on input "text" at bounding box center [130, 140] width 67 height 10
paste input "[URL][DOMAIN_NAME]"
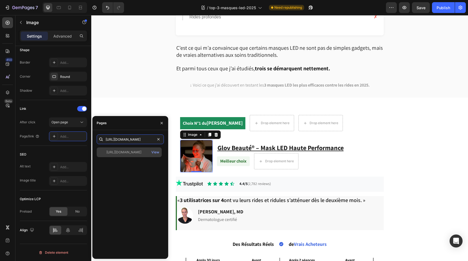
type input "[URL][DOMAIN_NAME]"
click at [126, 151] on div "[URL][DOMAIN_NAME]" at bounding box center [123, 152] width 35 height 5
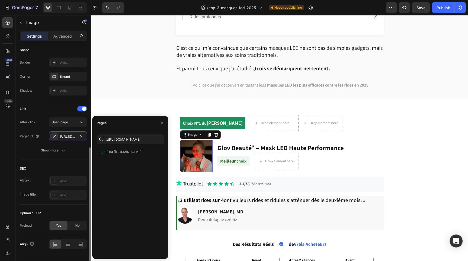
click at [67, 161] on div "SEO Alt text Add... Image title Add..." at bounding box center [53, 182] width 67 height 45
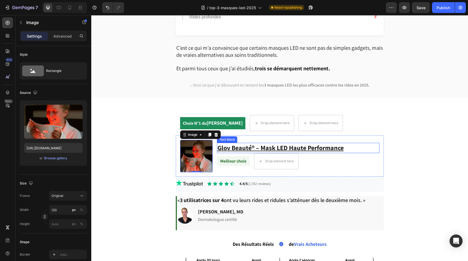
click at [252, 144] on u "Glov Beauté® – Mask LED Haute Performance" at bounding box center [281, 148] width 126 height 9
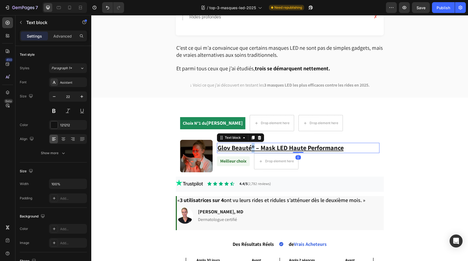
click at [252, 144] on u "Glov Beauté® – Mask LED Haute Performance" at bounding box center [281, 148] width 126 height 9
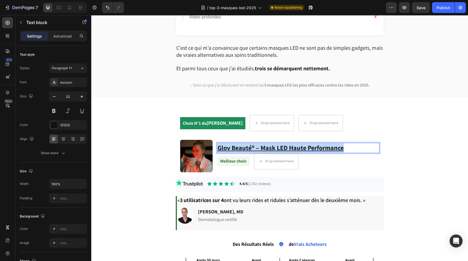
click at [252, 144] on u "Glov Beauté® – Mask LED Haute Performance" at bounding box center [281, 148] width 126 height 9
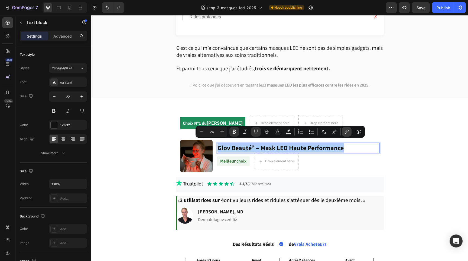
click at [344, 133] on icon "Editor contextual toolbar" at bounding box center [346, 131] width 5 height 5
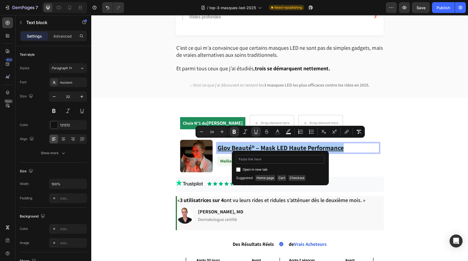
type input "[URL][DOMAIN_NAME]"
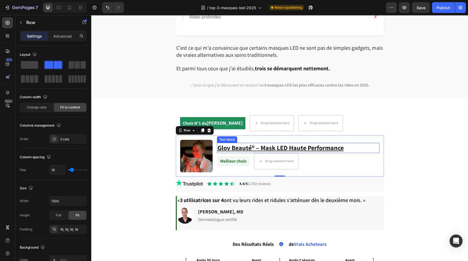
click at [335, 147] on u "Glov Beauté® – Mask LED Haute Performance" at bounding box center [281, 148] width 126 height 9
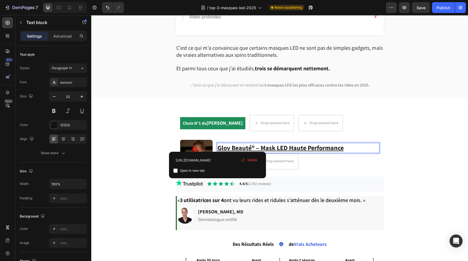
click at [335, 147] on u "Glov Beauté® – Mask LED Haute Performance" at bounding box center [281, 148] width 126 height 9
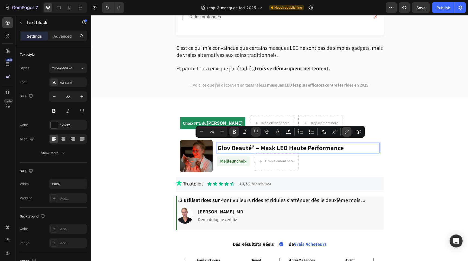
click at [344, 134] on icon "Editor contextual toolbar" at bounding box center [346, 131] width 5 height 5
click at [361, 158] on div "Meilleur choix Text block Drop element here Row" at bounding box center [298, 161] width 163 height 16
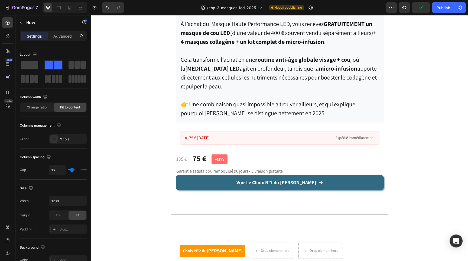
scroll to position [1431, 0]
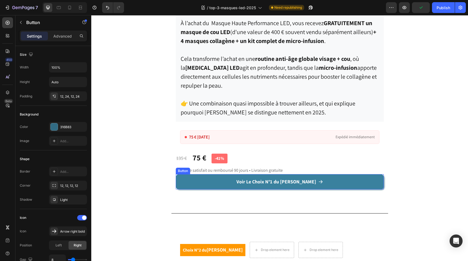
click at [310, 174] on link "Voir Le Choix N°1 du [PERSON_NAME]" at bounding box center [280, 181] width 208 height 15
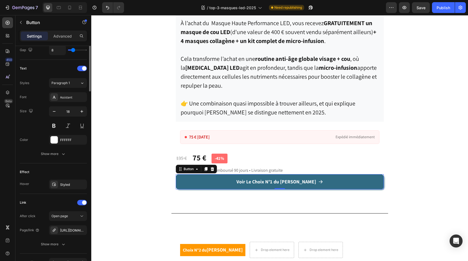
scroll to position [243, 0]
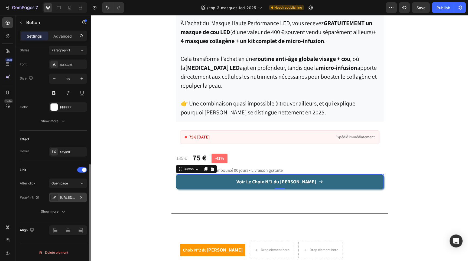
click at [67, 198] on div "[URL][DOMAIN_NAME]" at bounding box center [68, 198] width 16 height 5
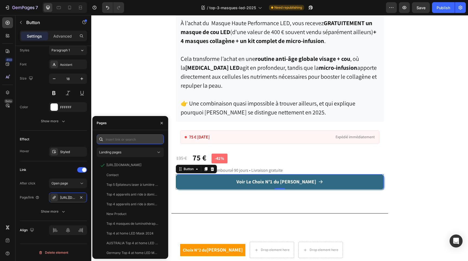
click at [126, 142] on input "text" at bounding box center [130, 140] width 67 height 10
paste input "[URL][DOMAIN_NAME]"
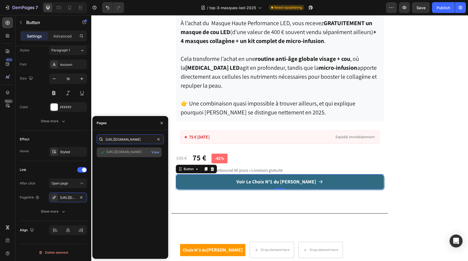
type input "[URL][DOMAIN_NAME]"
click at [134, 153] on div "[URL][DOMAIN_NAME]" at bounding box center [123, 152] width 35 height 5
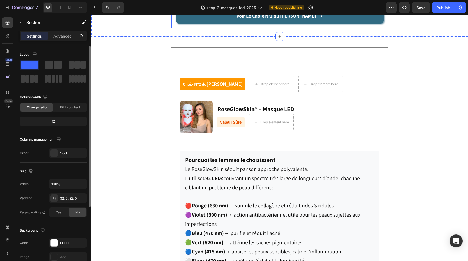
scroll to position [1614, 0]
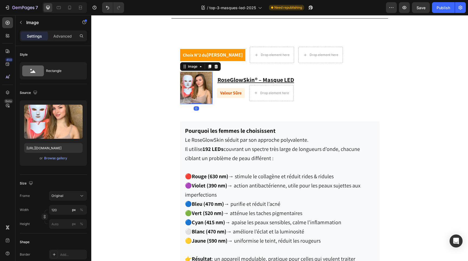
click at [195, 96] on img at bounding box center [196, 88] width 33 height 33
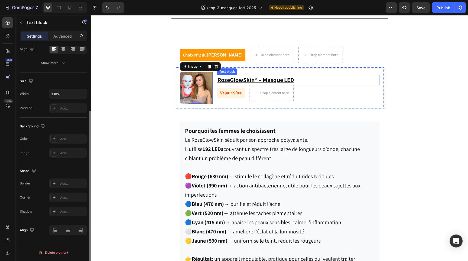
scroll to position [0, 0]
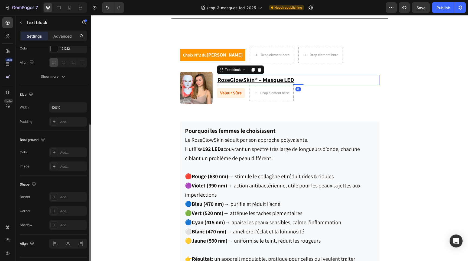
click at [246, 78] on u "RoseGlowSkin® – Masque LED" at bounding box center [256, 80] width 77 height 8
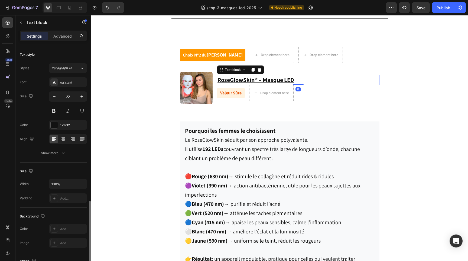
click at [246, 78] on u "RoseGlowSkin® – Masque LED" at bounding box center [256, 80] width 77 height 8
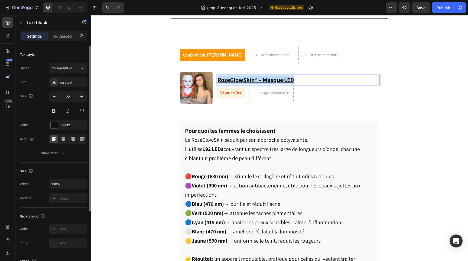
click at [246, 78] on u "RoseGlowSkin® – Masque LED" at bounding box center [256, 80] width 77 height 8
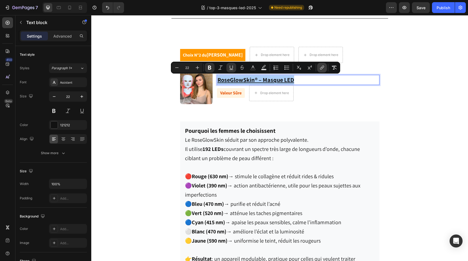
click at [321, 69] on icon "Editor contextual toolbar" at bounding box center [321, 67] width 5 height 5
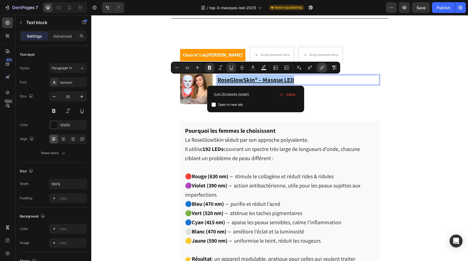
scroll to position [0, 31]
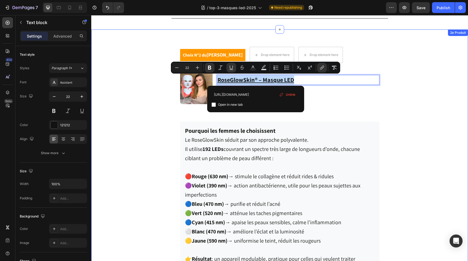
click at [416, 104] on div "Choix N°2 du [PERSON_NAME] Text block Drop element here Drop element here Row R…" at bounding box center [279, 262] width 377 height 449
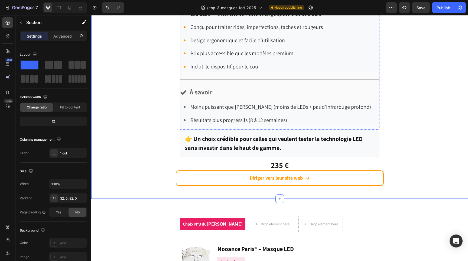
scroll to position [1929, 0]
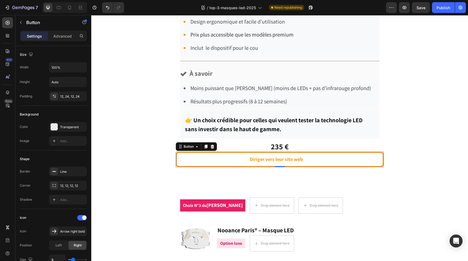
click at [223, 156] on link "Diriger vers leur site web" at bounding box center [280, 159] width 208 height 15
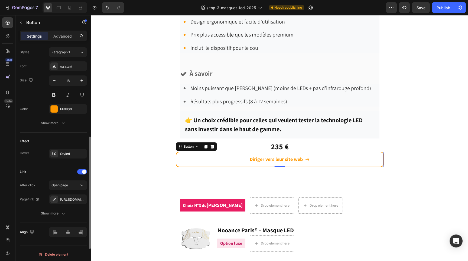
scroll to position [243, 0]
click at [66, 198] on div "[URL][DOMAIN_NAME]" at bounding box center [68, 198] width 16 height 5
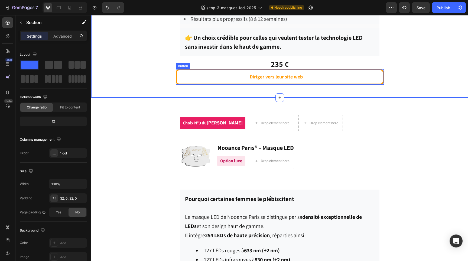
scroll to position [2017, 0]
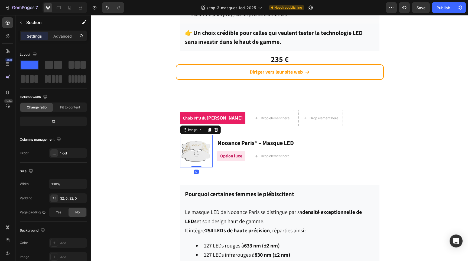
click at [195, 148] on img at bounding box center [196, 151] width 33 height 33
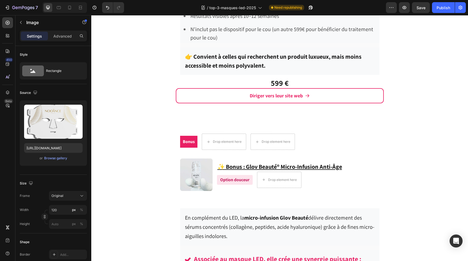
scroll to position [2380, 0]
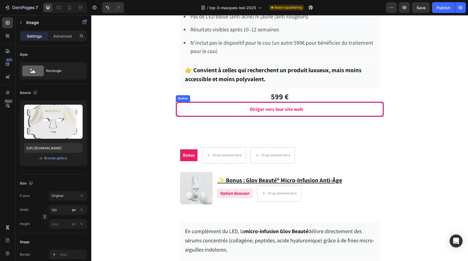
click at [210, 109] on link "Diriger vers leur site web" at bounding box center [280, 109] width 208 height 15
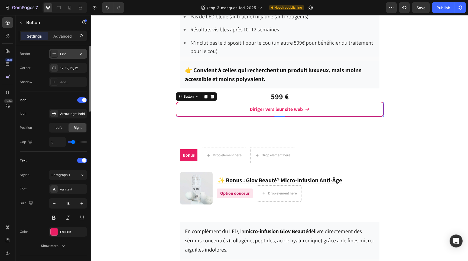
scroll to position [243, 0]
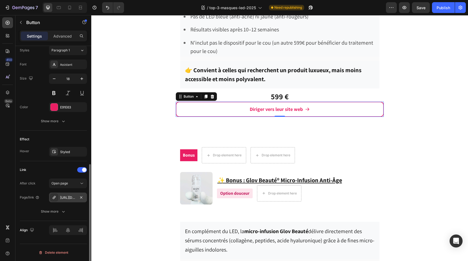
click at [64, 198] on div "[URL][DOMAIN_NAME]" at bounding box center [68, 198] width 16 height 5
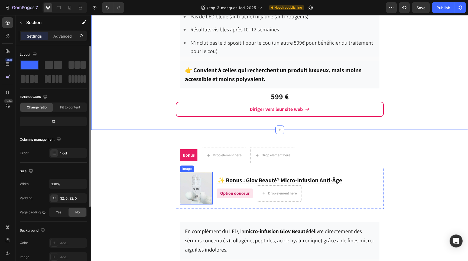
click at [195, 185] on img at bounding box center [196, 188] width 33 height 33
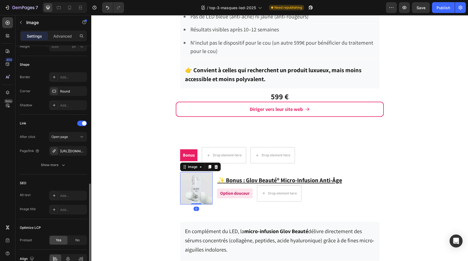
scroll to position [206, 0]
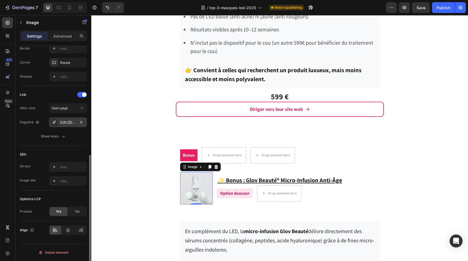
click at [66, 121] on div "[URL][DOMAIN_NAME]" at bounding box center [68, 122] width 16 height 5
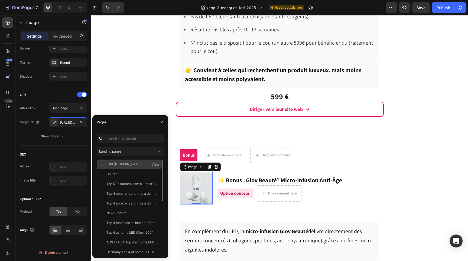
click at [157, 164] on div "View" at bounding box center [155, 164] width 8 height 5
click at [443, 10] on div "Publish" at bounding box center [444, 8] width 14 height 6
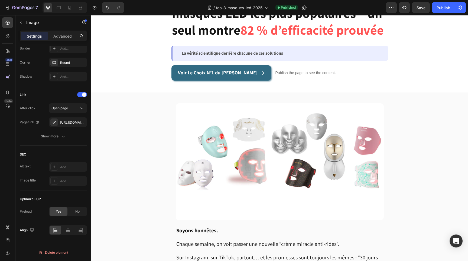
scroll to position [0, 0]
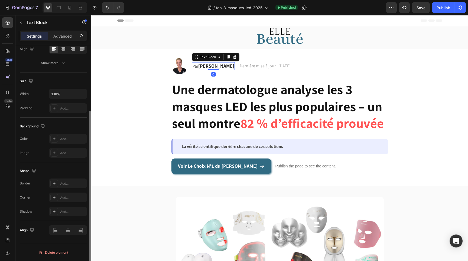
click at [209, 65] on strong "[PERSON_NAME]" at bounding box center [216, 66] width 36 height 6
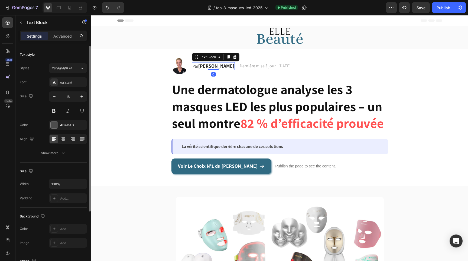
click at [207, 65] on strong "[PERSON_NAME]" at bounding box center [216, 66] width 36 height 6
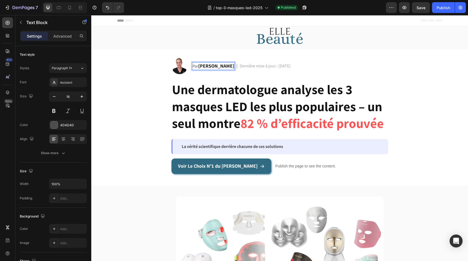
drag, startPoint x: 206, startPoint y: 65, endPoint x: 232, endPoint y: 66, distance: 25.8
click at [232, 66] on strong "[PERSON_NAME]" at bounding box center [216, 66] width 36 height 6
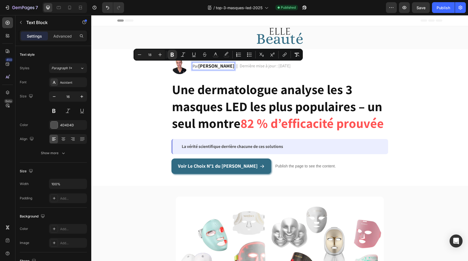
click at [232, 66] on strong "[PERSON_NAME]" at bounding box center [216, 66] width 36 height 6
drag, startPoint x: 233, startPoint y: 66, endPoint x: 206, endPoint y: 67, distance: 26.3
click at [206, 67] on strong "[PERSON_NAME]" at bounding box center [216, 66] width 36 height 6
copy strong "[PERSON_NAME]"
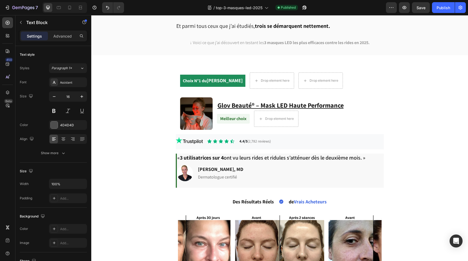
scroll to position [739, 0]
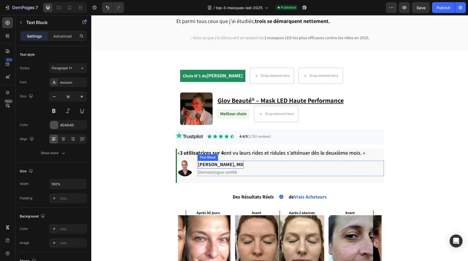
click at [213, 161] on strong "[PERSON_NAME], MD" at bounding box center [220, 164] width 45 height 6
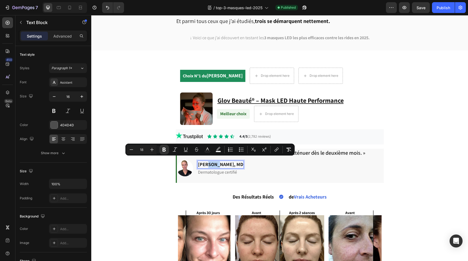
click at [207, 162] on strong "[PERSON_NAME], MD" at bounding box center [220, 164] width 45 height 6
drag, startPoint x: 205, startPoint y: 162, endPoint x: 235, endPoint y: 163, distance: 29.5
click at [235, 163] on strong "[PERSON_NAME], MD" at bounding box center [220, 164] width 45 height 6
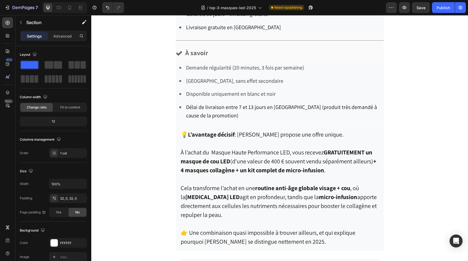
scroll to position [1301, 0]
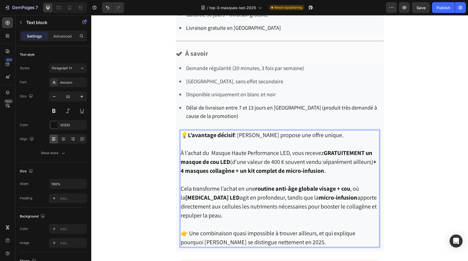
click at [240, 167] on strong "+ un kit complet de micro-infusion" at bounding box center [280, 171] width 89 height 8
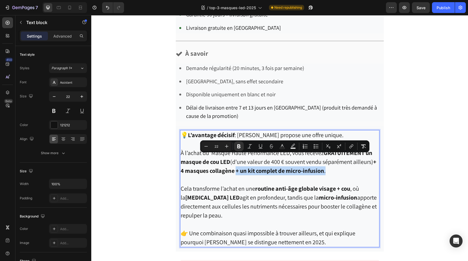
drag, startPoint x: 240, startPoint y: 159, endPoint x: 330, endPoint y: 160, distance: 89.9
click at [330, 160] on p "À l’achat du Masque Haute Performance LED, vous recevez GRATUITEMENT un masque …" at bounding box center [280, 162] width 198 height 27
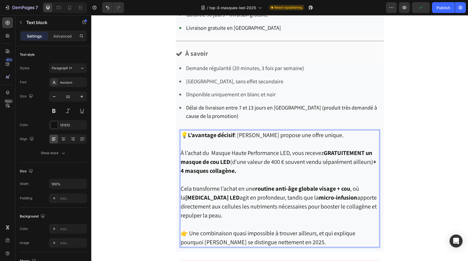
click at [258, 204] on p "Cela transforme l’achat en une routine anti-âge globale visage + cou , où la [M…" at bounding box center [280, 202] width 198 height 36
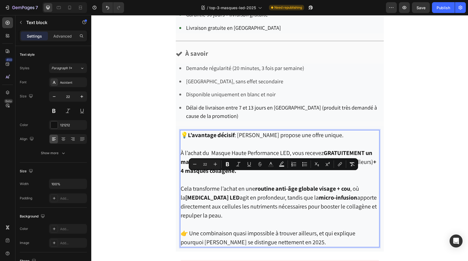
drag, startPoint x: 258, startPoint y: 204, endPoint x: 181, endPoint y: 177, distance: 80.6
click at [181, 184] on p "Cela transforme l’achat en une routine anti-âge globale visage + cou , où la [M…" at bounding box center [280, 202] width 198 height 36
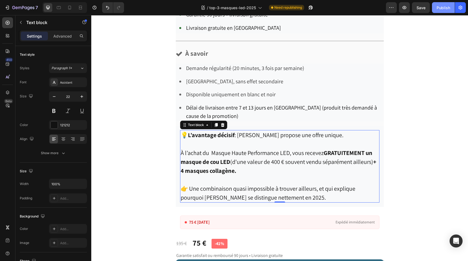
click at [444, 12] on button "Publish" at bounding box center [443, 7] width 23 height 11
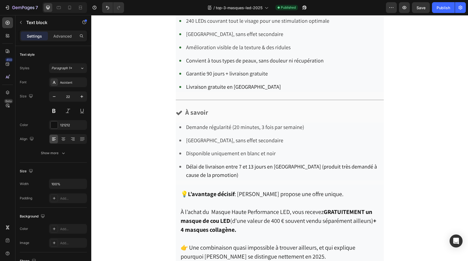
scroll to position [1236, 0]
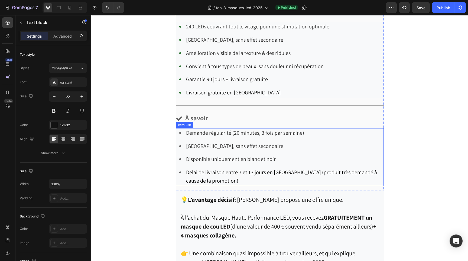
click at [306, 142] on p "[GEOGRAPHIC_DATA], sans effet secondaire" at bounding box center [284, 146] width 197 height 8
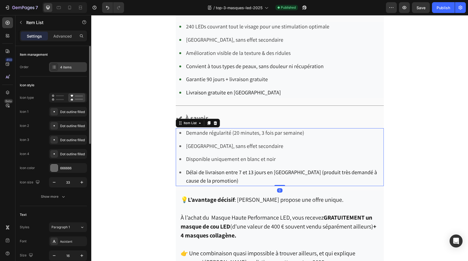
click at [63, 70] on div "4 items" at bounding box center [68, 67] width 38 height 10
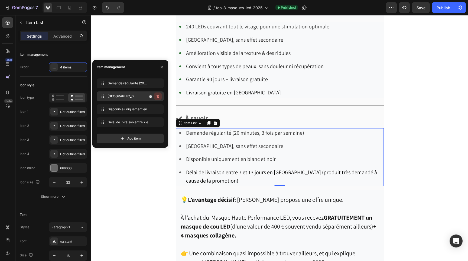
click at [157, 96] on icon "button" at bounding box center [158, 96] width 4 height 4
click at [157, 96] on div "Delete" at bounding box center [154, 96] width 10 height 5
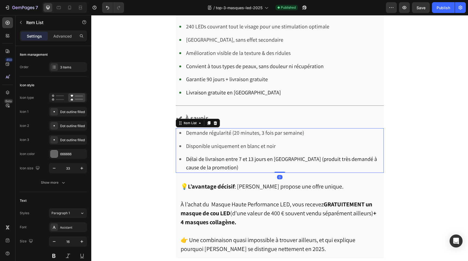
click at [268, 143] on span "Disponible uniquement en blanc et noir" at bounding box center [231, 146] width 90 height 7
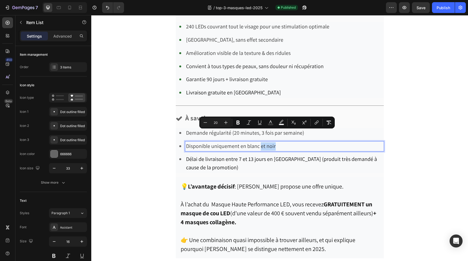
drag, startPoint x: 260, startPoint y: 135, endPoint x: 281, endPoint y: 135, distance: 21.4
click at [281, 142] on p "Disponible uniquement en blanc et noir" at bounding box center [284, 146] width 197 height 8
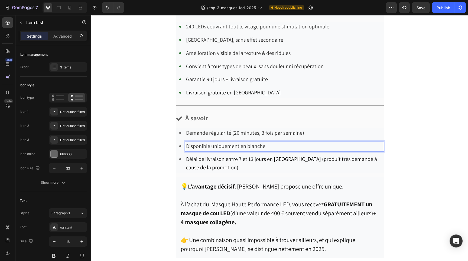
click at [245, 143] on span "Disponible uniquement en blanche" at bounding box center [225, 146] width 79 height 7
click at [282, 155] on p "Délai de livraison entre 7 et 13 jours en [GEOGRAPHIC_DATA] (produit très deman…" at bounding box center [284, 163] width 197 height 17
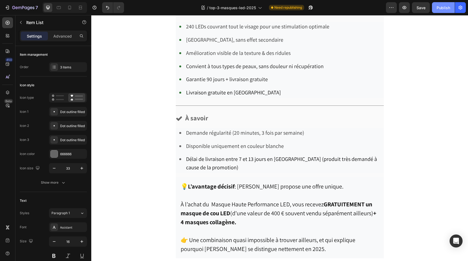
click at [447, 10] on button "Publish" at bounding box center [443, 7] width 23 height 11
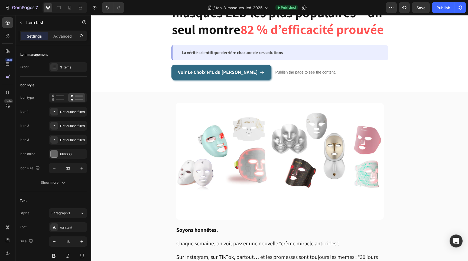
scroll to position [0, 0]
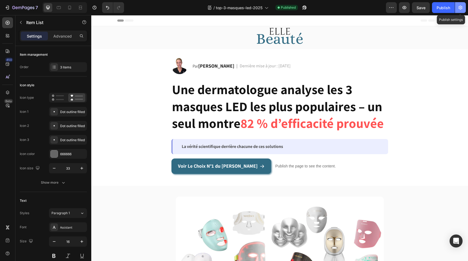
click at [463, 9] on icon "button" at bounding box center [460, 7] width 5 height 5
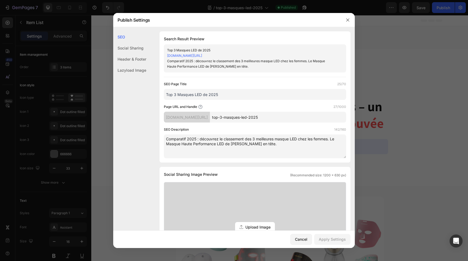
click at [202, 54] on link "[DOMAIN_NAME][URL]" at bounding box center [184, 56] width 35 height 4
